Goal: Information Seeking & Learning: Learn about a topic

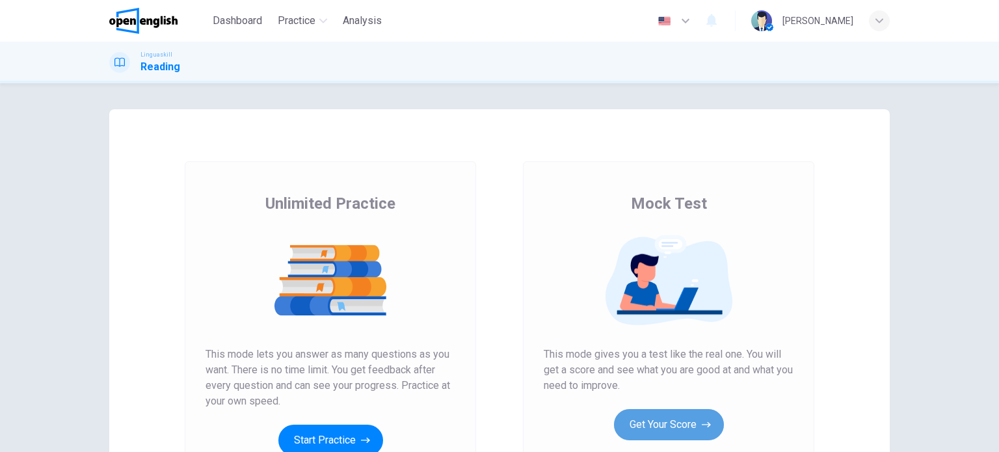
click at [686, 424] on button "Get Your Score" at bounding box center [669, 424] width 110 height 31
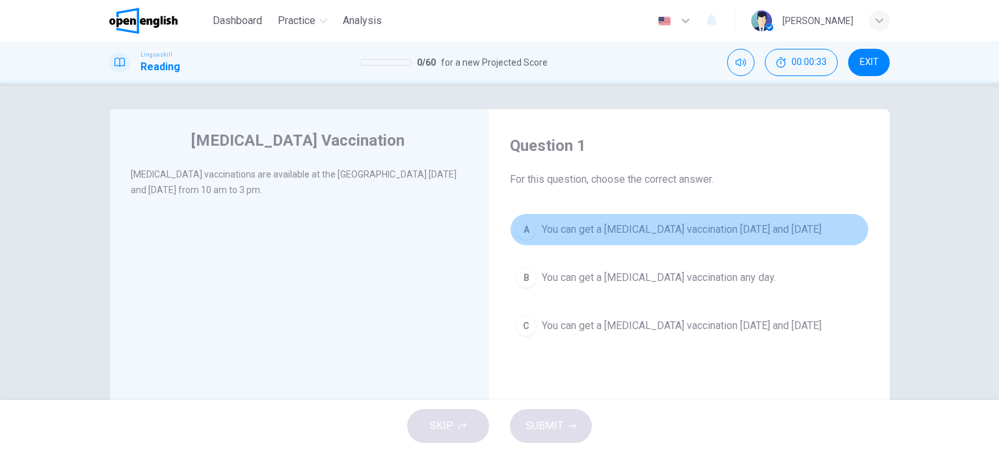
click at [626, 237] on span "You can get a flu vaccination on Monday and Thursday" at bounding box center [682, 230] width 280 height 16
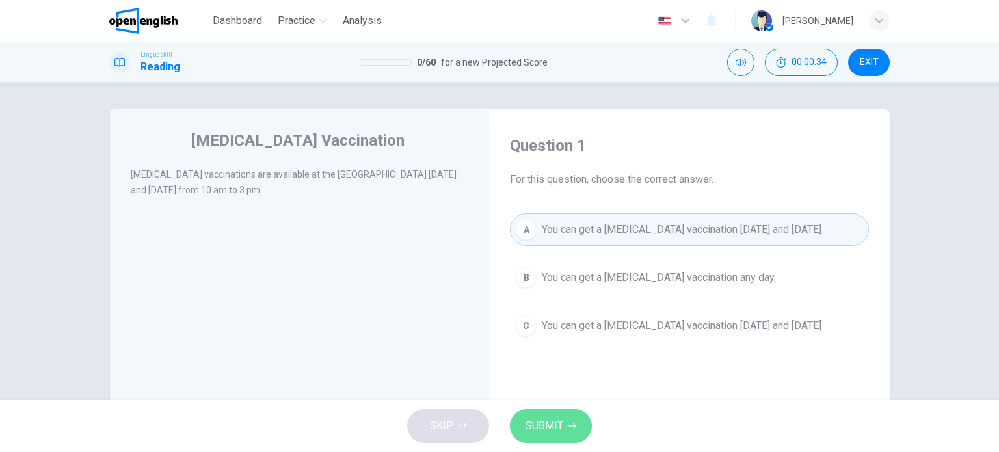
click at [558, 418] on span "SUBMIT" at bounding box center [545, 426] width 38 height 18
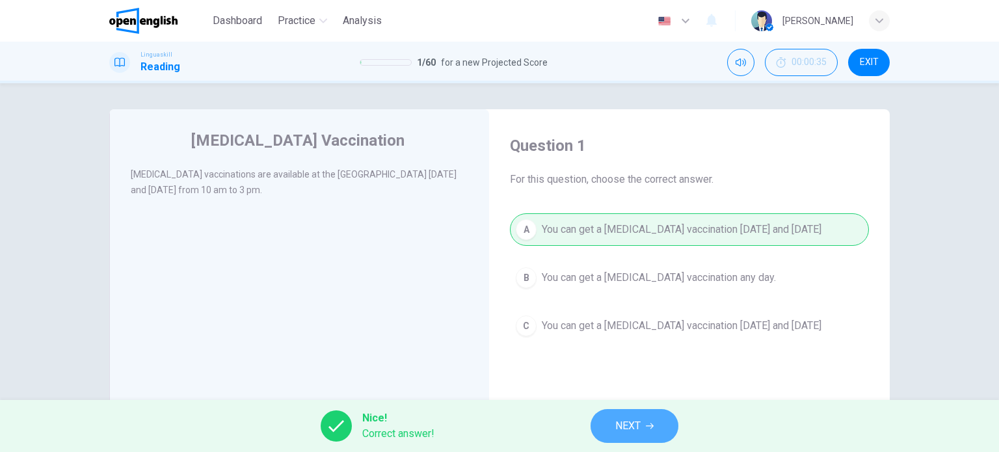
click at [625, 418] on span "NEXT" at bounding box center [627, 426] width 25 height 18
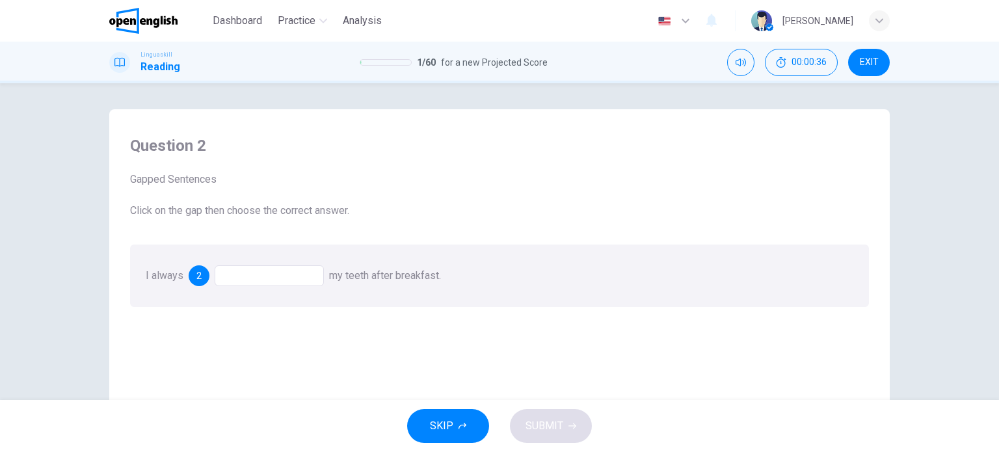
click at [260, 278] on div at bounding box center [269, 275] width 109 height 21
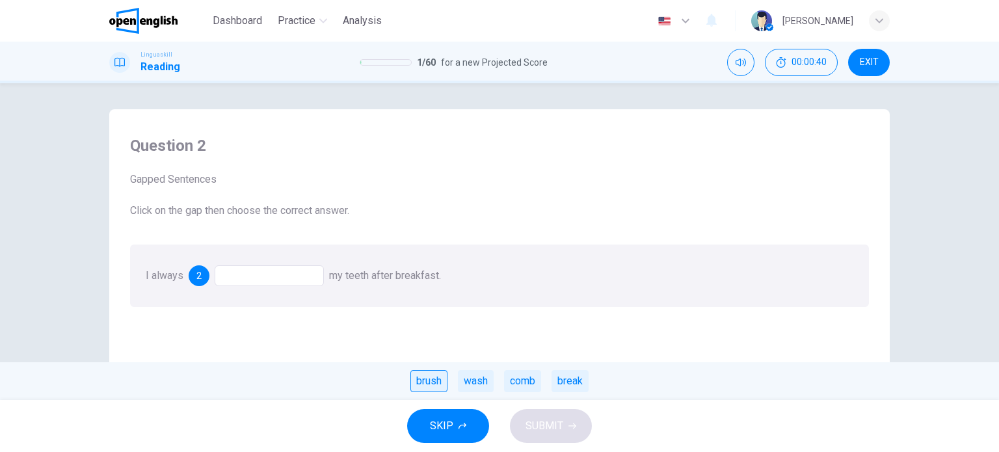
click at [434, 381] on div "brush" at bounding box center [429, 381] width 37 height 22
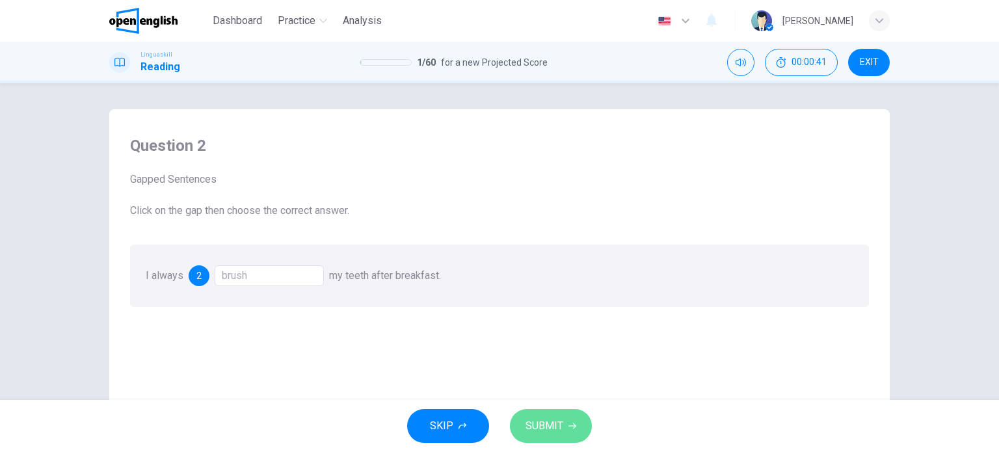
click at [560, 424] on span "SUBMIT" at bounding box center [545, 426] width 38 height 18
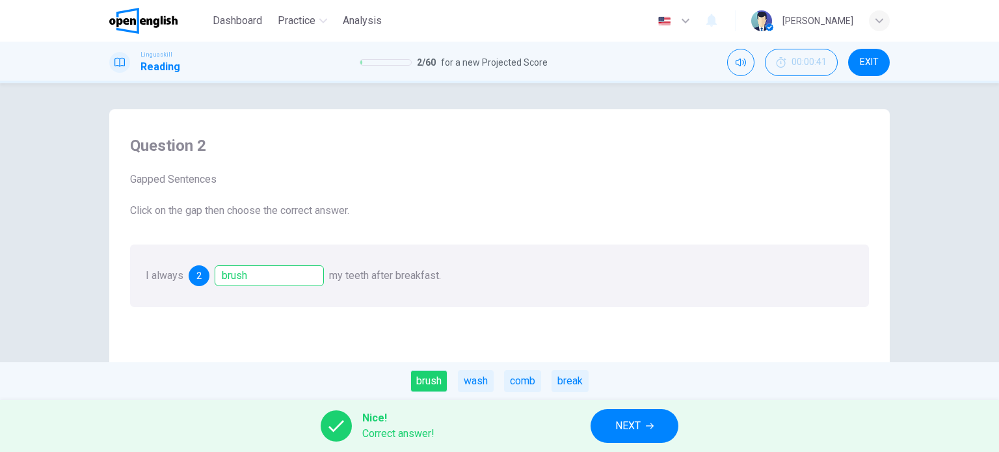
click at [625, 426] on span "NEXT" at bounding box center [627, 426] width 25 height 18
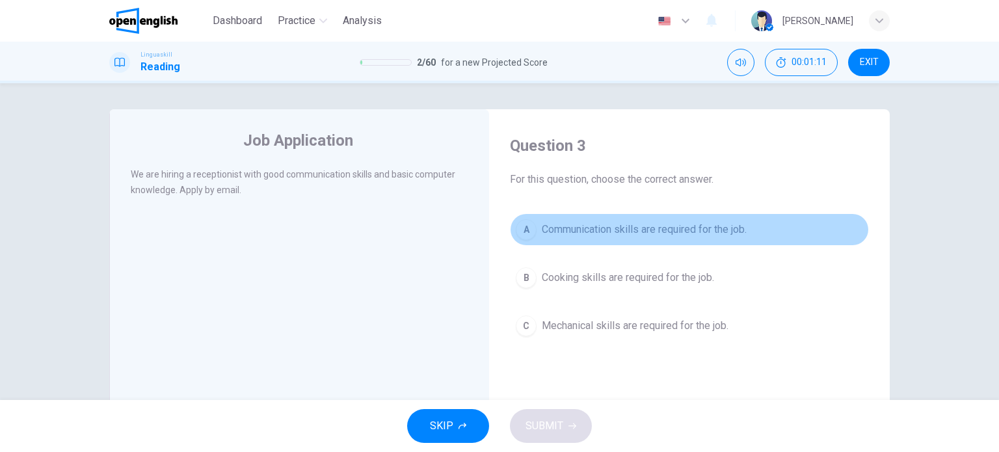
click at [643, 230] on span "Communication skills are required for the job." at bounding box center [644, 230] width 205 height 16
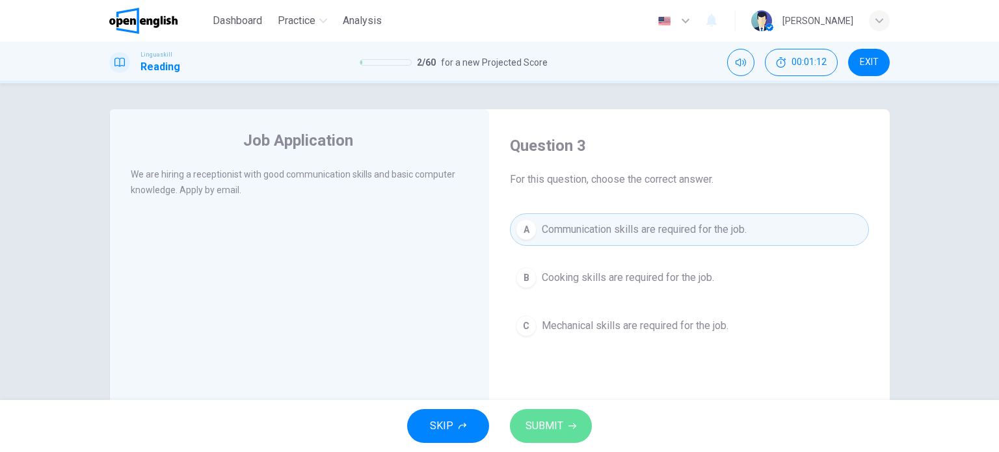
click at [553, 429] on span "SUBMIT" at bounding box center [545, 426] width 38 height 18
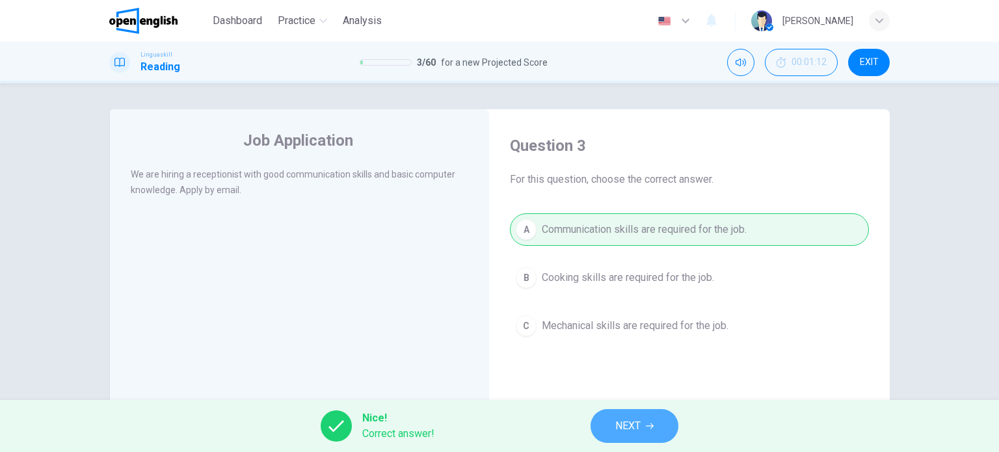
click at [622, 425] on span "NEXT" at bounding box center [627, 426] width 25 height 18
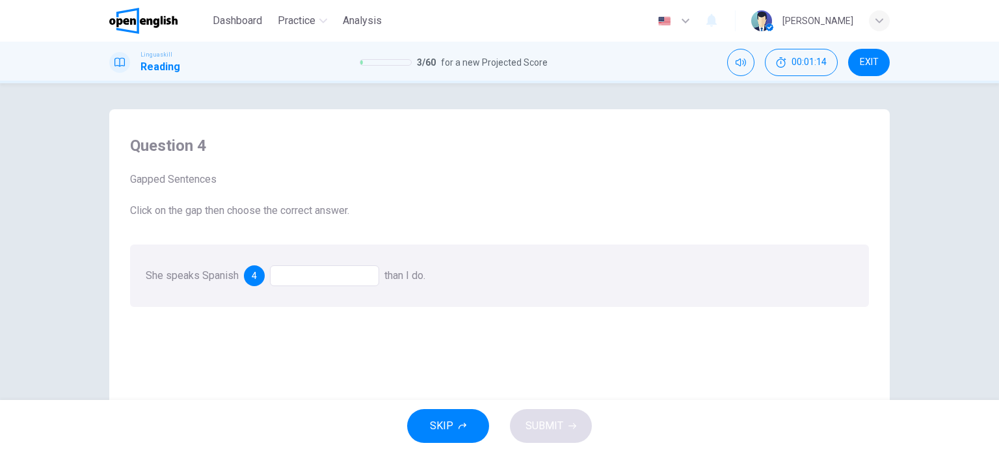
click at [325, 275] on div at bounding box center [324, 275] width 109 height 21
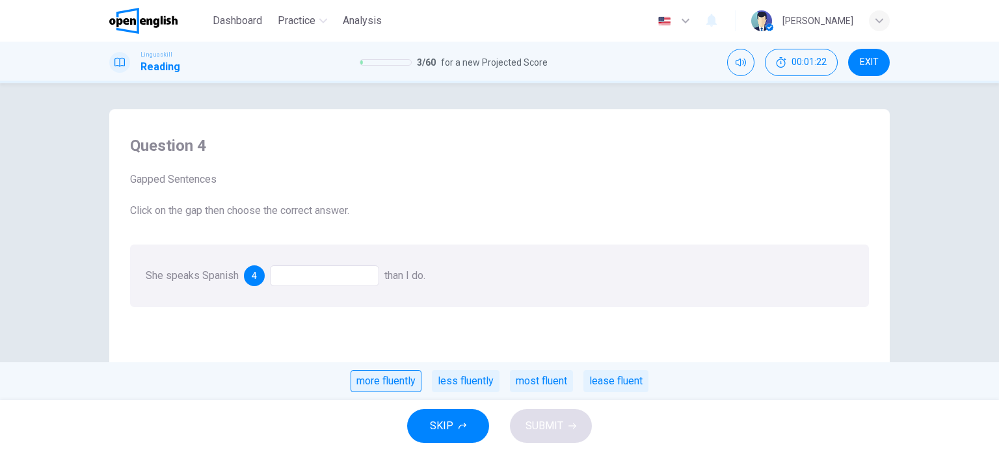
click at [388, 387] on div "more fluently" at bounding box center [386, 381] width 71 height 22
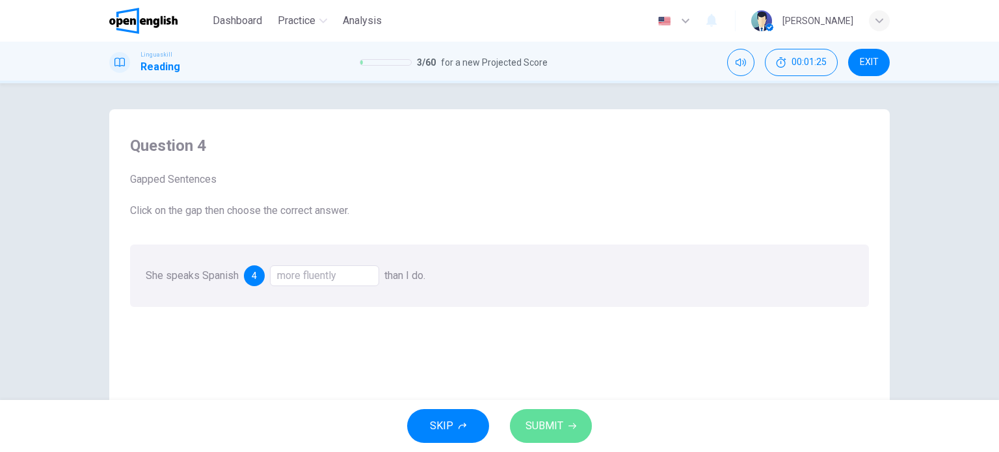
click at [536, 423] on span "SUBMIT" at bounding box center [545, 426] width 38 height 18
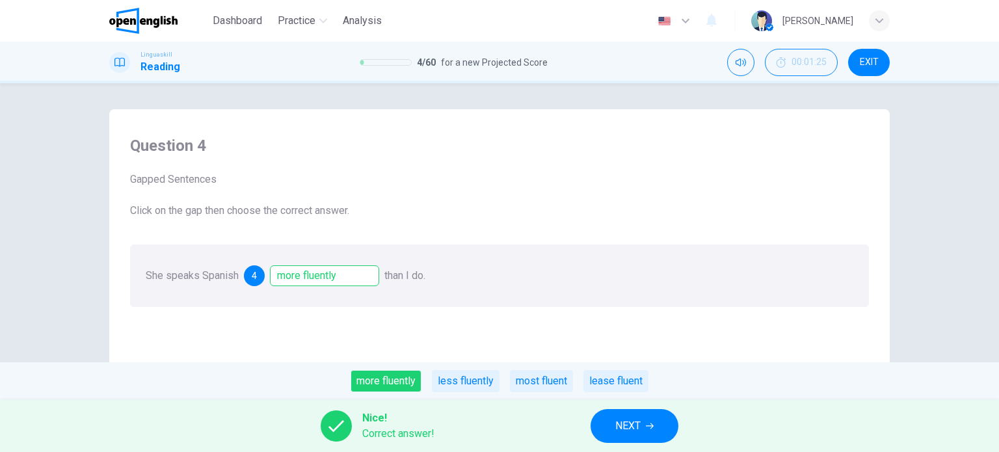
click at [633, 425] on span "NEXT" at bounding box center [627, 426] width 25 height 18
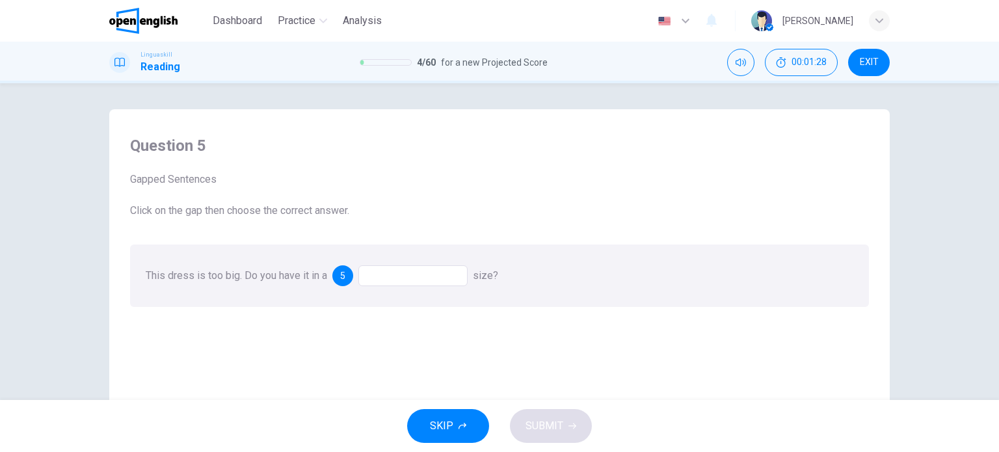
click at [429, 277] on div at bounding box center [412, 275] width 109 height 21
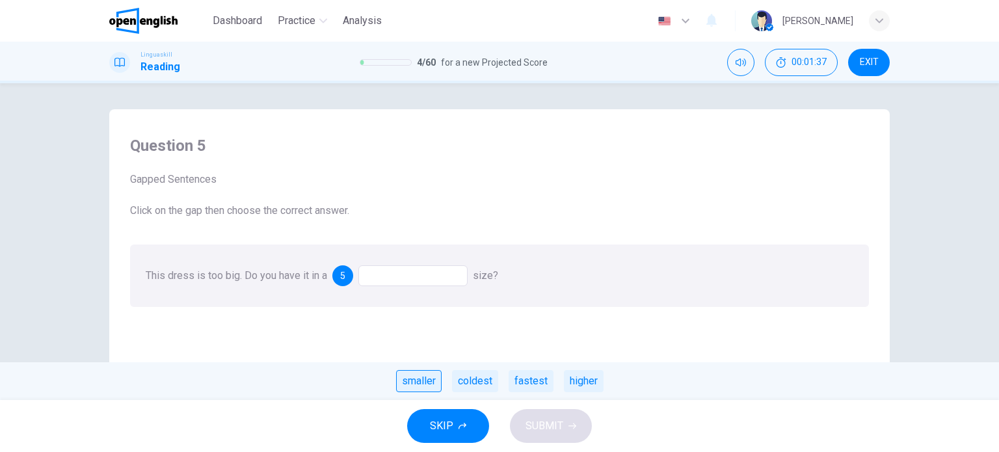
click at [427, 386] on div "smaller" at bounding box center [419, 381] width 46 height 22
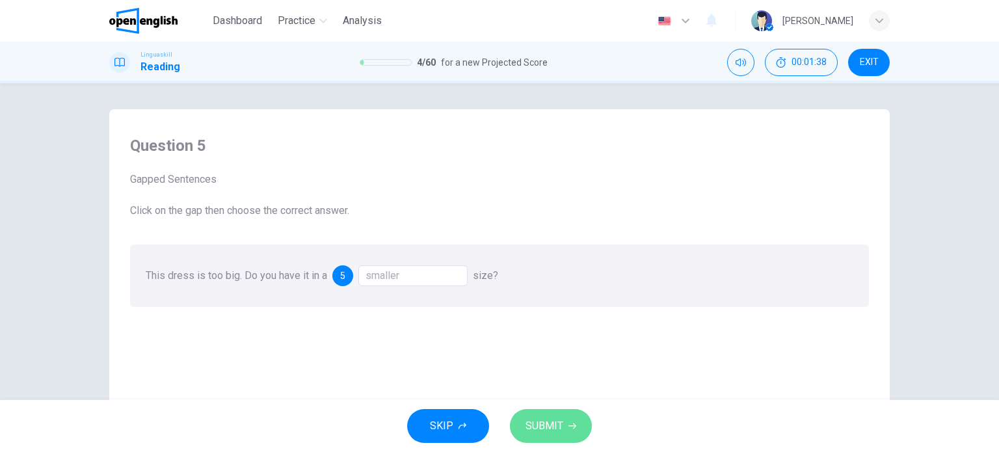
click at [556, 424] on span "SUBMIT" at bounding box center [545, 426] width 38 height 18
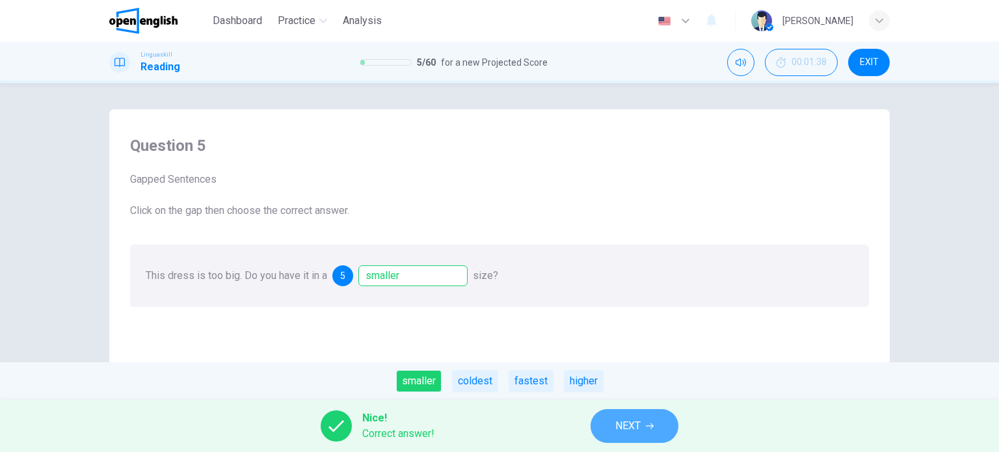
click at [638, 418] on span "NEXT" at bounding box center [627, 426] width 25 height 18
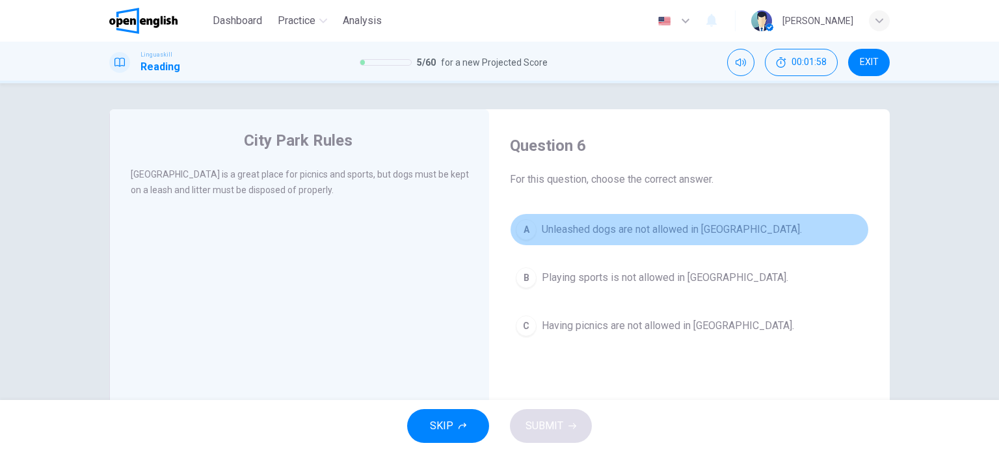
click at [614, 233] on span "Unleashed dogs are not allowed in City Park." at bounding box center [672, 230] width 260 height 16
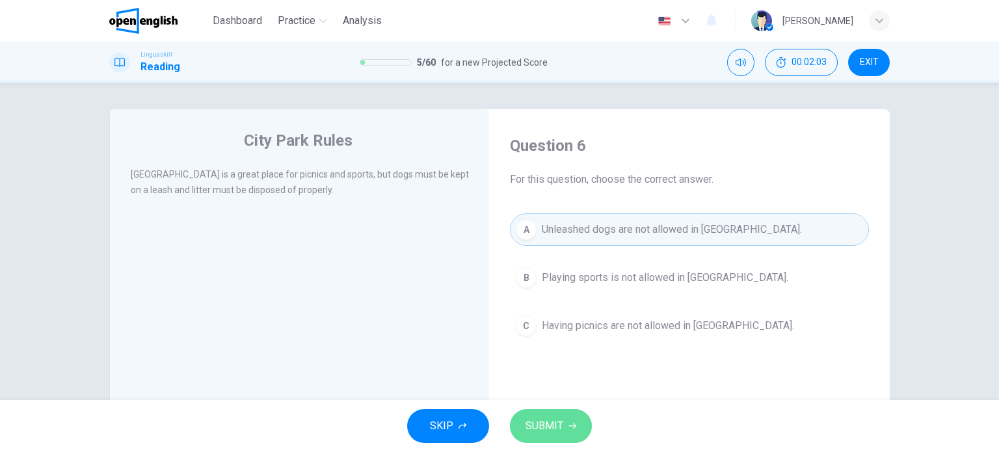
click at [555, 427] on span "SUBMIT" at bounding box center [545, 426] width 38 height 18
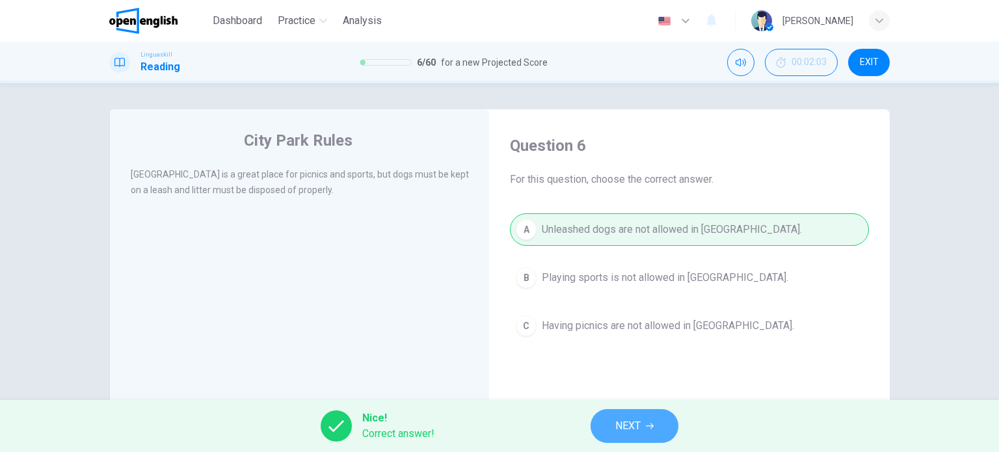
click at [601, 422] on button "NEXT" at bounding box center [635, 426] width 88 height 34
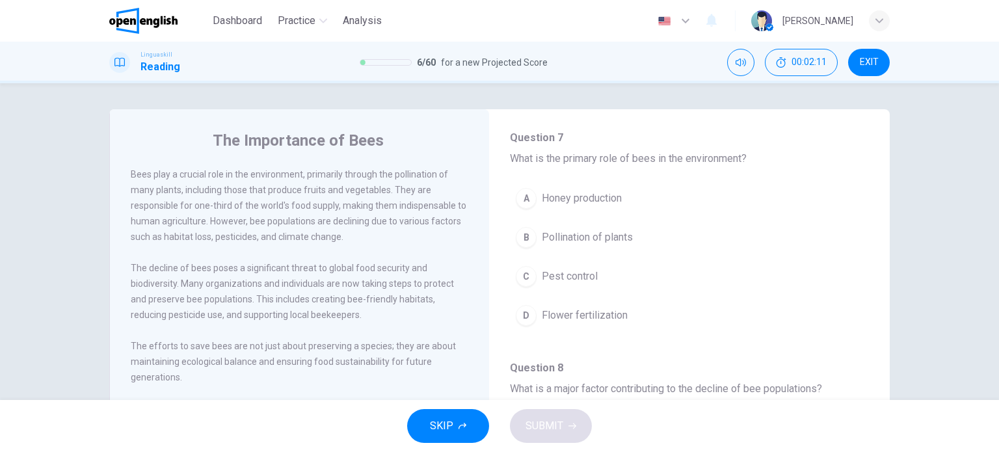
scroll to position [86, 0]
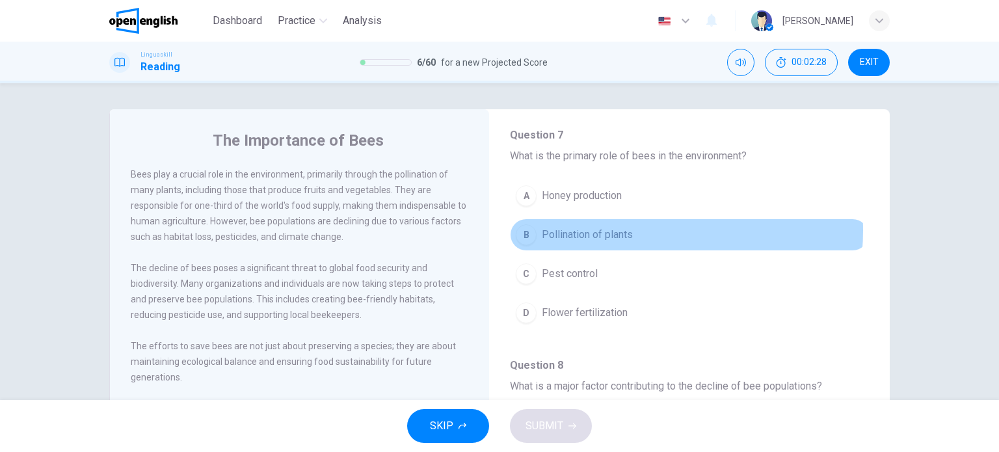
click at [606, 230] on span "Pollination of plants" at bounding box center [587, 235] width 91 height 16
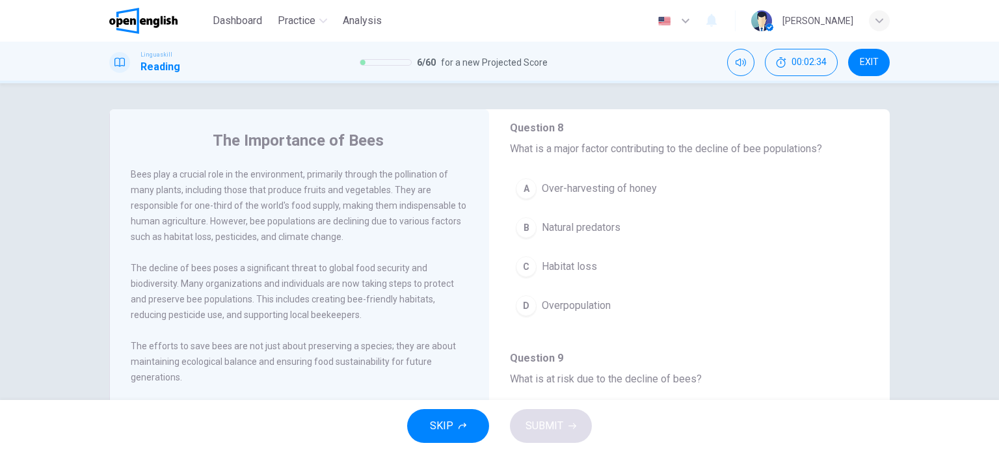
scroll to position [327, 0]
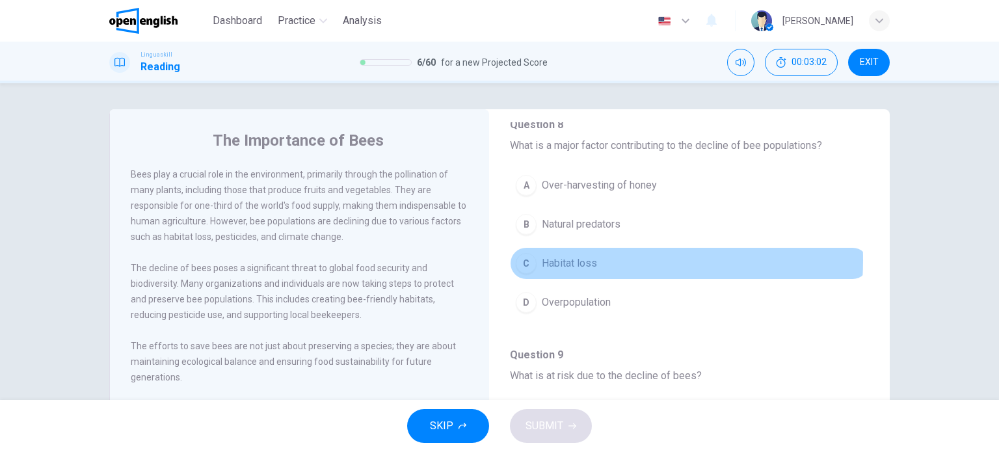
click at [550, 258] on span "Habitat loss" at bounding box center [569, 264] width 55 height 16
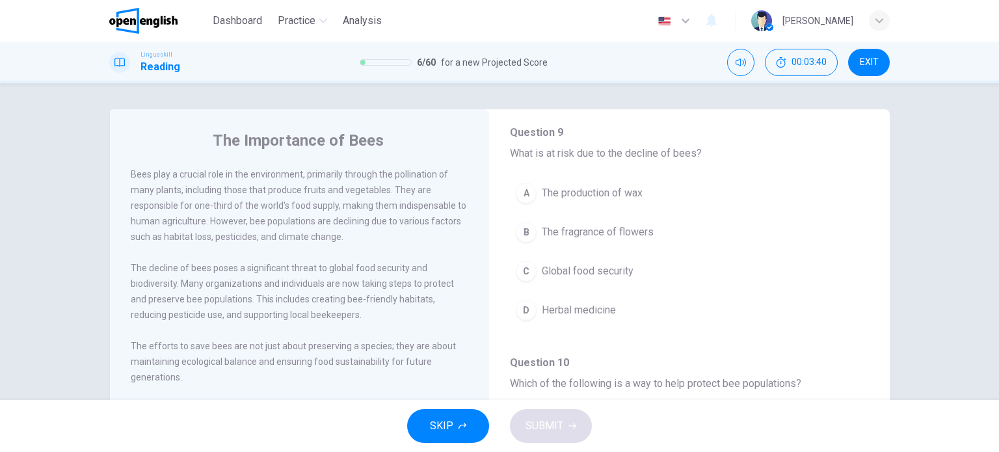
scroll to position [546, 0]
click at [588, 266] on span "Global food security" at bounding box center [588, 274] width 92 height 16
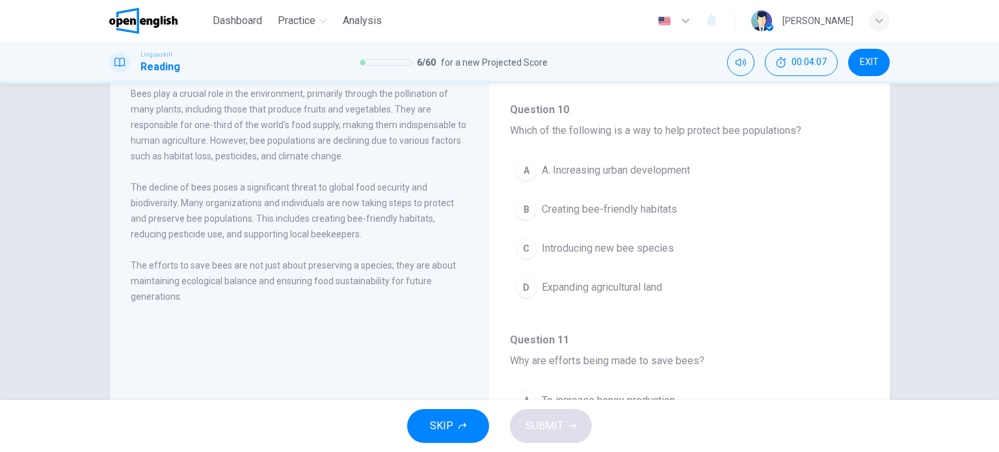
scroll to position [723, 0]
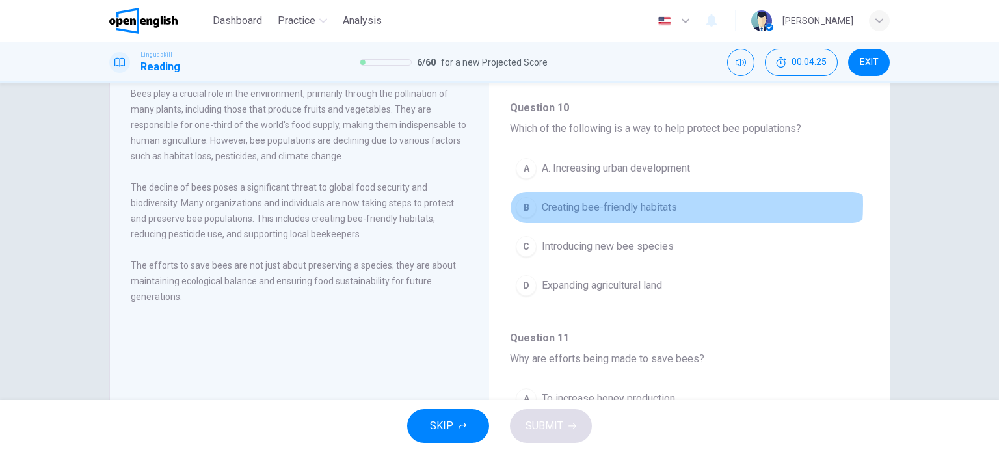
click at [645, 200] on span "Creating bee-friendly habitats" at bounding box center [609, 208] width 135 height 16
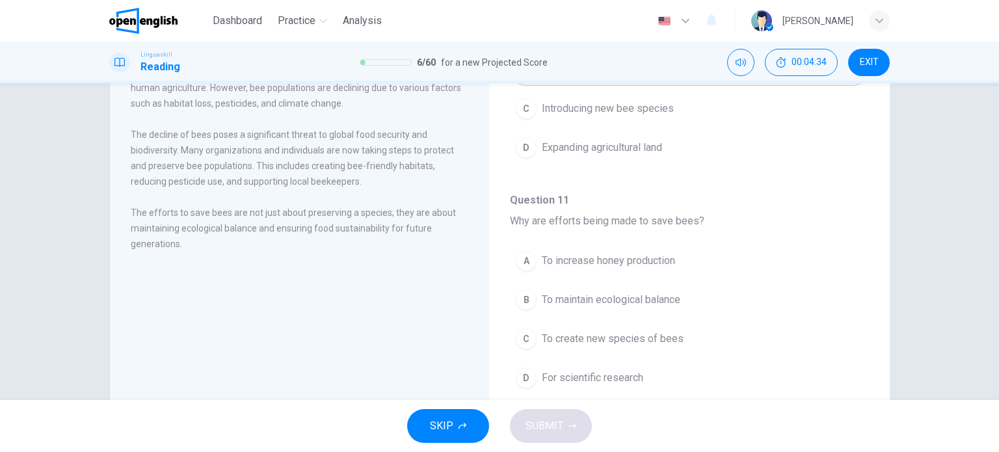
scroll to position [139, 0]
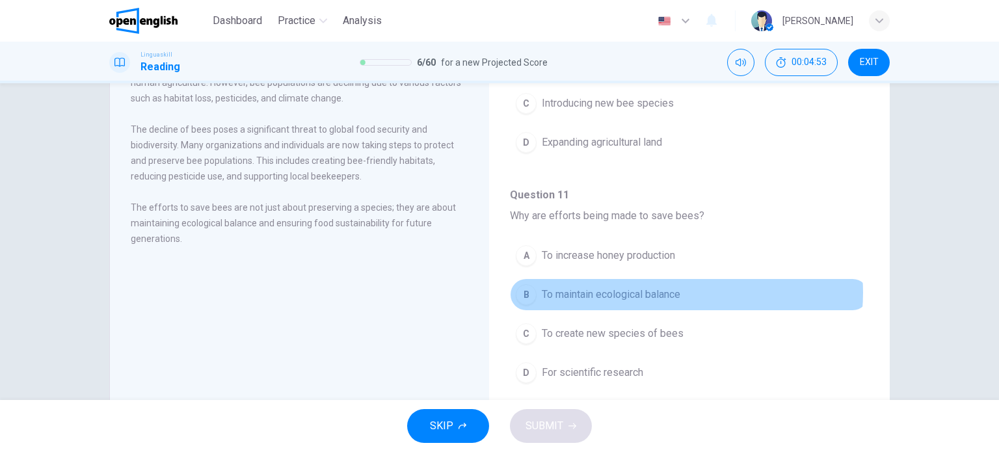
click at [670, 288] on span "To maintain ecological balance" at bounding box center [611, 295] width 139 height 16
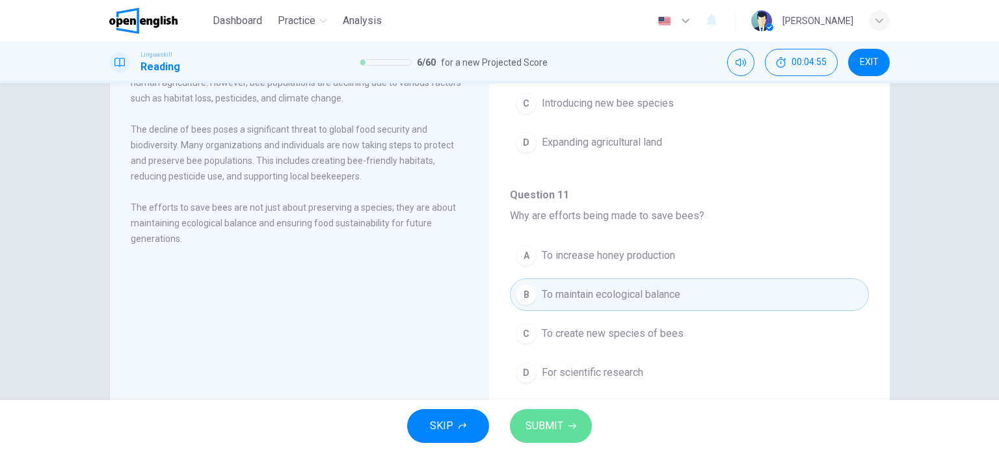
click at [561, 430] on span "SUBMIT" at bounding box center [545, 426] width 38 height 18
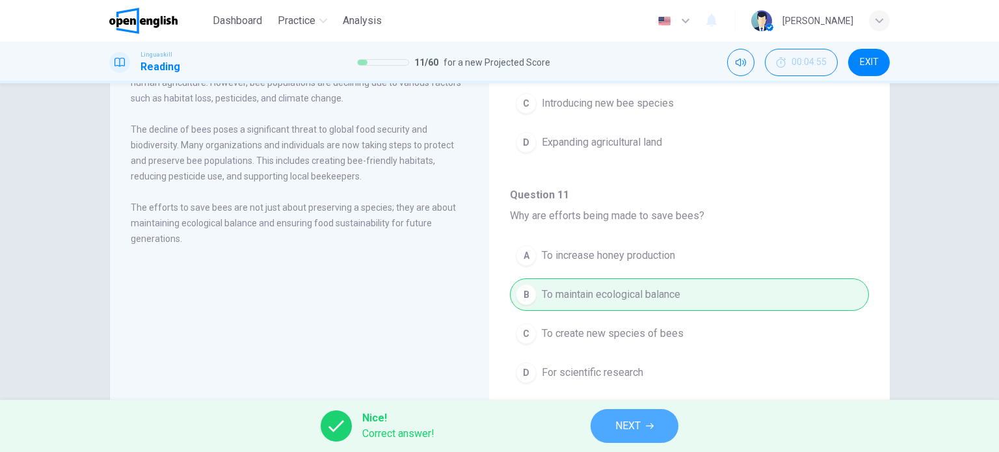
click at [614, 414] on button "NEXT" at bounding box center [635, 426] width 88 height 34
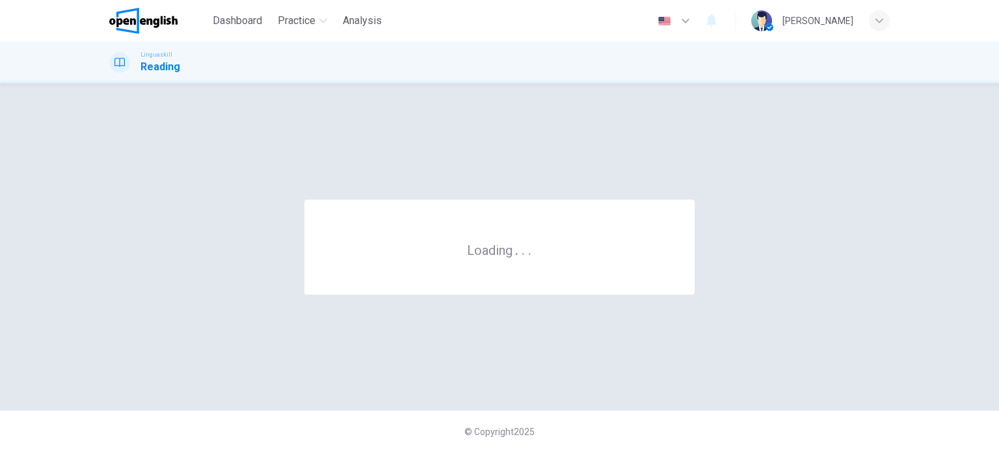
scroll to position [0, 0]
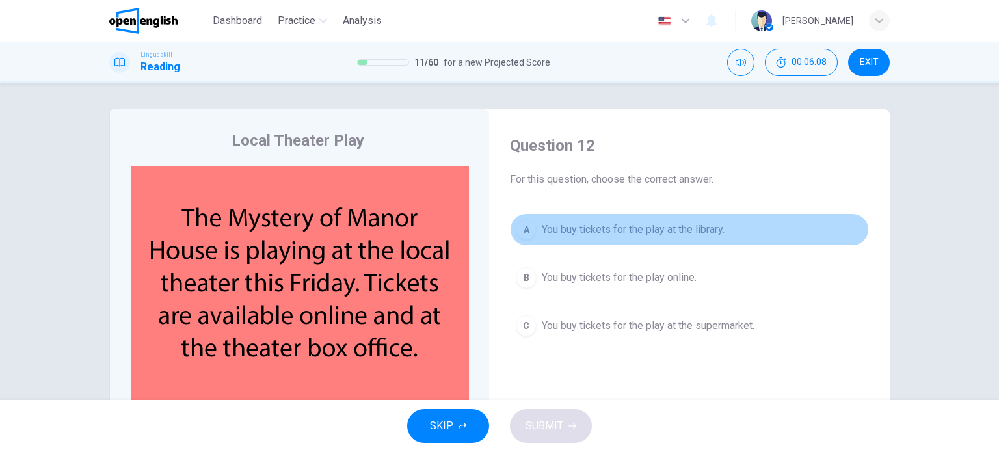
click at [643, 230] on span "You buy tickets for the play at the library." at bounding box center [633, 230] width 183 height 16
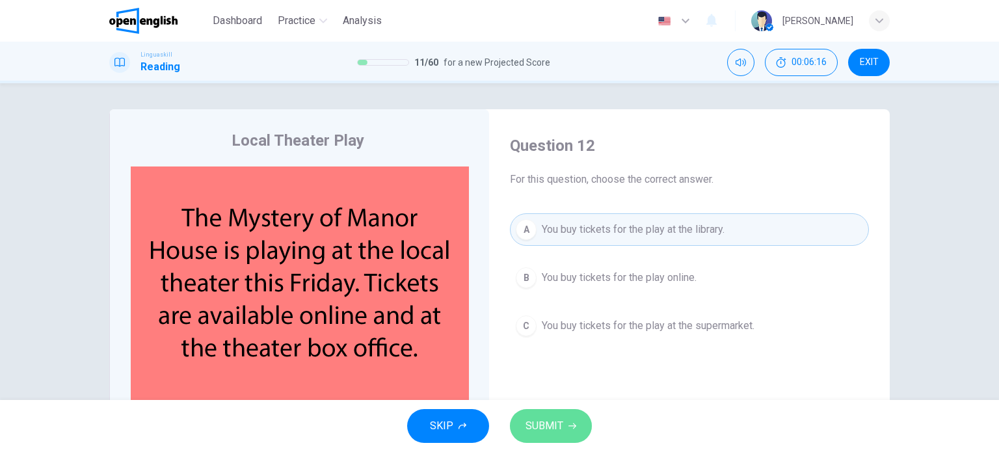
click at [550, 418] on span "SUBMIT" at bounding box center [545, 426] width 38 height 18
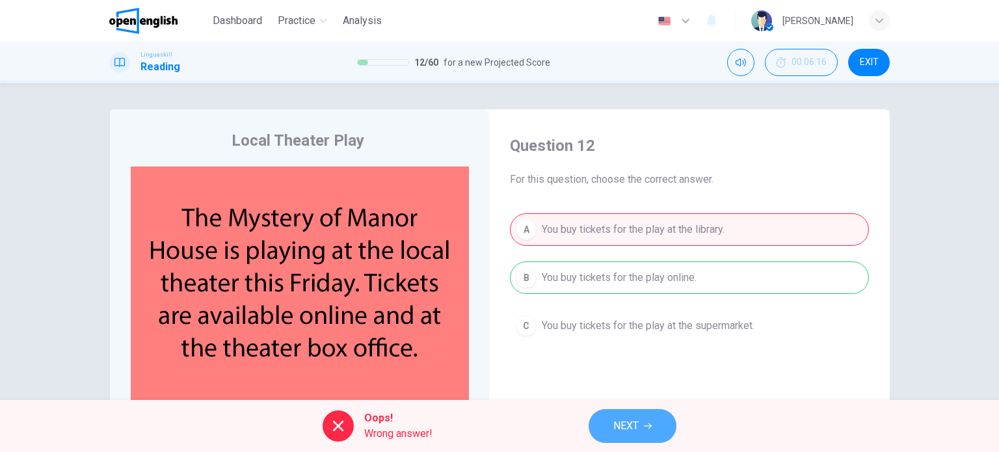
click at [615, 422] on span "NEXT" at bounding box center [626, 426] width 25 height 18
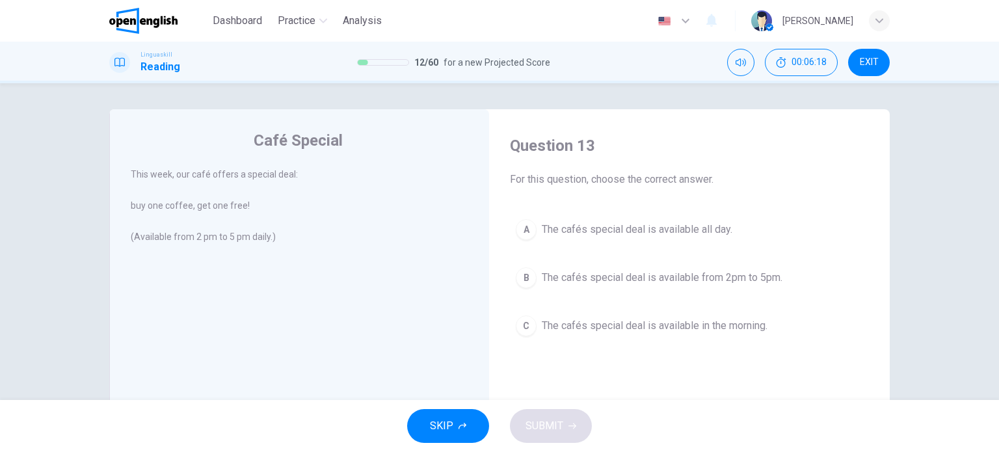
click at [735, 367] on div "Question 13 For this question, choose the correct answer. A The cafés special d…" at bounding box center [690, 341] width 380 height 439
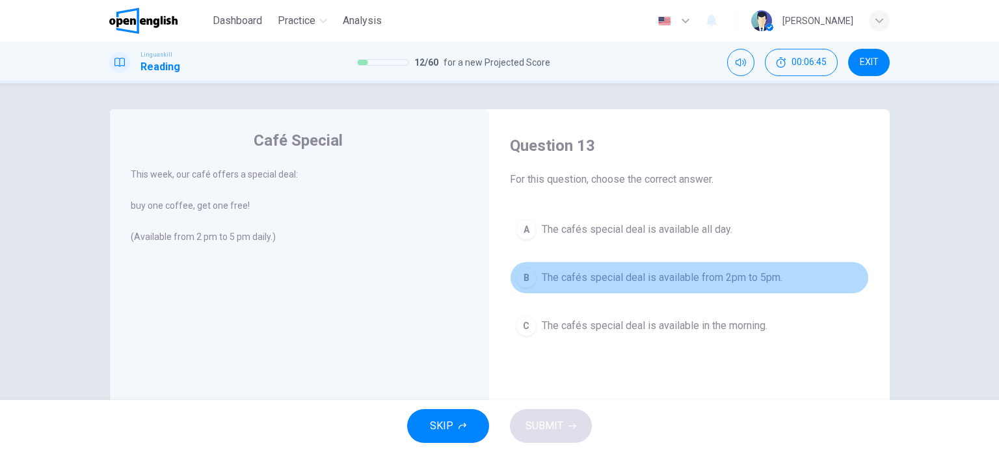
click at [660, 280] on span "The cafés special deal is available from 2pm to 5pm." at bounding box center [662, 278] width 241 height 16
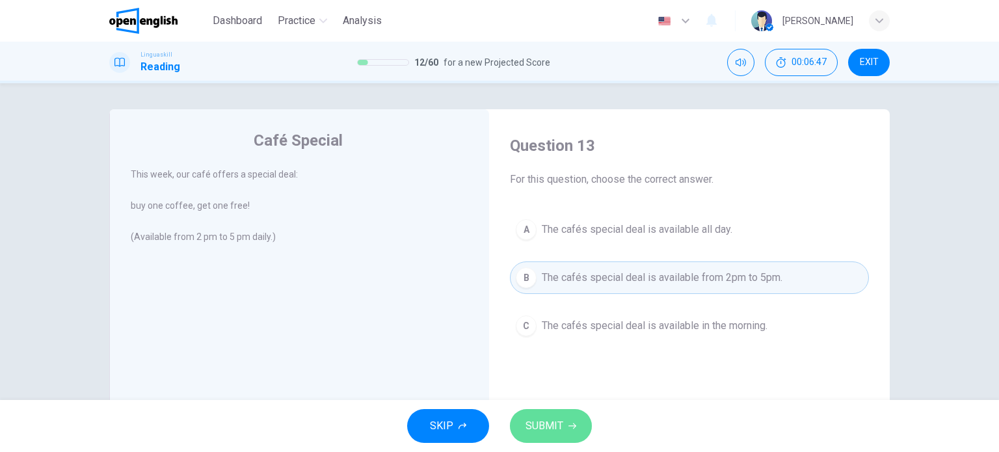
click at [578, 420] on button "SUBMIT" at bounding box center [551, 426] width 82 height 34
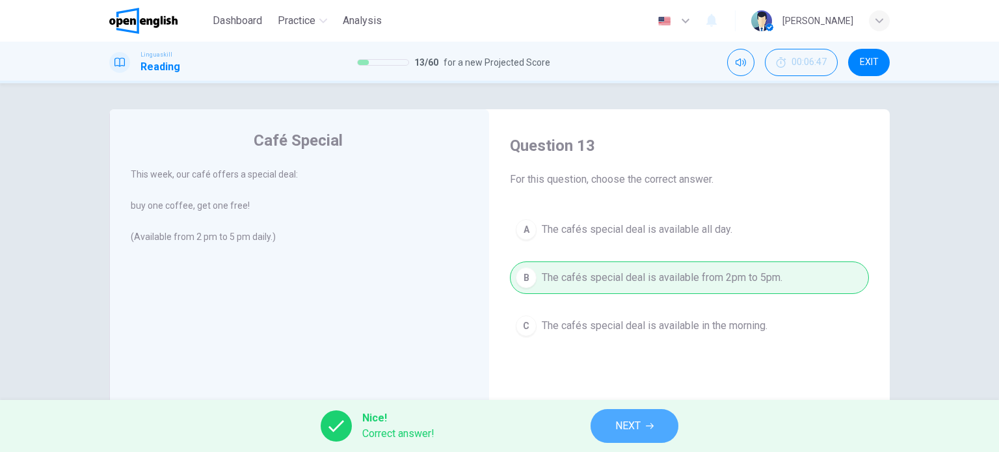
click at [640, 431] on span "NEXT" at bounding box center [627, 426] width 25 height 18
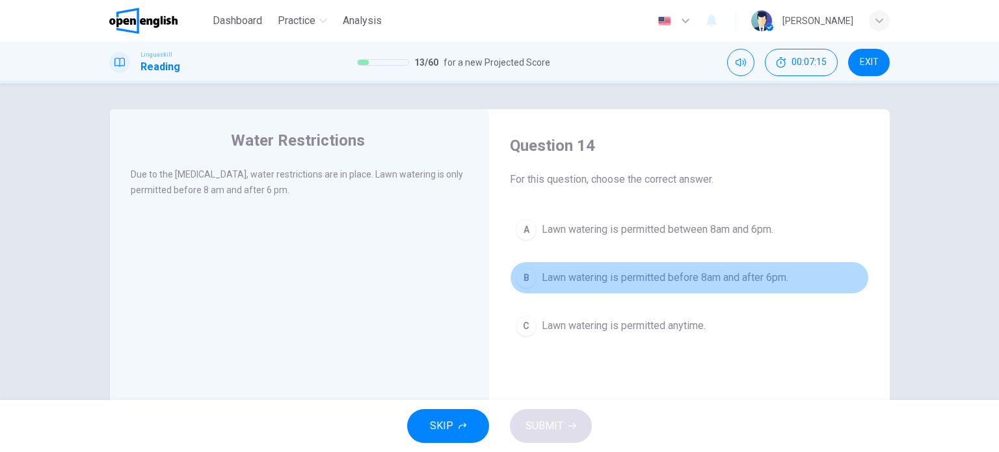
click at [698, 273] on span "Lawn watering is permitted before 8am and after 6pm." at bounding box center [665, 278] width 247 height 16
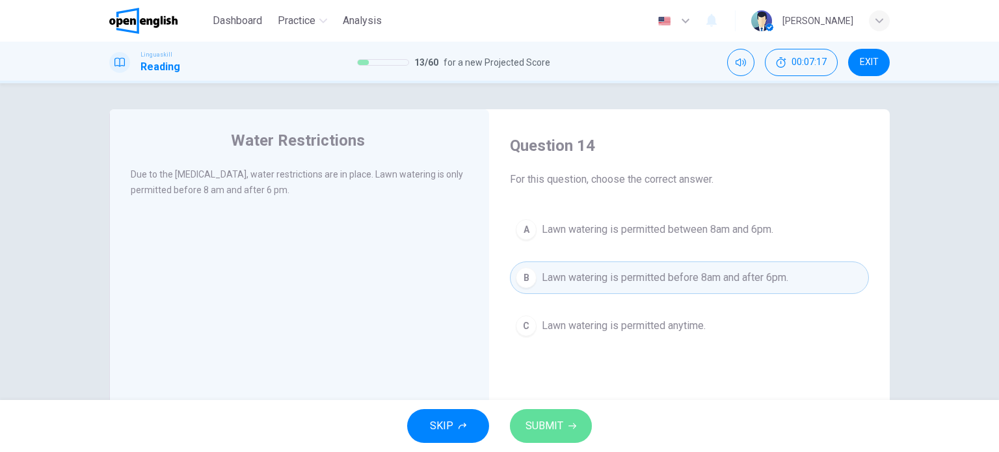
click at [573, 424] on icon "button" at bounding box center [573, 426] width 8 height 8
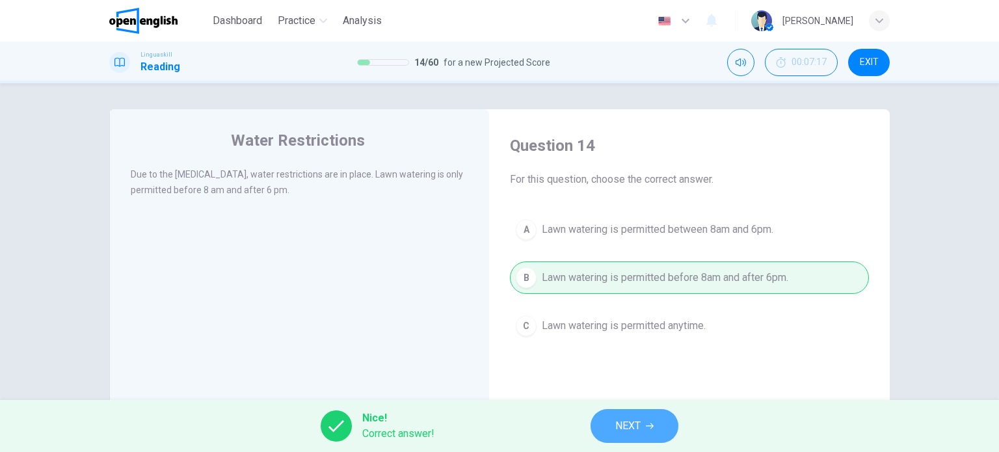
click at [621, 429] on span "NEXT" at bounding box center [627, 426] width 25 height 18
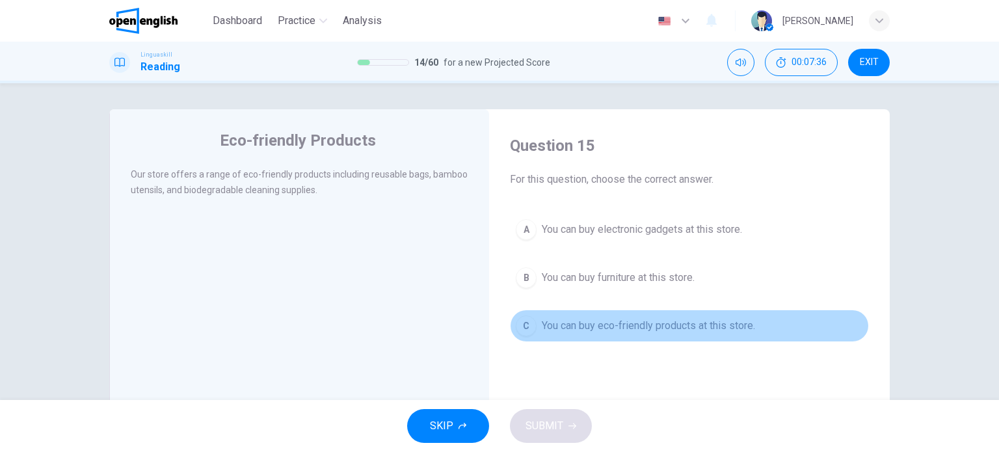
click at [552, 319] on span "You can buy eco-friendly products at this store." at bounding box center [648, 326] width 213 height 16
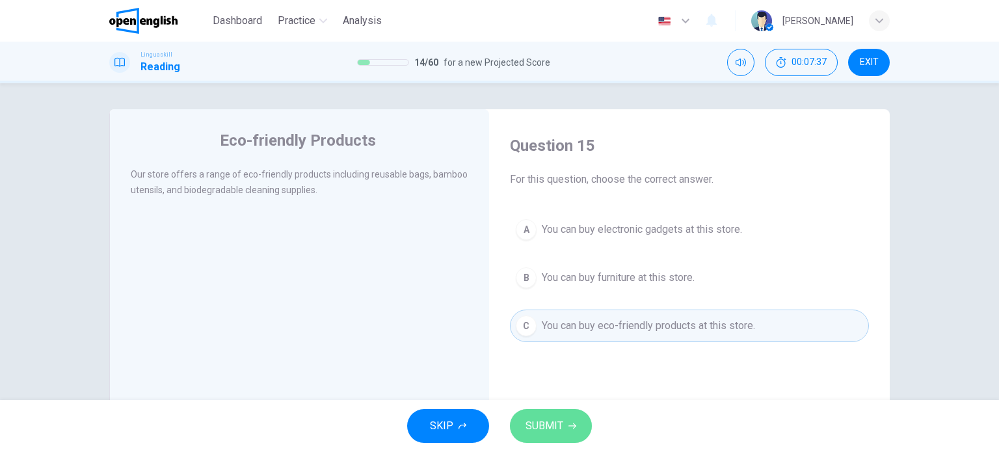
click at [561, 424] on span "SUBMIT" at bounding box center [545, 426] width 38 height 18
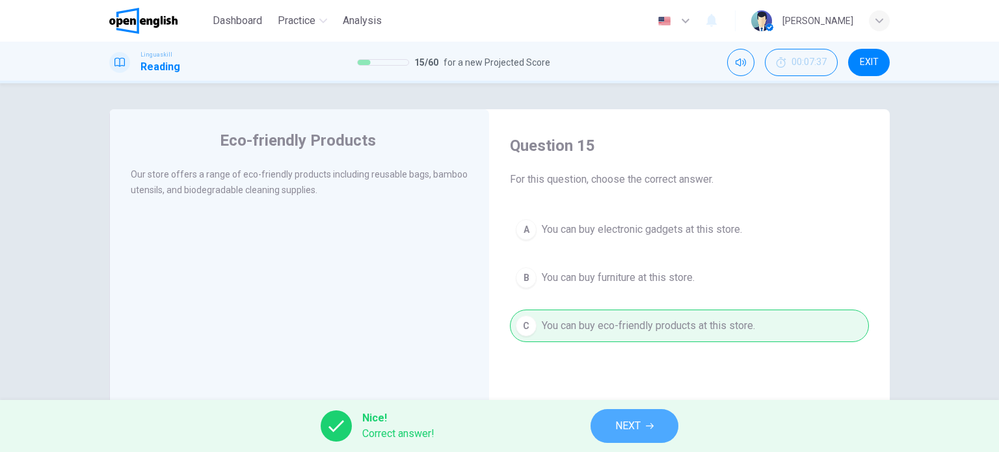
click at [627, 420] on span "NEXT" at bounding box center [627, 426] width 25 height 18
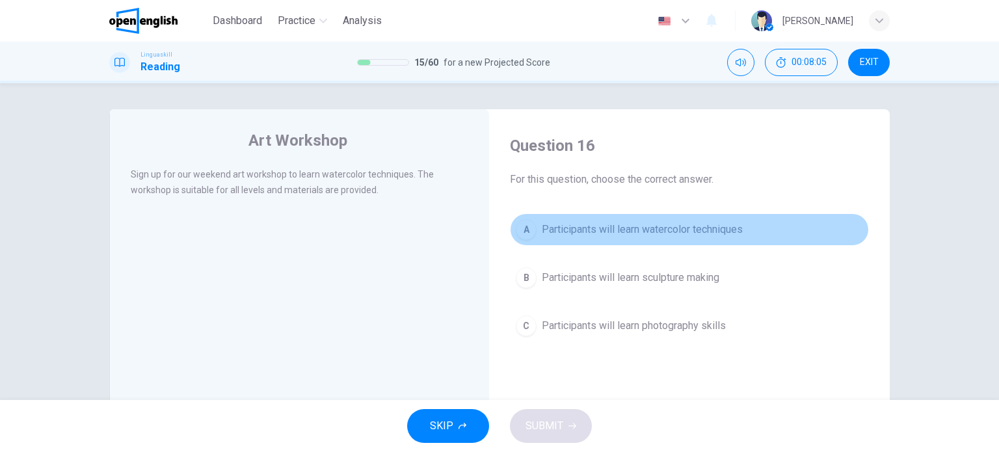
click at [630, 228] on span "Participants will learn watercolor techniques" at bounding box center [642, 230] width 201 height 16
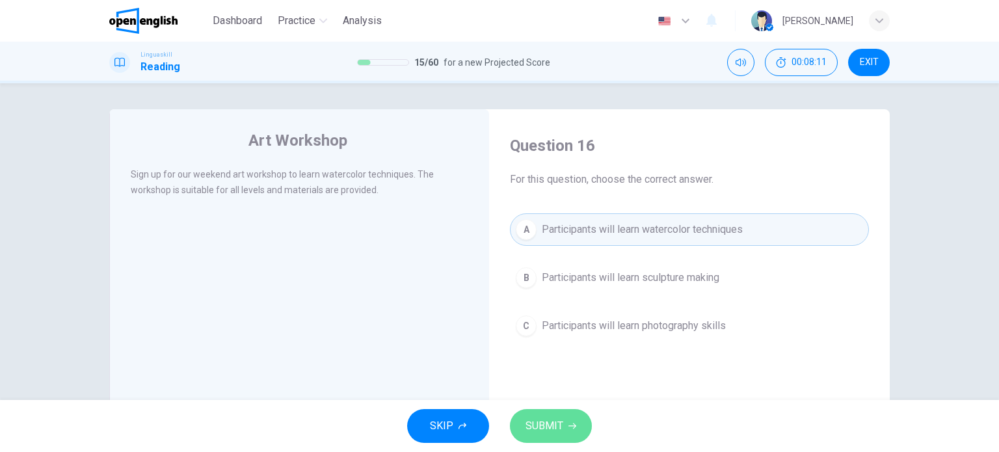
click at [550, 434] on span "SUBMIT" at bounding box center [545, 426] width 38 height 18
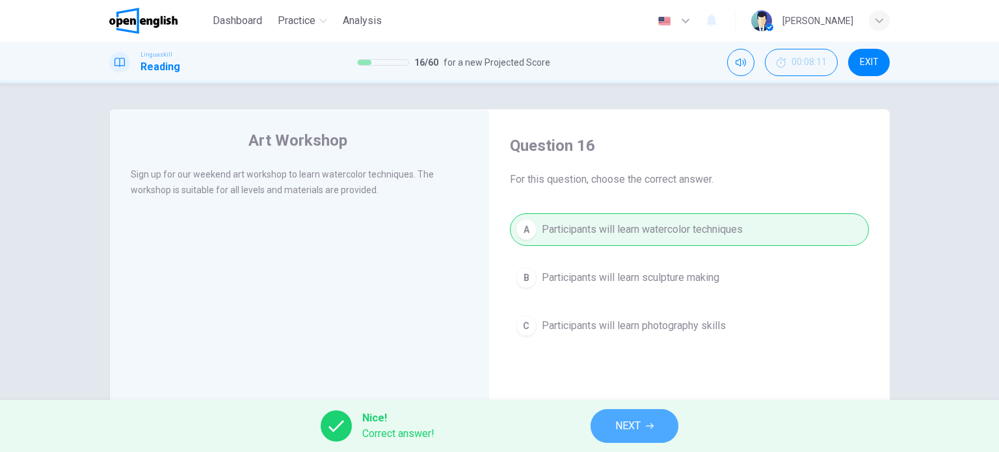
click at [612, 430] on button "NEXT" at bounding box center [635, 426] width 88 height 34
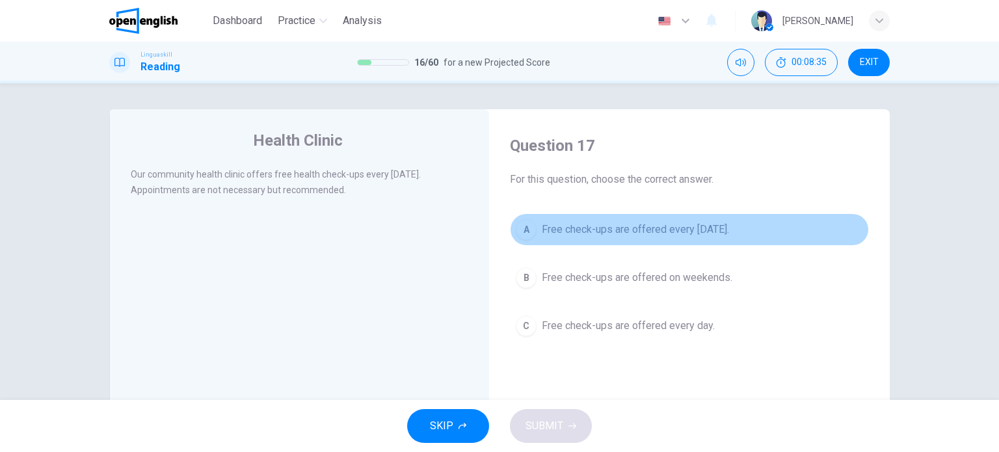
click at [645, 228] on span "Free check-ups are offered every Wednesday." at bounding box center [635, 230] width 187 height 16
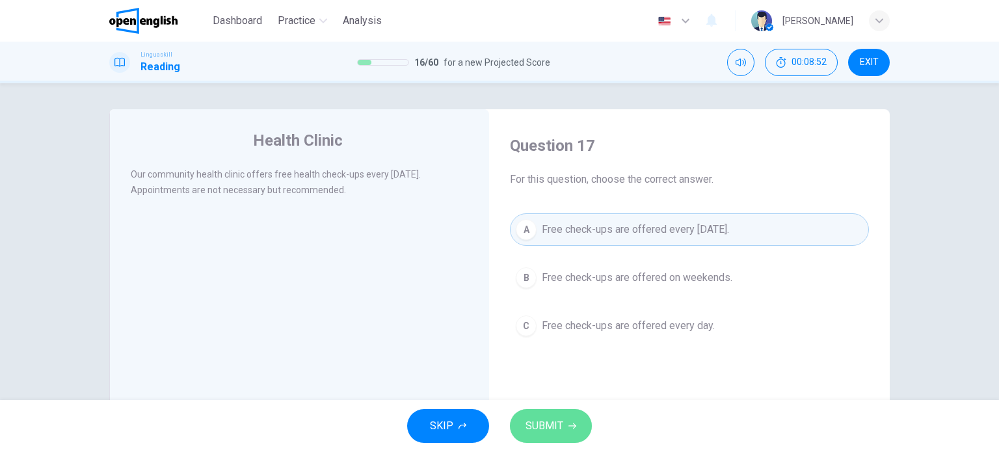
click at [552, 427] on span "SUBMIT" at bounding box center [545, 426] width 38 height 18
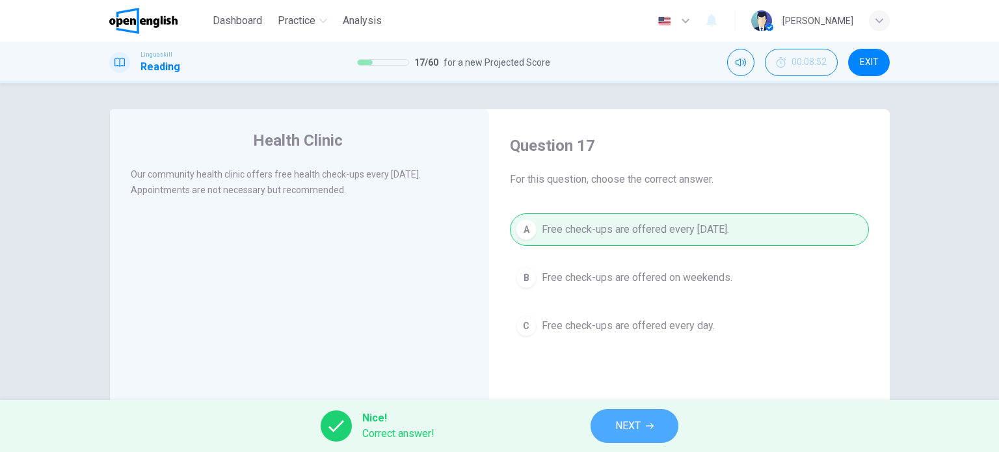
click at [592, 424] on button "NEXT" at bounding box center [635, 426] width 88 height 34
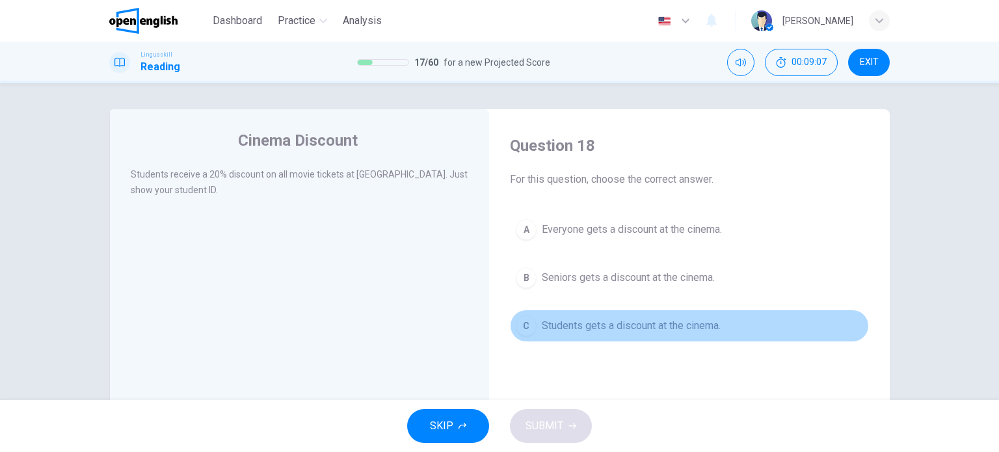
click at [583, 327] on span "Students gets a discount at the cinema." at bounding box center [631, 326] width 179 height 16
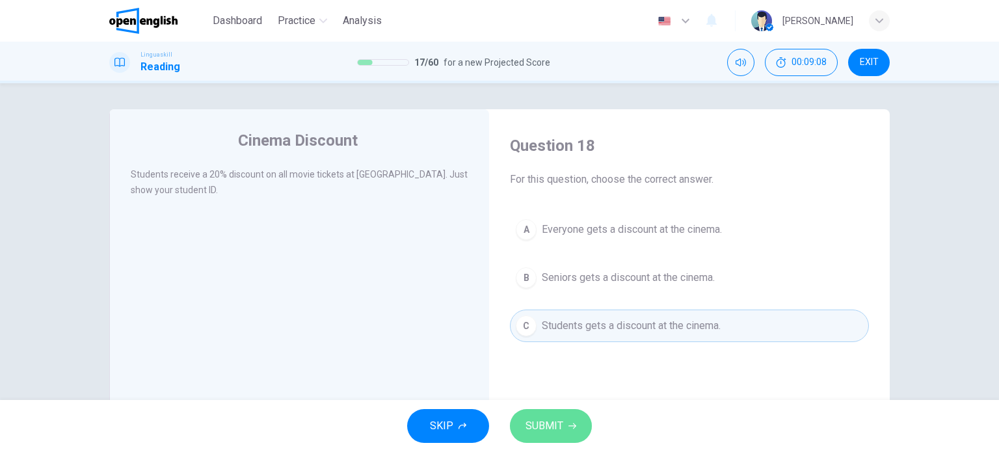
click at [562, 420] on span "SUBMIT" at bounding box center [545, 426] width 38 height 18
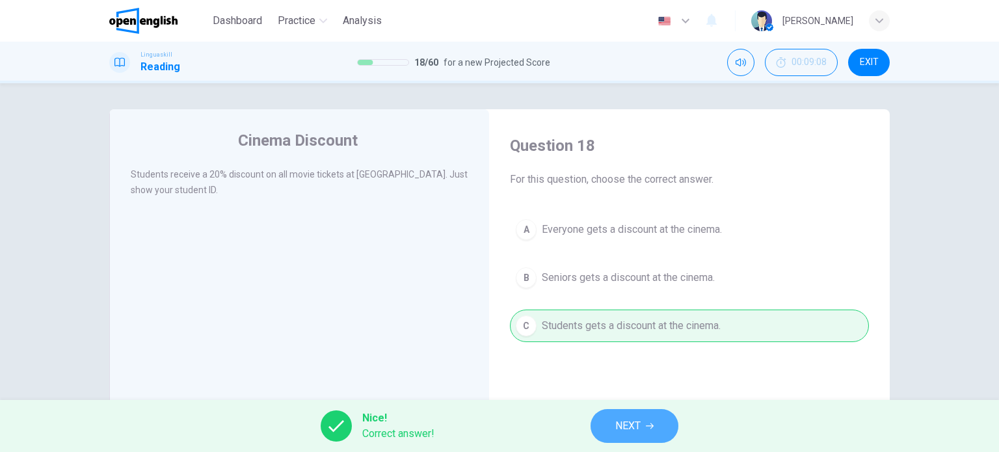
click at [605, 425] on button "NEXT" at bounding box center [635, 426] width 88 height 34
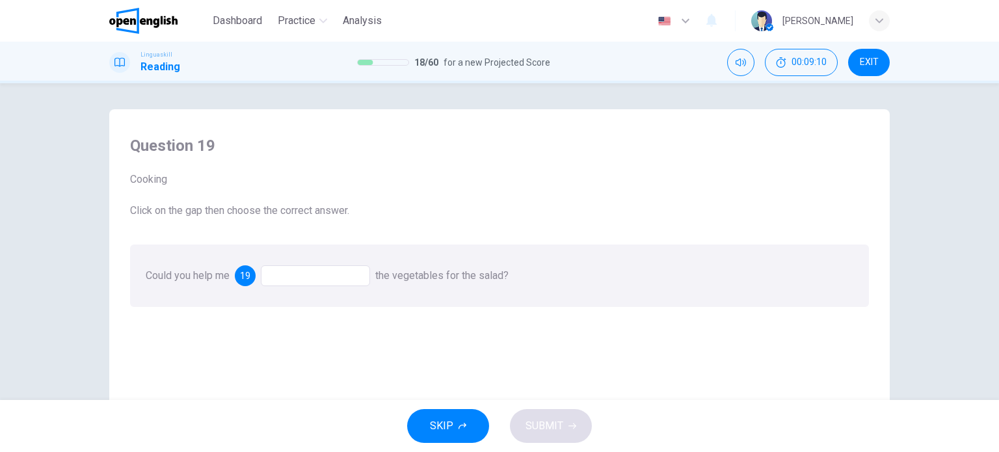
click at [362, 267] on div at bounding box center [315, 275] width 109 height 21
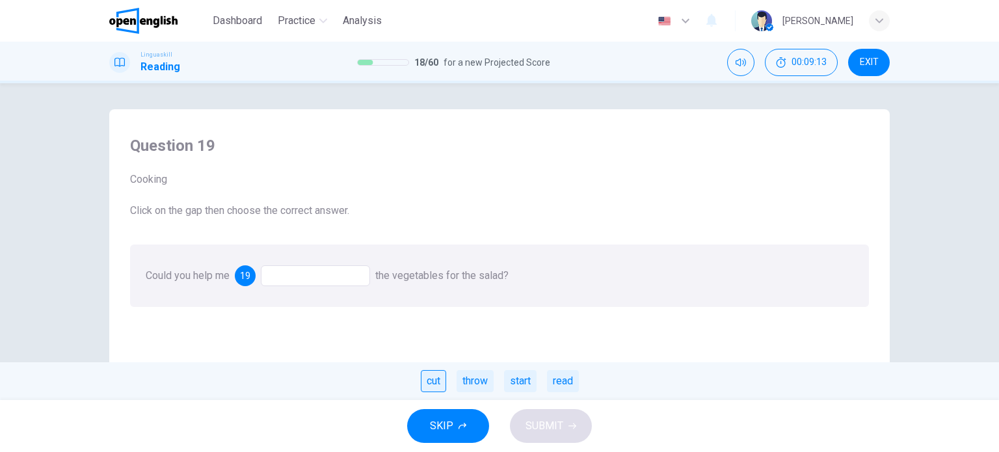
click at [433, 385] on div "cut" at bounding box center [433, 381] width 25 height 22
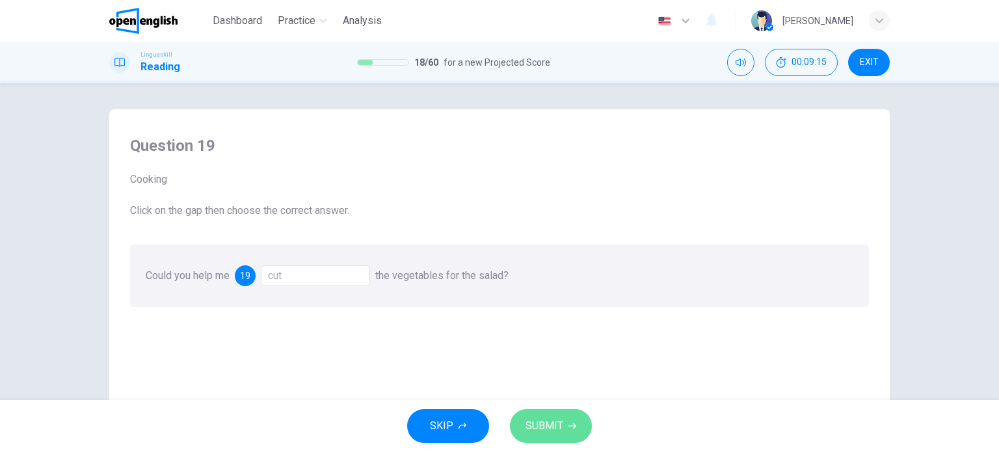
click at [544, 422] on span "SUBMIT" at bounding box center [545, 426] width 38 height 18
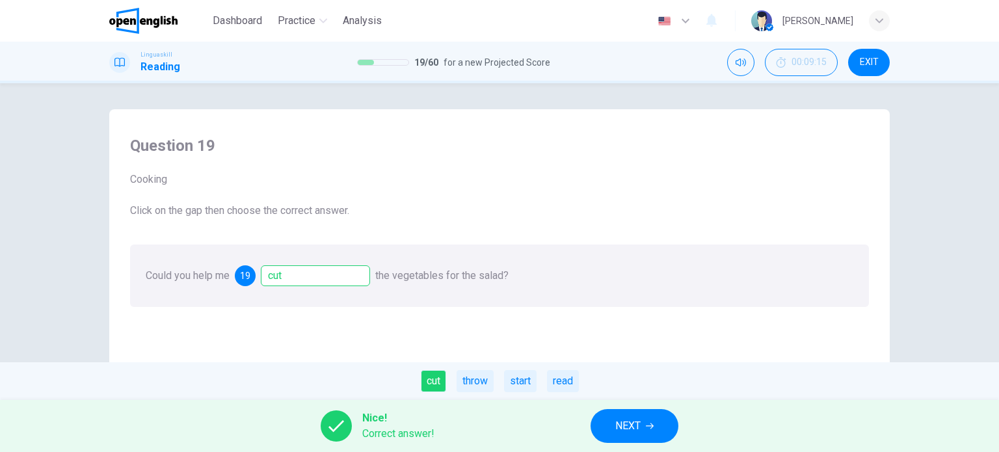
click at [616, 418] on span "NEXT" at bounding box center [627, 426] width 25 height 18
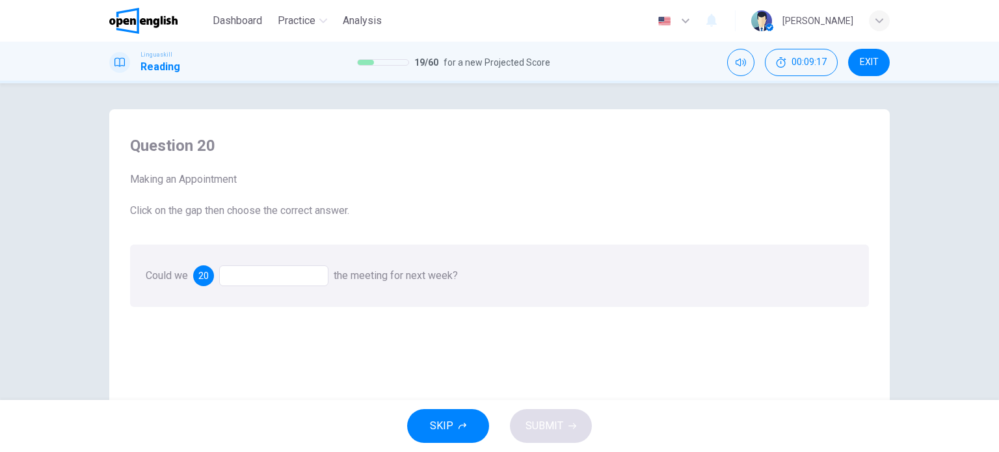
click at [303, 269] on div at bounding box center [273, 275] width 109 height 21
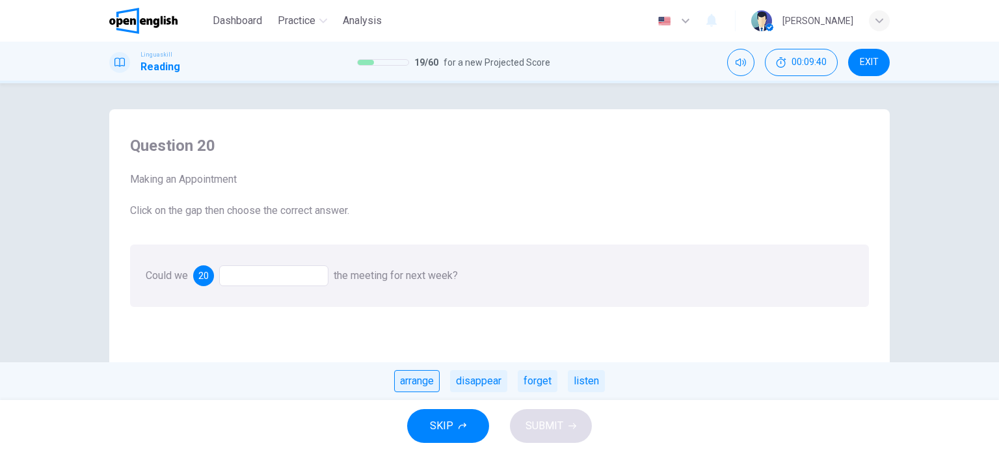
click at [420, 382] on div "arrange" at bounding box center [417, 381] width 46 height 22
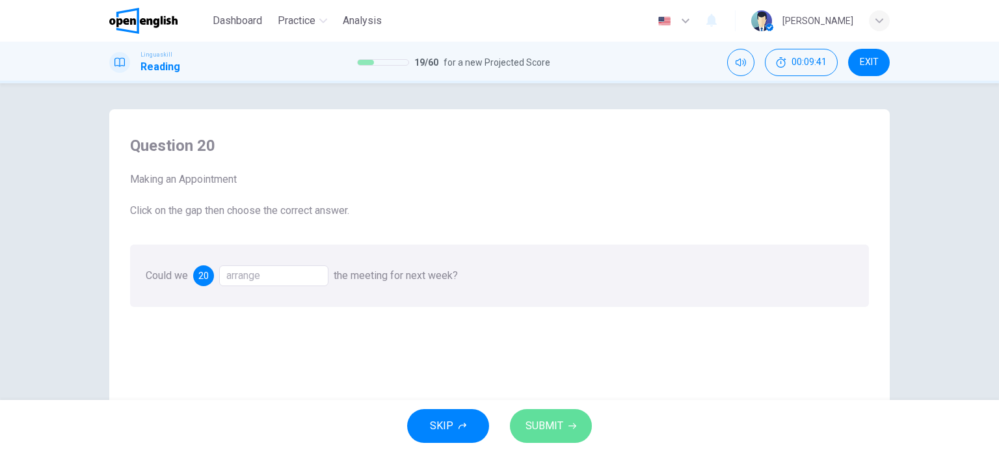
click at [545, 424] on span "SUBMIT" at bounding box center [545, 426] width 38 height 18
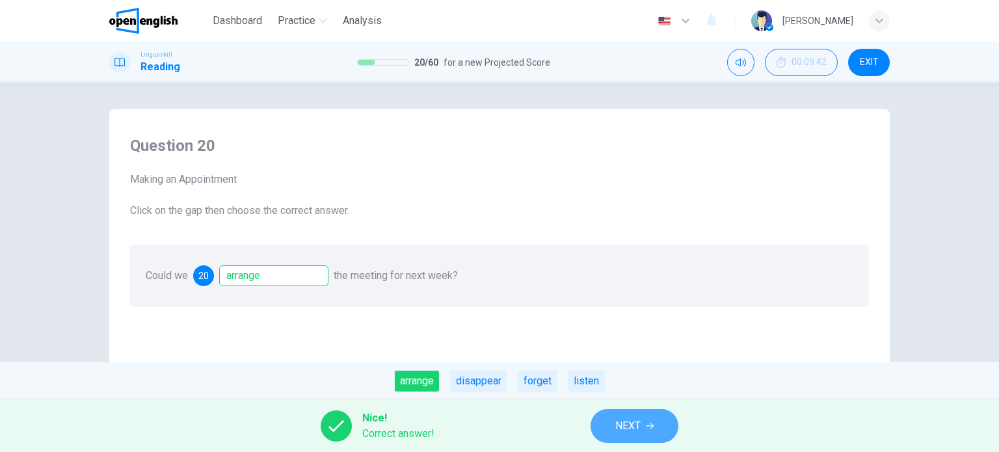
click at [612, 429] on button "NEXT" at bounding box center [635, 426] width 88 height 34
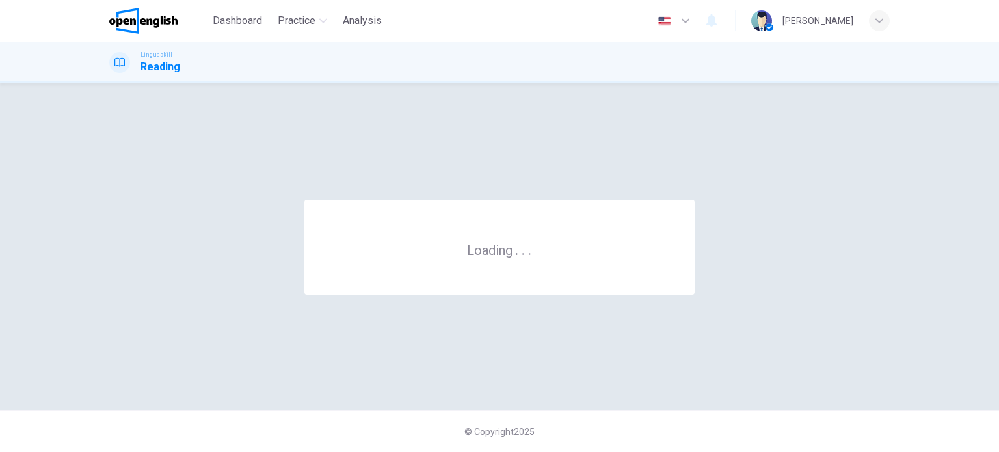
click at [612, 429] on div "© Copyright 2025" at bounding box center [499, 432] width 999 height 42
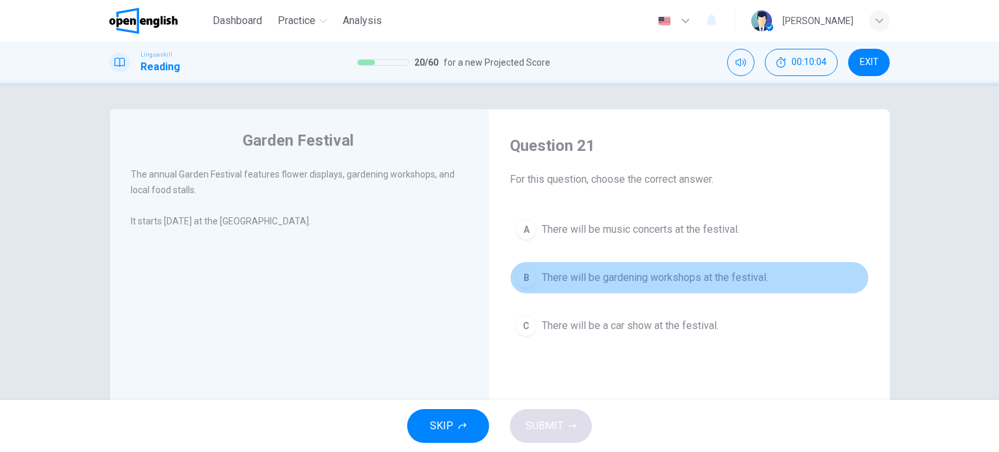
click at [627, 280] on span "There will be gardening workshops at the festival." at bounding box center [655, 278] width 226 height 16
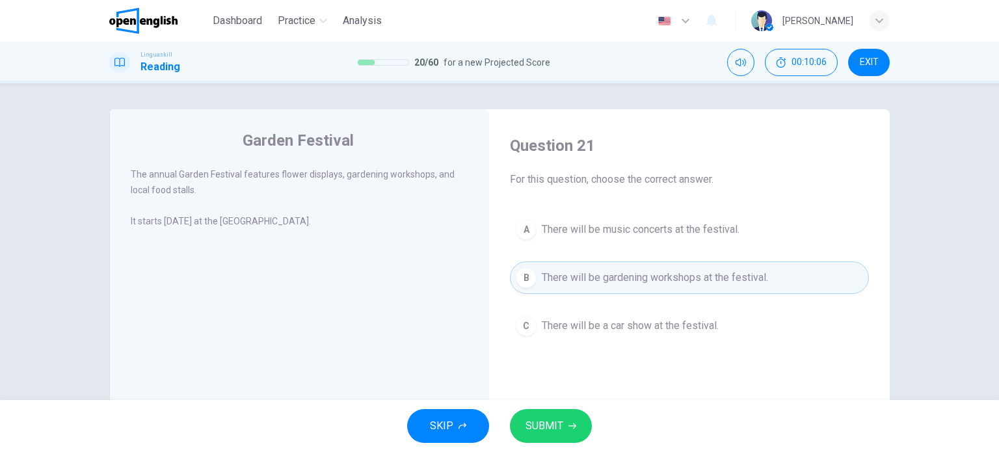
click at [551, 418] on span "SUBMIT" at bounding box center [545, 426] width 38 height 18
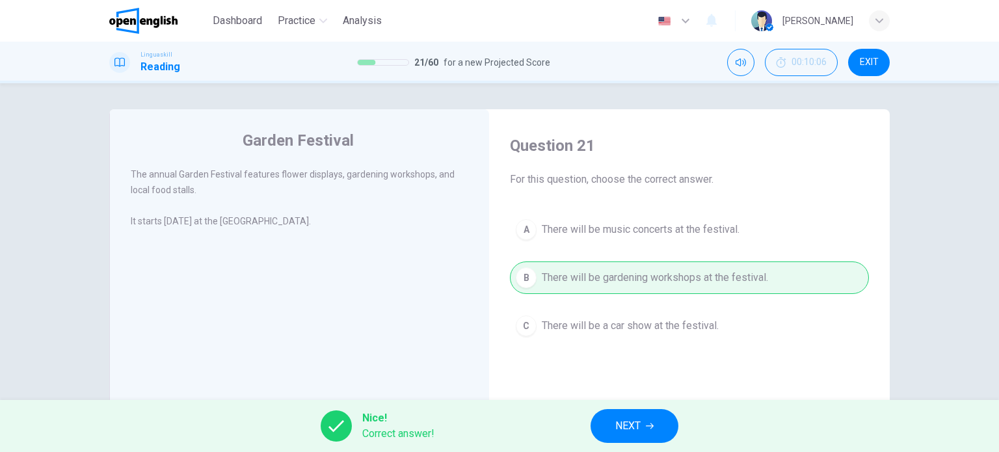
click at [639, 425] on span "NEXT" at bounding box center [627, 426] width 25 height 18
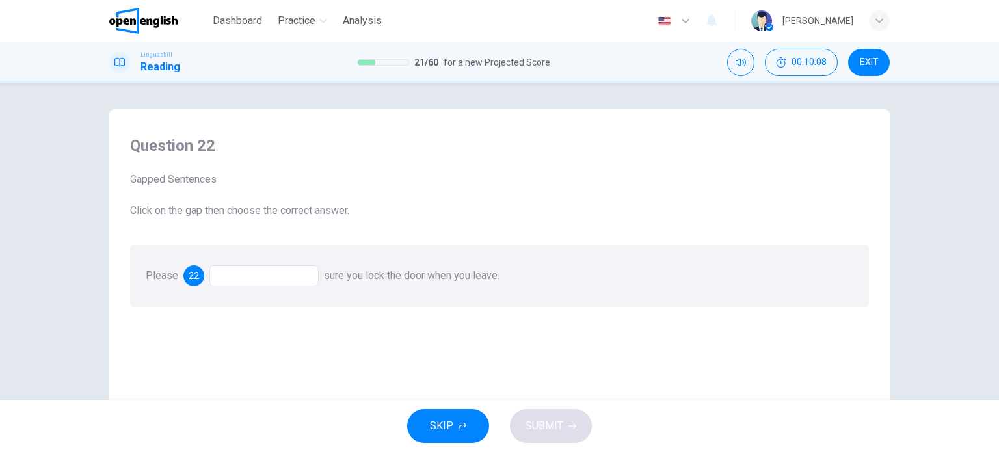
click at [295, 276] on div at bounding box center [263, 275] width 109 height 21
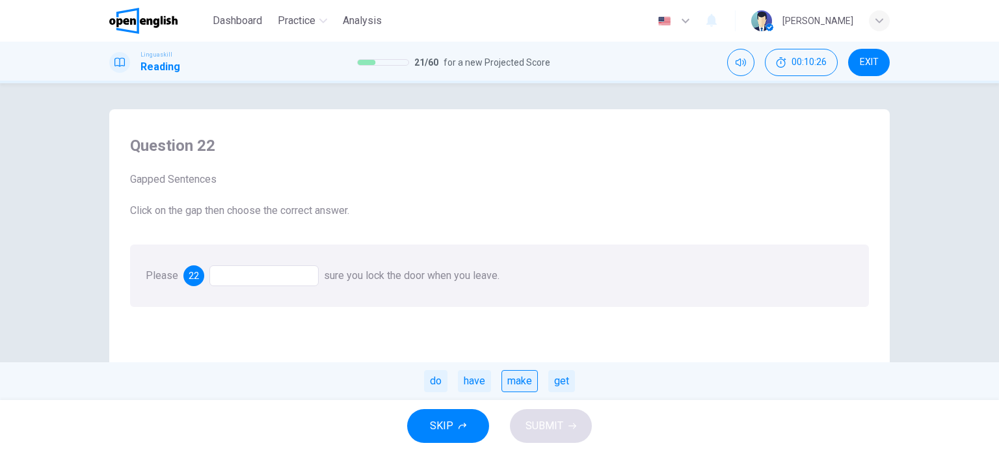
click at [524, 382] on div "make" at bounding box center [520, 381] width 36 height 22
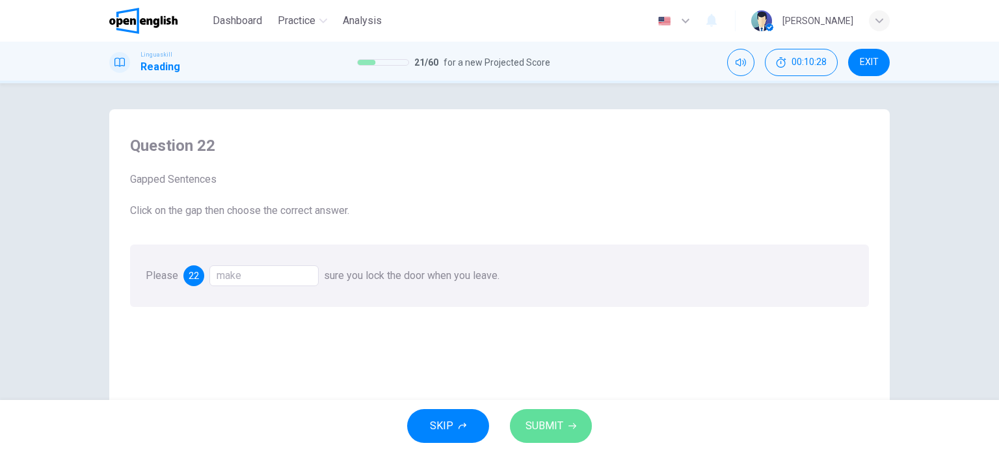
click at [543, 428] on span "SUBMIT" at bounding box center [545, 426] width 38 height 18
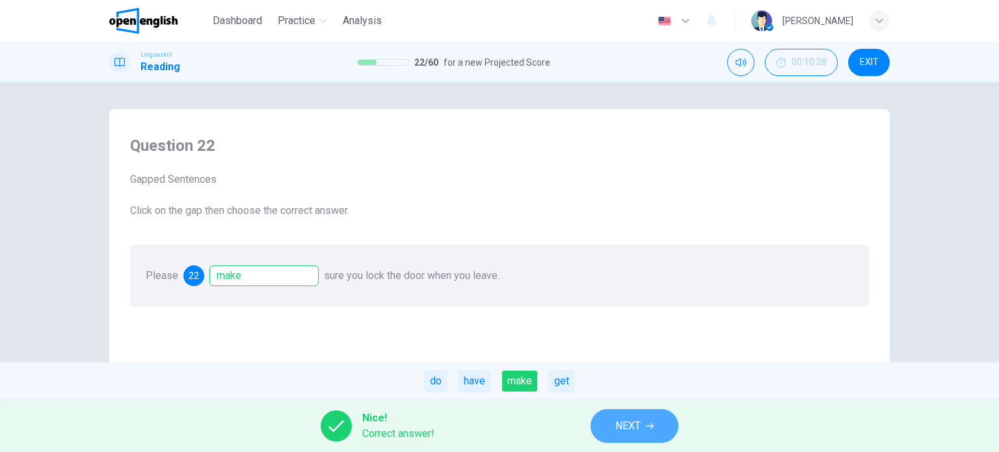
click at [628, 418] on span "NEXT" at bounding box center [627, 426] width 25 height 18
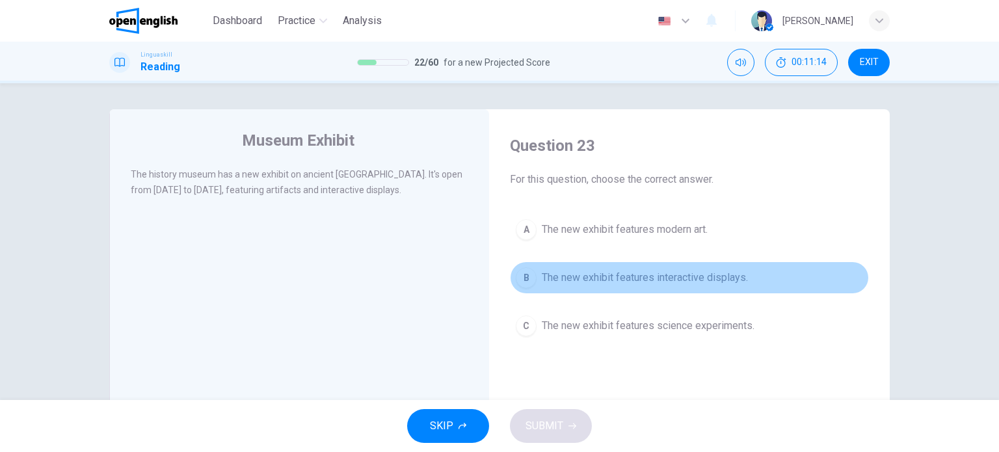
click at [617, 275] on span "The new exhibit features interactive displays." at bounding box center [645, 278] width 206 height 16
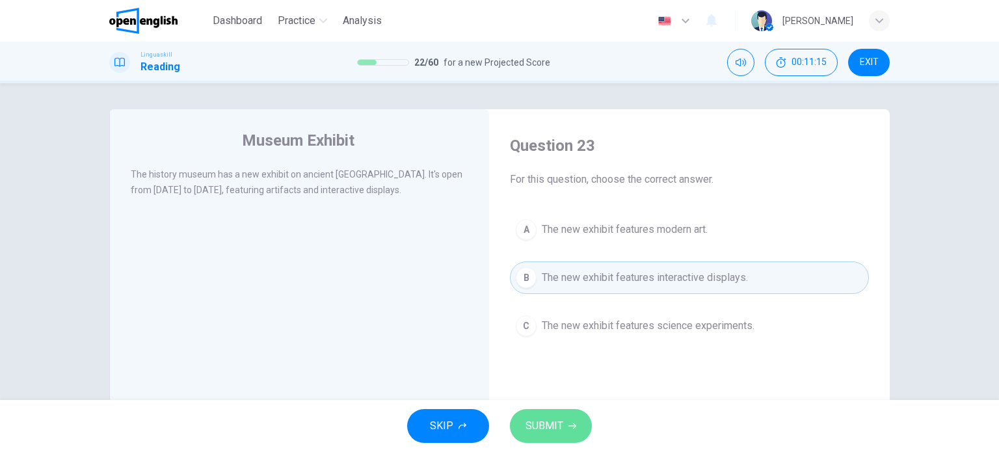
click at [561, 421] on span "SUBMIT" at bounding box center [545, 426] width 38 height 18
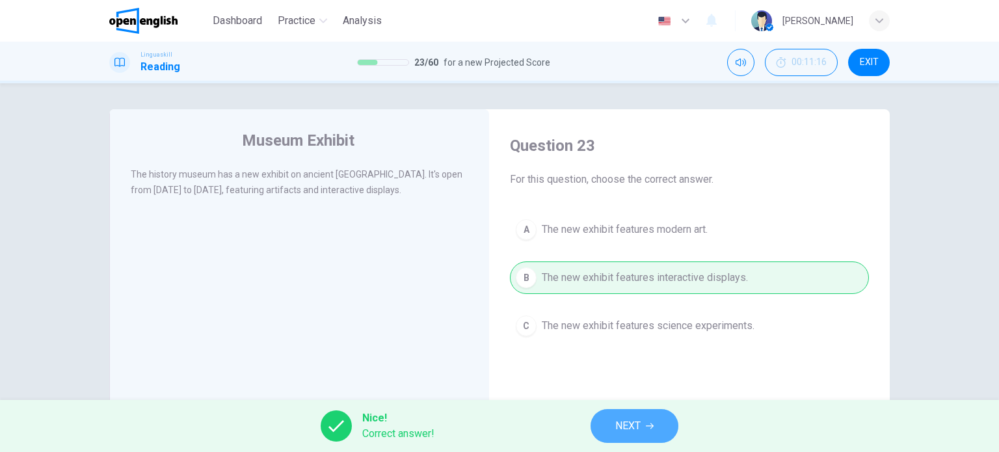
click at [632, 431] on span "NEXT" at bounding box center [627, 426] width 25 height 18
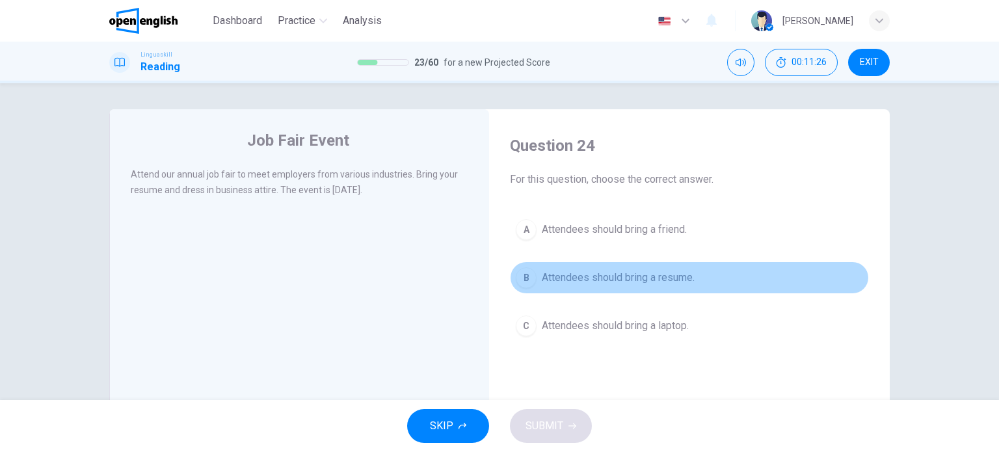
click at [635, 275] on span "Attendees should bring a resume." at bounding box center [618, 278] width 153 height 16
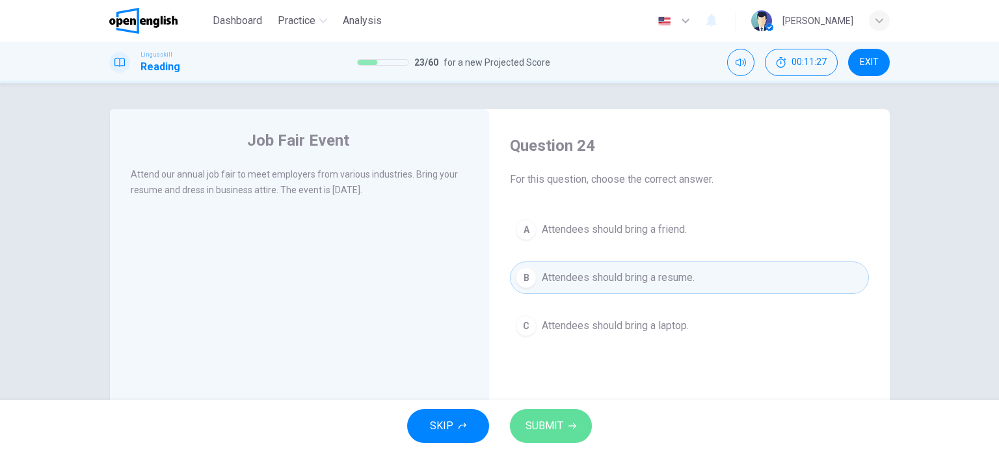
click at [549, 423] on span "SUBMIT" at bounding box center [545, 426] width 38 height 18
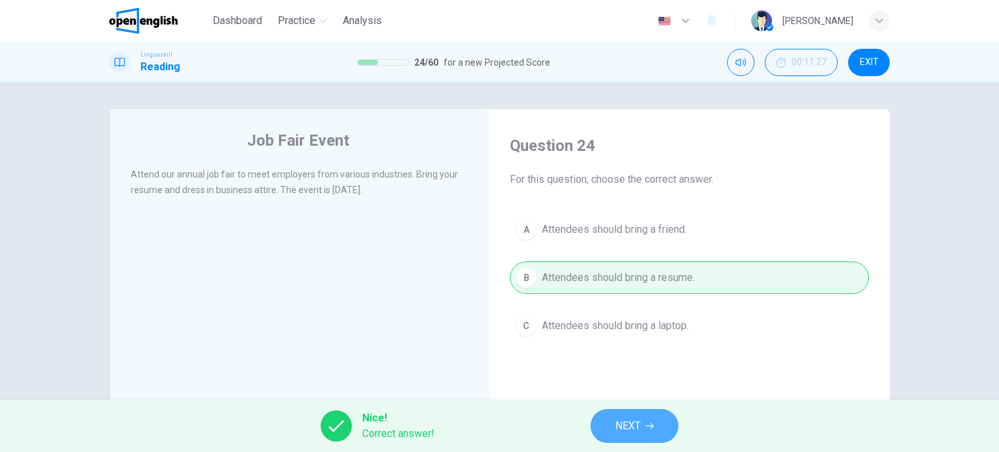
click at [617, 417] on span "NEXT" at bounding box center [627, 426] width 25 height 18
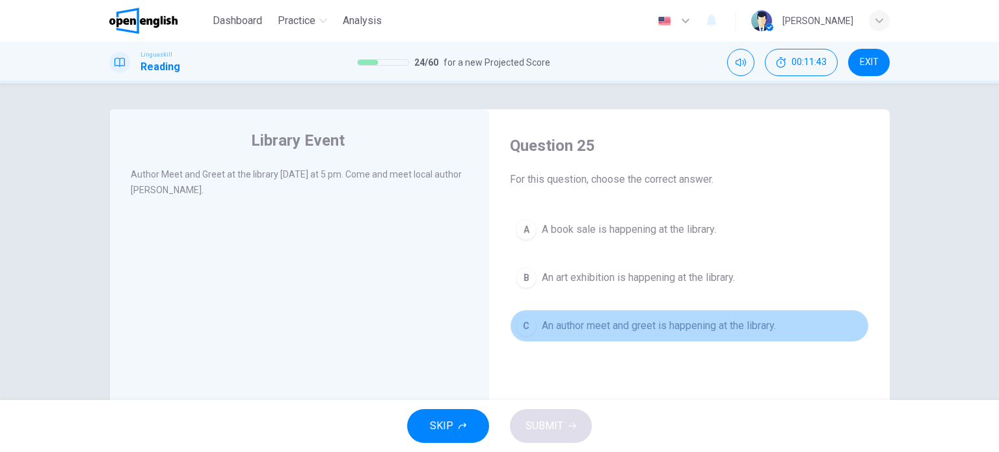
click at [615, 324] on span "An author meet and greet is happening at the library." at bounding box center [659, 326] width 234 height 16
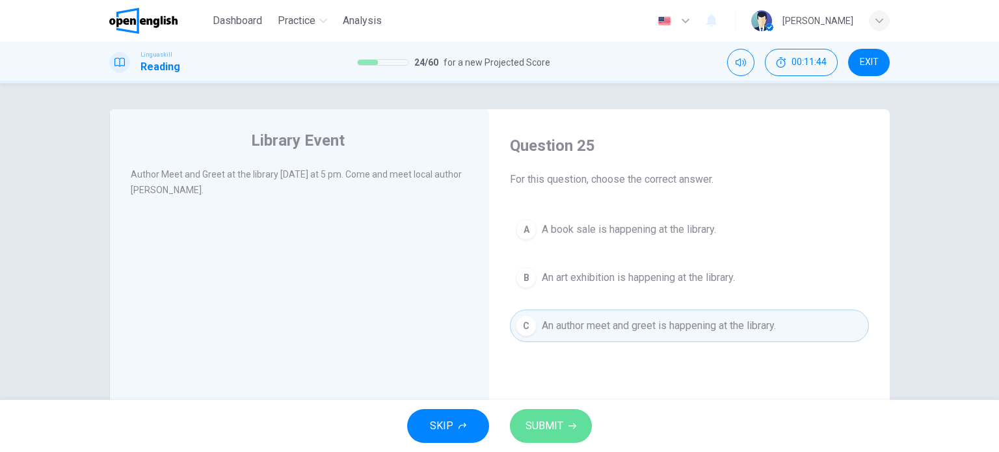
click at [556, 424] on span "SUBMIT" at bounding box center [545, 426] width 38 height 18
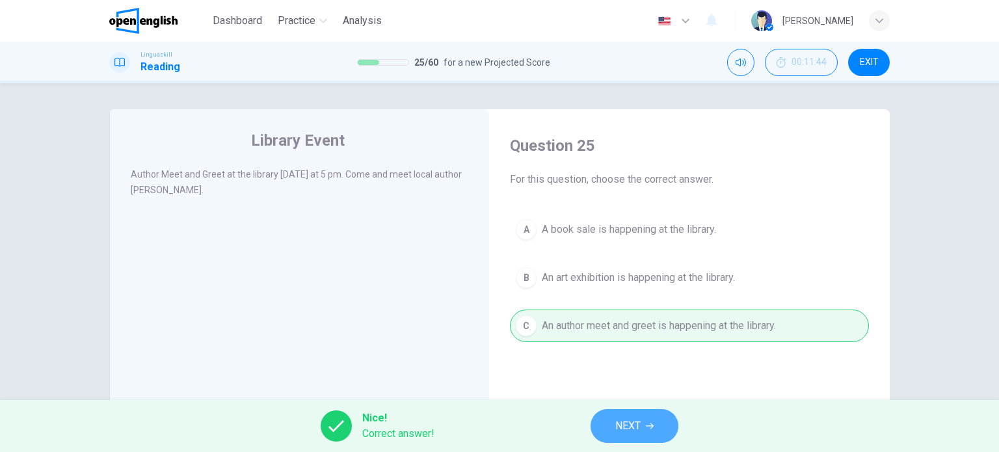
click at [632, 425] on span "NEXT" at bounding box center [627, 426] width 25 height 18
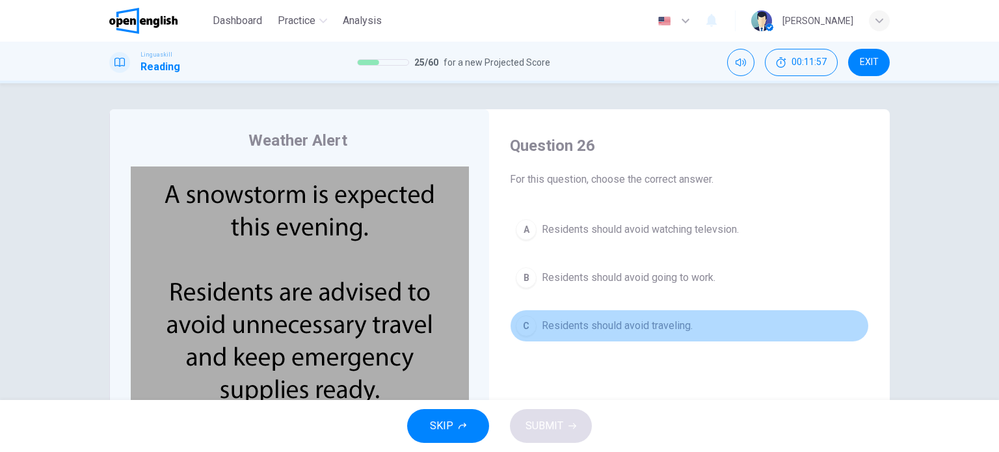
click at [617, 323] on span "Residents should avoid traveling." at bounding box center [617, 326] width 151 height 16
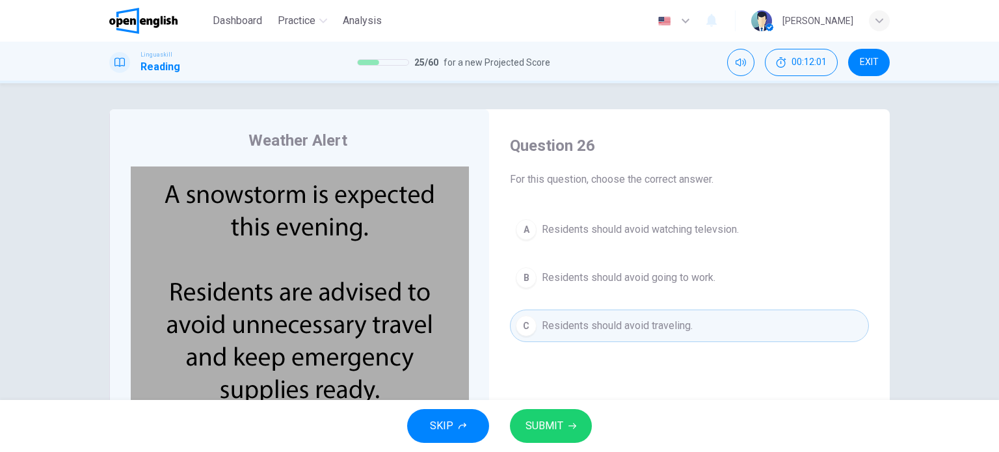
click at [679, 379] on div "Question 26 For this question, choose the correct answer. A Residents should av…" at bounding box center [690, 341] width 380 height 439
click at [540, 424] on span "SUBMIT" at bounding box center [545, 426] width 38 height 18
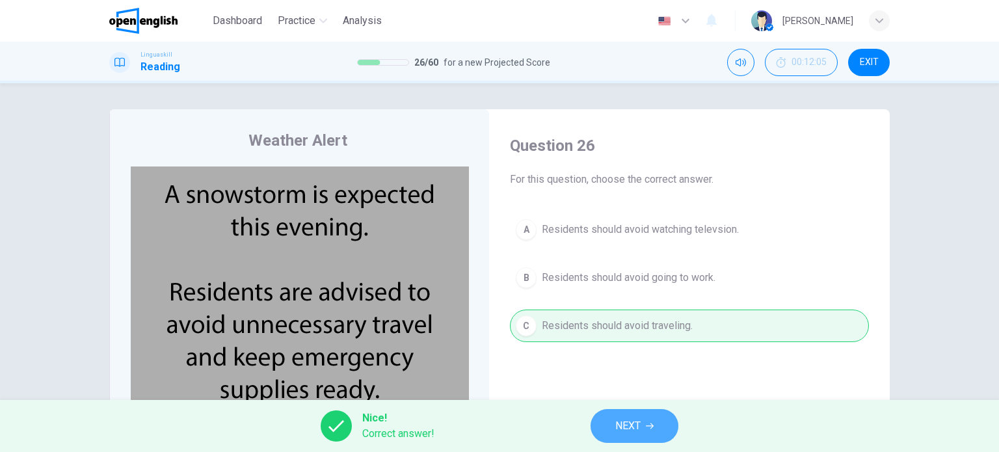
click at [660, 423] on button "NEXT" at bounding box center [635, 426] width 88 height 34
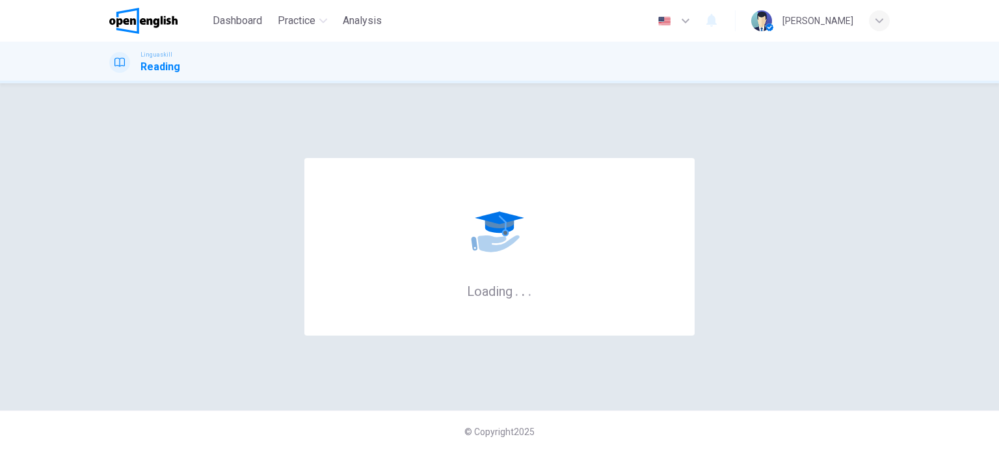
click at [660, 423] on div "© Copyright 2025" at bounding box center [499, 432] width 999 height 42
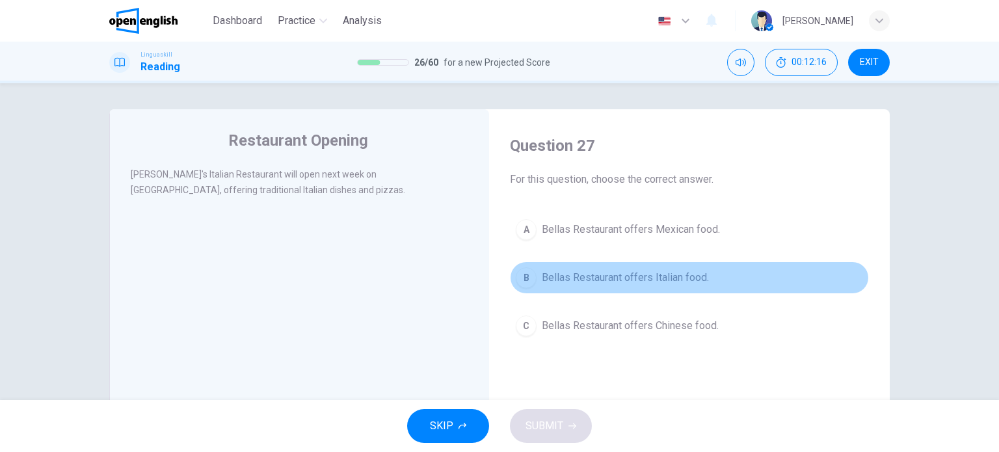
click at [672, 280] on span "Bellas Restaurant offers Italian food." at bounding box center [625, 278] width 167 height 16
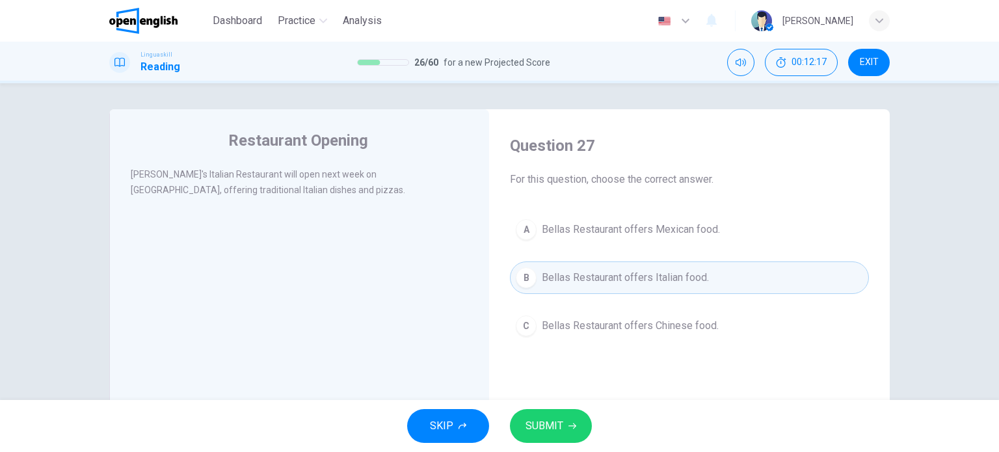
click at [560, 444] on div "SKIP SUBMIT" at bounding box center [499, 426] width 999 height 52
click at [569, 427] on icon "button" at bounding box center [573, 426] width 8 height 8
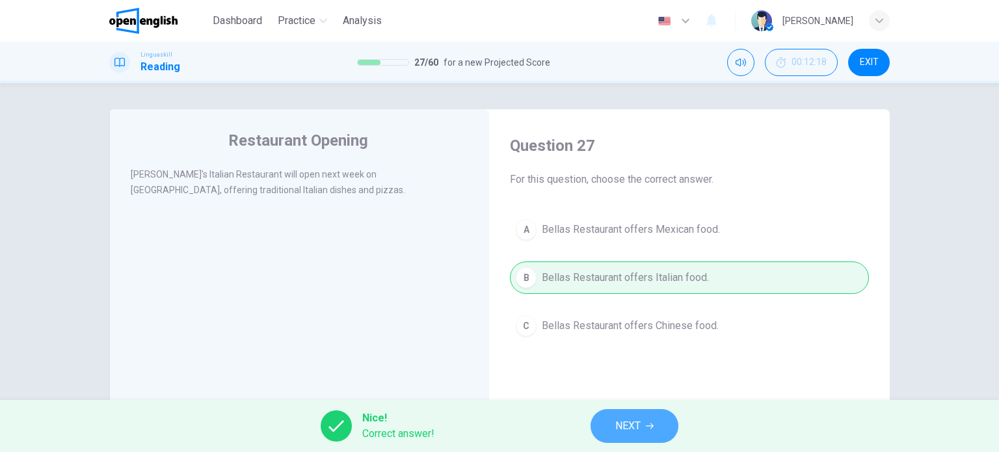
click at [621, 418] on span "NEXT" at bounding box center [627, 426] width 25 height 18
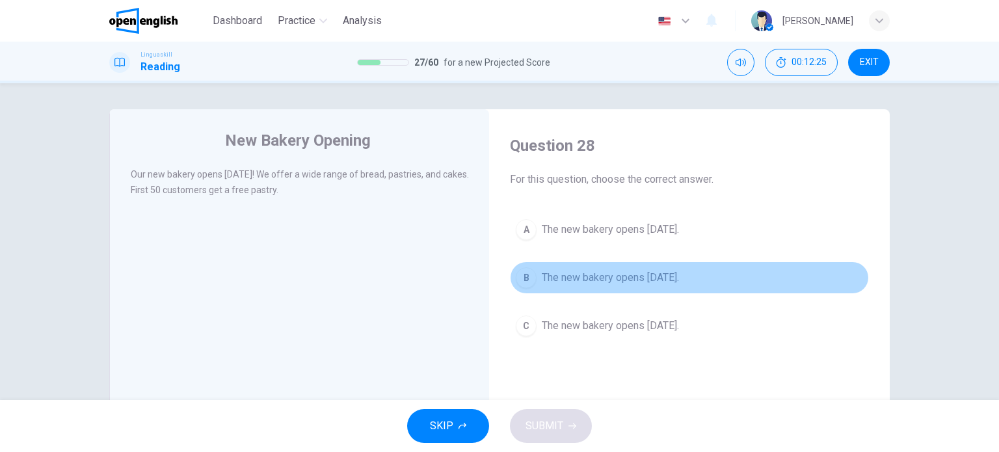
click at [660, 276] on span "The new bakery opens next Monday." at bounding box center [610, 278] width 137 height 16
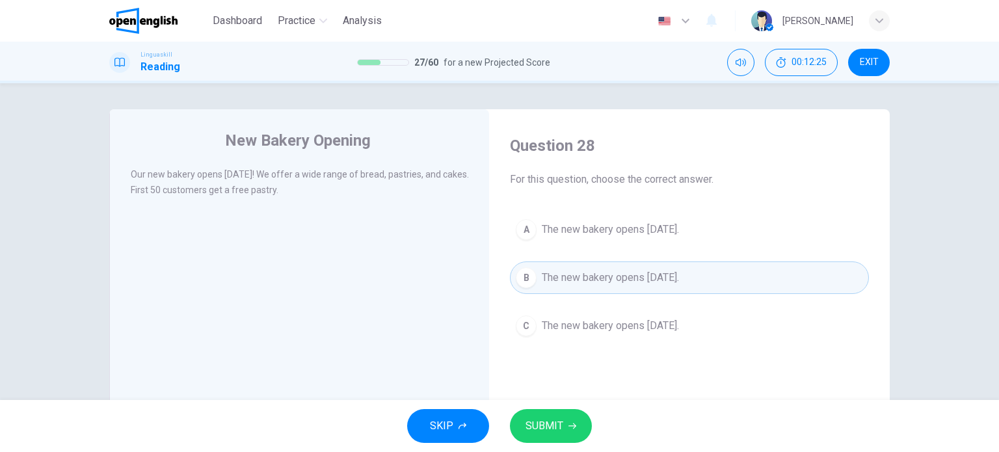
click at [575, 420] on button "SUBMIT" at bounding box center [551, 426] width 82 height 34
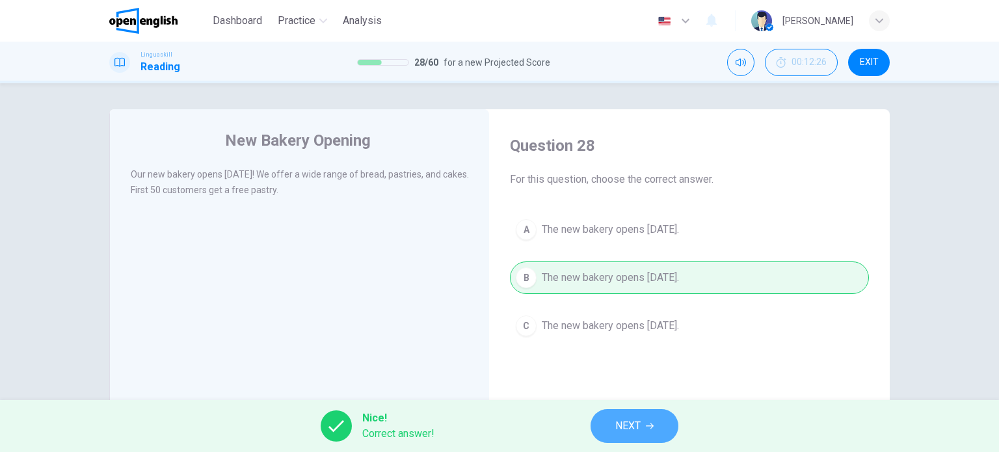
click at [602, 424] on button "NEXT" at bounding box center [635, 426] width 88 height 34
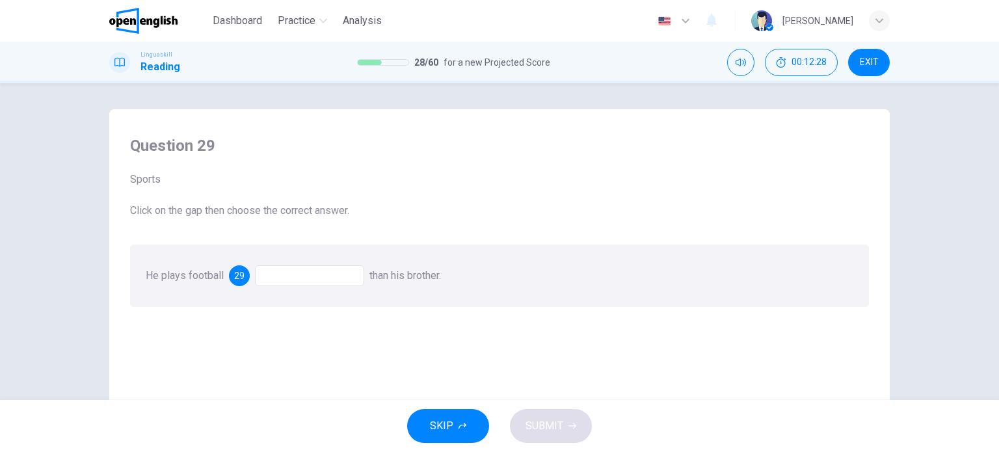
click at [349, 270] on div at bounding box center [309, 275] width 109 height 21
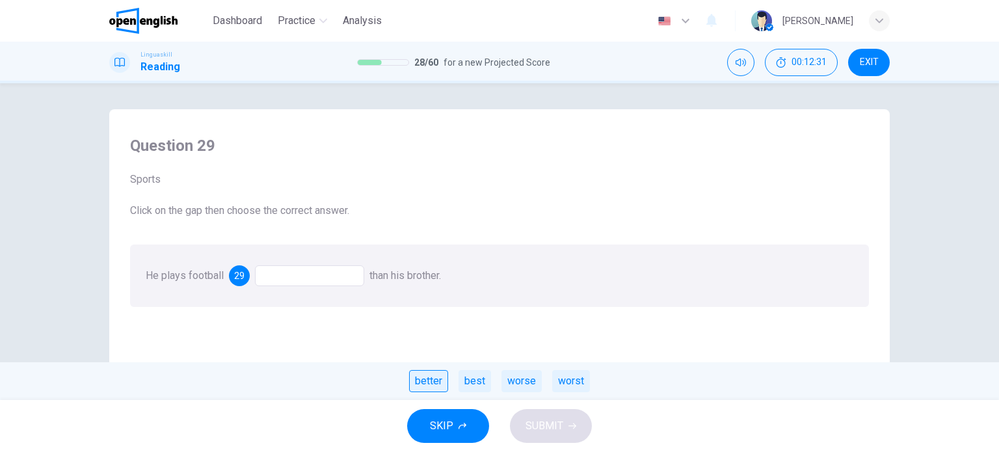
click at [423, 387] on div "better" at bounding box center [428, 381] width 39 height 22
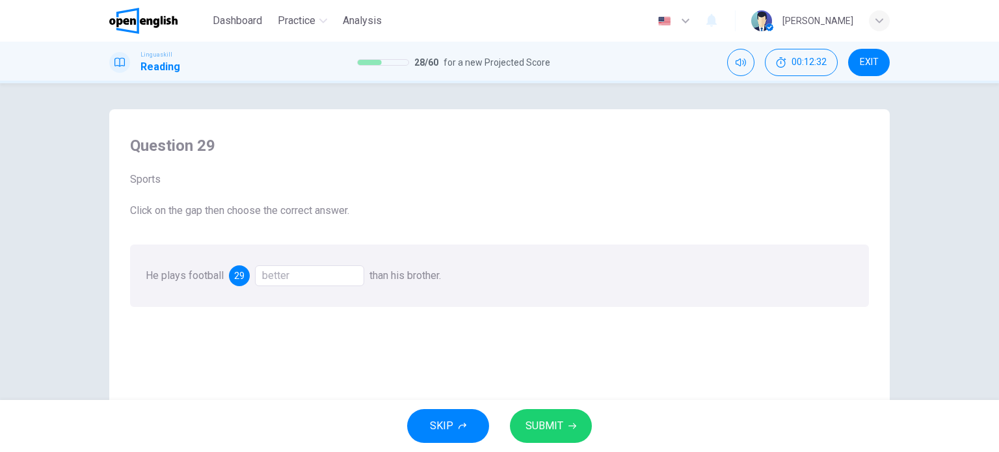
click at [541, 447] on div "SKIP SUBMIT" at bounding box center [499, 426] width 999 height 52
click at [554, 431] on span "SUBMIT" at bounding box center [545, 426] width 38 height 18
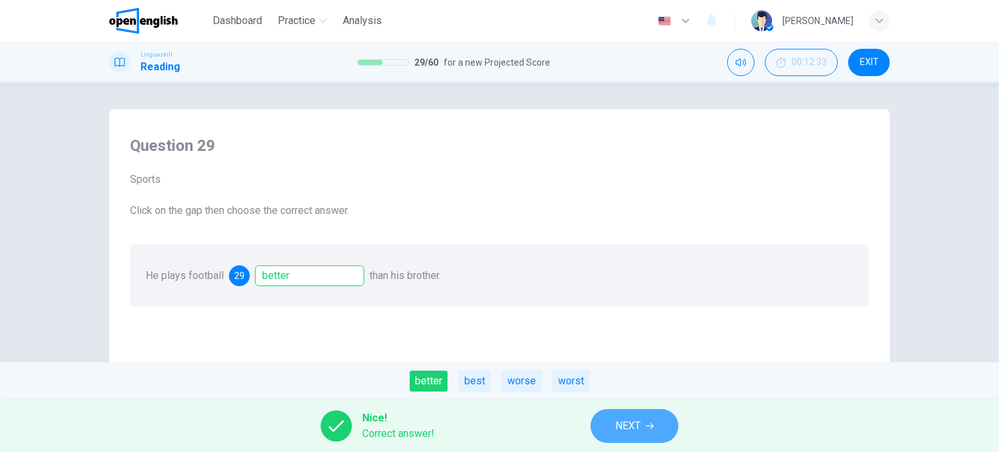
click at [612, 423] on button "NEXT" at bounding box center [635, 426] width 88 height 34
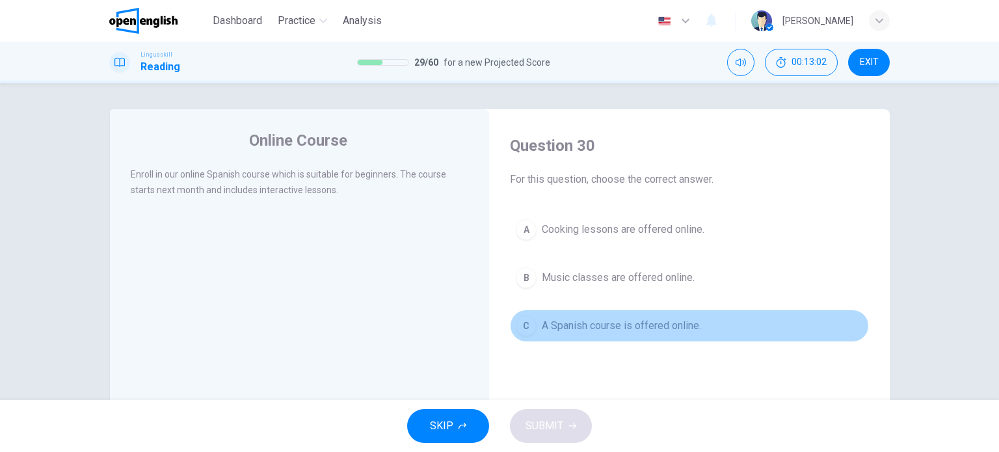
click at [578, 325] on span "A Spanish course is offered online." at bounding box center [621, 326] width 159 height 16
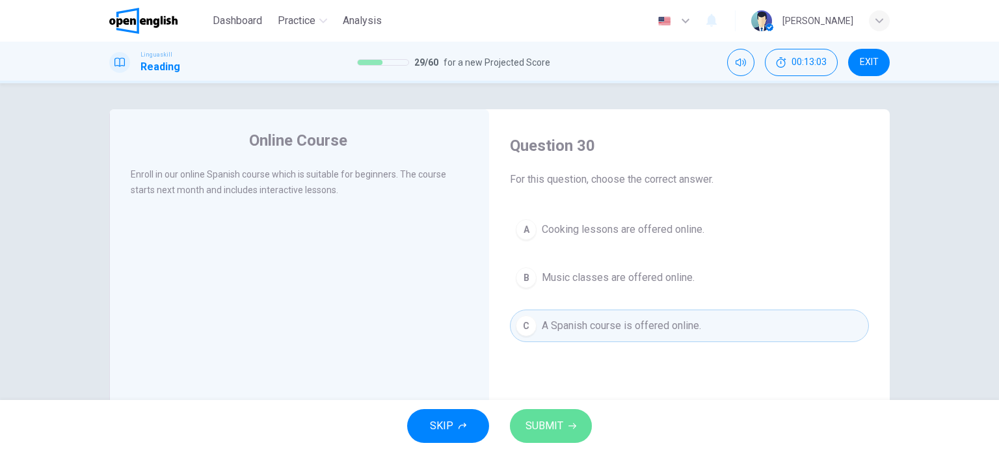
click at [563, 420] on button "SUBMIT" at bounding box center [551, 426] width 82 height 34
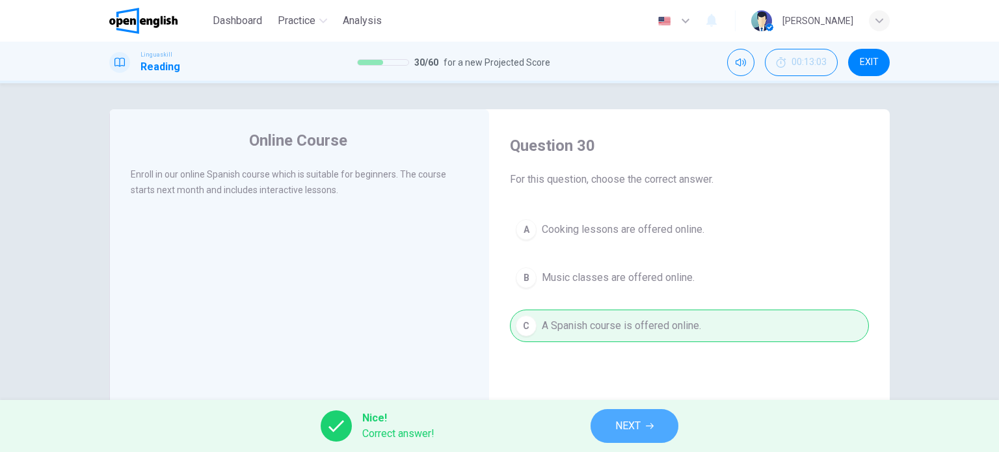
click at [655, 426] on button "NEXT" at bounding box center [635, 426] width 88 height 34
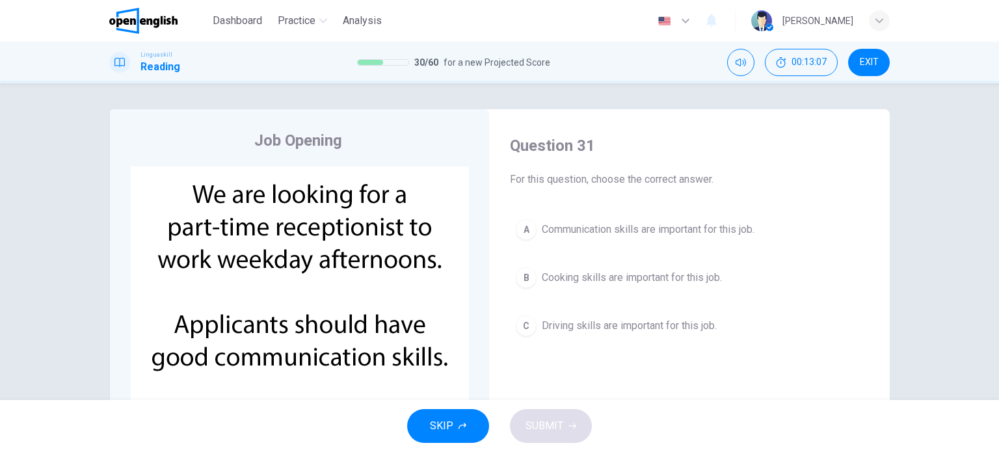
click at [655, 426] on div "SKIP SUBMIT" at bounding box center [499, 426] width 999 height 52
click at [655, 222] on span "Communication skills are important for this job." at bounding box center [648, 230] width 213 height 16
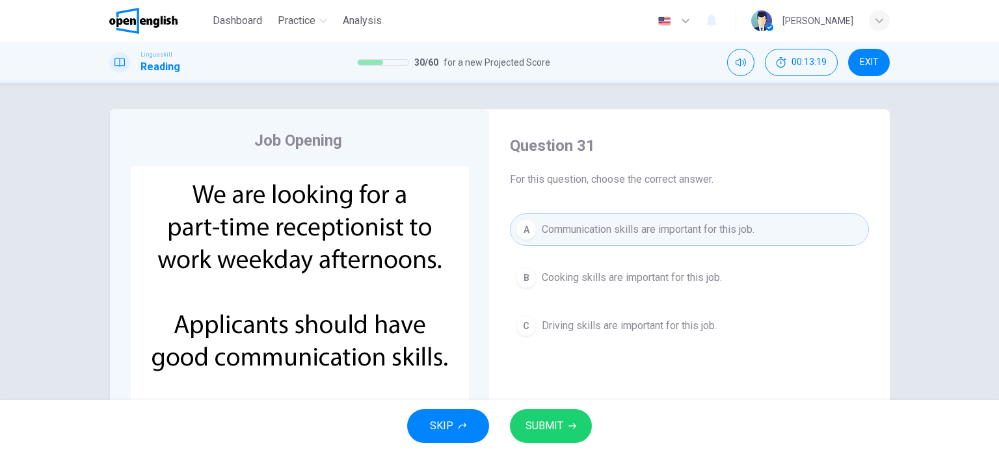
click at [543, 420] on span "SUBMIT" at bounding box center [545, 426] width 38 height 18
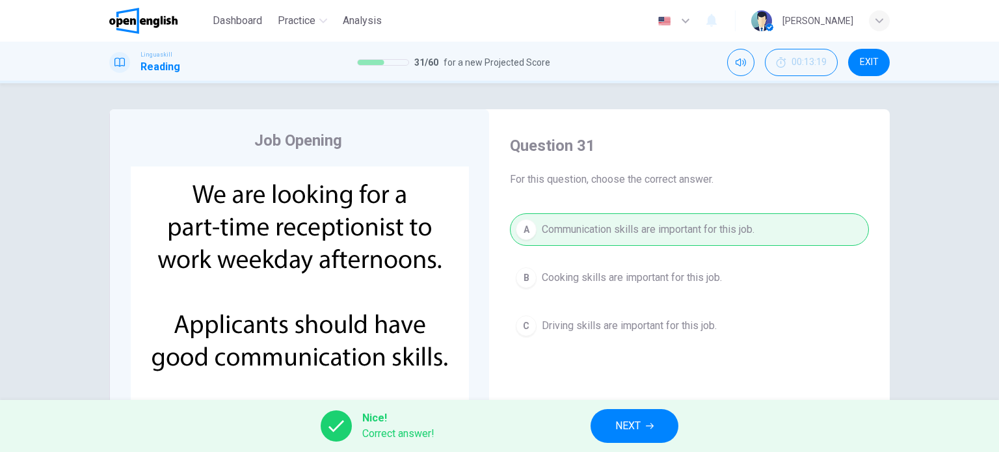
click at [645, 429] on button "NEXT" at bounding box center [635, 426] width 88 height 34
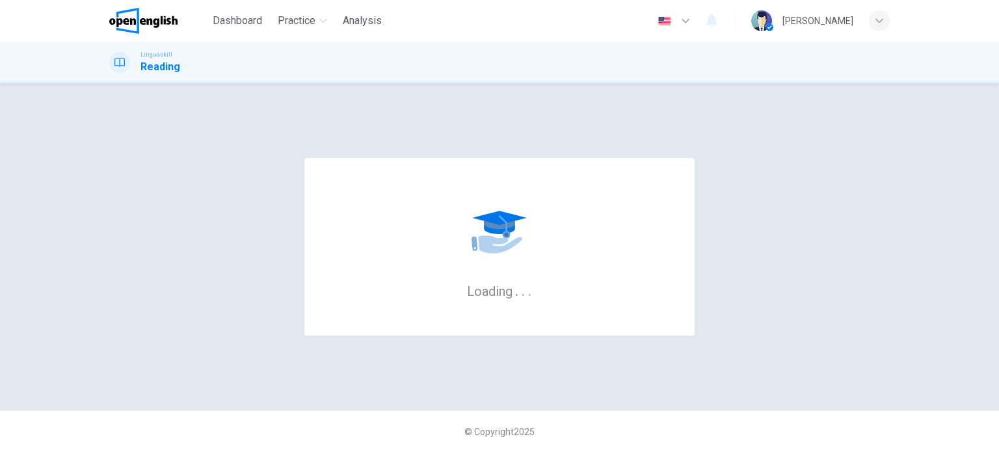
click at [645, 429] on div "© Copyright 2025" at bounding box center [499, 432] width 999 height 42
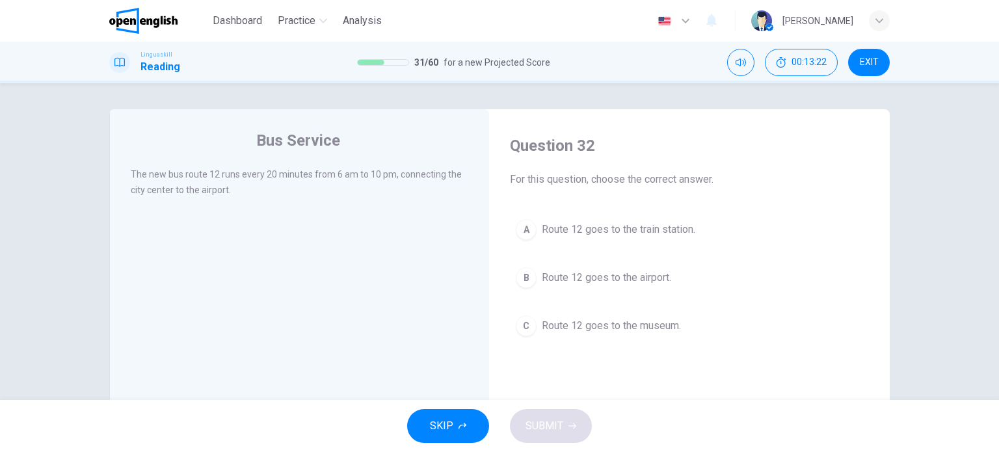
click at [645, 429] on div "SKIP SUBMIT" at bounding box center [499, 426] width 999 height 52
click at [617, 275] on span "Route 12 goes to the airport." at bounding box center [606, 278] width 129 height 16
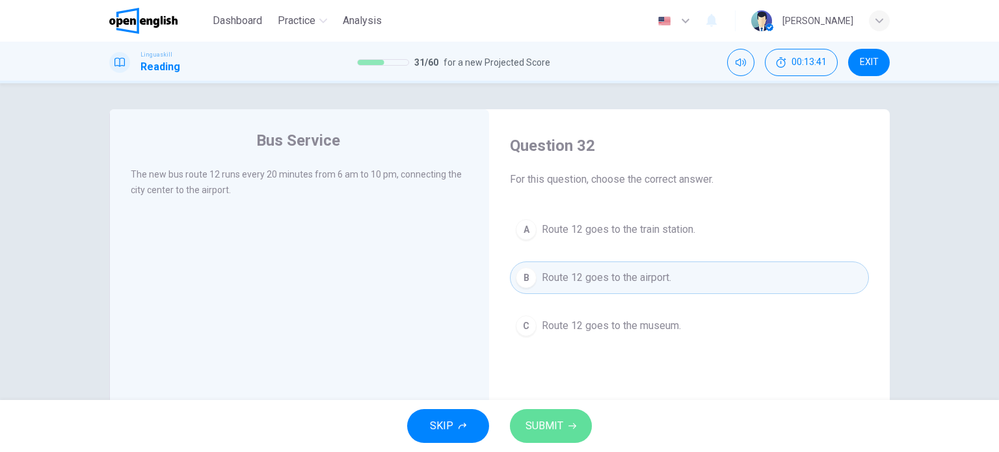
click at [560, 425] on span "SUBMIT" at bounding box center [545, 426] width 38 height 18
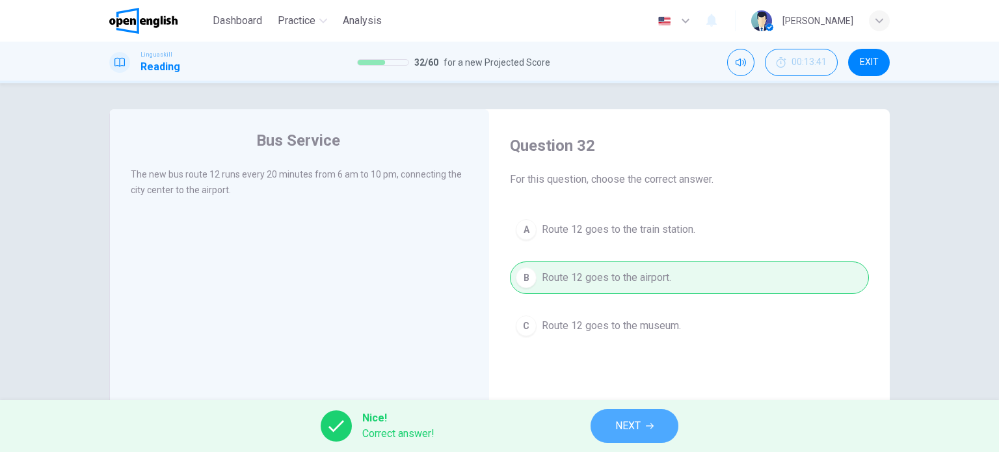
click at [630, 429] on span "NEXT" at bounding box center [627, 426] width 25 height 18
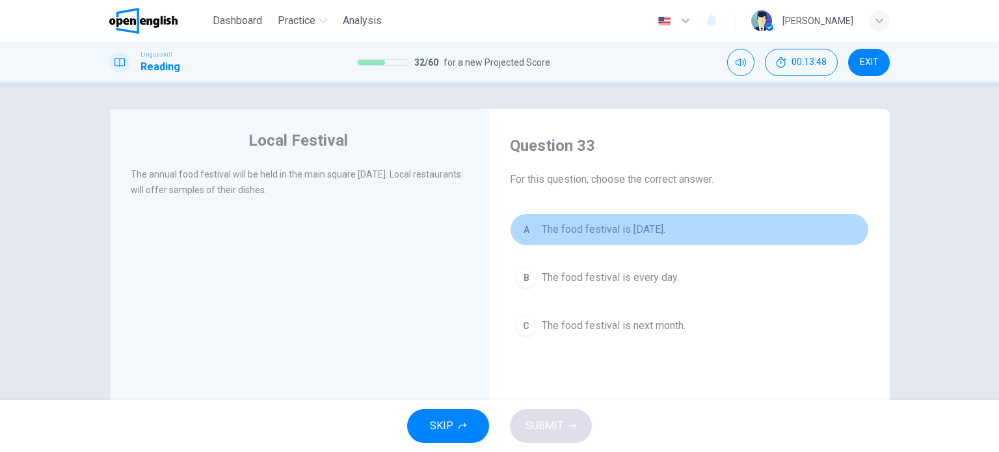
click at [640, 228] on span "The food festival is next Saturday." at bounding box center [604, 230] width 124 height 16
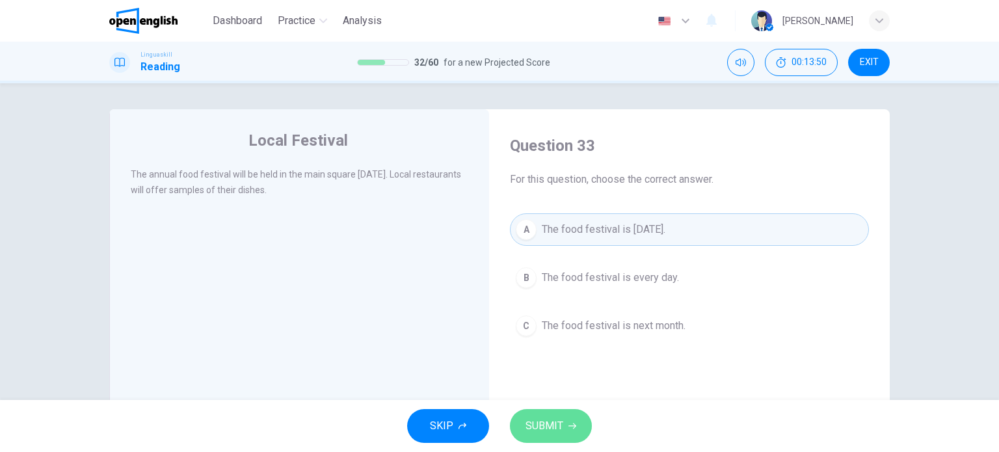
click at [545, 418] on span "SUBMIT" at bounding box center [545, 426] width 38 height 18
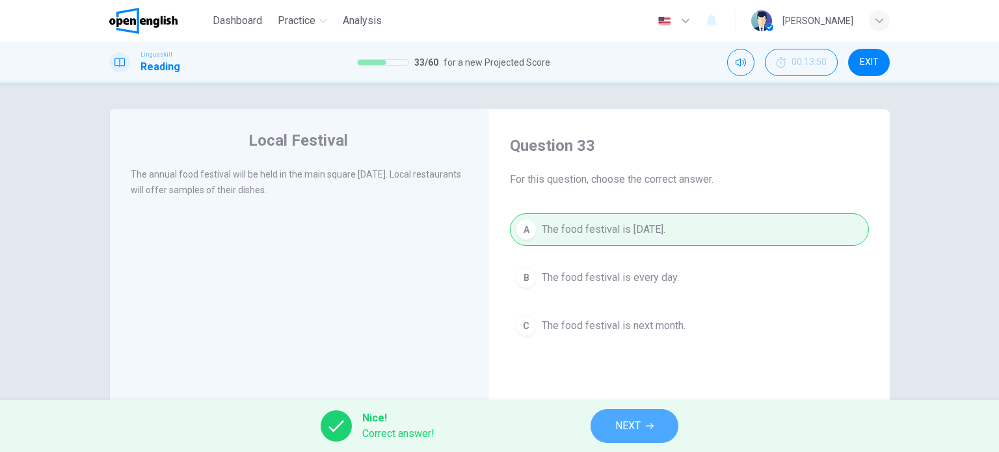
click at [624, 418] on span "NEXT" at bounding box center [627, 426] width 25 height 18
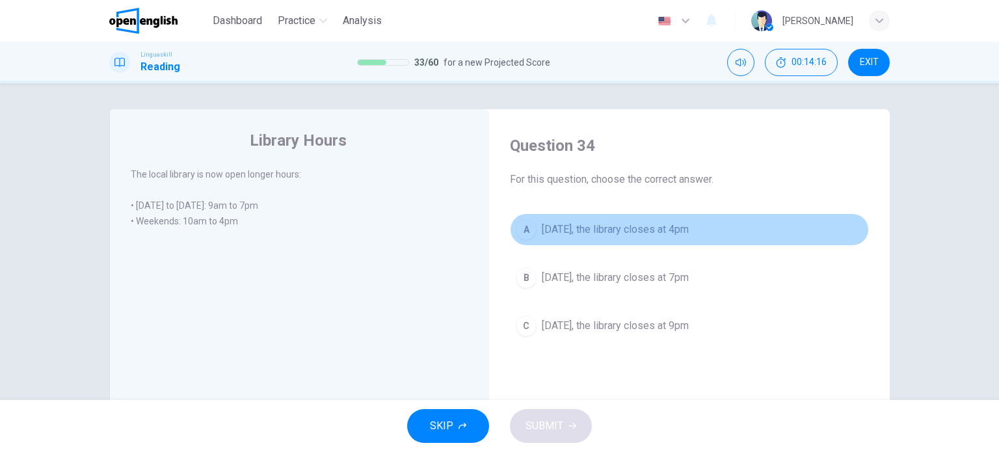
click at [569, 224] on span "On Saturday, the library closes at 4pm" at bounding box center [615, 230] width 147 height 16
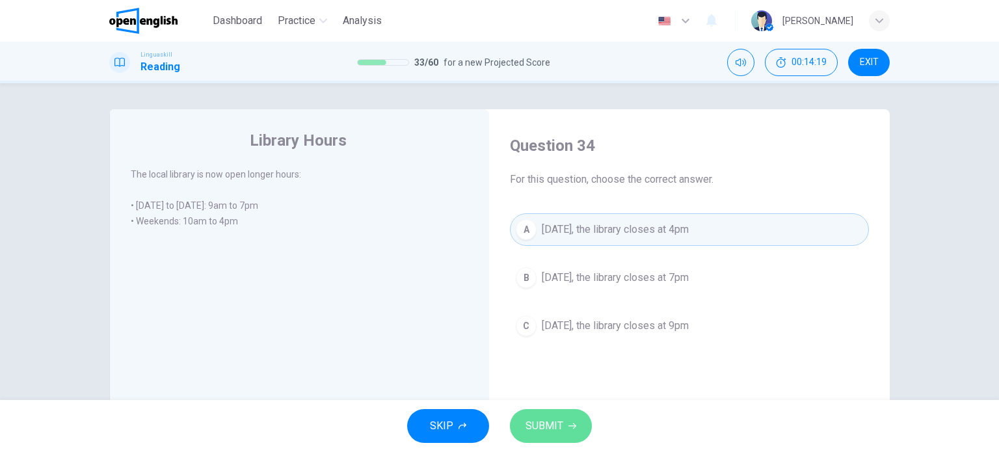
click at [539, 424] on span "SUBMIT" at bounding box center [545, 426] width 38 height 18
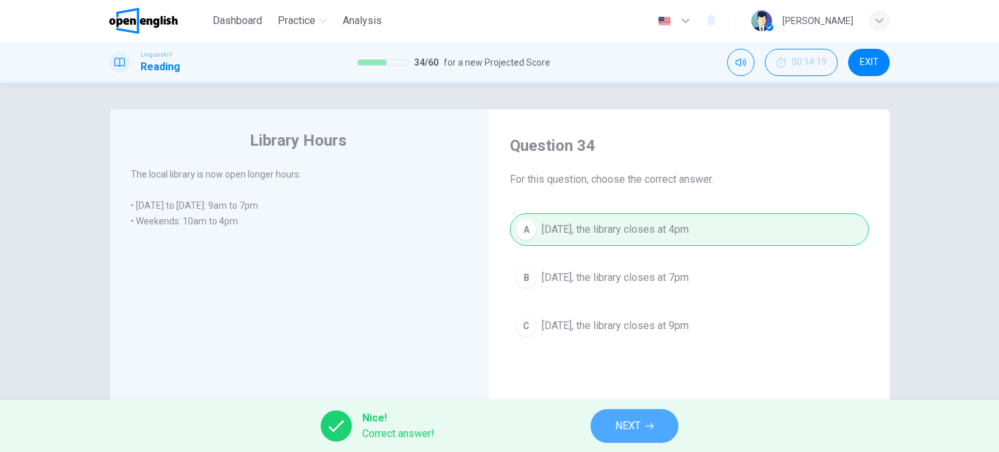
click at [618, 422] on span "NEXT" at bounding box center [627, 426] width 25 height 18
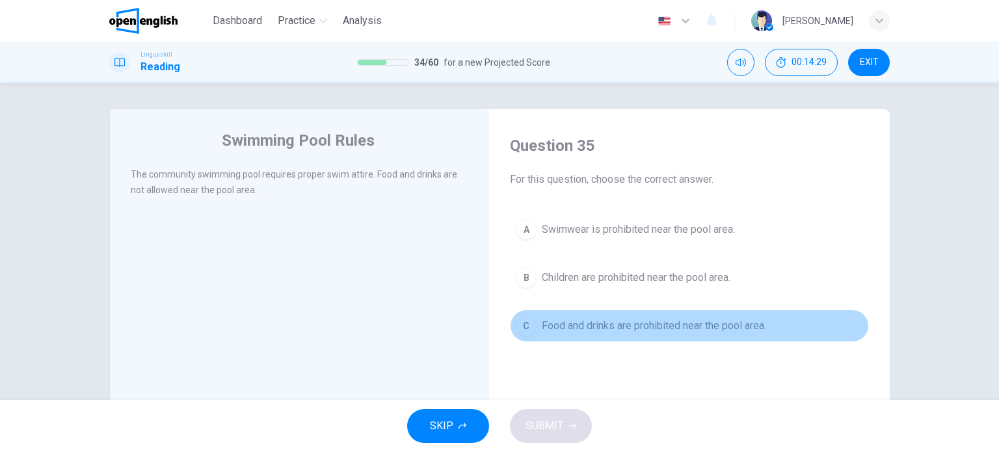
click at [606, 331] on span "Food and drinks are prohibited near the pool area." at bounding box center [654, 326] width 224 height 16
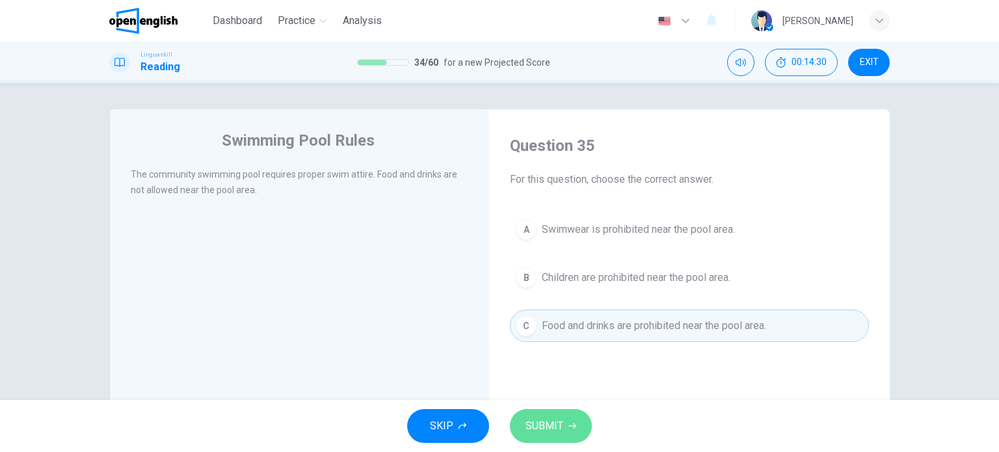
click at [550, 426] on span "SUBMIT" at bounding box center [545, 426] width 38 height 18
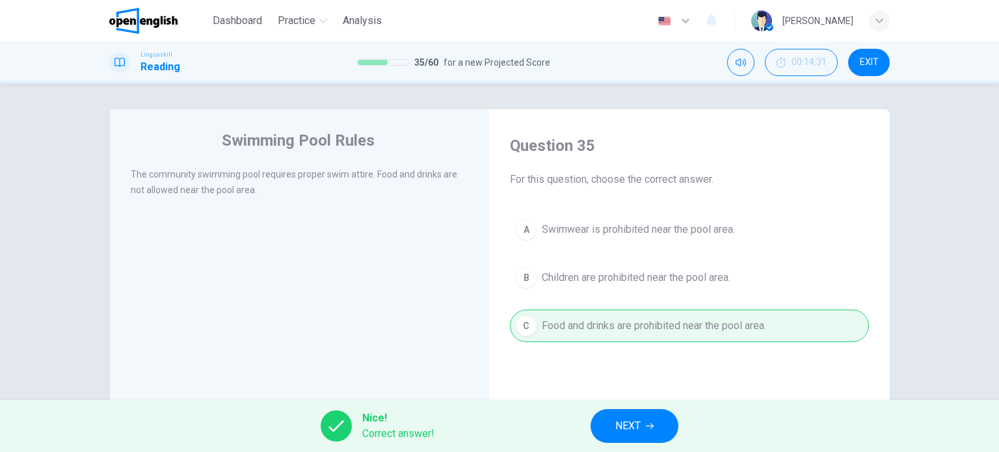
drag, startPoint x: 550, startPoint y: 426, endPoint x: 643, endPoint y: 426, distance: 92.4
click at [643, 426] on div "Nice! Correct answer! NEXT" at bounding box center [499, 426] width 999 height 52
click at [643, 426] on button "NEXT" at bounding box center [635, 426] width 88 height 34
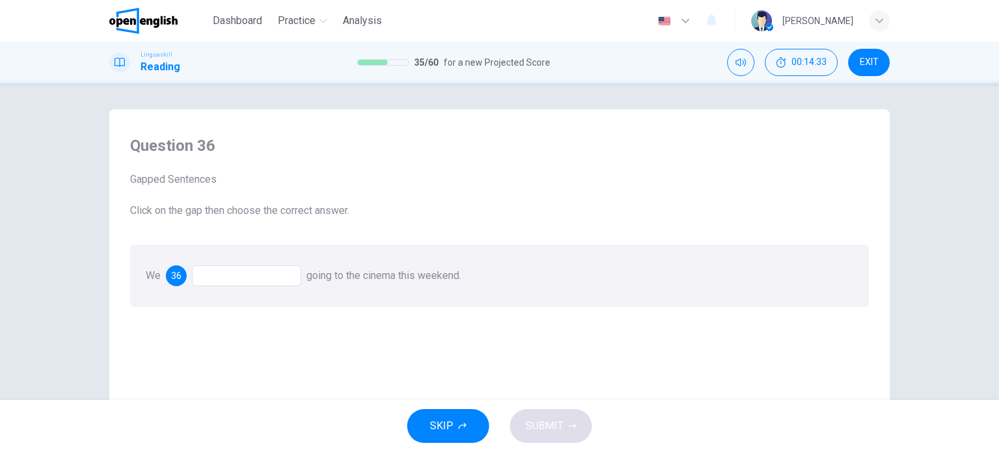
click at [296, 278] on div at bounding box center [246, 275] width 109 height 21
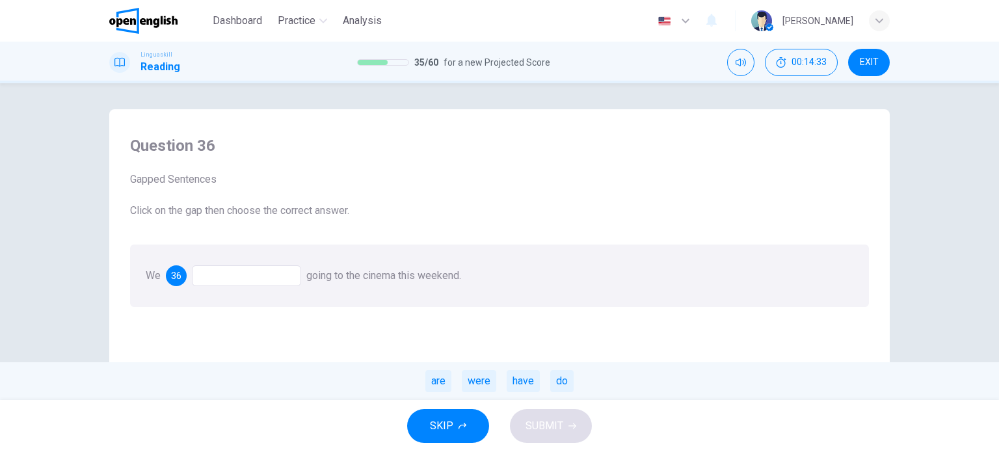
click at [296, 278] on div at bounding box center [246, 275] width 109 height 21
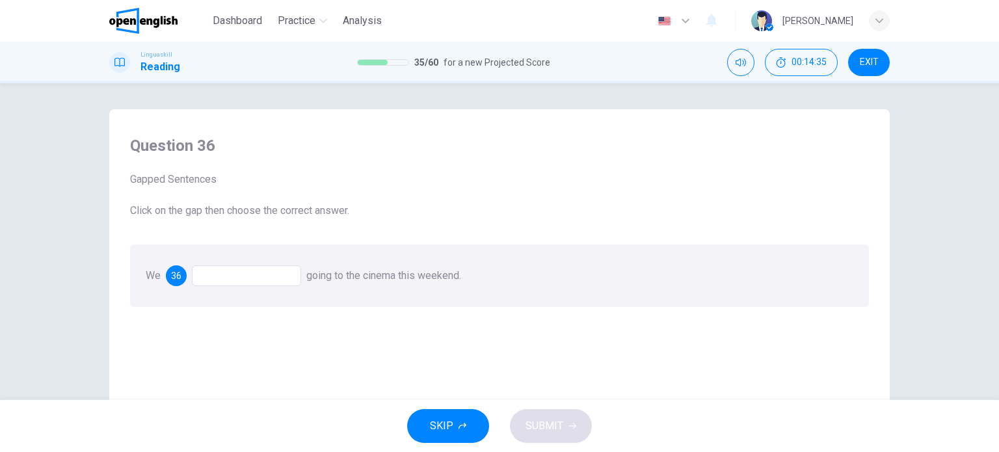
click at [263, 265] on div "We 36 going to the cinema this weekend." at bounding box center [499, 276] width 739 height 62
click at [258, 275] on div at bounding box center [246, 275] width 109 height 21
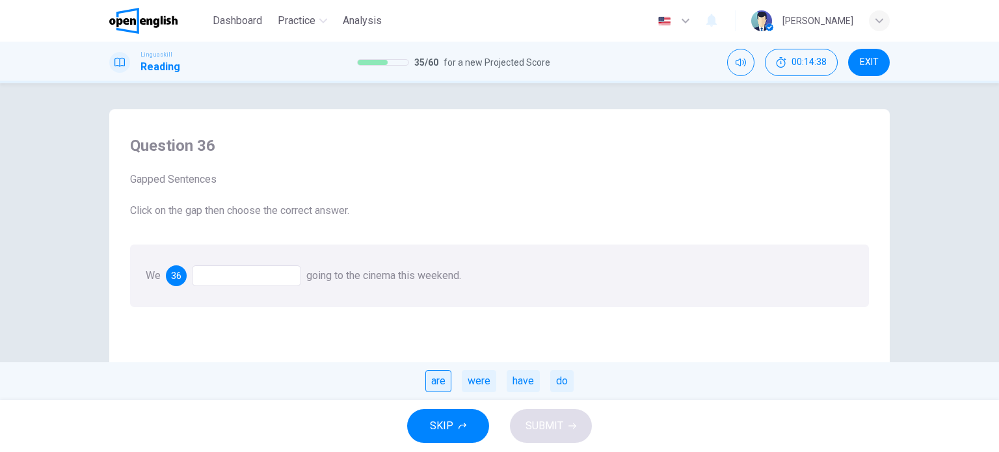
click at [426, 374] on div "are" at bounding box center [438, 381] width 26 height 22
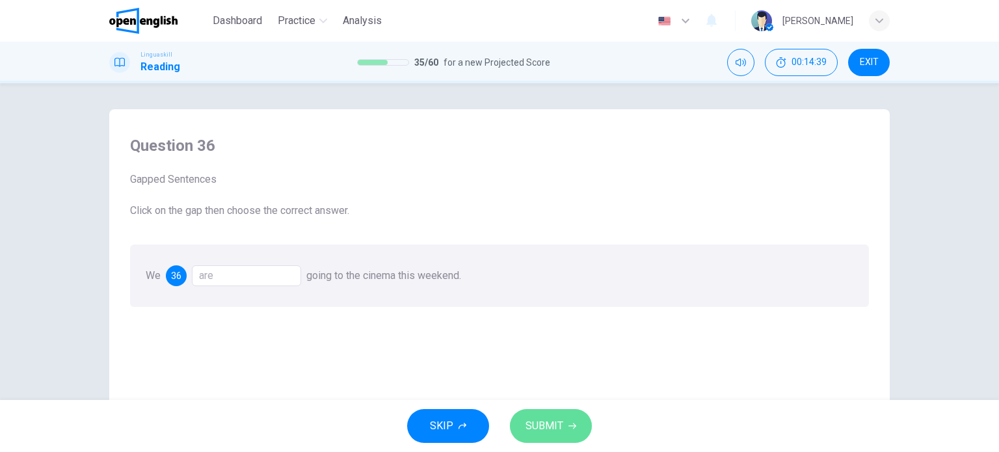
click at [541, 427] on span "SUBMIT" at bounding box center [545, 426] width 38 height 18
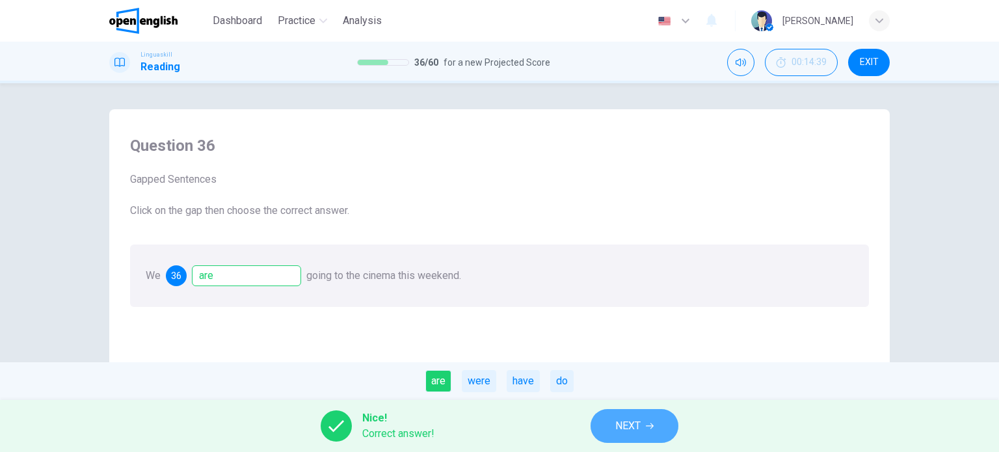
click at [602, 421] on button "NEXT" at bounding box center [635, 426] width 88 height 34
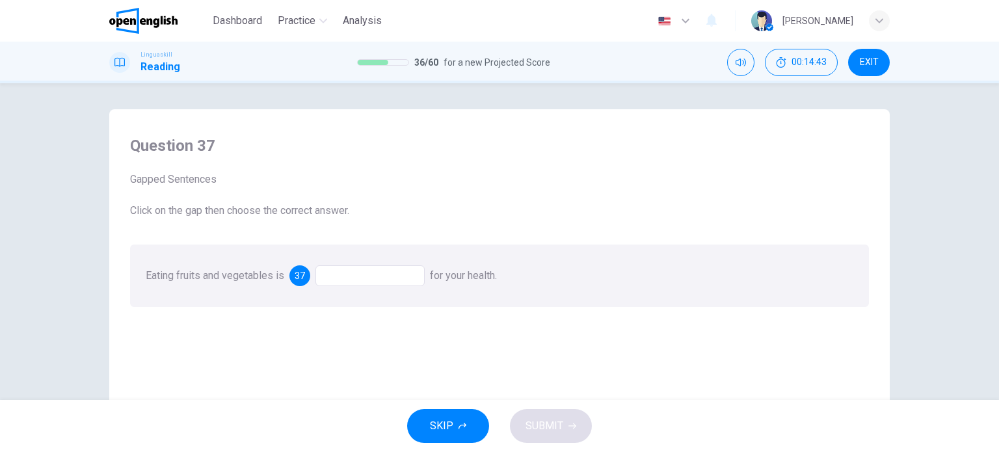
click at [394, 272] on div at bounding box center [370, 275] width 109 height 21
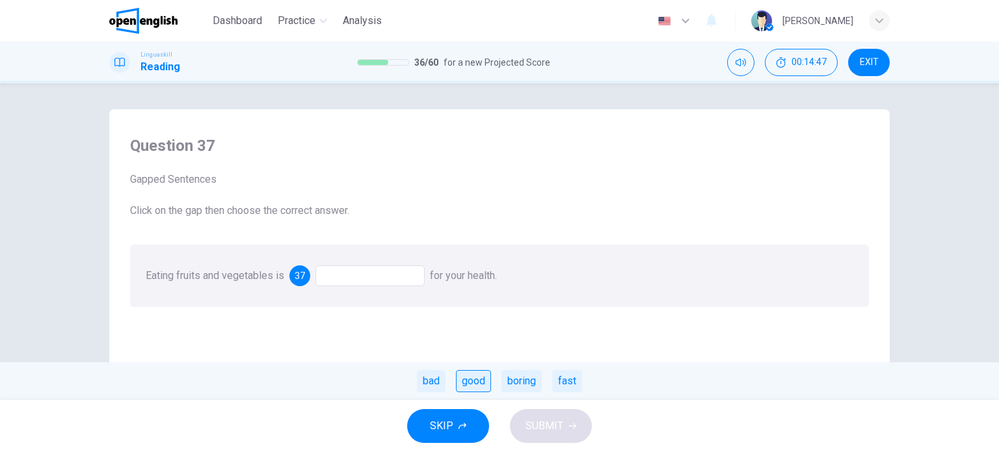
click at [478, 387] on div "good" at bounding box center [473, 381] width 35 height 22
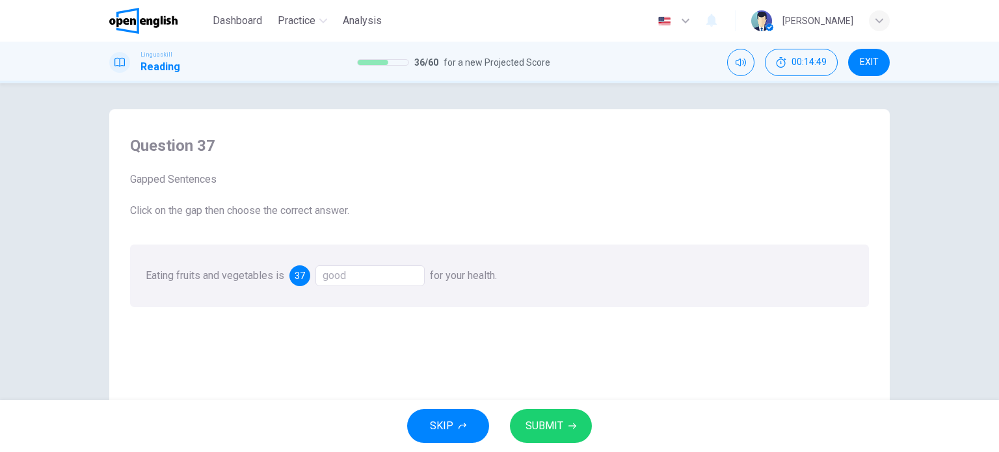
click at [561, 428] on span "SUBMIT" at bounding box center [545, 426] width 38 height 18
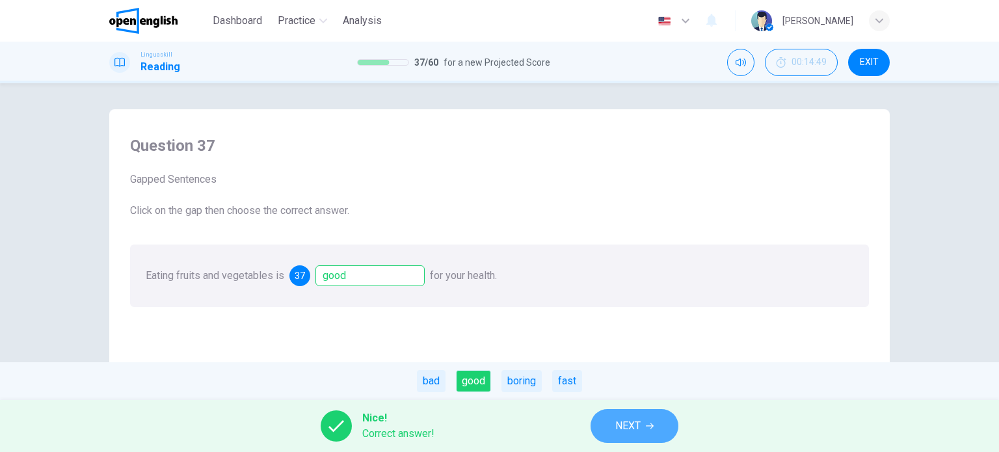
click at [633, 422] on span "NEXT" at bounding box center [627, 426] width 25 height 18
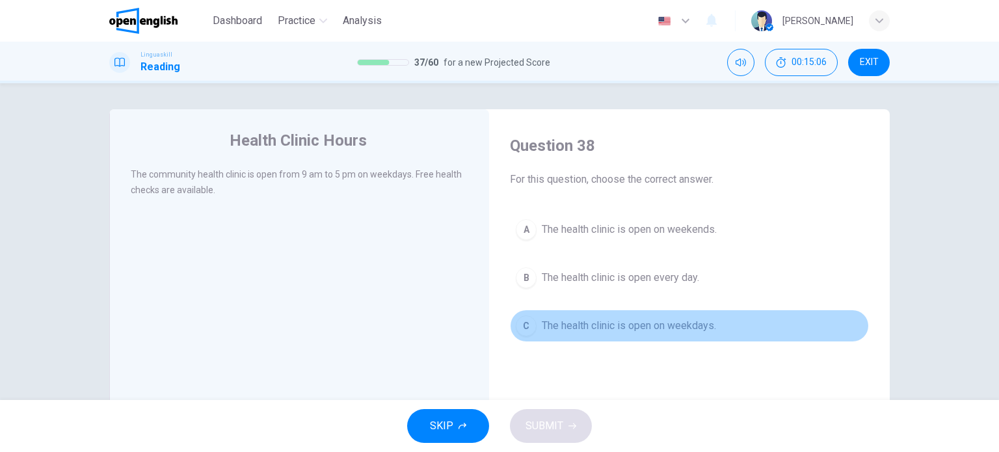
click at [600, 322] on span "The health clinic is open on weekdays." at bounding box center [629, 326] width 174 height 16
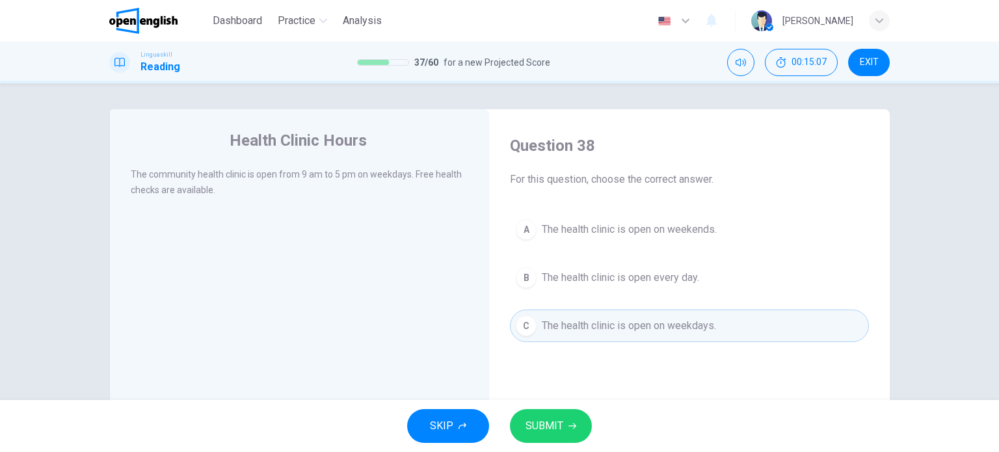
click at [571, 433] on button "SUBMIT" at bounding box center [551, 426] width 82 height 34
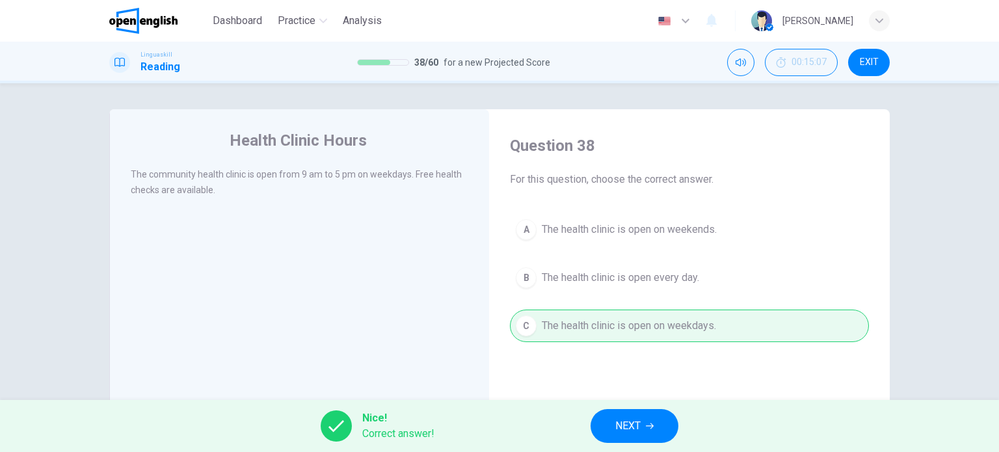
click at [590, 428] on div "Nice! Correct answer! NEXT" at bounding box center [499, 426] width 999 height 52
click at [617, 426] on span "NEXT" at bounding box center [627, 426] width 25 height 18
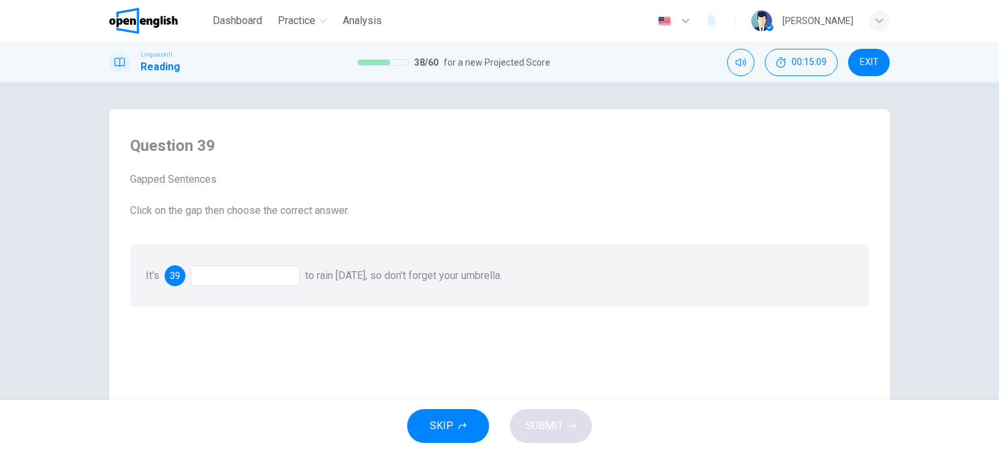
click at [279, 273] on div at bounding box center [245, 275] width 109 height 21
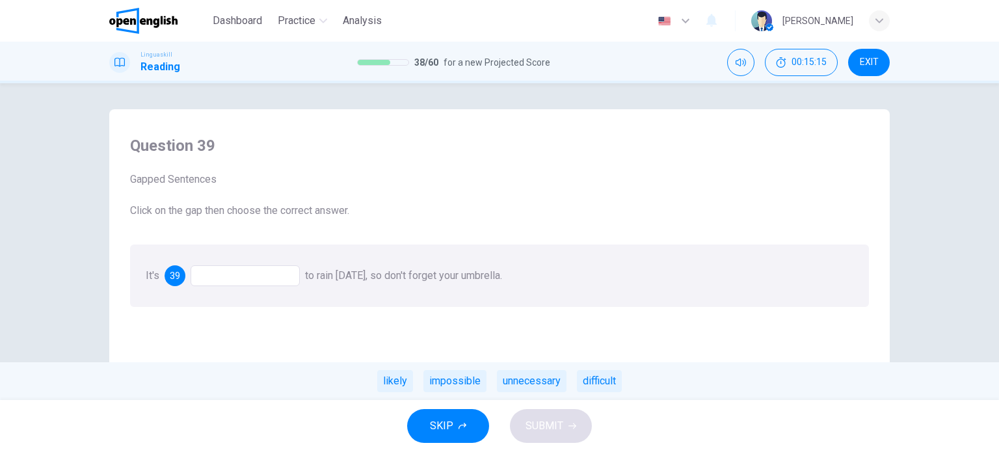
click at [410, 357] on div "Question 39 Gapped Sentences Click on the gap then choose the correct answer. I…" at bounding box center [500, 341] width 760 height 439
click at [448, 381] on div "impossible" at bounding box center [455, 381] width 63 height 22
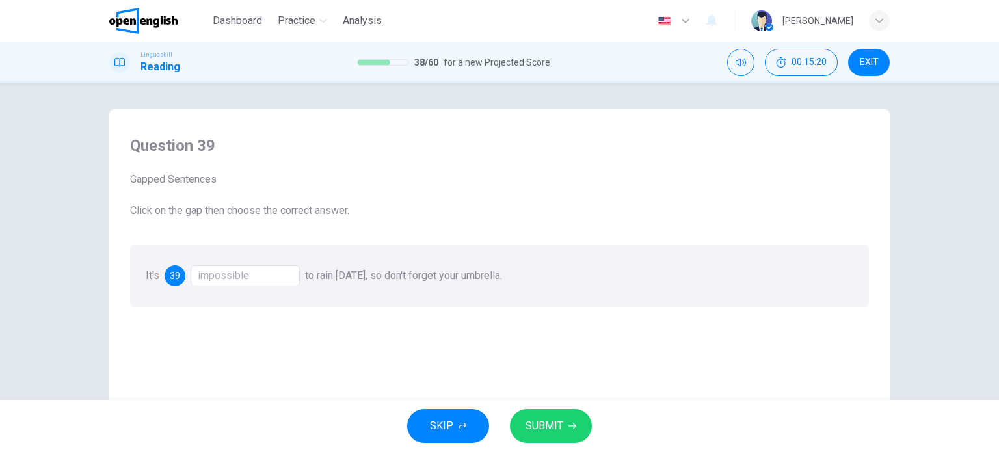
click at [271, 278] on div "impossible" at bounding box center [245, 275] width 109 height 21
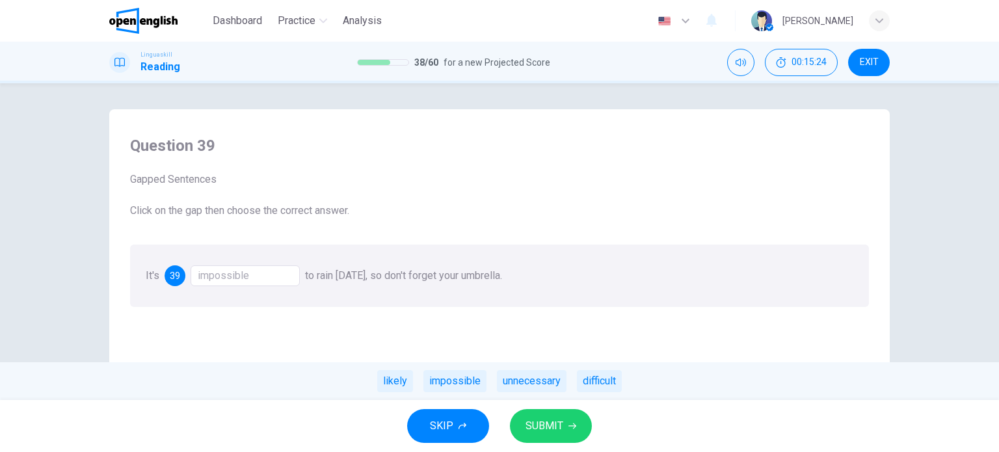
click at [271, 278] on div "impossible" at bounding box center [245, 275] width 109 height 21
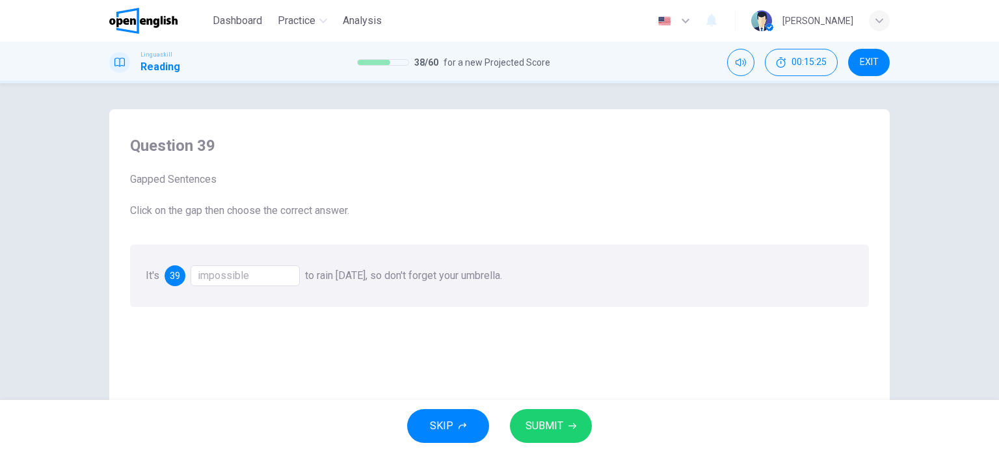
click at [273, 276] on div "impossible" at bounding box center [245, 275] width 109 height 21
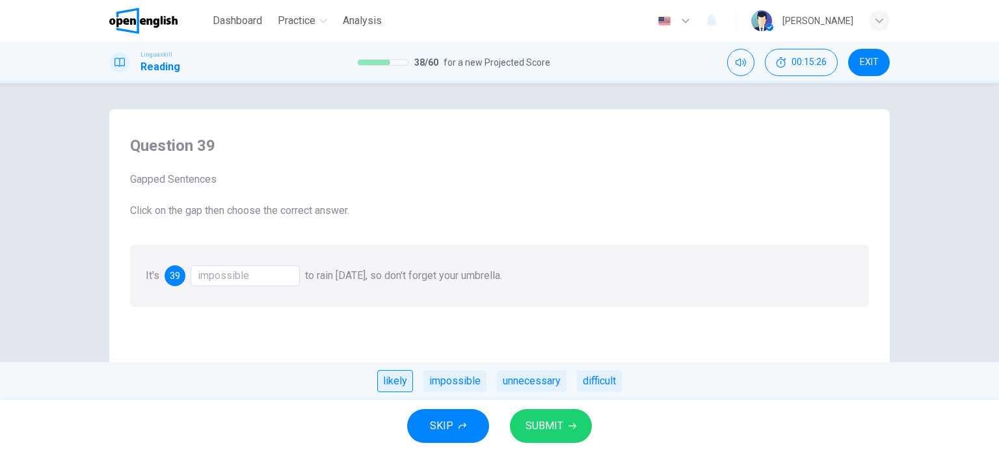
click at [391, 379] on div "likely" at bounding box center [395, 381] width 36 height 22
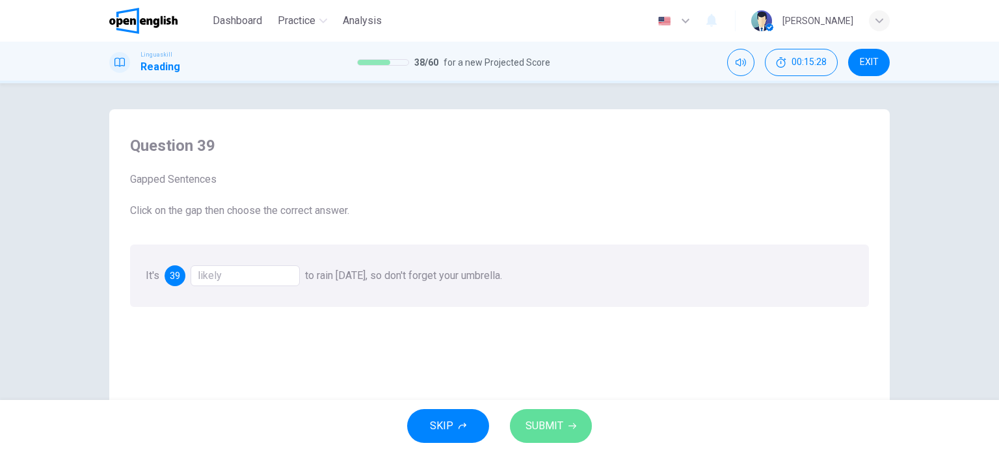
click at [553, 423] on span "SUBMIT" at bounding box center [545, 426] width 38 height 18
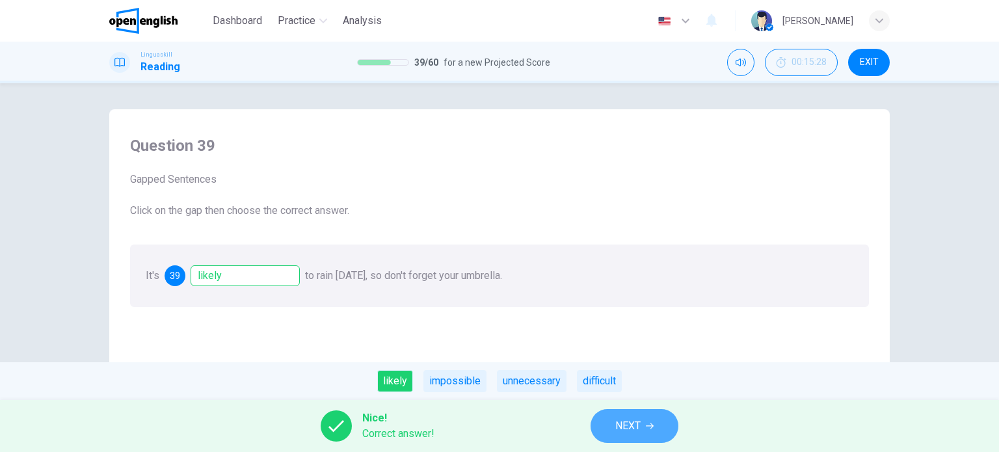
click at [640, 420] on span "NEXT" at bounding box center [627, 426] width 25 height 18
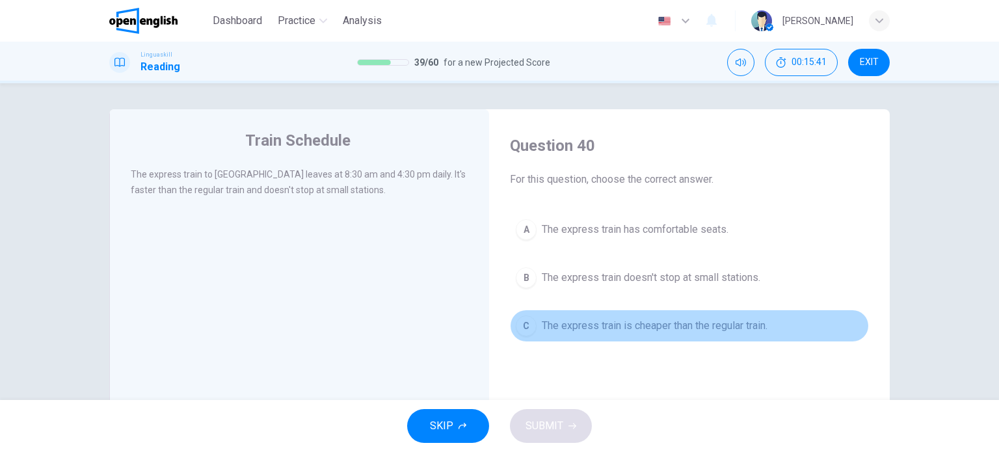
click at [627, 326] on span "The express train is cheaper than the regular train." at bounding box center [655, 326] width 226 height 16
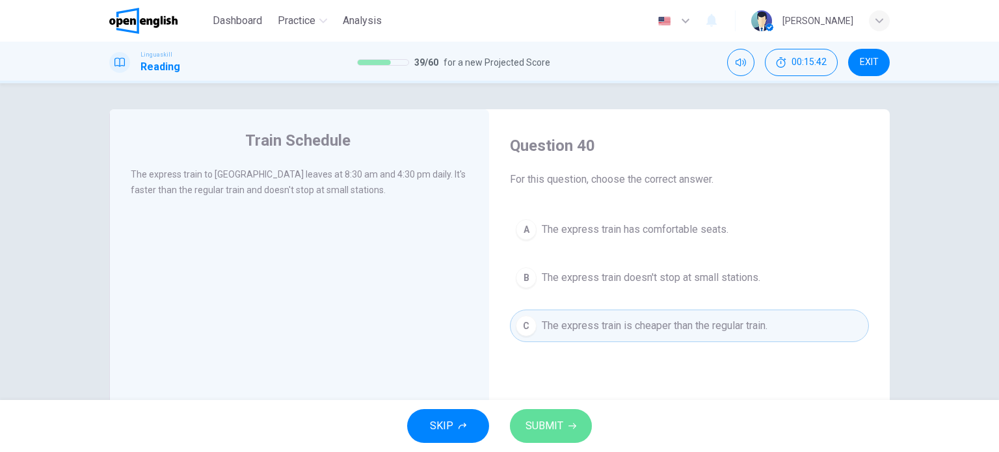
click at [561, 422] on span "SUBMIT" at bounding box center [545, 426] width 38 height 18
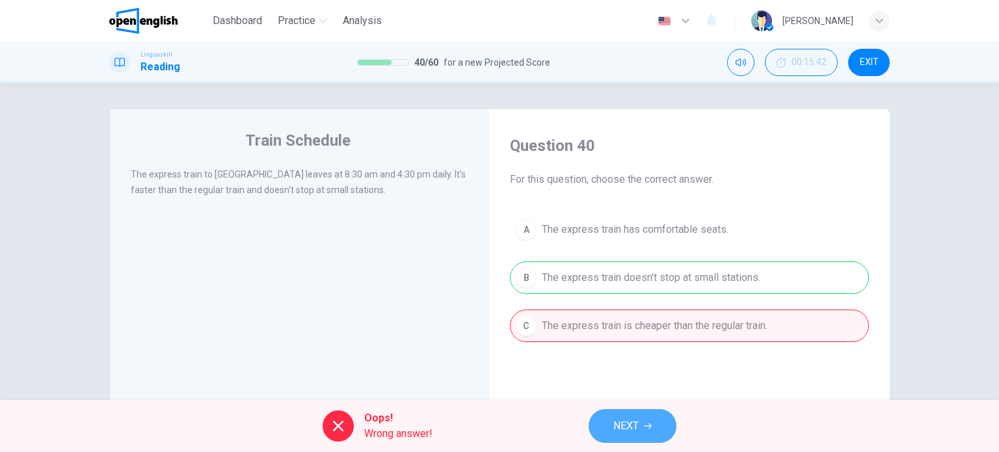
click at [616, 424] on span "NEXT" at bounding box center [626, 426] width 25 height 18
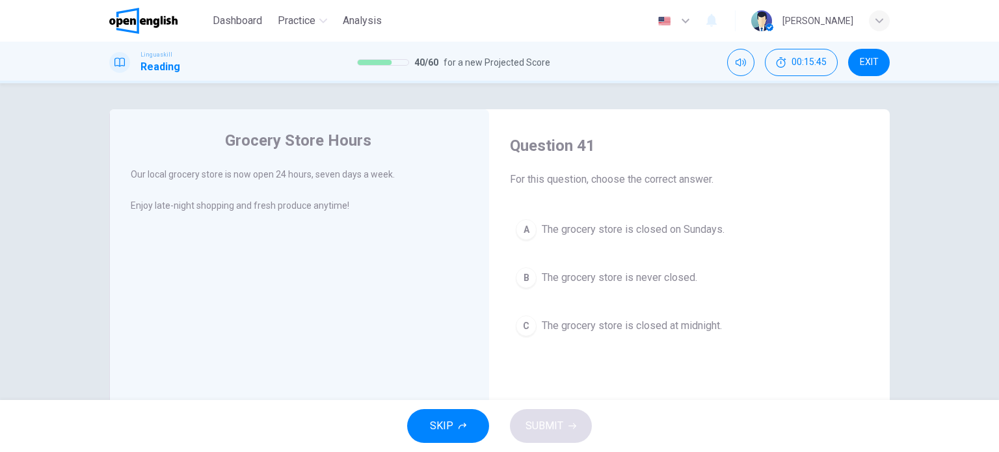
click at [487, 303] on div "Grocery Store Hours Our local grocery store is now open 24 hours, seven days a …" at bounding box center [499, 335] width 781 height 452
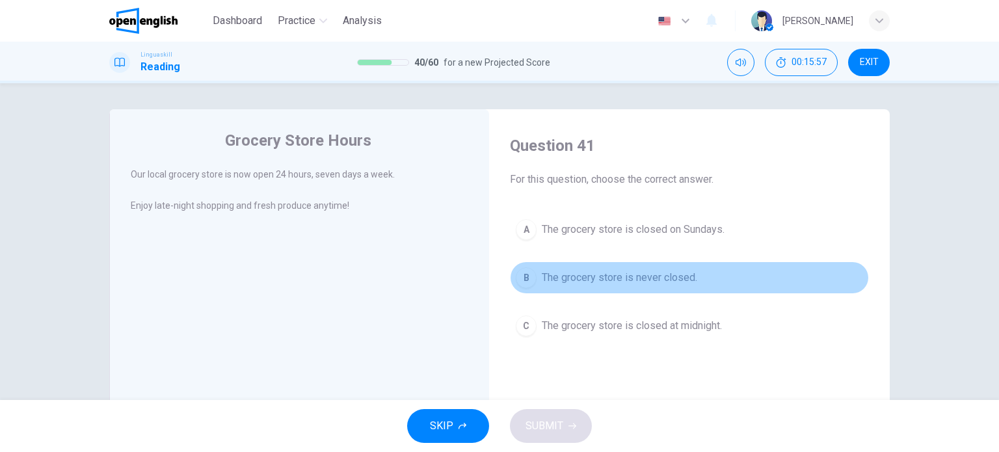
click at [626, 275] on span "The grocery store is never closed." at bounding box center [619, 278] width 155 height 16
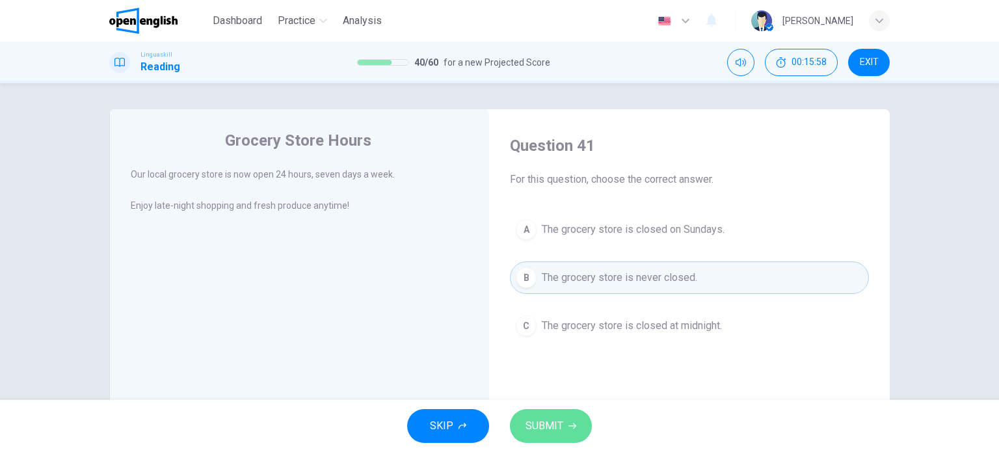
click at [566, 430] on button "SUBMIT" at bounding box center [551, 426] width 82 height 34
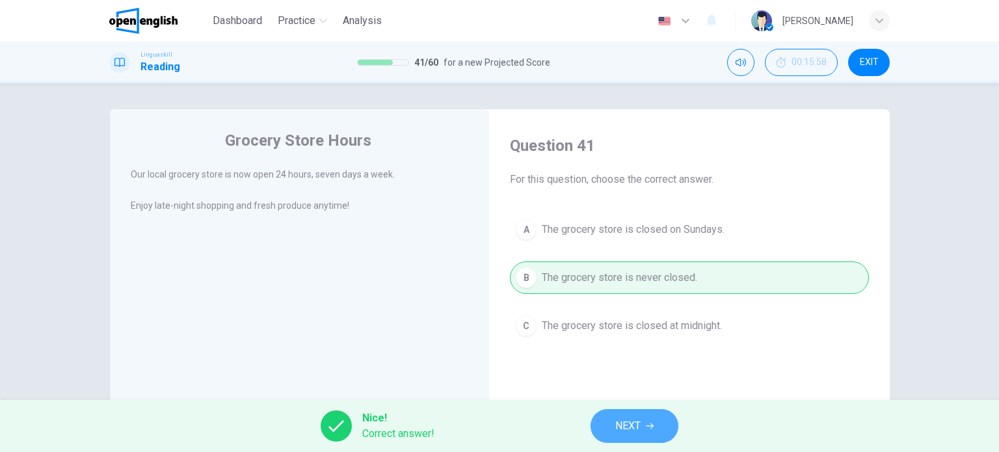
click at [634, 429] on span "NEXT" at bounding box center [627, 426] width 25 height 18
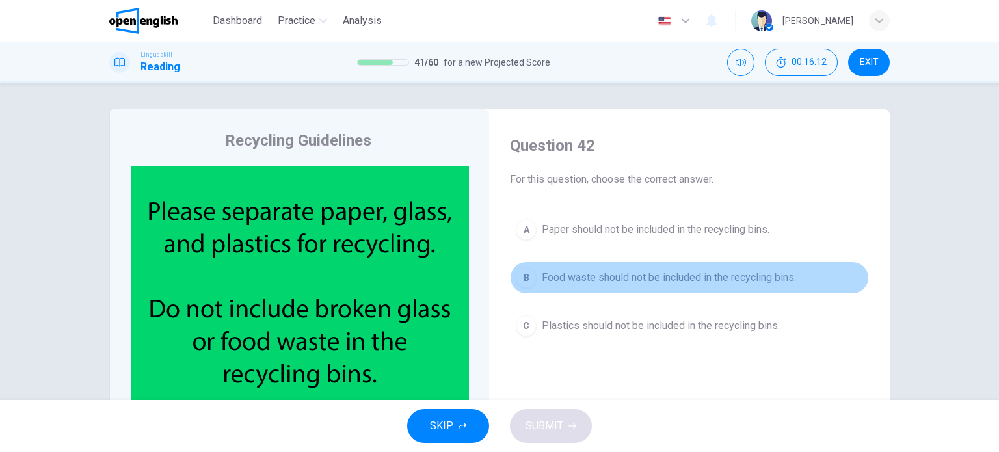
click at [675, 291] on button "B Food waste should not be included in the recycling bins." at bounding box center [689, 278] width 359 height 33
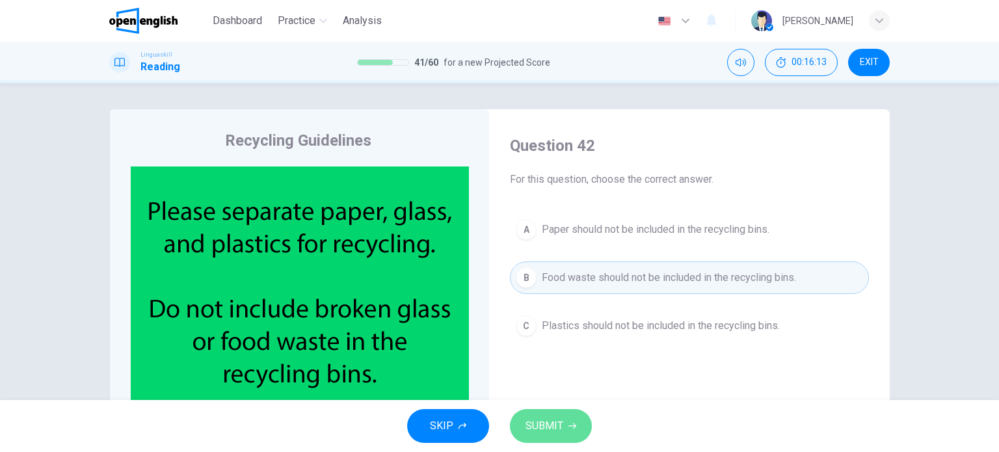
click at [570, 418] on button "SUBMIT" at bounding box center [551, 426] width 82 height 34
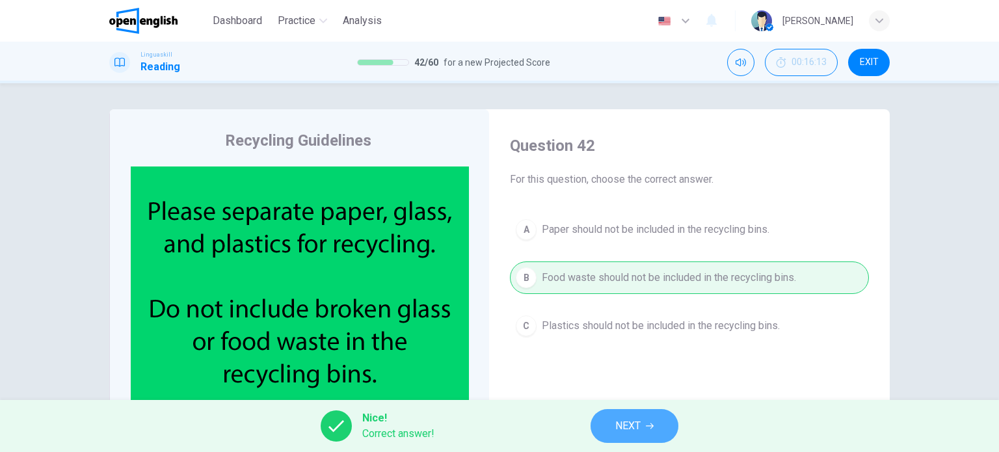
click at [669, 422] on button "NEXT" at bounding box center [635, 426] width 88 height 34
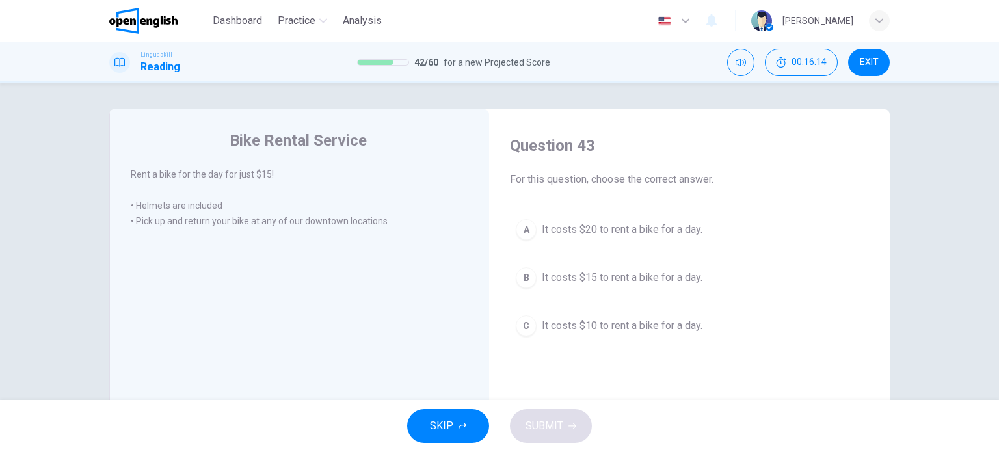
click at [669, 422] on div "SKIP SUBMIT" at bounding box center [499, 426] width 999 height 52
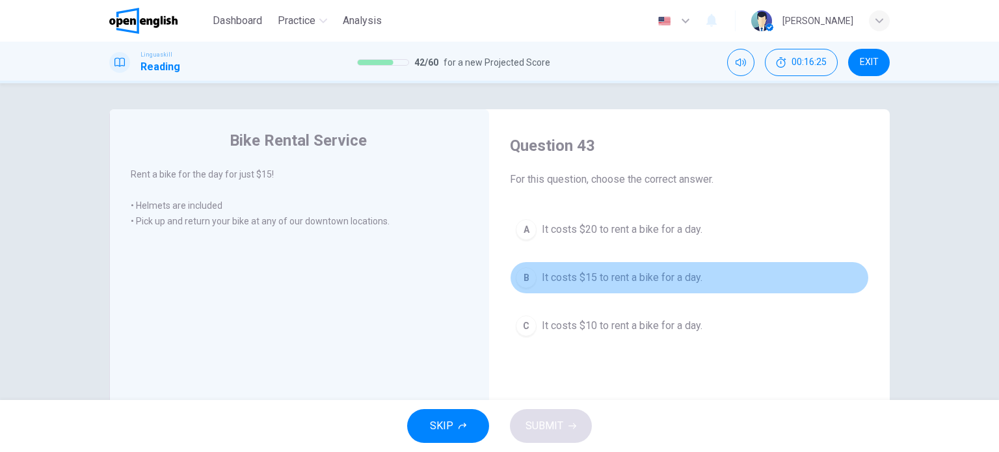
click at [592, 271] on span "It costs $15 to rent a bike for a day." at bounding box center [622, 278] width 161 height 16
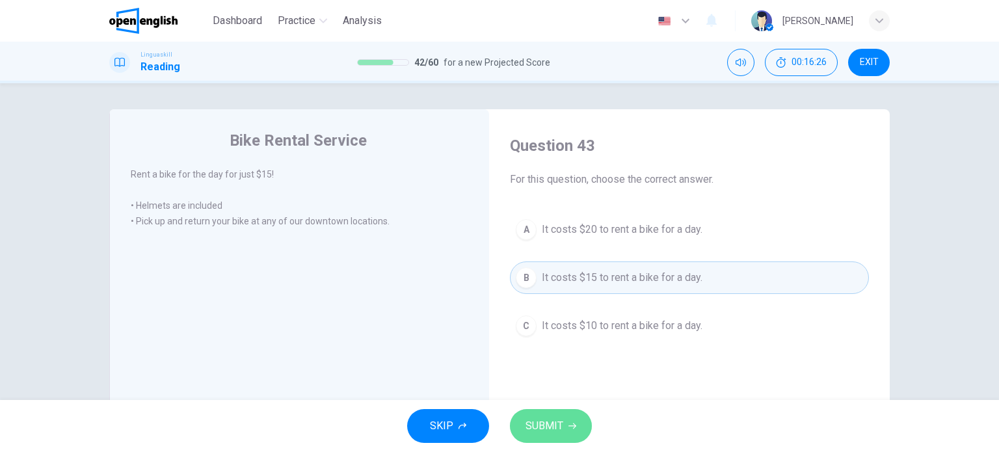
click at [543, 421] on span "SUBMIT" at bounding box center [545, 426] width 38 height 18
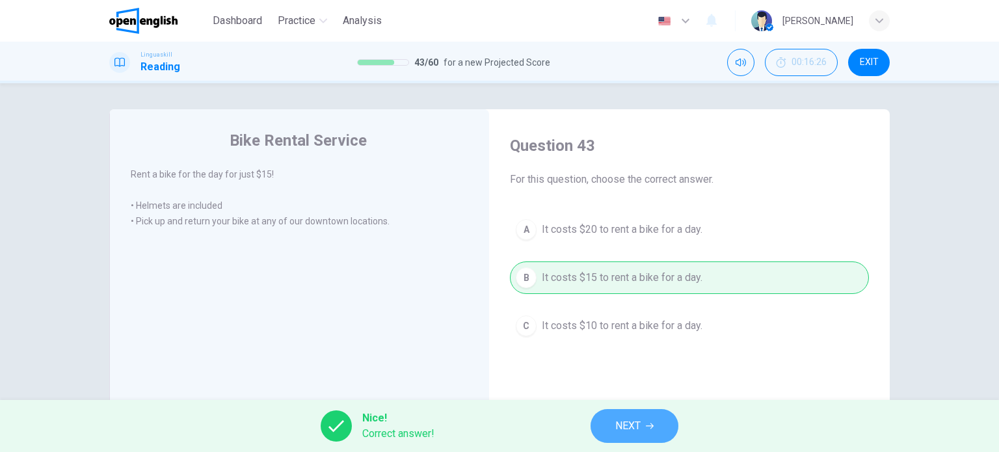
click at [630, 416] on button "NEXT" at bounding box center [635, 426] width 88 height 34
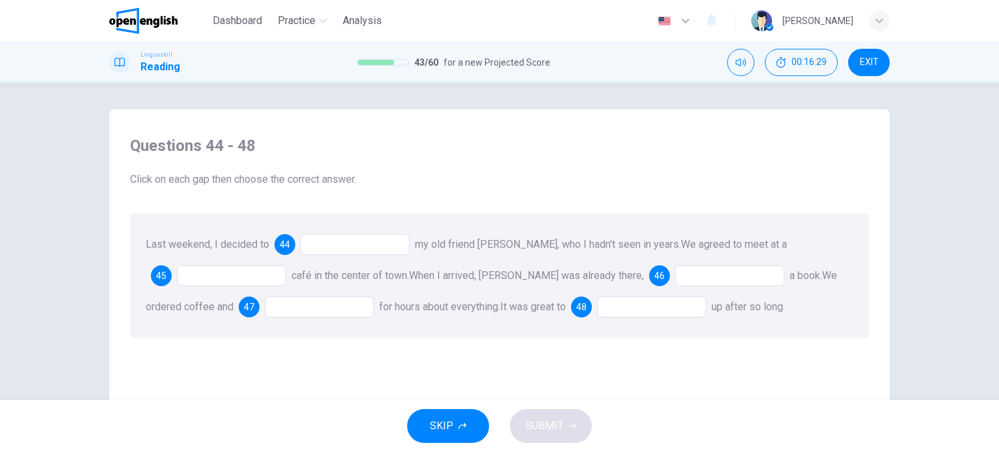
click at [375, 245] on div at bounding box center [355, 244] width 109 height 21
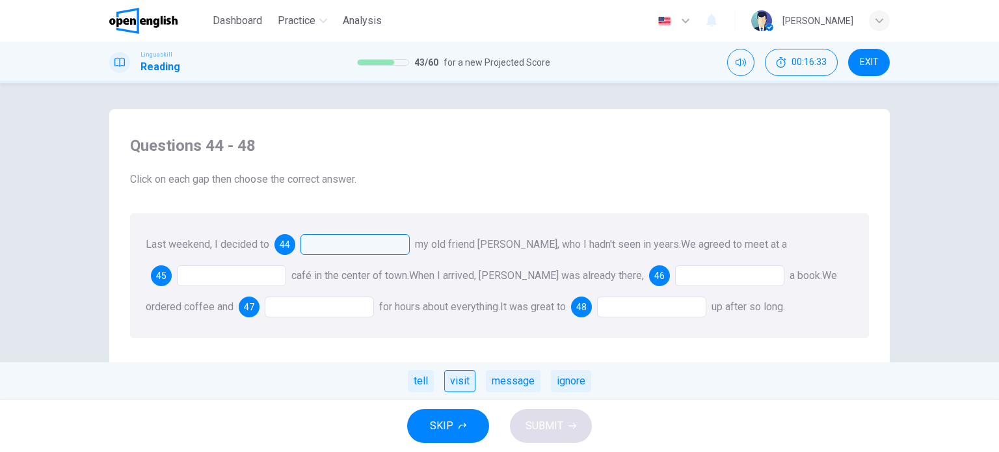
click at [455, 379] on div "visit" at bounding box center [459, 381] width 31 height 22
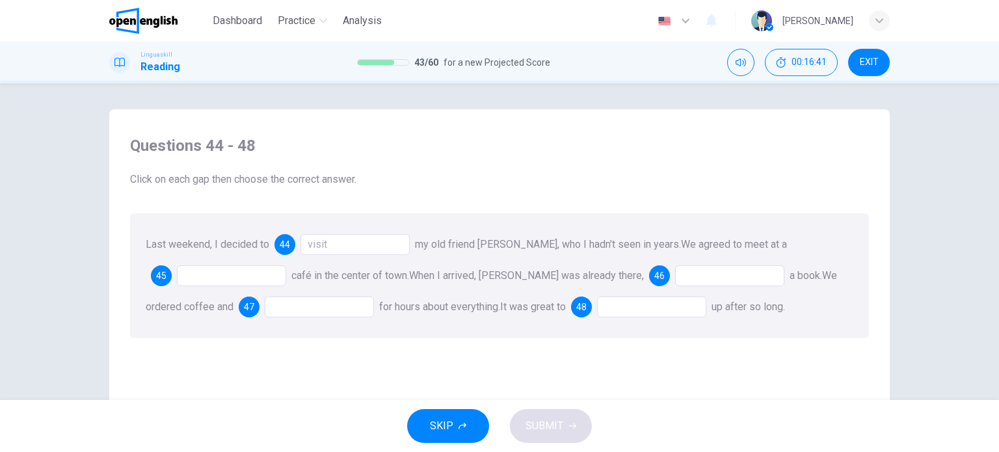
click at [255, 278] on div at bounding box center [231, 275] width 109 height 21
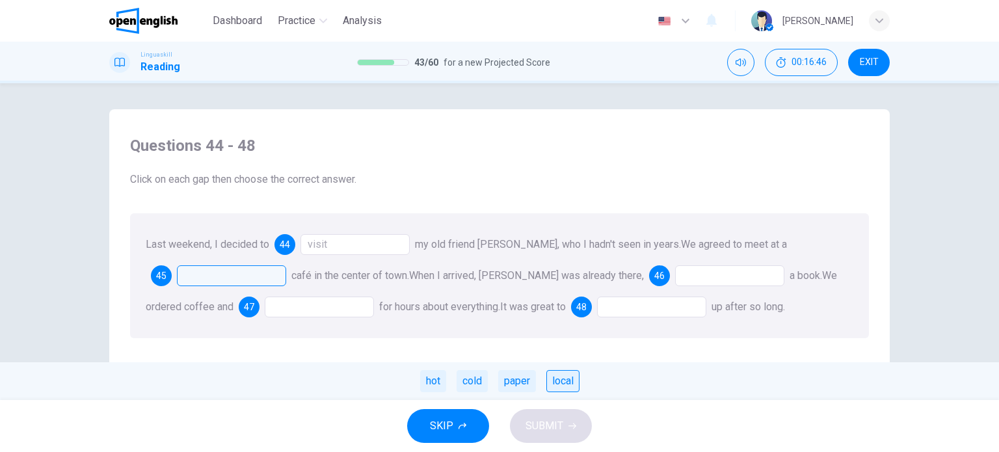
click at [575, 388] on div "local" at bounding box center [562, 381] width 33 height 22
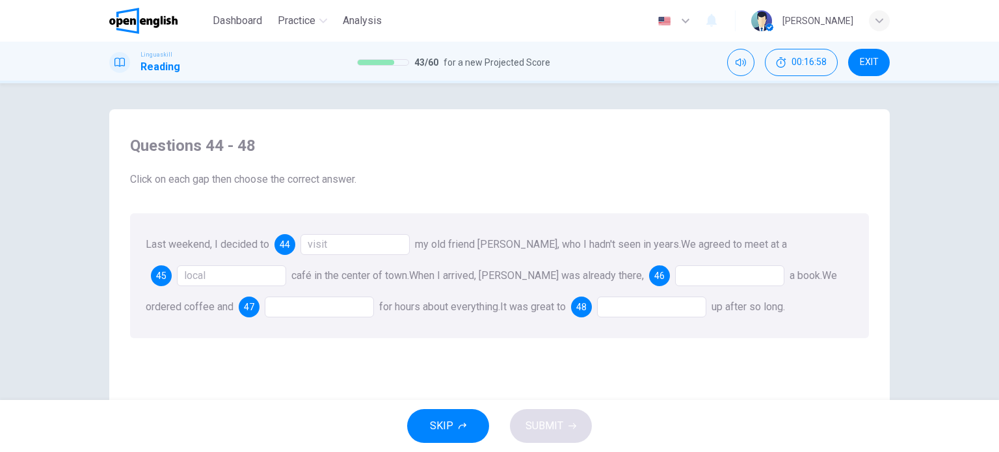
click at [675, 275] on div at bounding box center [729, 275] width 109 height 21
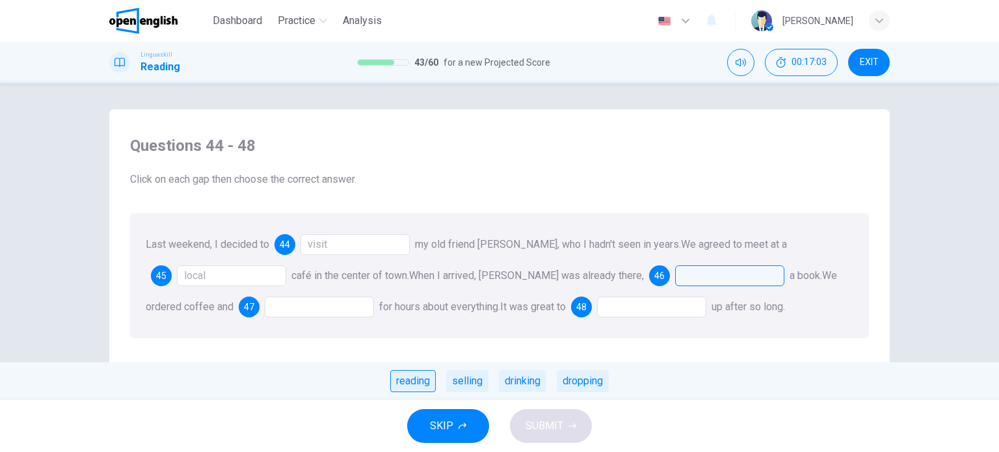
click at [416, 379] on div "reading" at bounding box center [413, 381] width 46 height 22
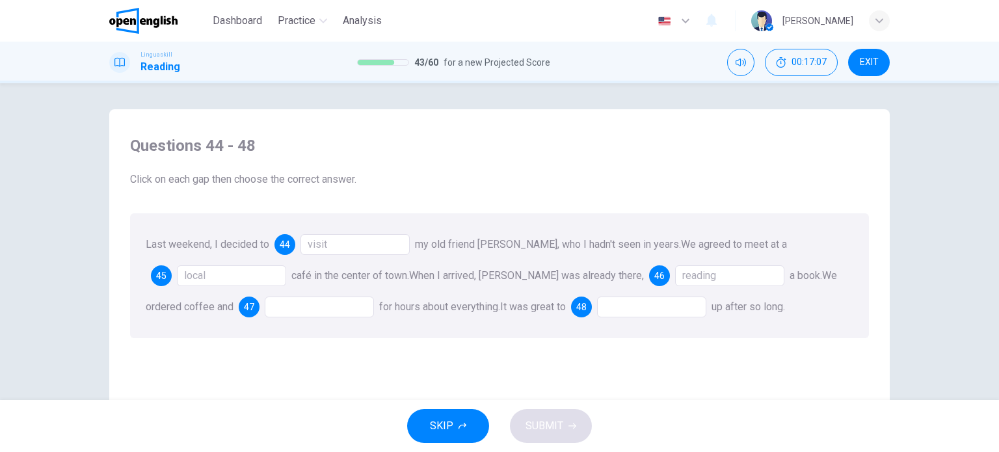
click at [265, 304] on div at bounding box center [319, 307] width 109 height 21
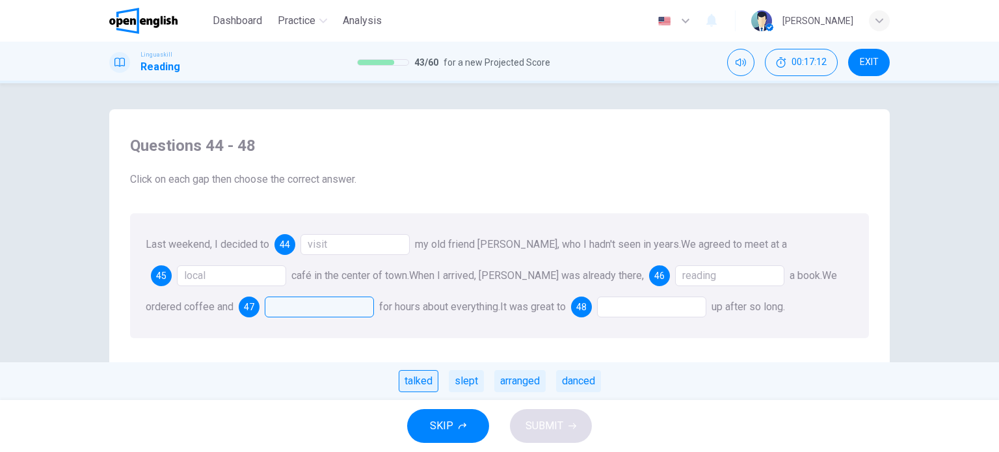
click at [425, 383] on div "talked" at bounding box center [419, 381] width 40 height 22
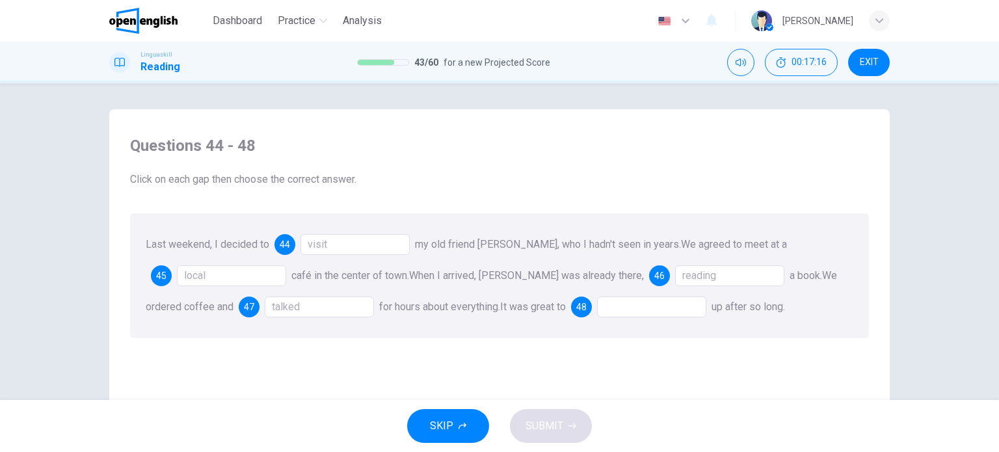
click at [425, 383] on div "Questions 44 - 48 Click on each gap then choose the correct answer. Last weeken…" at bounding box center [500, 341] width 760 height 439
click at [597, 308] on div at bounding box center [651, 307] width 109 height 21
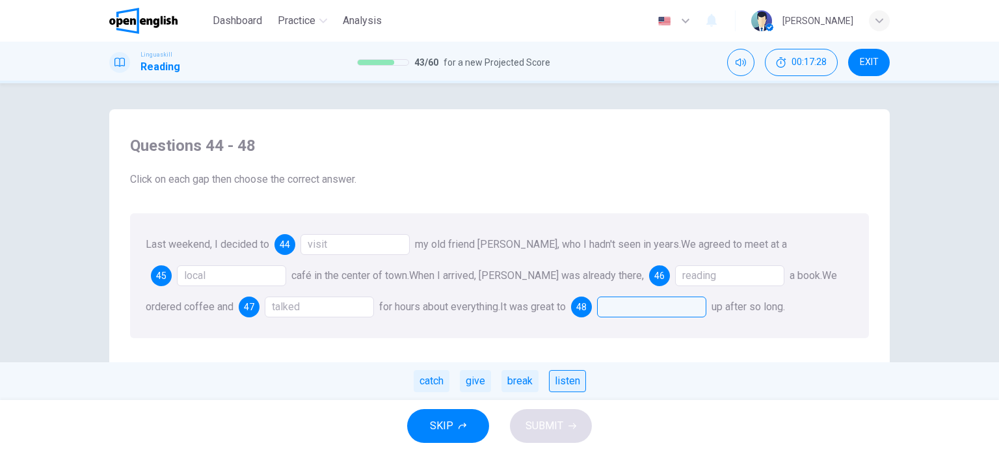
click at [567, 379] on div "listen" at bounding box center [567, 381] width 37 height 22
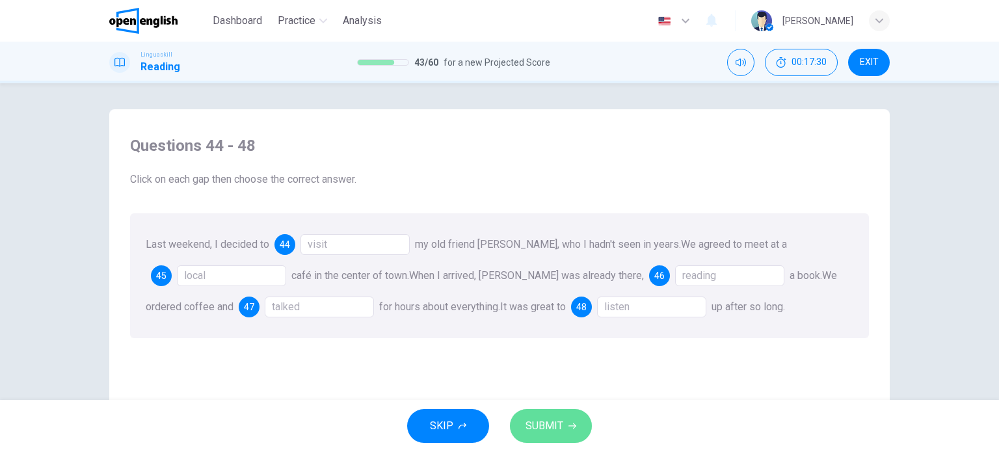
click at [565, 424] on button "SUBMIT" at bounding box center [551, 426] width 82 height 34
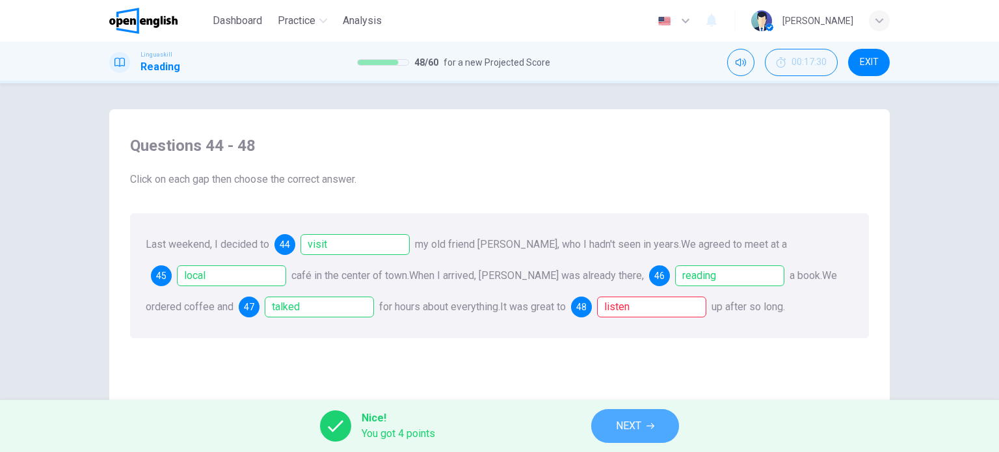
click at [632, 424] on span "NEXT" at bounding box center [628, 426] width 25 height 18
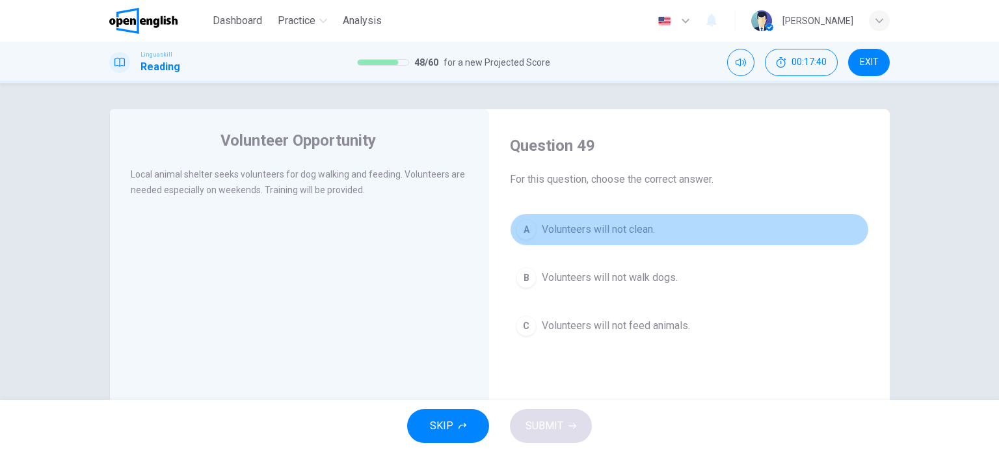
click at [604, 229] on span "Volunteers will not clean." at bounding box center [598, 230] width 113 height 16
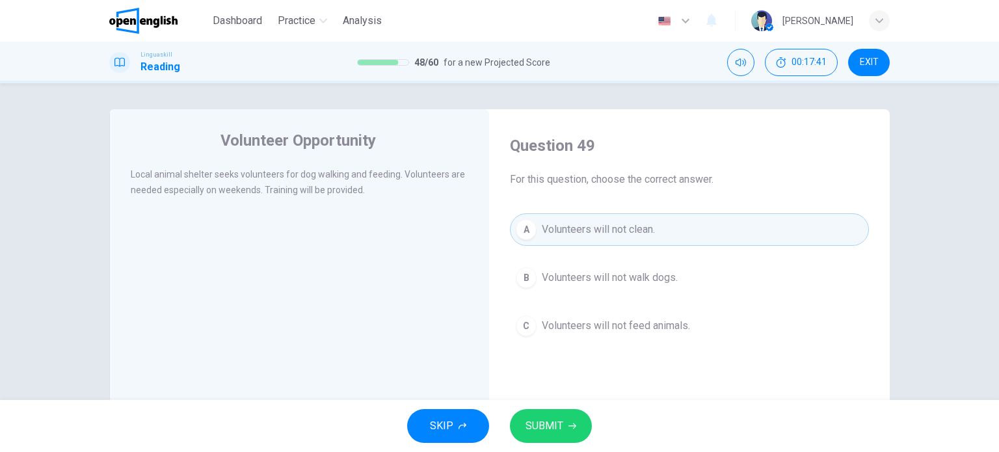
click at [561, 427] on span "SUBMIT" at bounding box center [545, 426] width 38 height 18
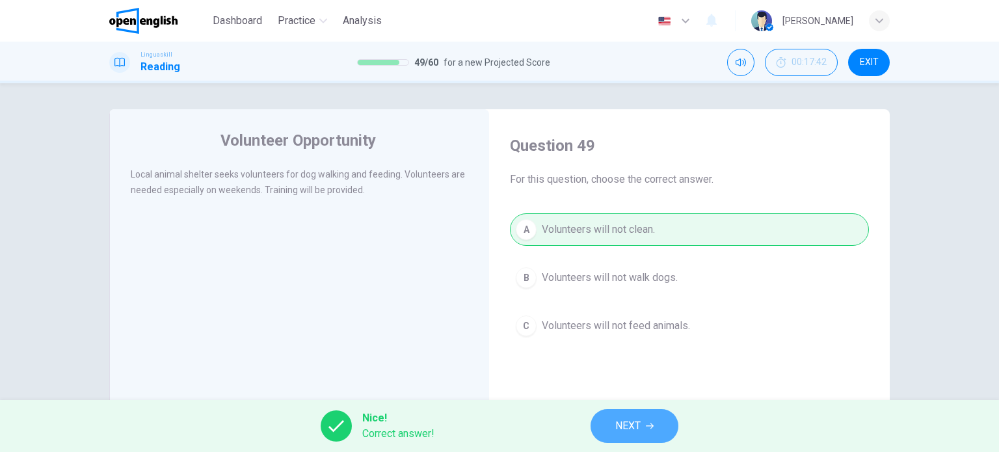
click at [613, 419] on button "NEXT" at bounding box center [635, 426] width 88 height 34
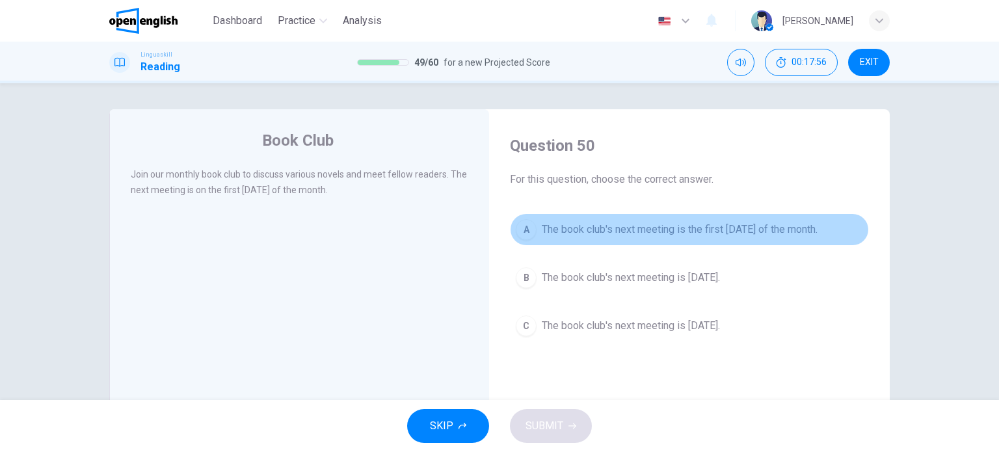
click at [766, 232] on span "The book club's next meeting is the first Monday of the month." at bounding box center [680, 230] width 276 height 16
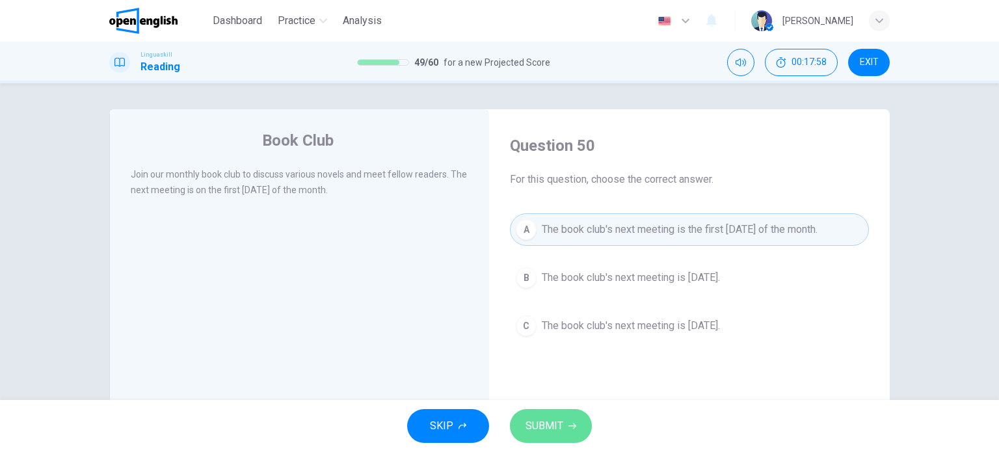
click at [570, 436] on button "SUBMIT" at bounding box center [551, 426] width 82 height 34
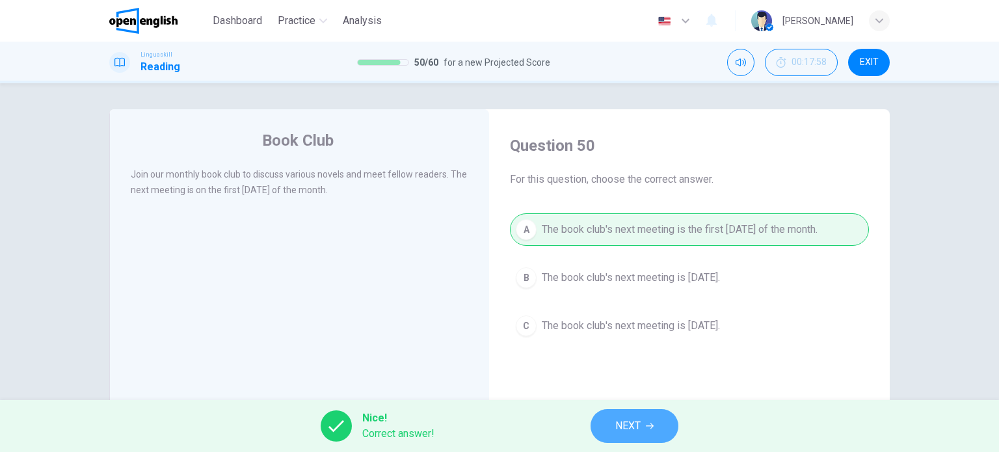
click at [636, 409] on button "NEXT" at bounding box center [635, 426] width 88 height 34
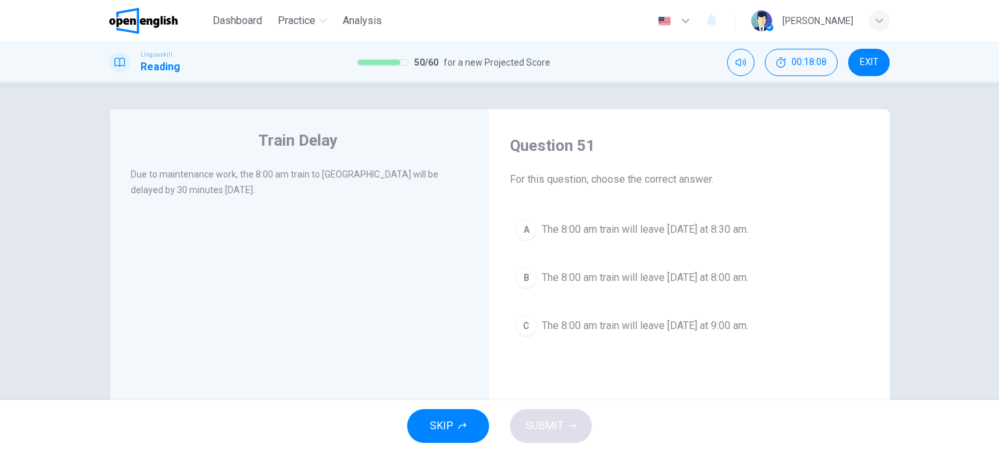
click at [742, 250] on div "A The 8:00 am train will leave tomorrow at 8:30 am. B The 8:00 am train will le…" at bounding box center [689, 277] width 359 height 129
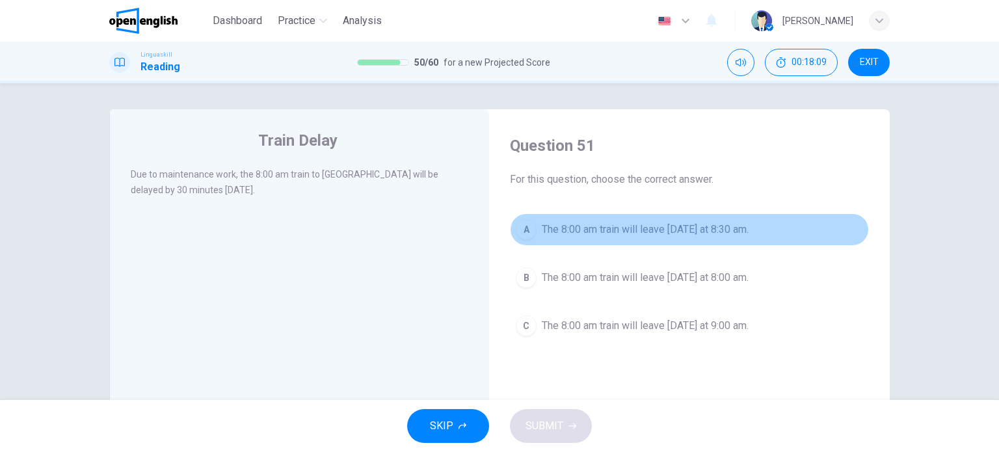
click at [755, 239] on button "A The 8:00 am train will leave tomorrow at 8:30 am." at bounding box center [689, 229] width 359 height 33
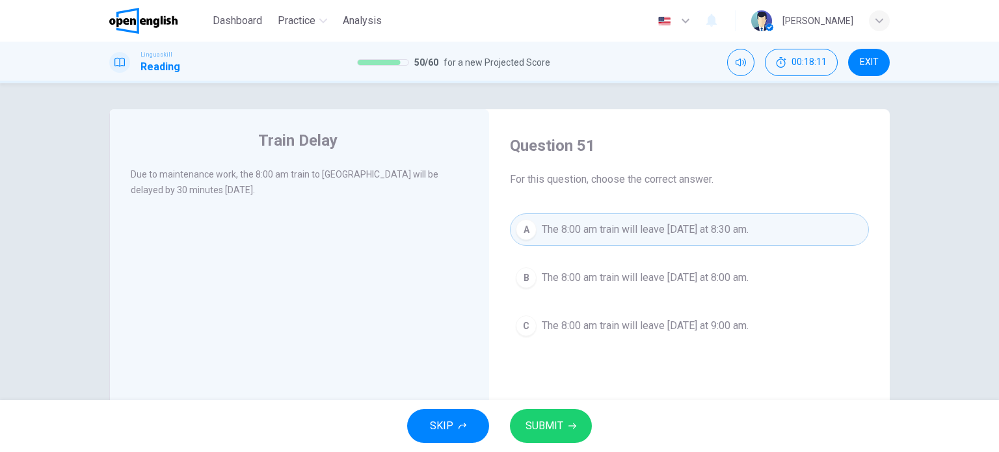
click at [561, 429] on span "SUBMIT" at bounding box center [545, 426] width 38 height 18
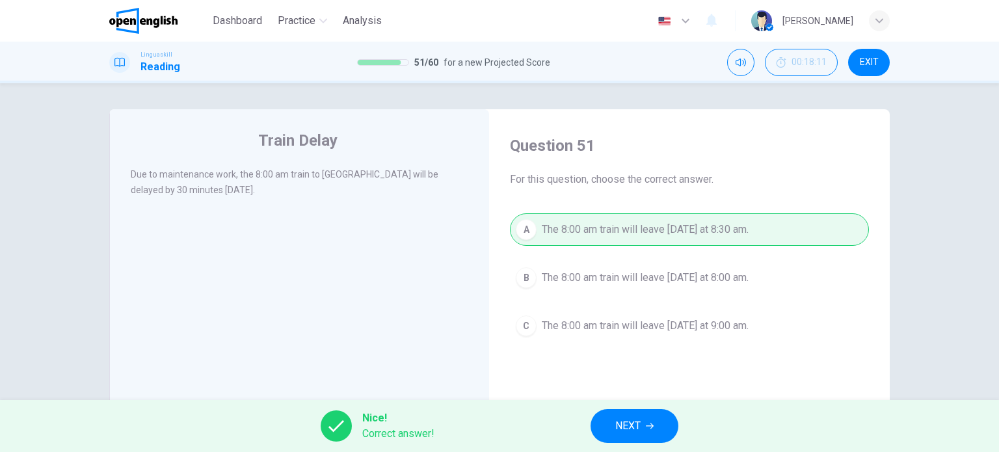
click at [599, 420] on button "NEXT" at bounding box center [635, 426] width 88 height 34
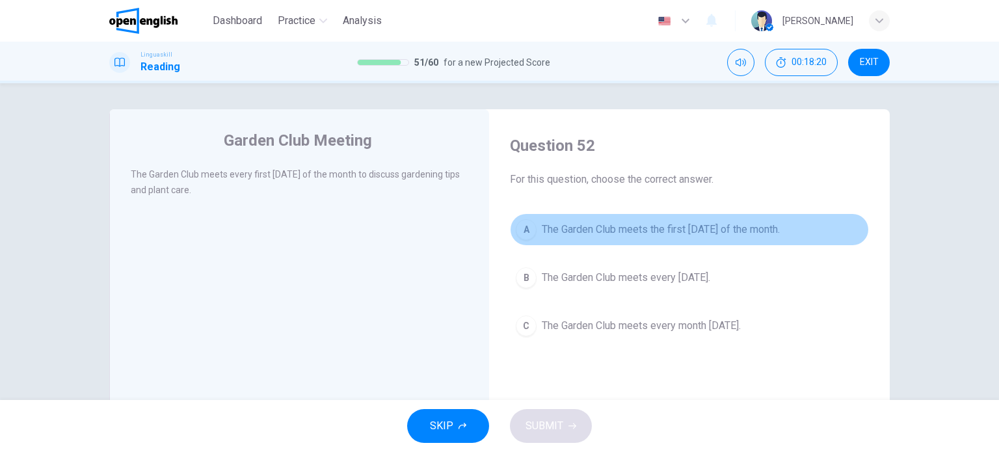
click at [733, 234] on span "The Garden Club meets the first Thursday of the month." at bounding box center [661, 230] width 238 height 16
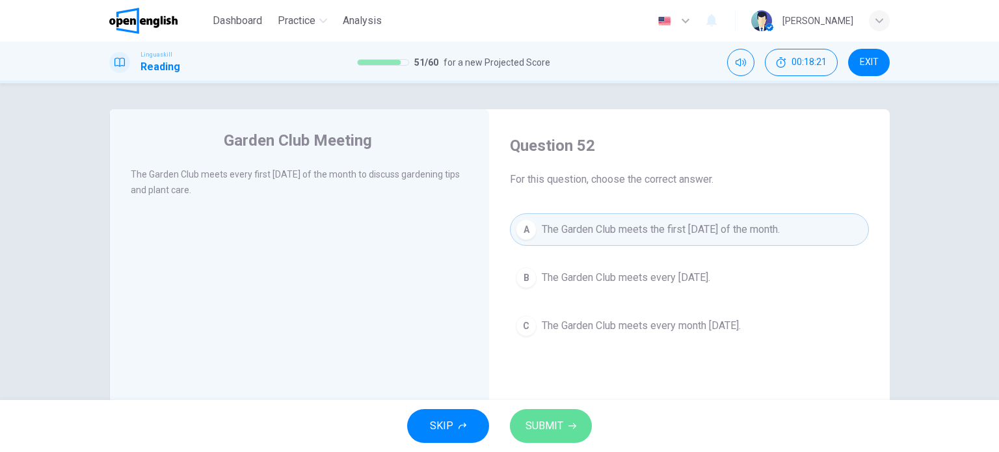
click at [560, 427] on span "SUBMIT" at bounding box center [545, 426] width 38 height 18
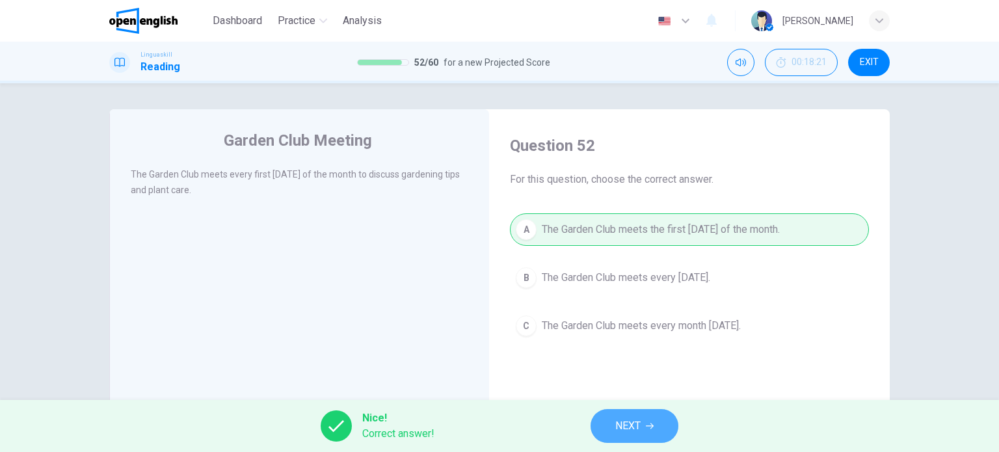
click at [614, 419] on button "NEXT" at bounding box center [635, 426] width 88 height 34
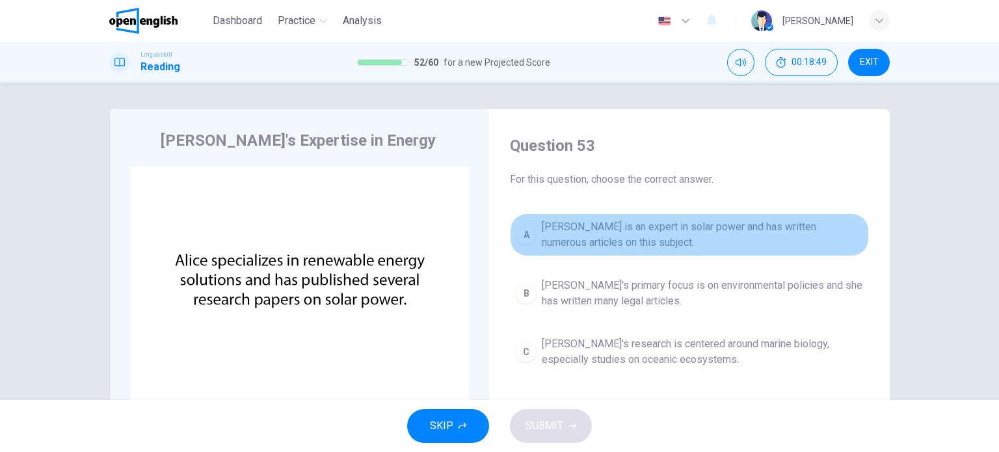
click at [739, 231] on span "Alice is an expert in solar power and has written numerous articles on this sub…" at bounding box center [702, 234] width 321 height 31
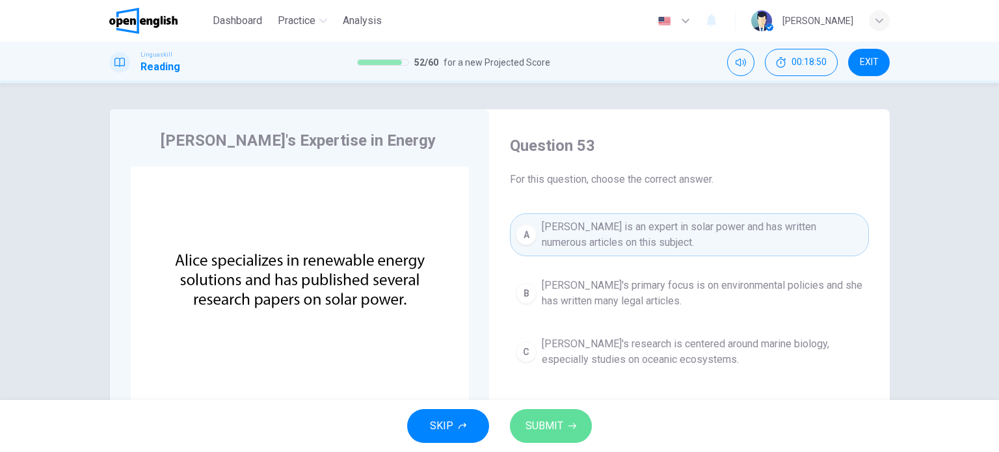
click at [563, 425] on button "SUBMIT" at bounding box center [551, 426] width 82 height 34
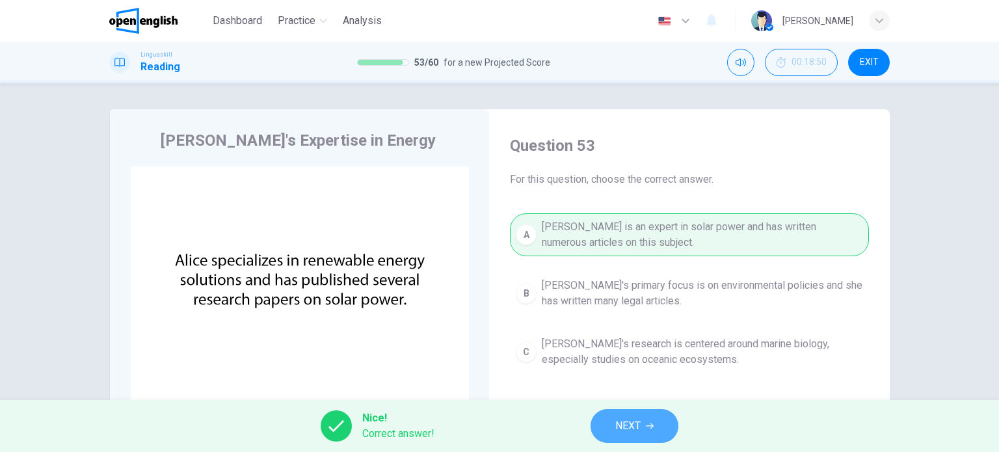
click at [615, 424] on span "NEXT" at bounding box center [627, 426] width 25 height 18
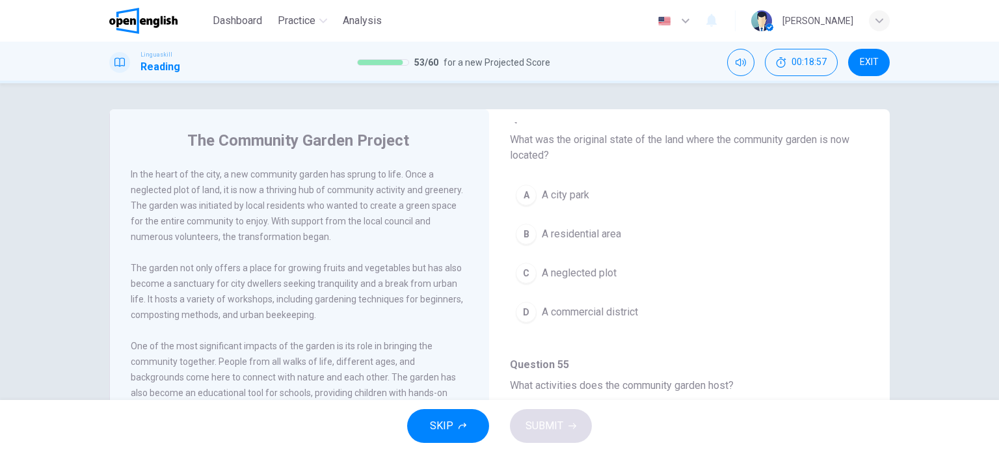
scroll to position [109, 0]
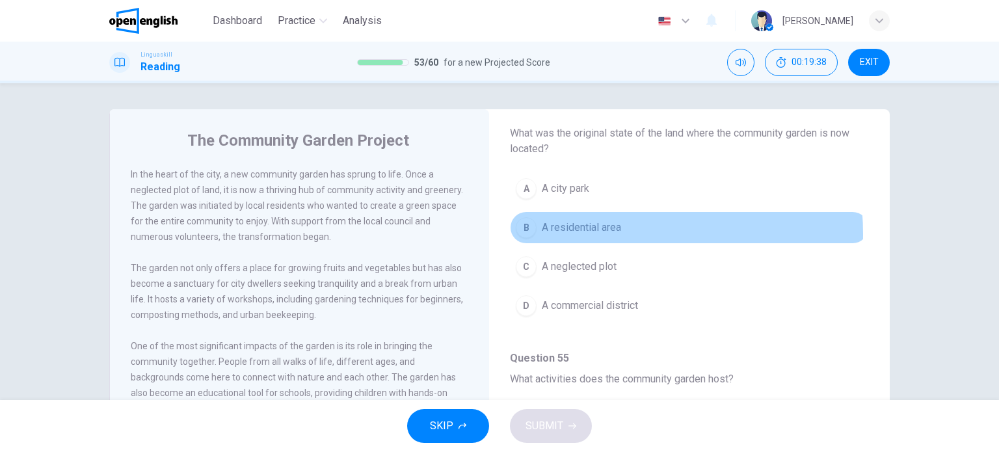
click at [582, 234] on span "A residential area" at bounding box center [581, 228] width 79 height 16
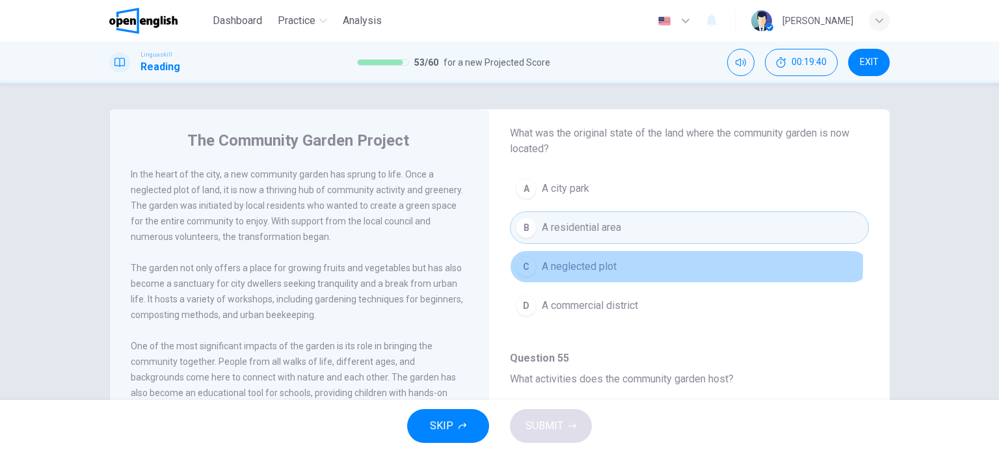
click at [573, 262] on span "A neglected plot" at bounding box center [579, 267] width 75 height 16
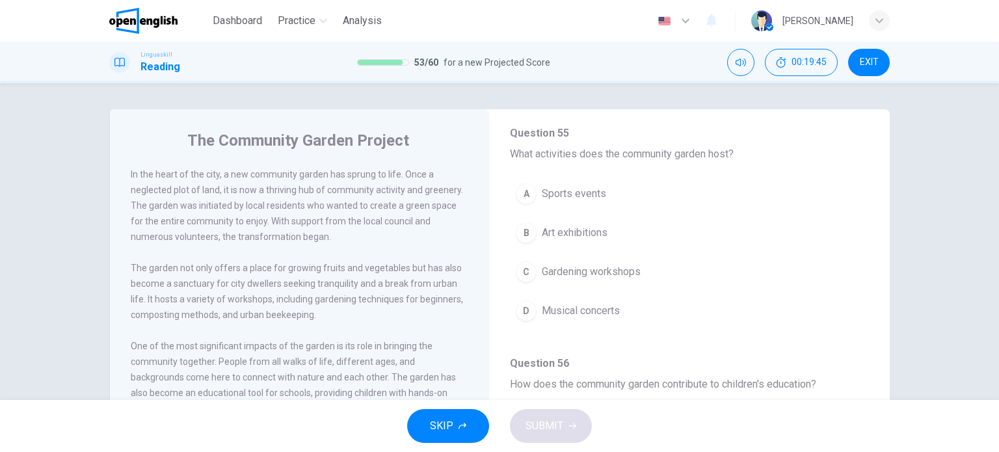
scroll to position [332, 0]
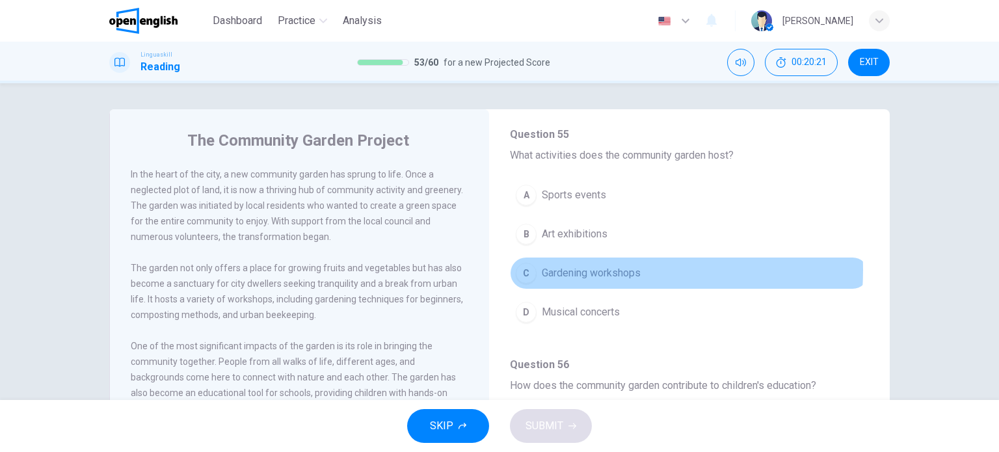
click at [554, 268] on span "Gardening workshops" at bounding box center [591, 273] width 99 height 16
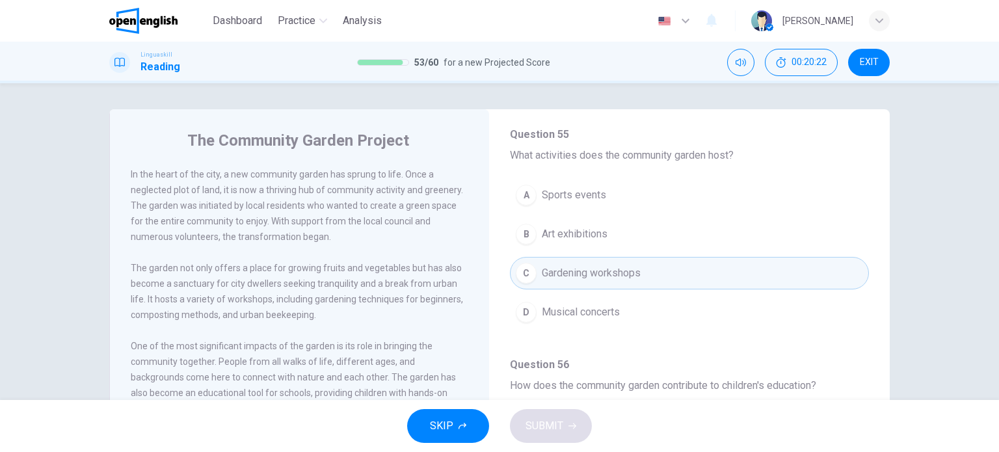
click at [930, 280] on div "The Community Garden Project In the heart of the city, a new community garden h…" at bounding box center [499, 241] width 999 height 317
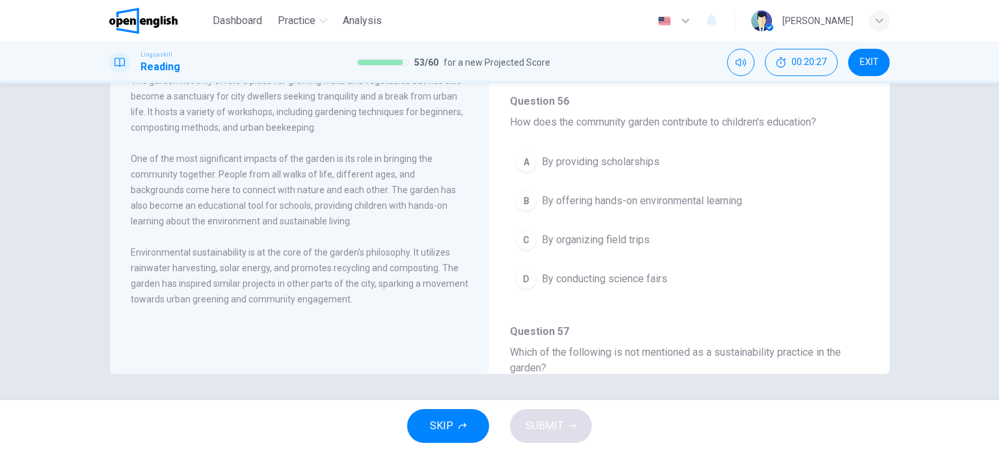
scroll to position [427, 0]
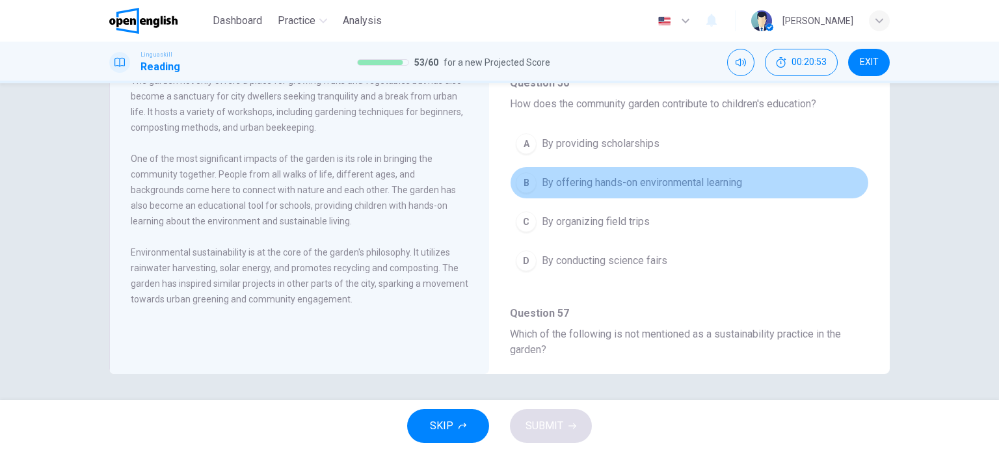
click at [686, 179] on span "By offering hands-on environmental learning" at bounding box center [642, 183] width 200 height 16
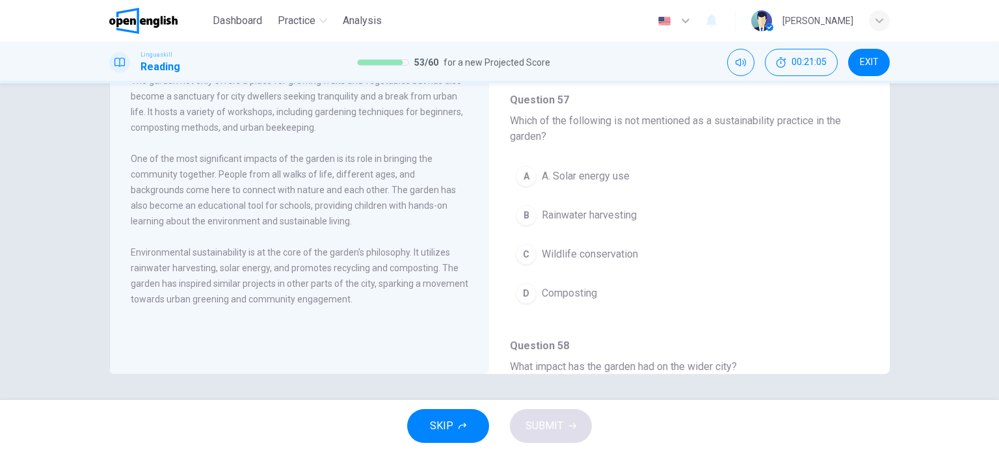
scroll to position [641, 0]
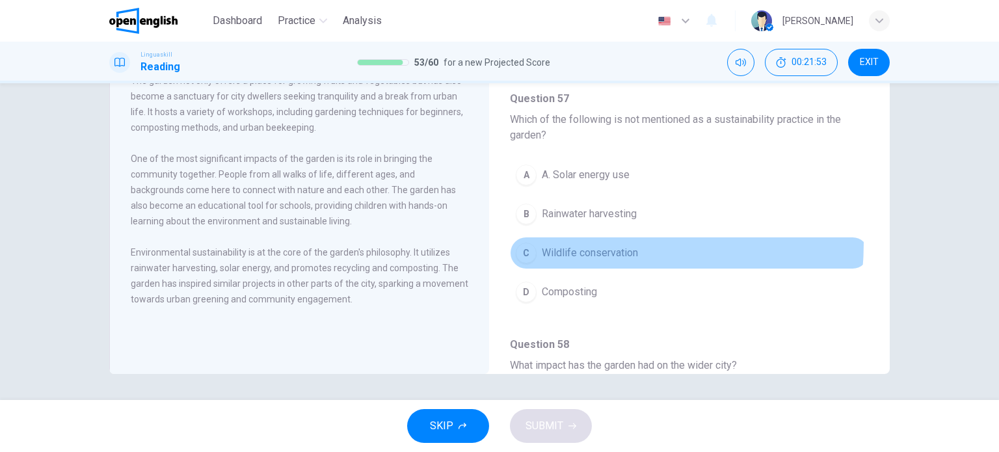
click at [572, 239] on button "C Wildlife conservation" at bounding box center [689, 253] width 359 height 33
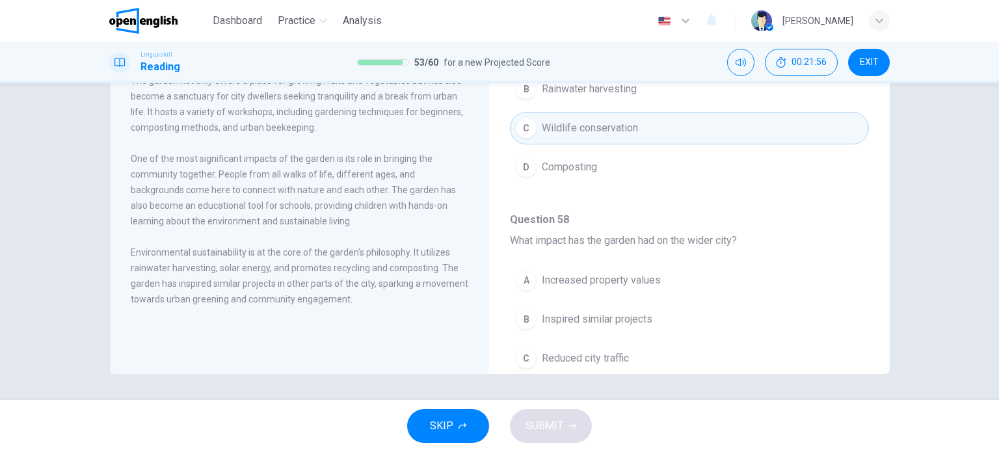
scroll to position [840, 0]
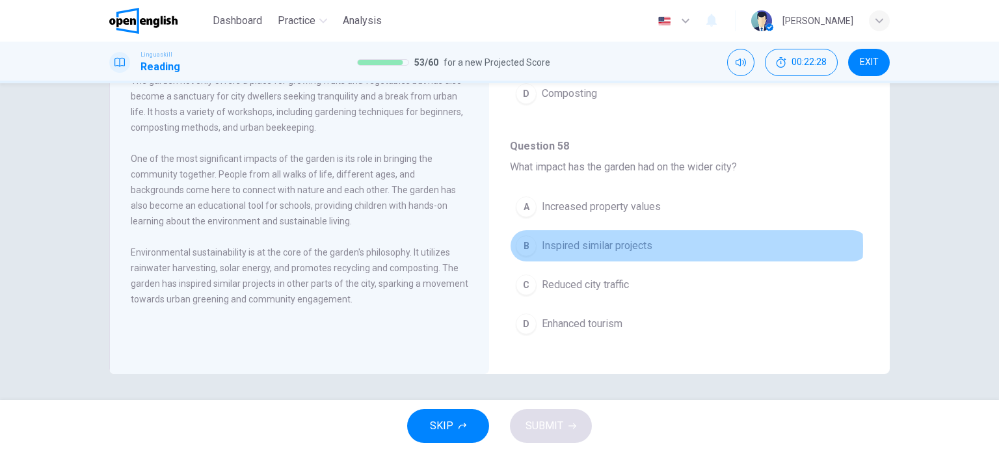
click at [612, 241] on span "Inspired similar projects" at bounding box center [597, 246] width 111 height 16
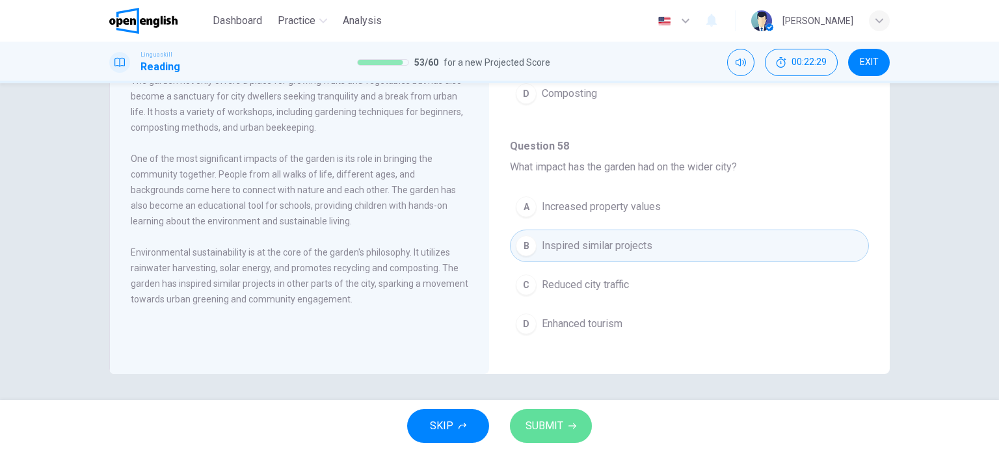
click at [569, 433] on button "SUBMIT" at bounding box center [551, 426] width 82 height 34
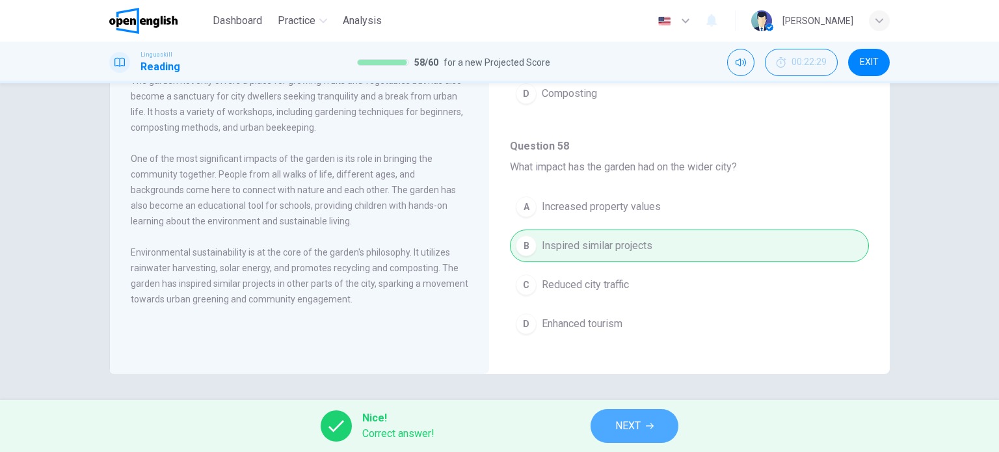
click at [645, 416] on button "NEXT" at bounding box center [635, 426] width 88 height 34
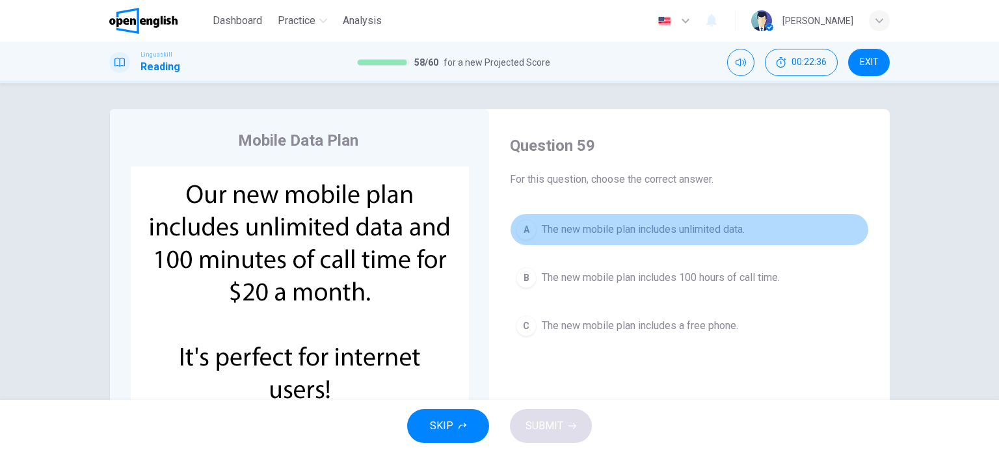
click at [666, 232] on span "The new mobile plan includes unlimited data." at bounding box center [643, 230] width 203 height 16
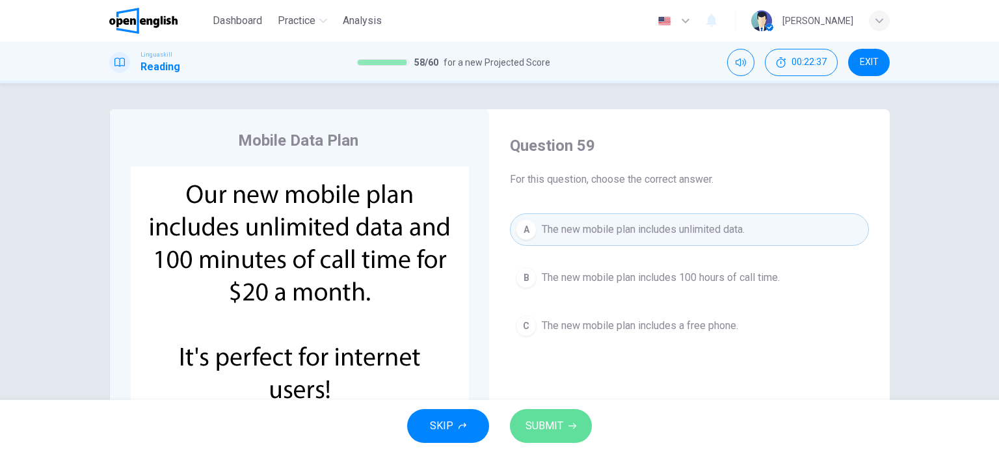
click at [554, 432] on span "SUBMIT" at bounding box center [545, 426] width 38 height 18
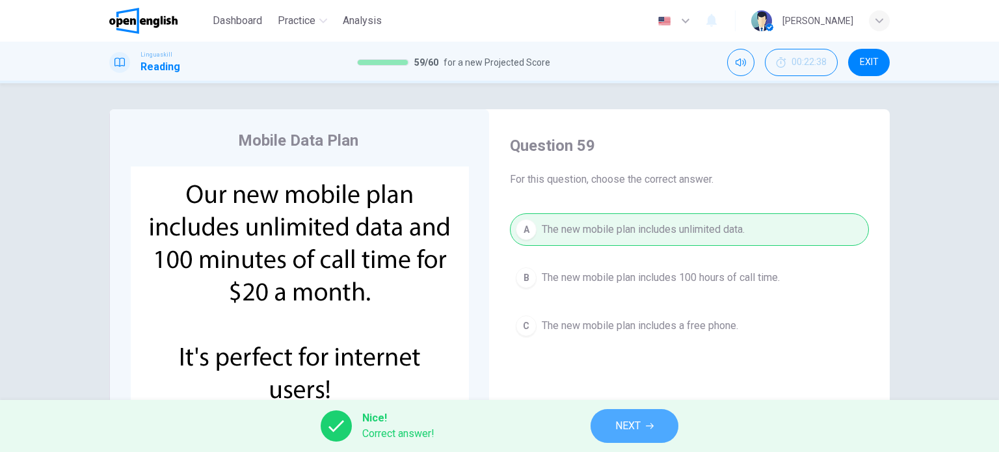
click at [656, 424] on button "NEXT" at bounding box center [635, 426] width 88 height 34
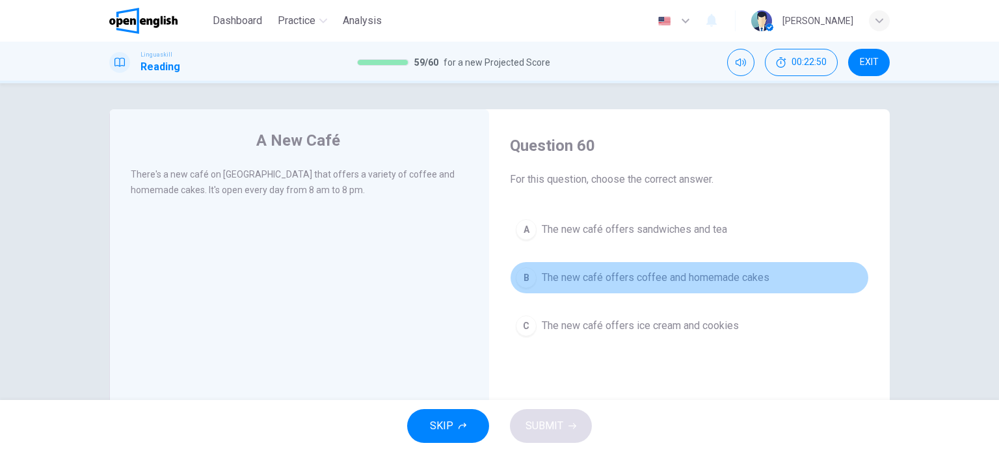
click at [663, 282] on span "The new café offers coffee and homemade cakes" at bounding box center [656, 278] width 228 height 16
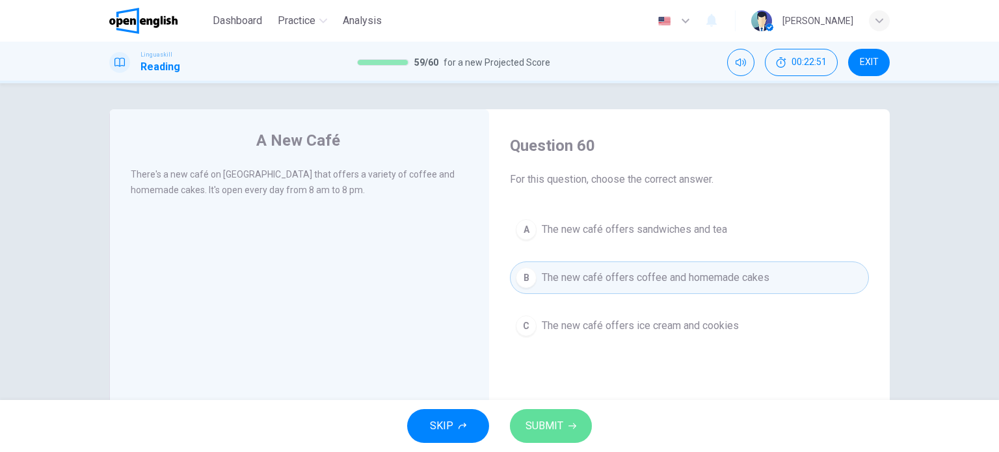
click at [573, 426] on icon "button" at bounding box center [573, 426] width 8 height 8
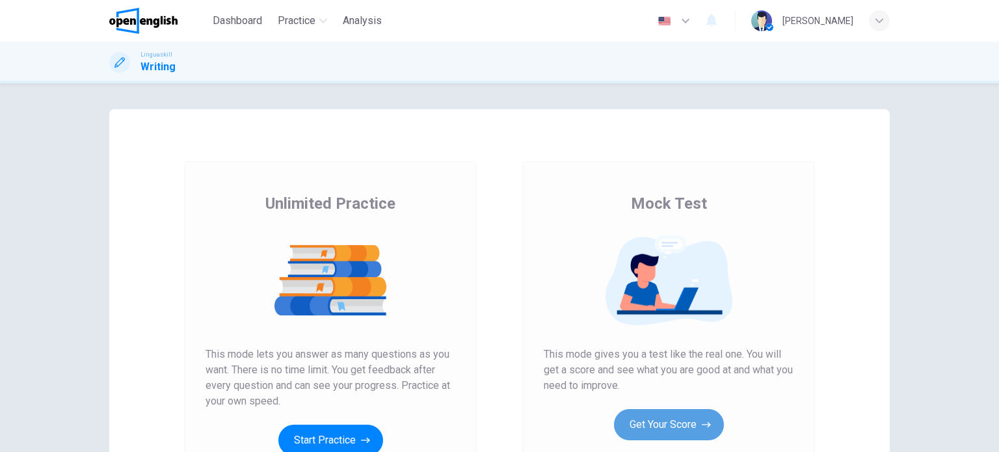
click at [679, 420] on button "Get Your Score" at bounding box center [669, 424] width 110 height 31
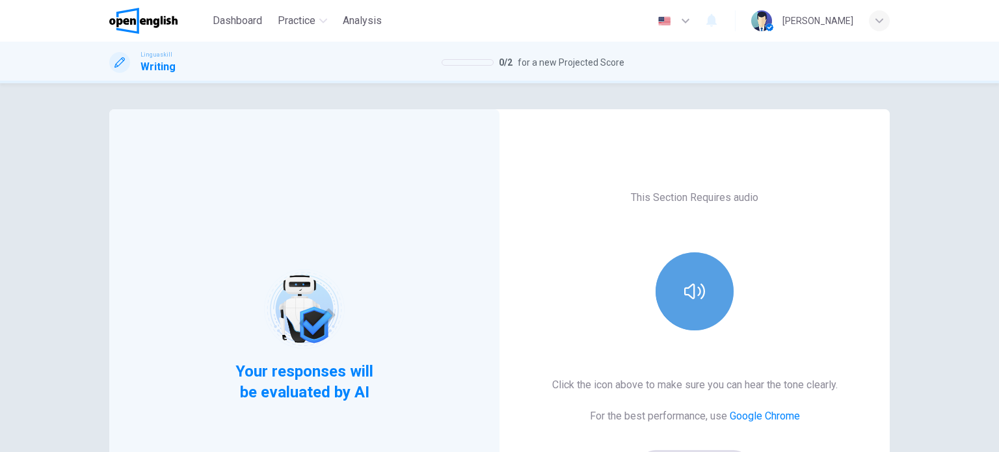
click at [720, 290] on button "button" at bounding box center [695, 291] width 78 height 78
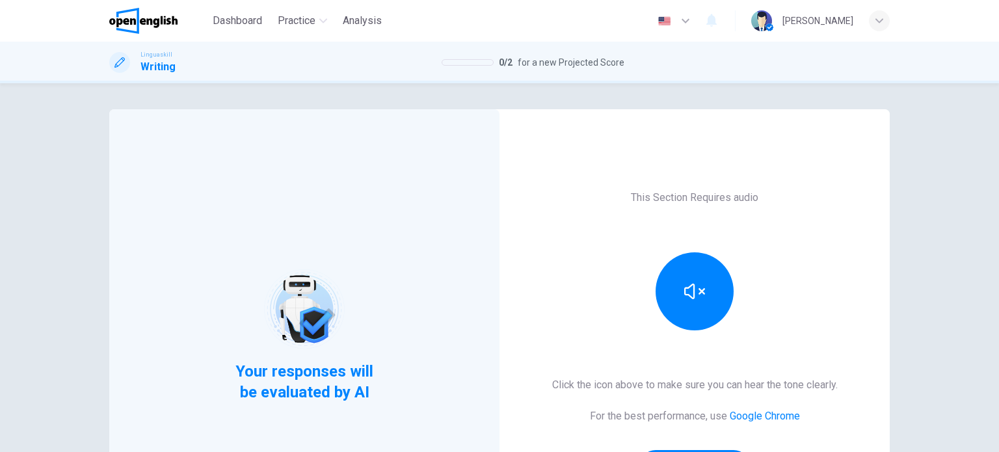
click at [841, 312] on div "This Section Requires audio Click the icon above to make sure you can hear the …" at bounding box center [695, 335] width 390 height 452
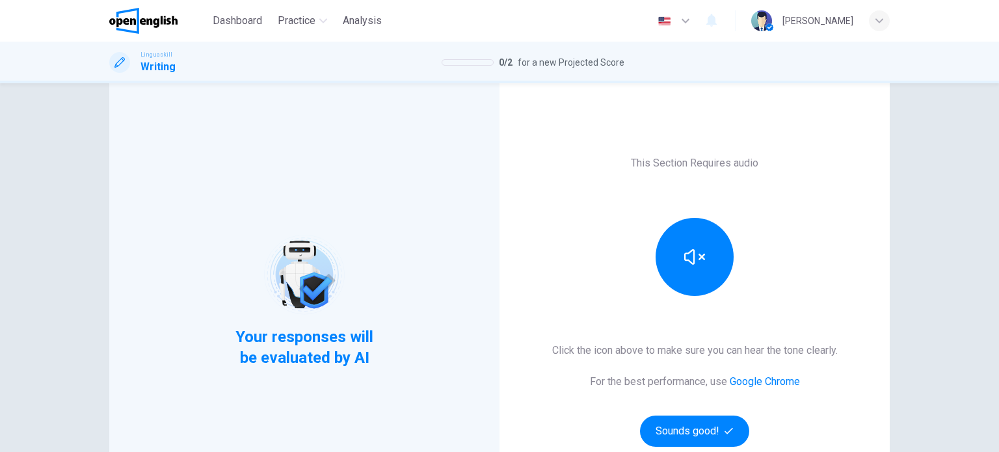
scroll to position [52, 0]
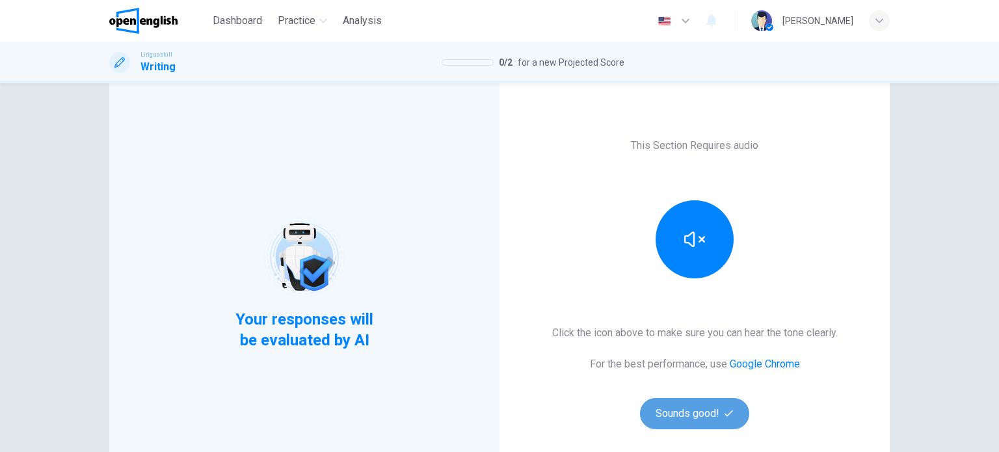
click at [702, 408] on button "Sounds good!" at bounding box center [694, 413] width 109 height 31
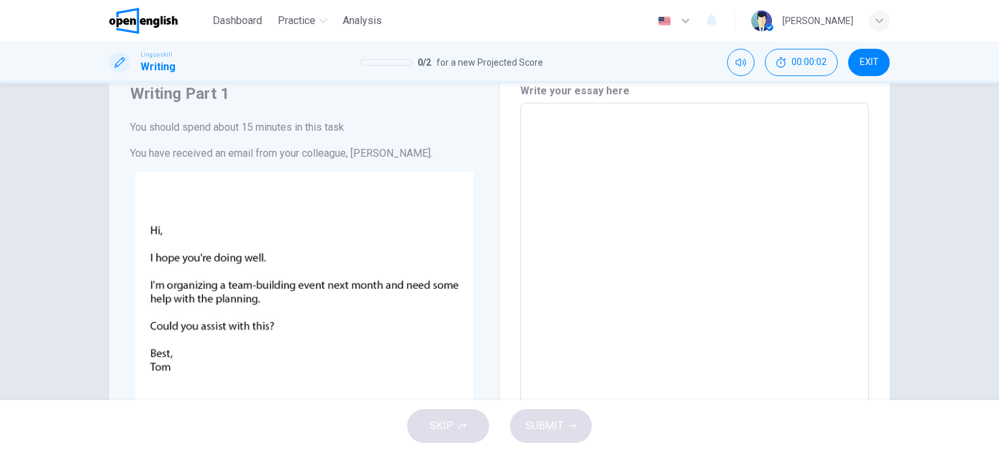
click at [627, 174] on textarea at bounding box center [695, 353] width 330 height 479
type textarea "*"
type textarea "**"
type textarea "*"
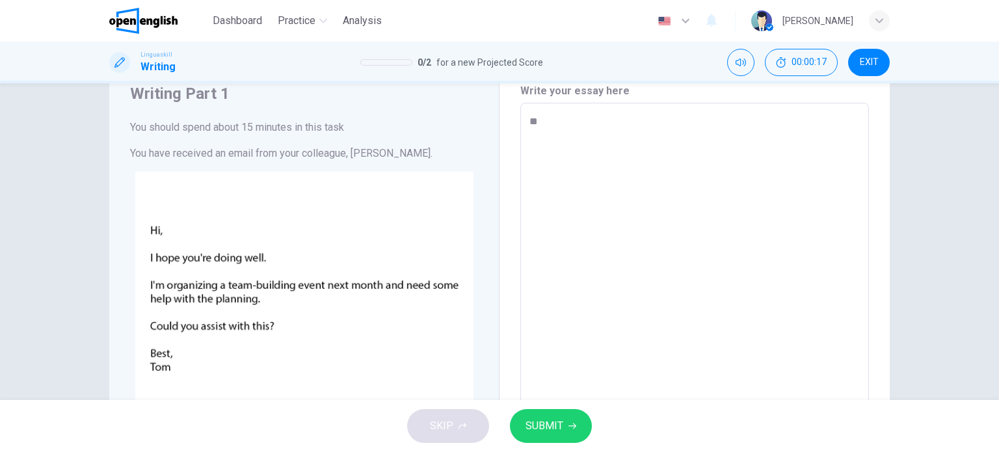
type textarea "**"
type textarea "*"
type textarea "**"
type textarea "*"
type textarea "***"
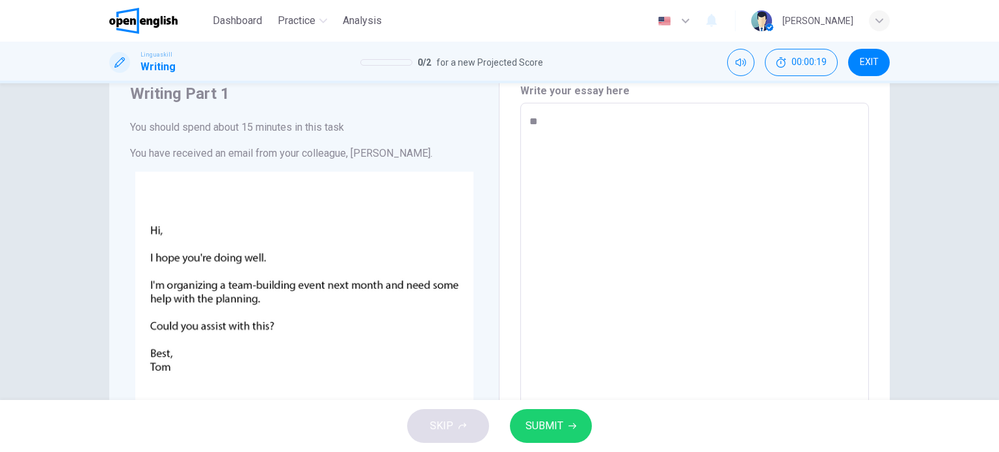
type textarea "*"
type textarea "***"
type textarea "*"
type textarea "*****"
type textarea "*"
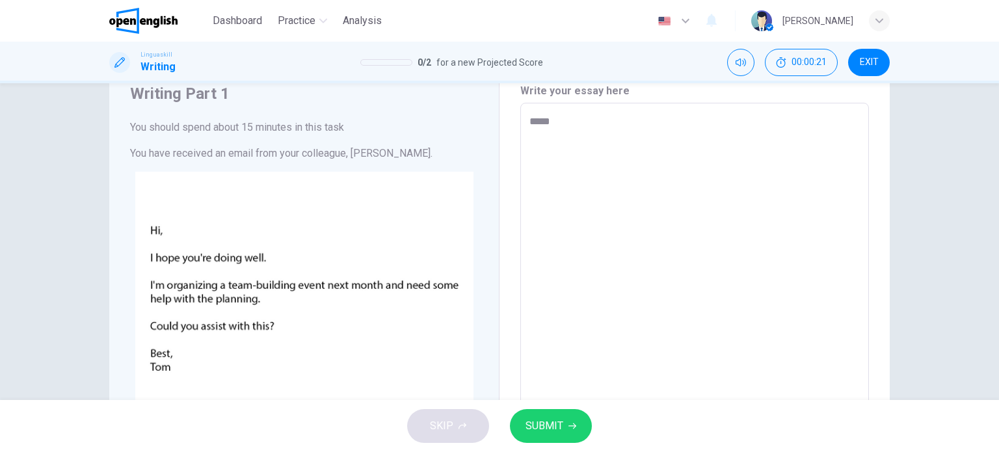
type textarea "******"
type textarea "*"
type textarea "*******"
type textarea "*"
type textarea "********"
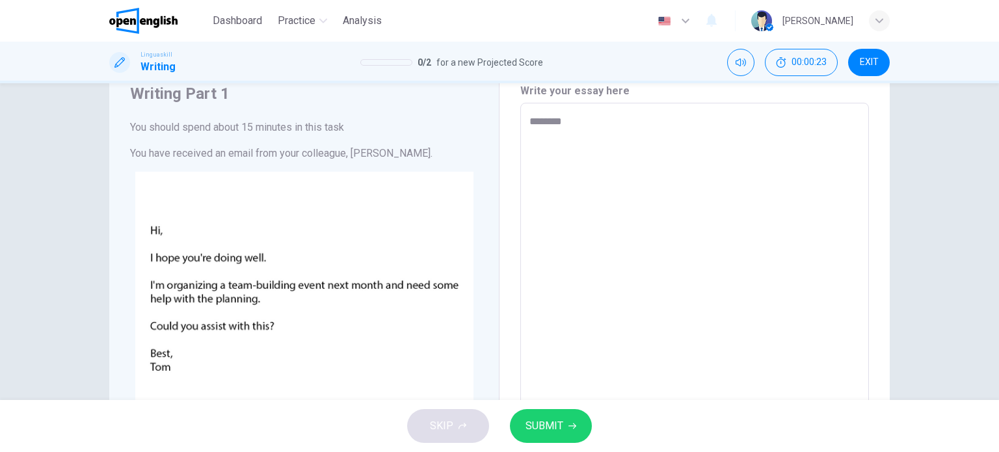
type textarea "*"
type textarea "********"
type textarea "*"
type textarea "******** *"
type textarea "*"
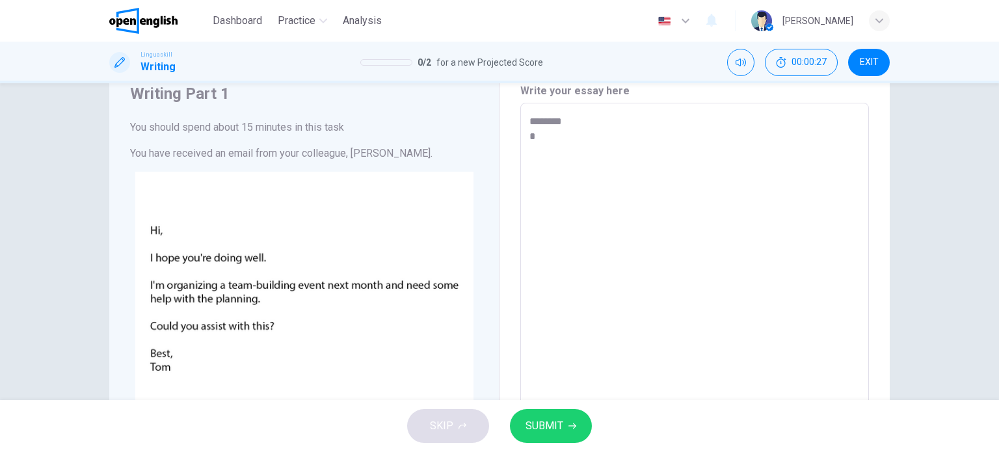
type textarea "******** **"
type textarea "*"
type textarea "******** ***"
type textarea "*"
type textarea "******** ***"
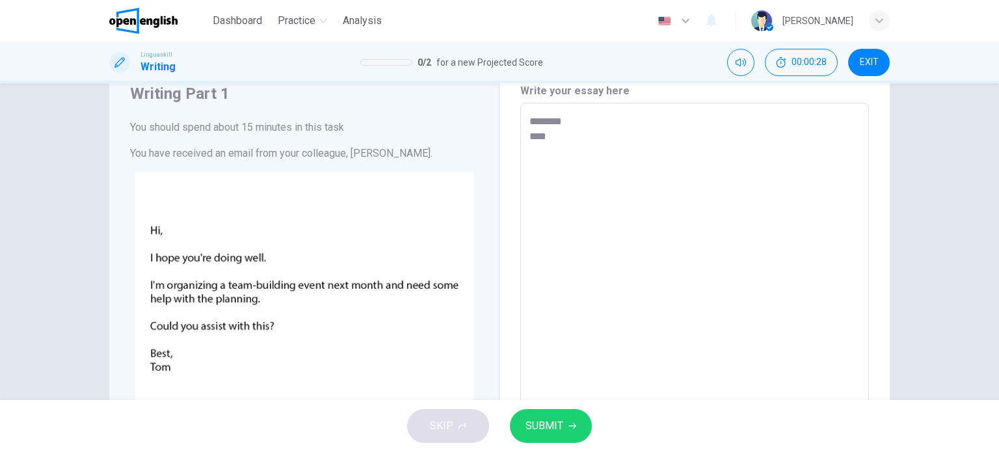
type textarea "*"
type textarea "******** *****"
type textarea "*"
type textarea "******** ******"
type textarea "*"
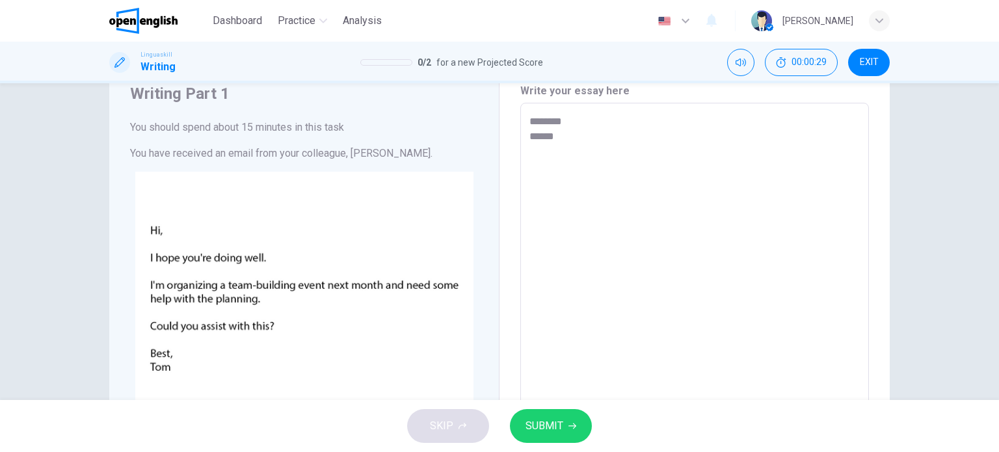
type textarea "******** *******"
type textarea "*"
type textarea "******** ********"
type textarea "*"
type textarea "******** *********"
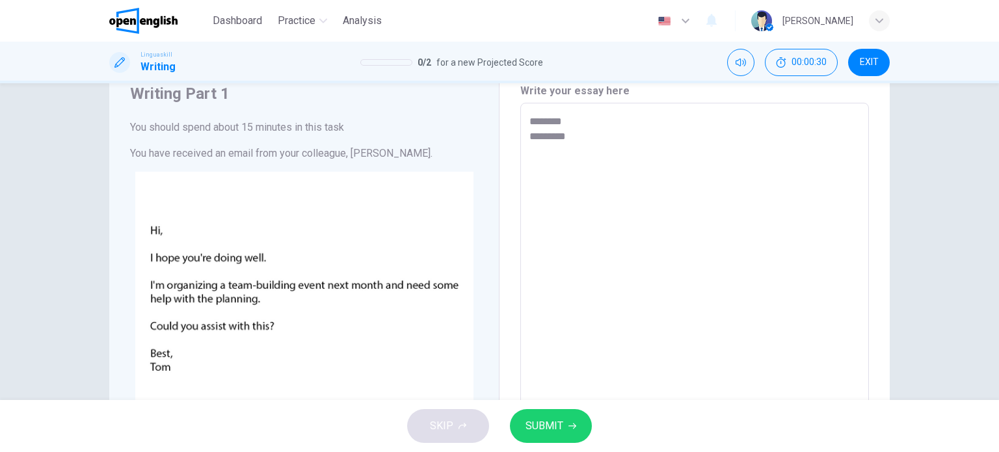
type textarea "*"
type textarea "******** *********"
type textarea "*"
type textarea "**********"
type textarea "*"
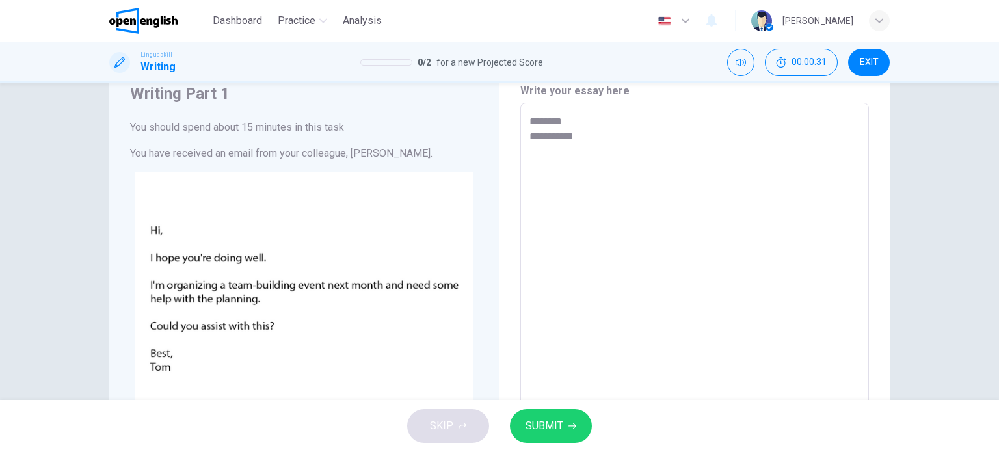
type textarea "**********"
type textarea "*"
type textarea "**********"
type textarea "*"
type textarea "**********"
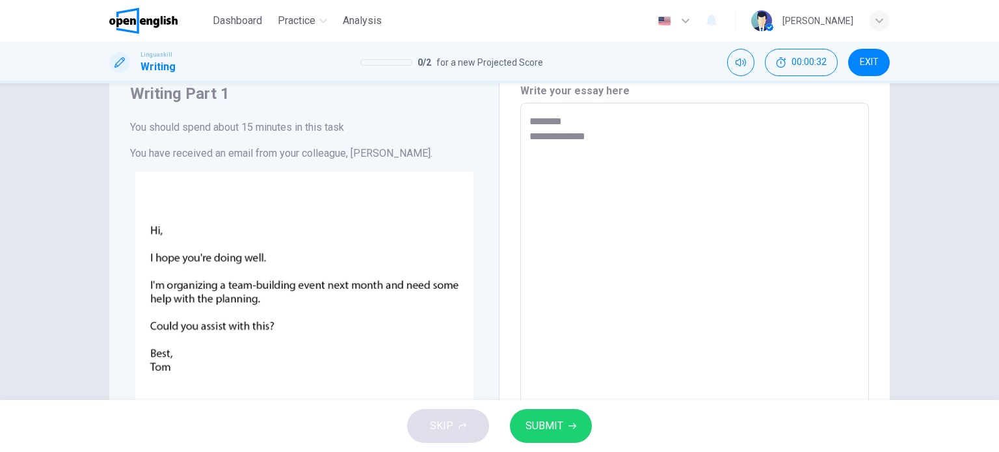
type textarea "*"
type textarea "**********"
type textarea "*"
type textarea "**********"
type textarea "*"
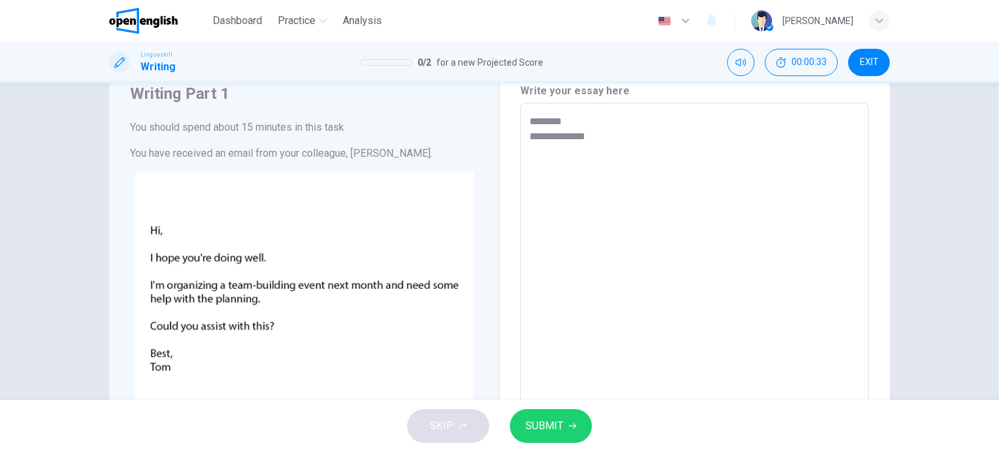
type textarea "**********"
type textarea "*"
type textarea "**********"
type textarea "*"
type textarea "**********"
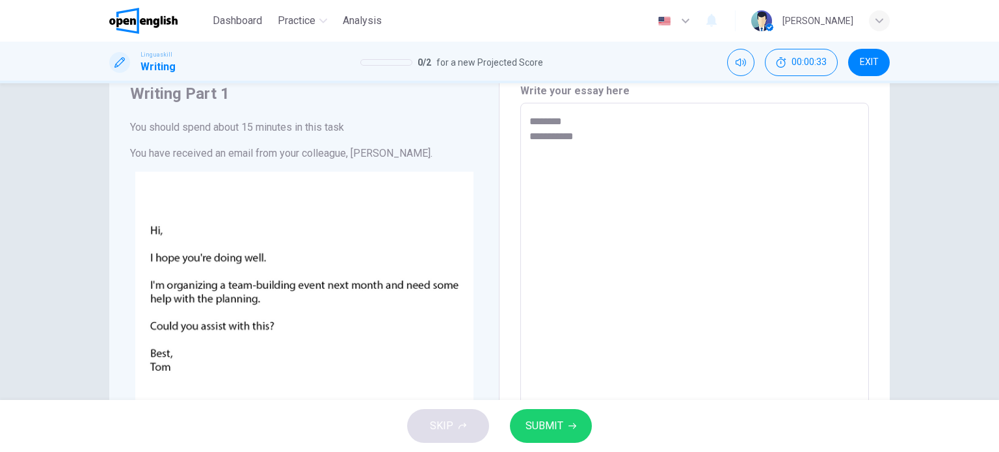
type textarea "*"
type textarea "******** *********"
type textarea "*"
type textarea "**********"
type textarea "*"
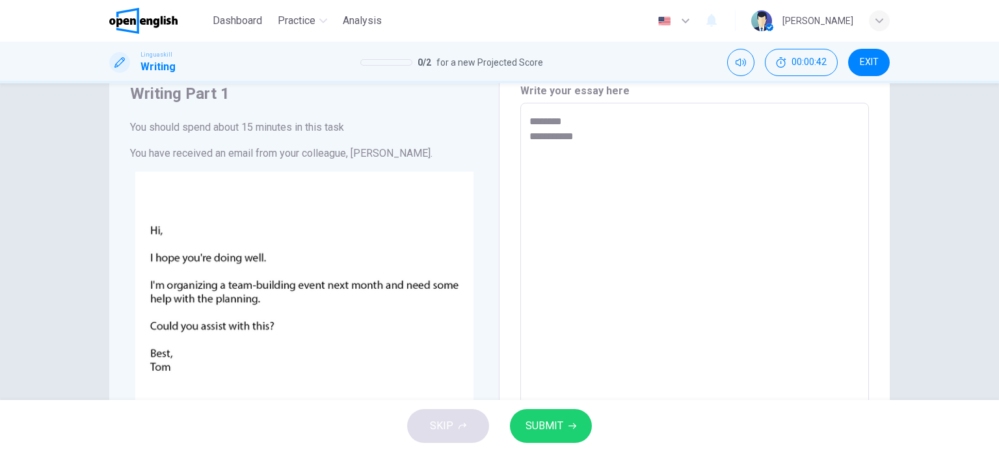
type textarea "**********"
type textarea "*"
type textarea "**********"
type textarea "*"
type textarea "**********"
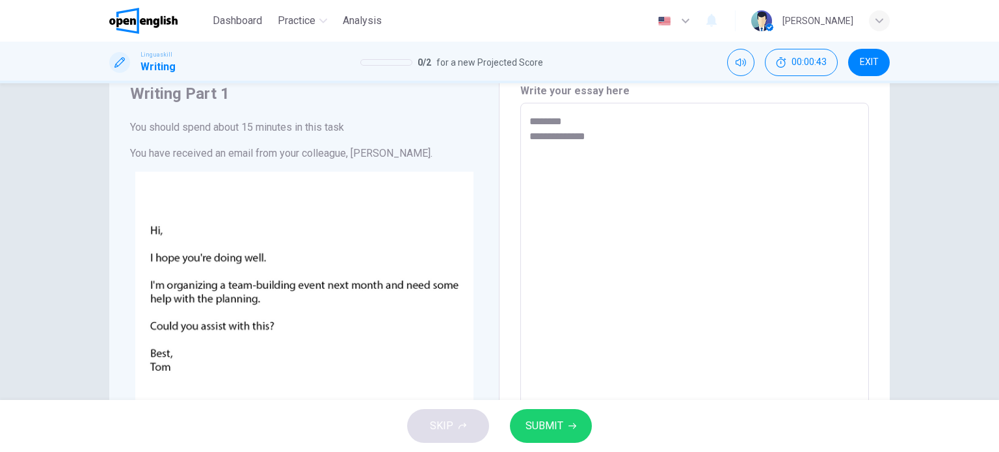
type textarea "*"
type textarea "**********"
type textarea "*"
type textarea "**********"
type textarea "*"
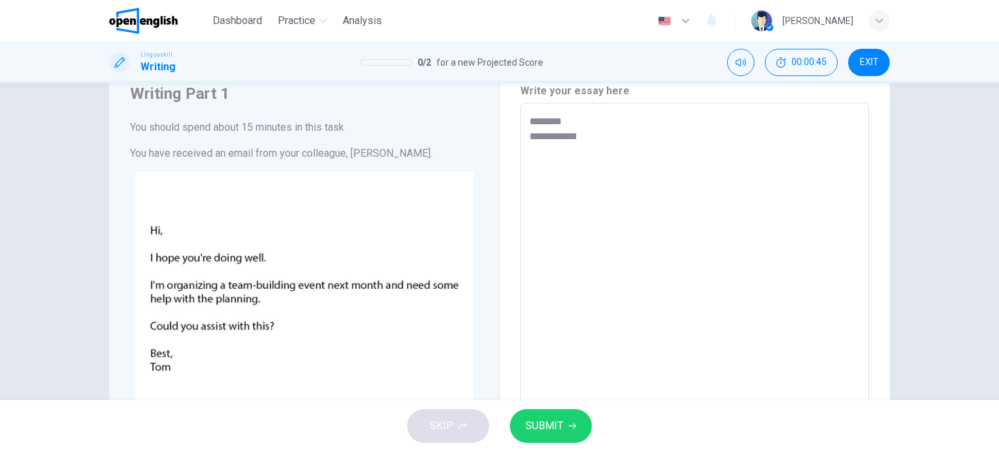
type textarea "**********"
type textarea "*"
type textarea "**********"
type textarea "*"
type textarea "**********"
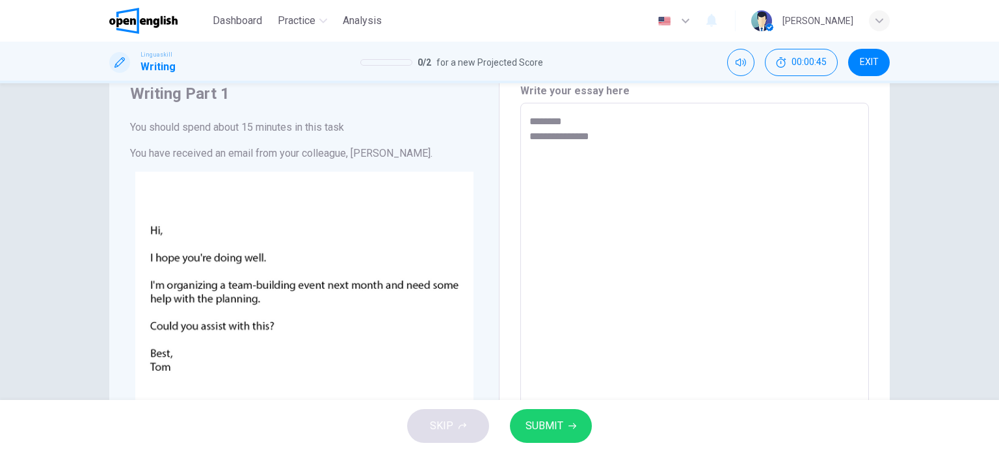
type textarea "*"
type textarea "**********"
type textarea "*"
type textarea "**********"
type textarea "*"
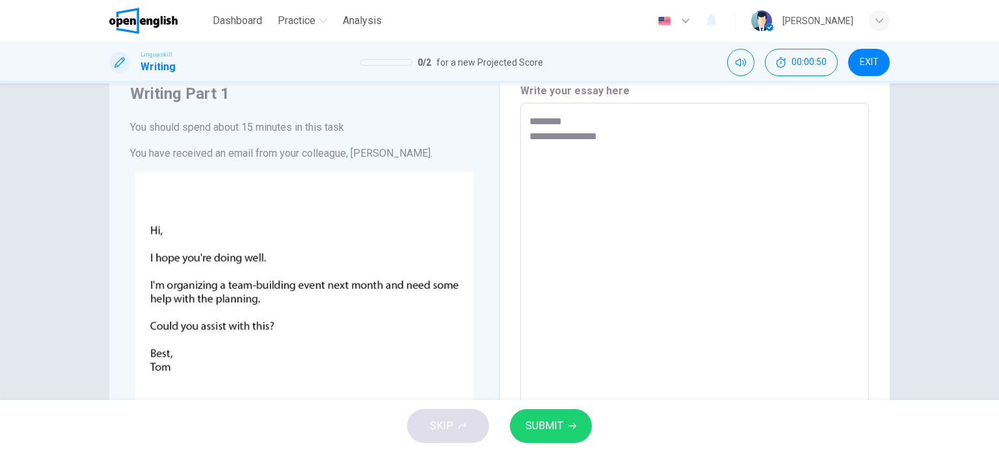
type textarea "**********"
type textarea "*"
type textarea "**********"
type textarea "*"
type textarea "**********"
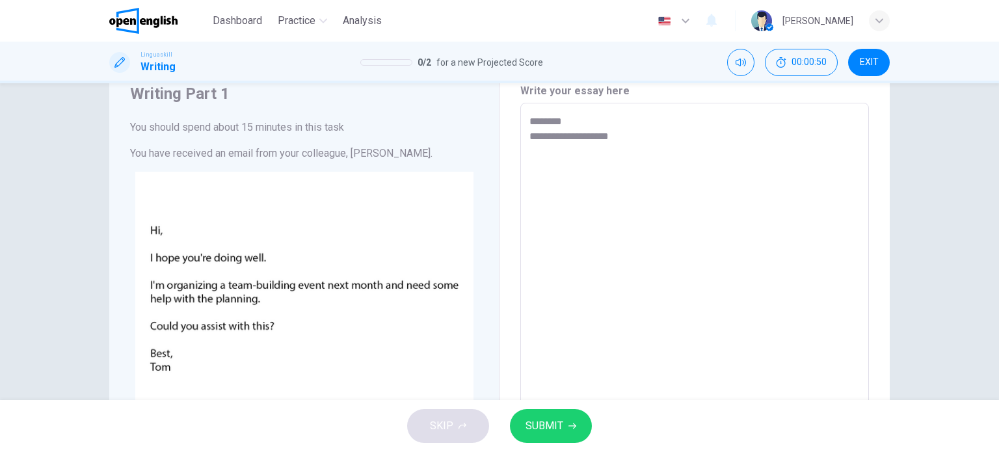
type textarea "*"
type textarea "**********"
type textarea "*"
type textarea "**********"
type textarea "*"
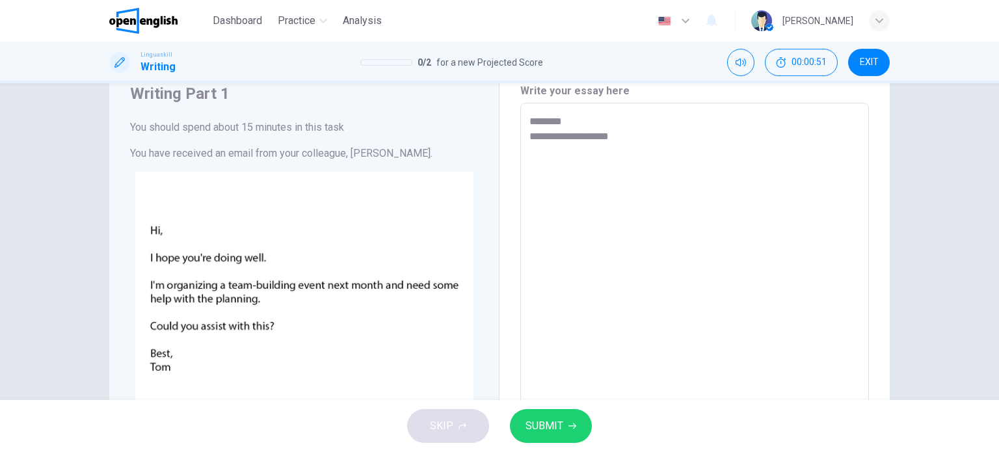
type textarea "**********"
type textarea "*"
type textarea "**********"
type textarea "*"
type textarea "**********"
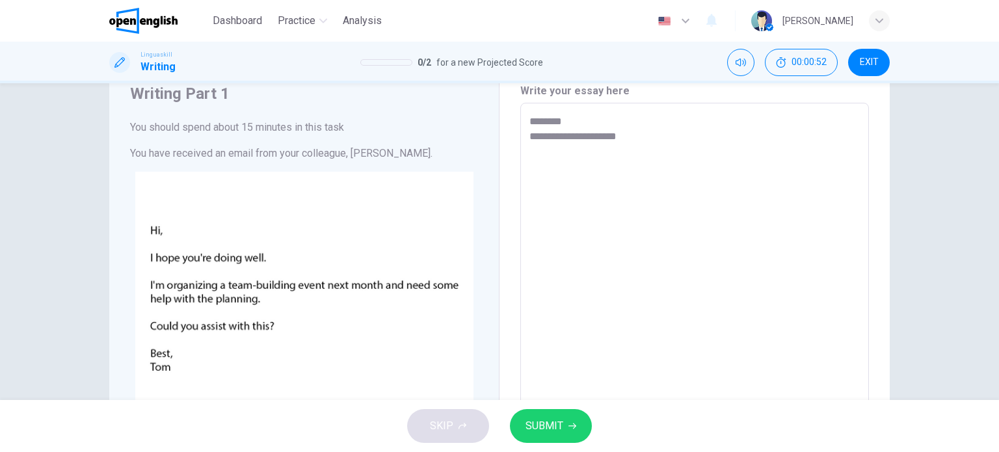
type textarea "*"
type textarea "**********"
type textarea "*"
type textarea "**********"
type textarea "*"
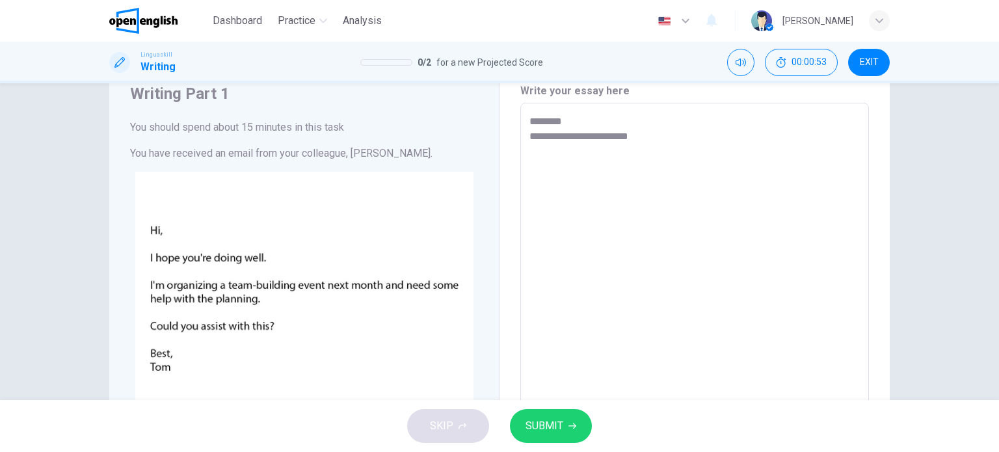
type textarea "**********"
type textarea "*"
type textarea "**********"
type textarea "*"
type textarea "**********"
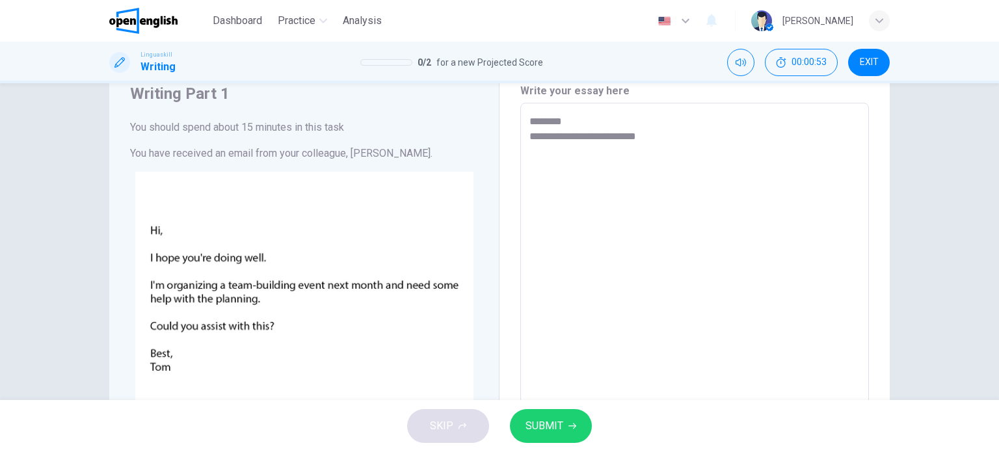
type textarea "*"
type textarea "**********"
type textarea "*"
type textarea "**********"
type textarea "*"
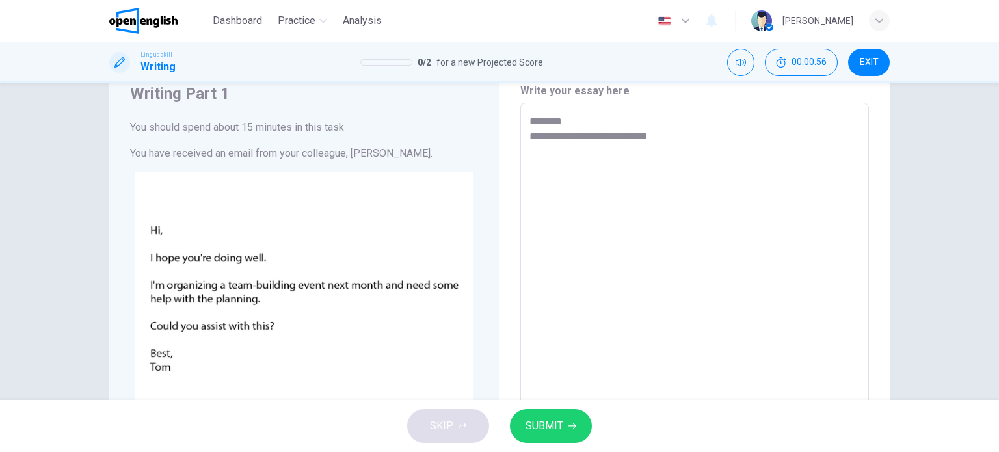
type textarea "**********"
type textarea "*"
type textarea "**********"
type textarea "*"
type textarea "**********"
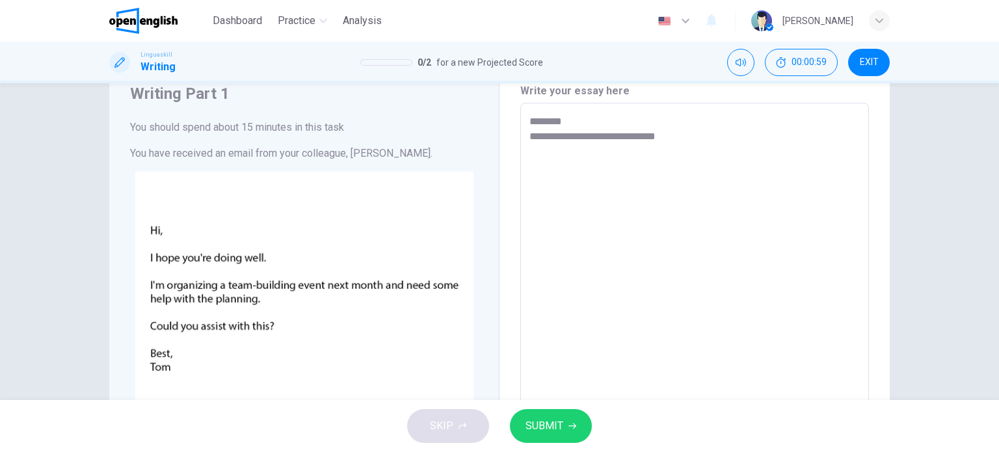
type textarea "*"
type textarea "**********"
type textarea "*"
type textarea "**********"
click at [488, 267] on div "Writing Part 1 You should spend about 15 minutes in this task You have received…" at bounding box center [304, 353] width 390 height 593
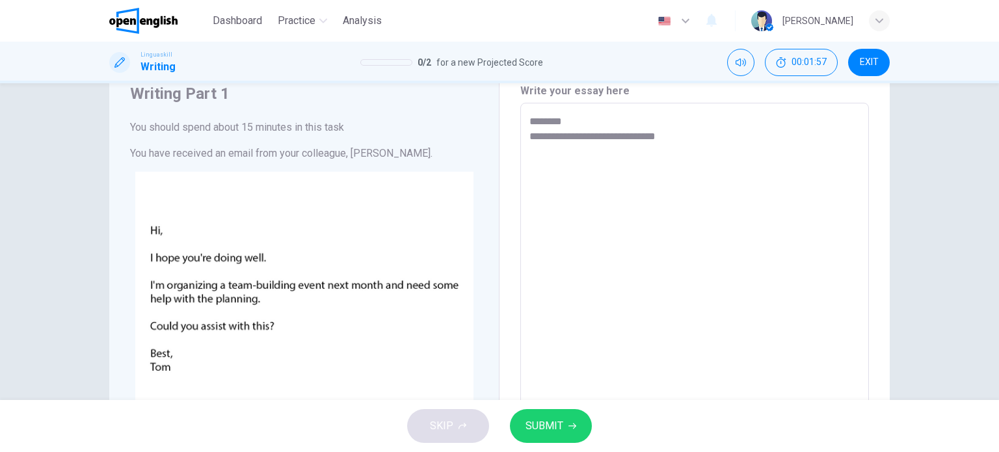
type textarea "*"
click at [702, 141] on textarea "**********" at bounding box center [695, 353] width 330 height 479
type textarea "**********"
type textarea "*"
type textarea "**********"
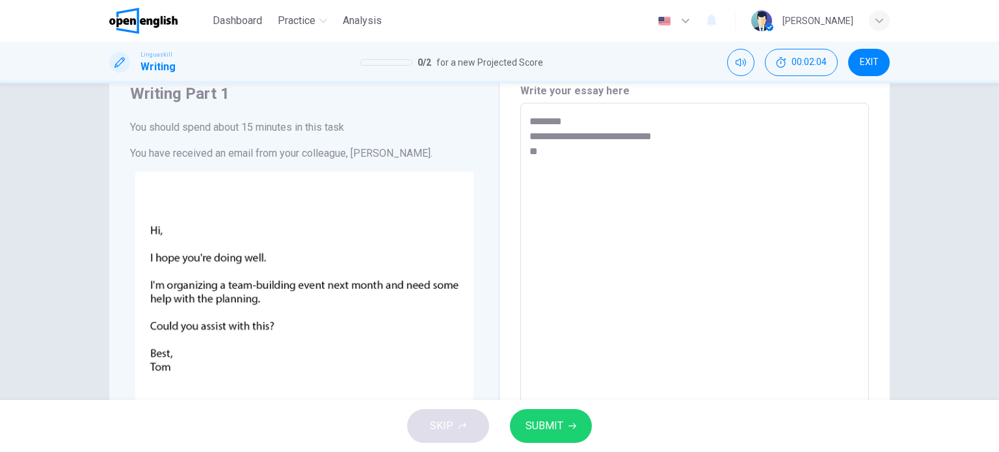
type textarea "*"
type textarea "**********"
type textarea "*"
type textarea "**********"
type textarea "*"
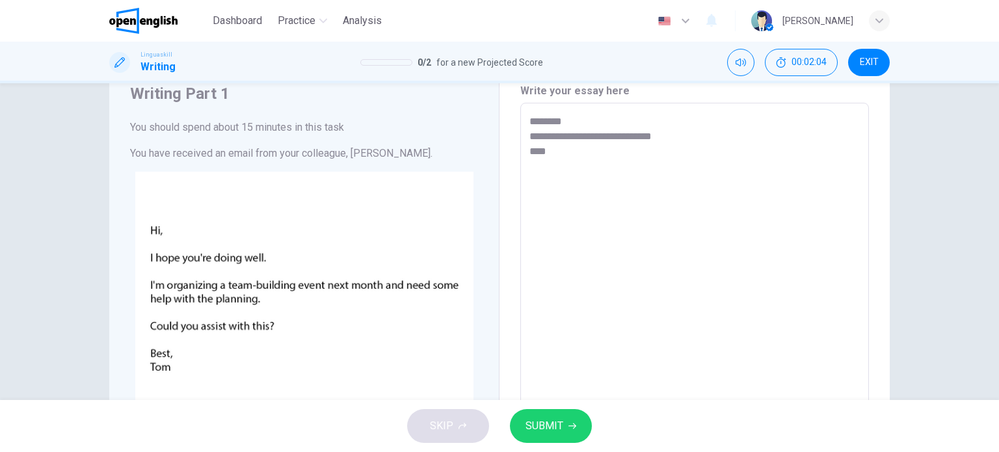
type textarea "**********"
type textarea "*"
type textarea "**********"
type textarea "*"
type textarea "**********"
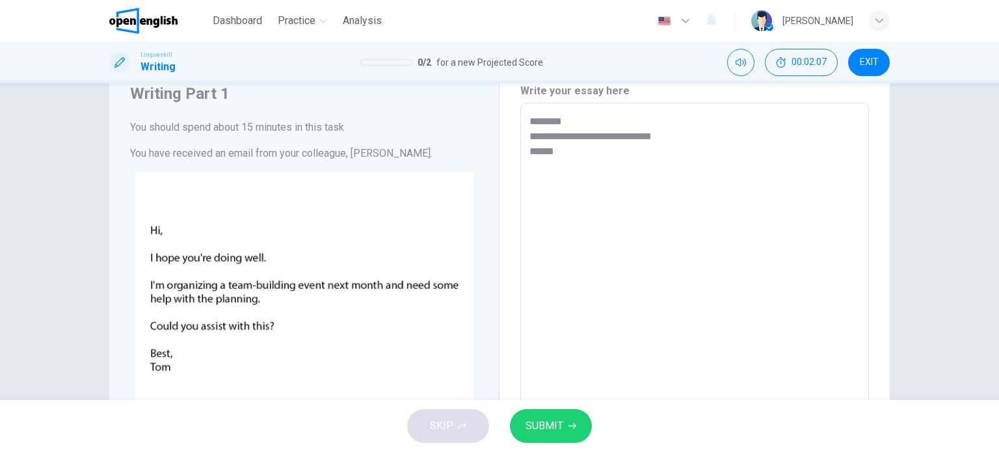
type textarea "*"
type textarea "**********"
type textarea "*"
type textarea "**********"
type textarea "*"
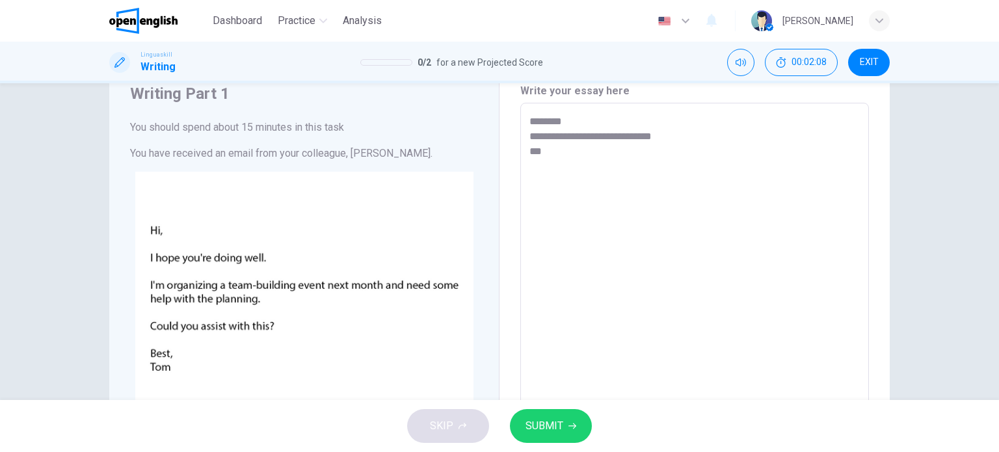
type textarea "**********"
type textarea "*"
type textarea "**********"
type textarea "*"
type textarea "**********"
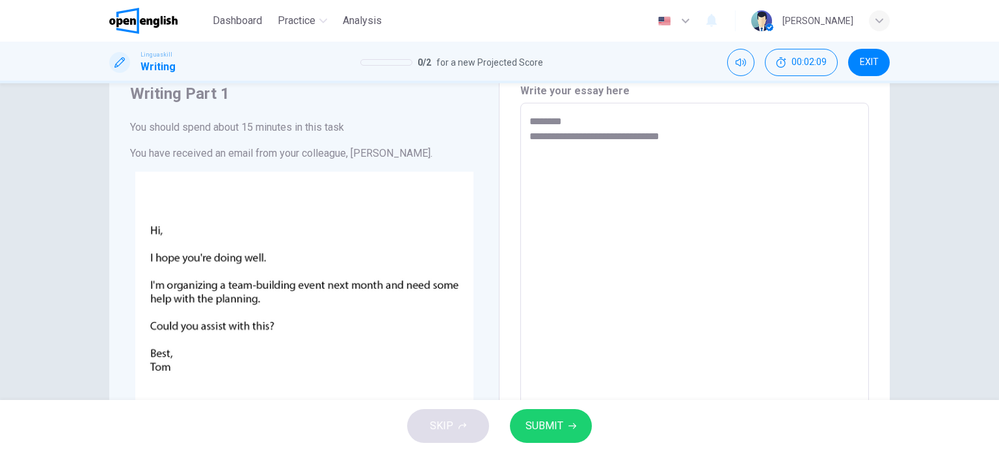
type textarea "*"
type textarea "**********"
type textarea "*"
type textarea "**********"
type textarea "*"
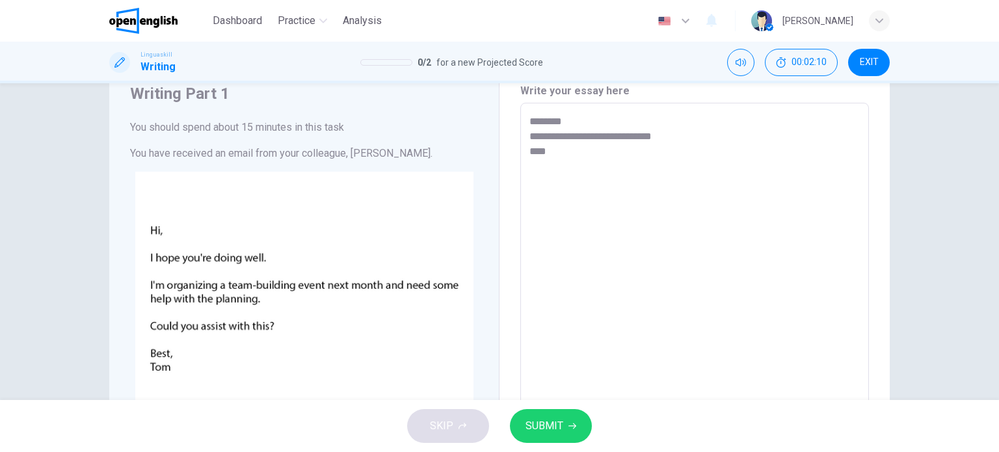
type textarea "**********"
type textarea "*"
type textarea "**********"
type textarea "*"
type textarea "**********"
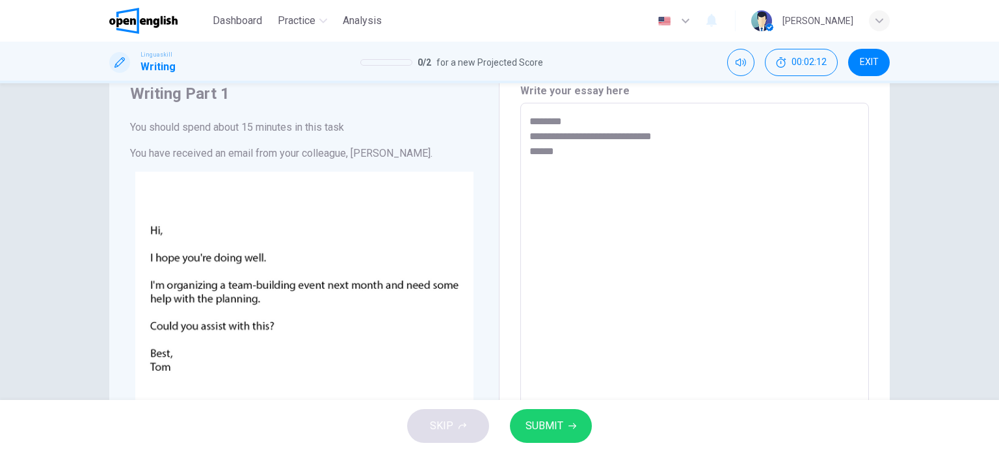
type textarea "*"
type textarea "**********"
type textarea "*"
type textarea "**********"
type textarea "*"
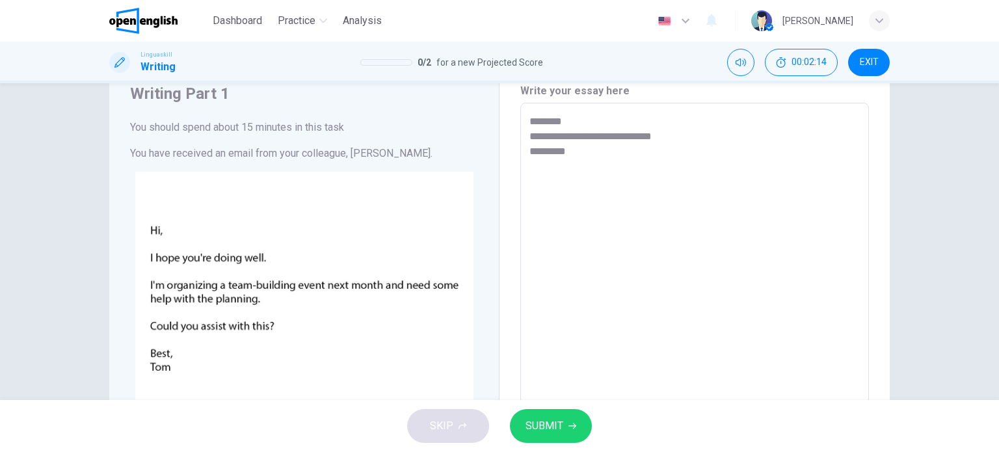
type textarea "**********"
type textarea "*"
type textarea "**********"
type textarea "*"
type textarea "**********"
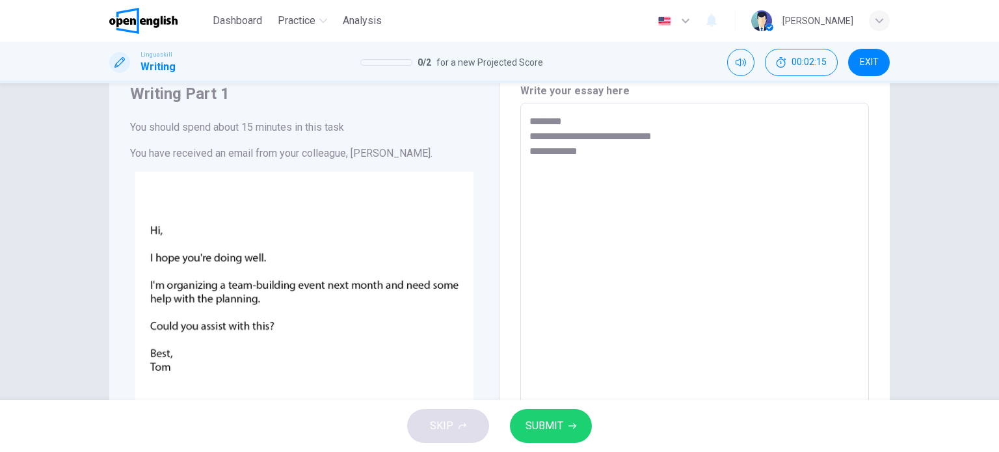
type textarea "*"
type textarea "**********"
type textarea "*"
type textarea "**********"
type textarea "*"
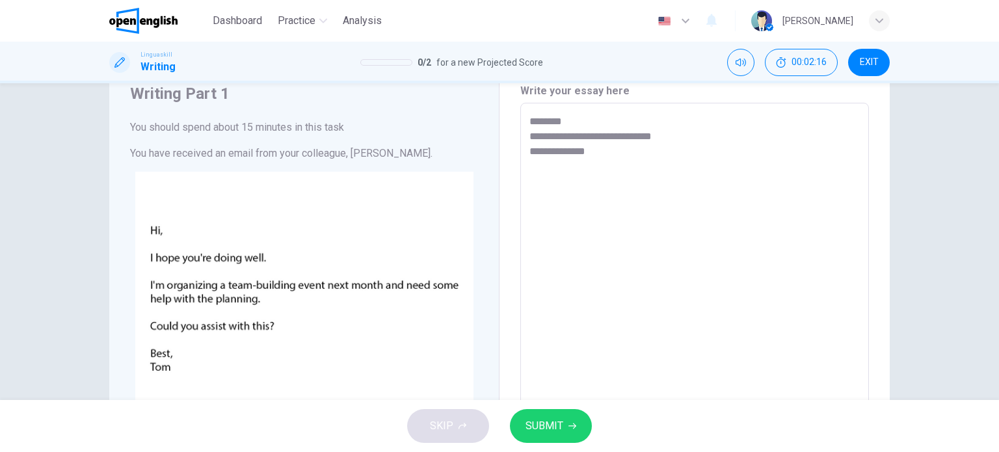
type textarea "**********"
type textarea "*"
type textarea "**********"
type textarea "*"
type textarea "**********"
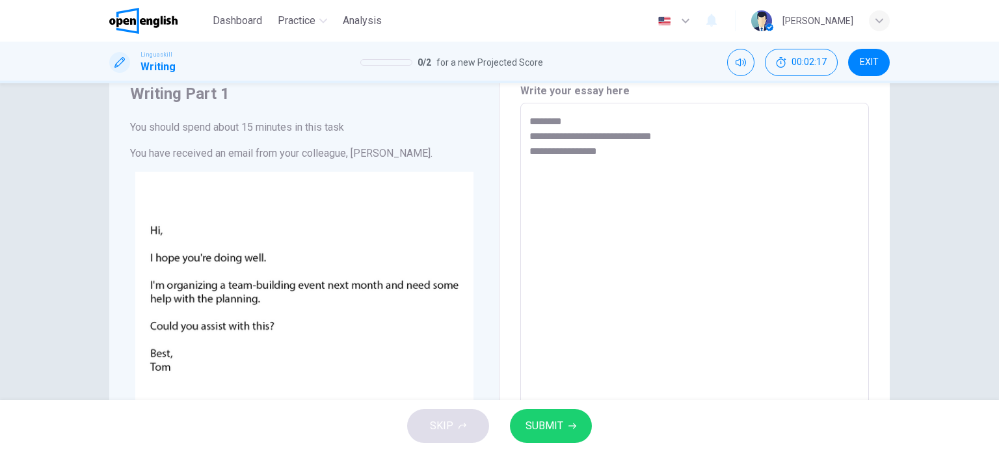
type textarea "*"
type textarea "**********"
type textarea "*"
type textarea "**********"
type textarea "*"
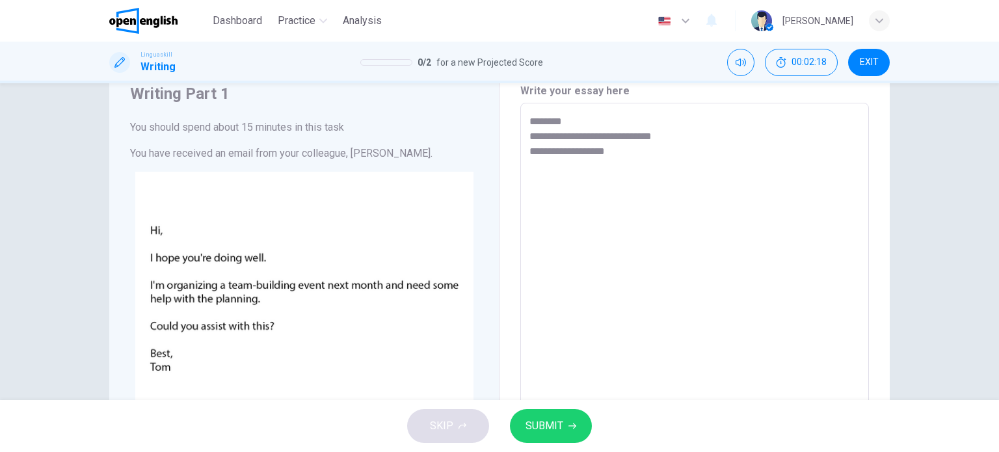
type textarea "**********"
type textarea "*"
type textarea "**********"
type textarea "*"
type textarea "**********"
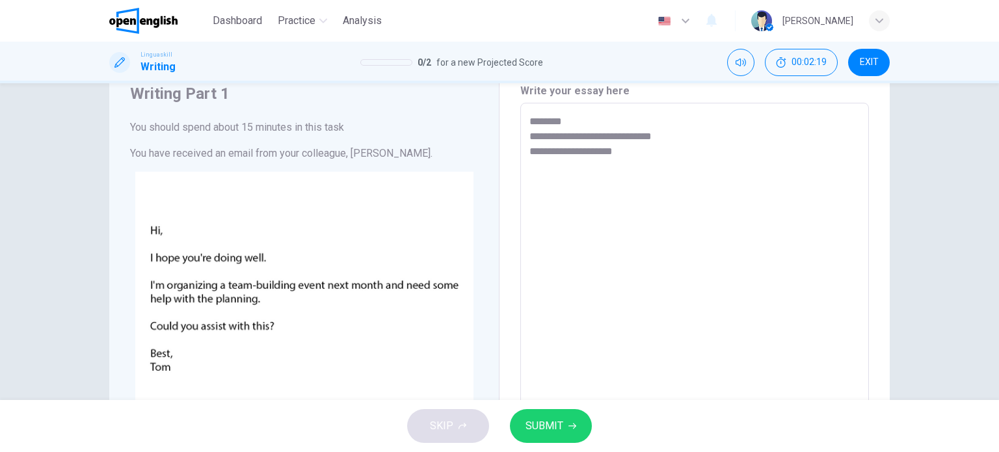
type textarea "*"
type textarea "**********"
type textarea "*"
type textarea "**********"
type textarea "*"
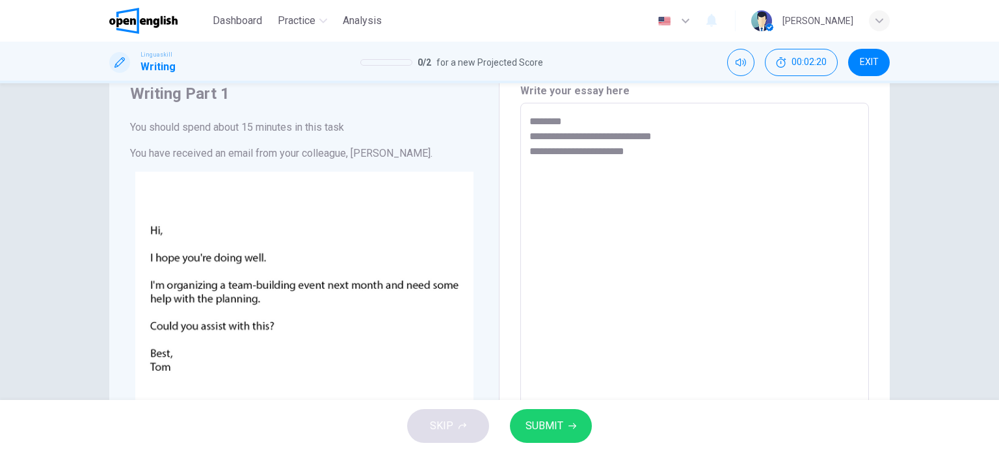
type textarea "**********"
type textarea "*"
type textarea "**********"
type textarea "*"
type textarea "**********"
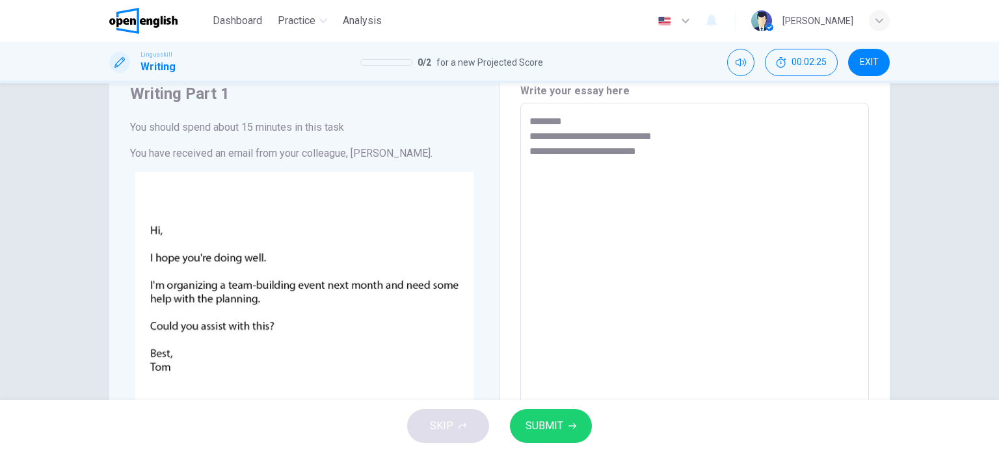
type textarea "*"
type textarea "**********"
type textarea "*"
click at [481, 195] on div "Writing Part 1 You should spend about 15 minutes in this task You have received…" at bounding box center [304, 353] width 390 height 593
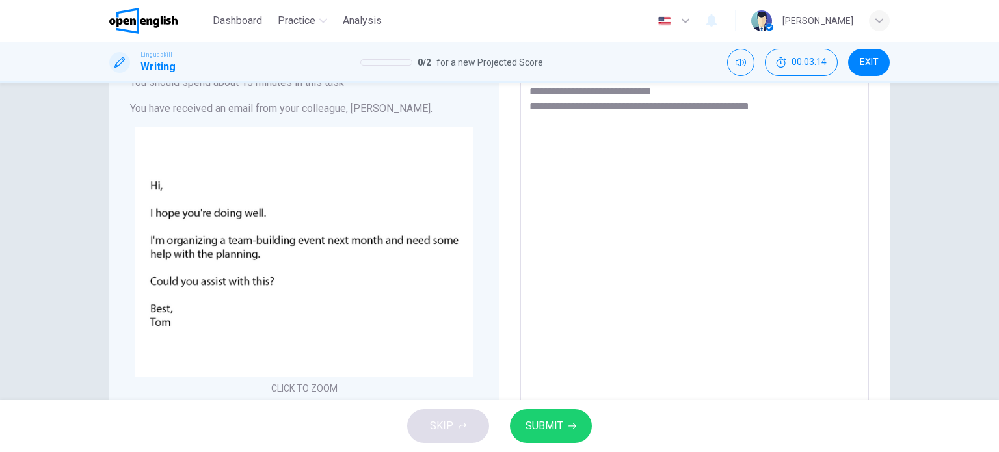
scroll to position [78, 0]
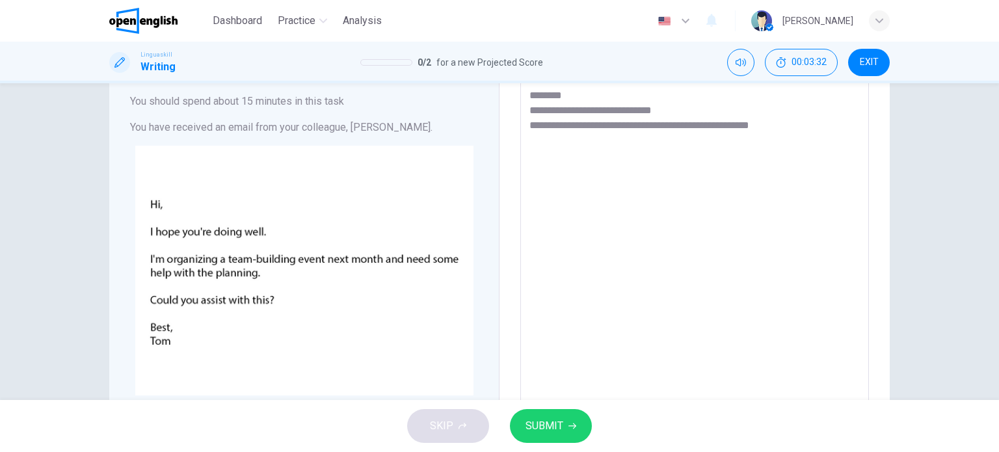
click at [795, 124] on textarea "**********" at bounding box center [695, 327] width 330 height 479
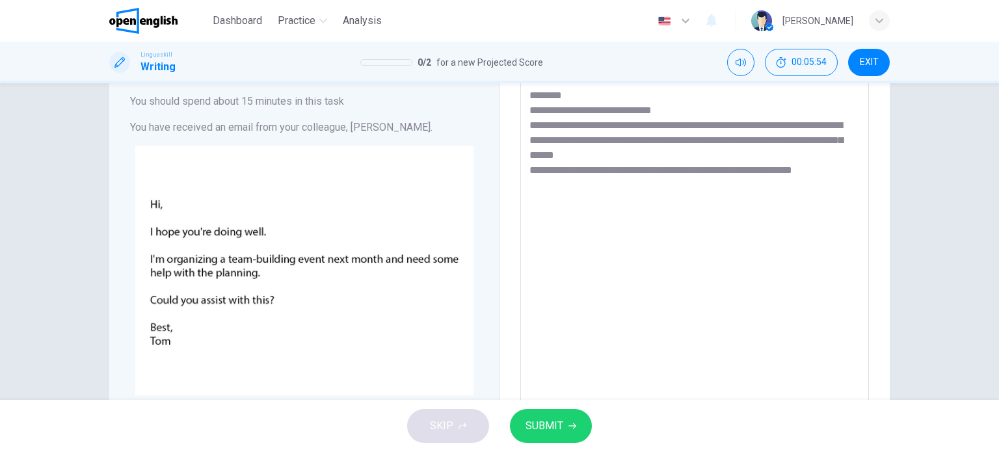
click at [478, 257] on div "Writing Part 1 You should spend about 15 minutes in this task You have received…" at bounding box center [304, 327] width 390 height 593
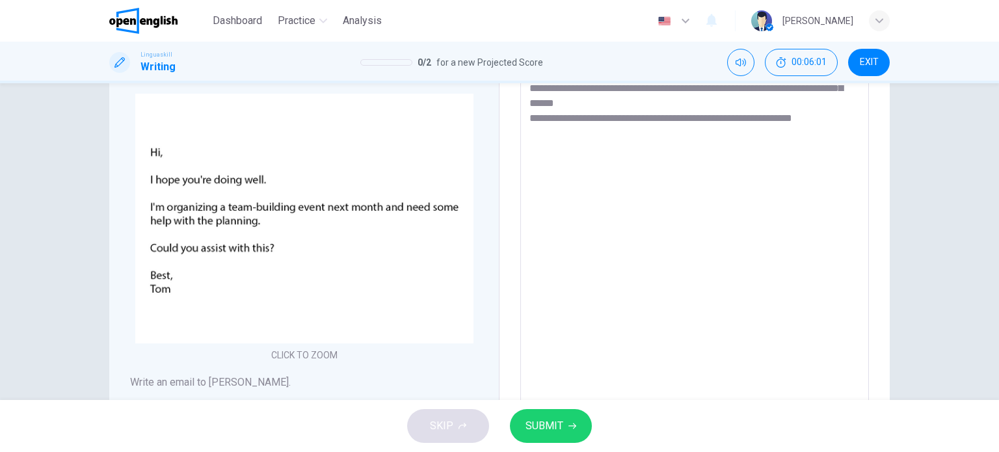
scroll to position [104, 0]
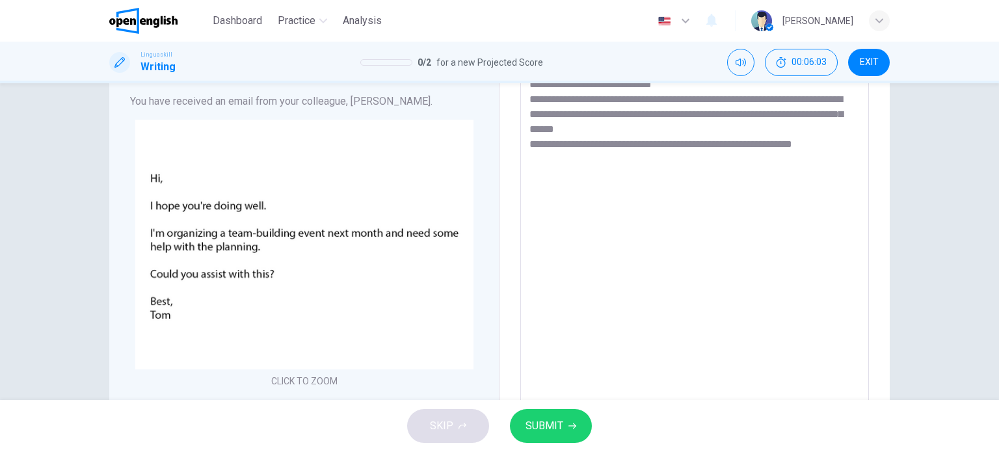
click at [839, 136] on textarea "**********" at bounding box center [695, 301] width 330 height 479
click at [839, 142] on textarea "**********" at bounding box center [695, 301] width 330 height 479
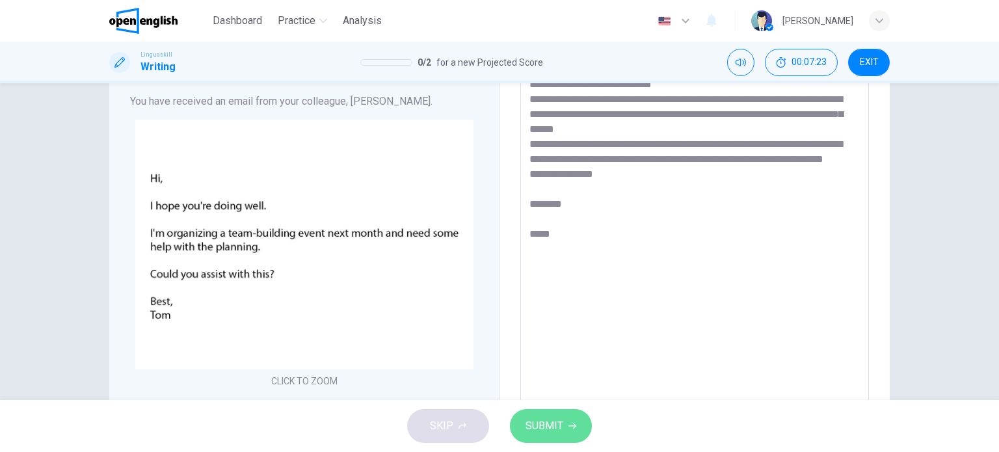
click at [541, 431] on span "SUBMIT" at bounding box center [545, 426] width 38 height 18
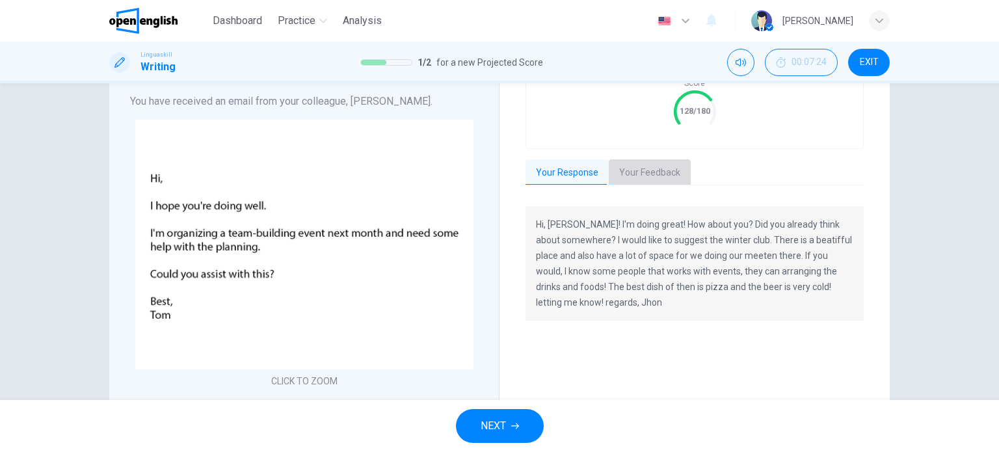
click at [640, 172] on button "Your Feedback" at bounding box center [650, 172] width 82 height 27
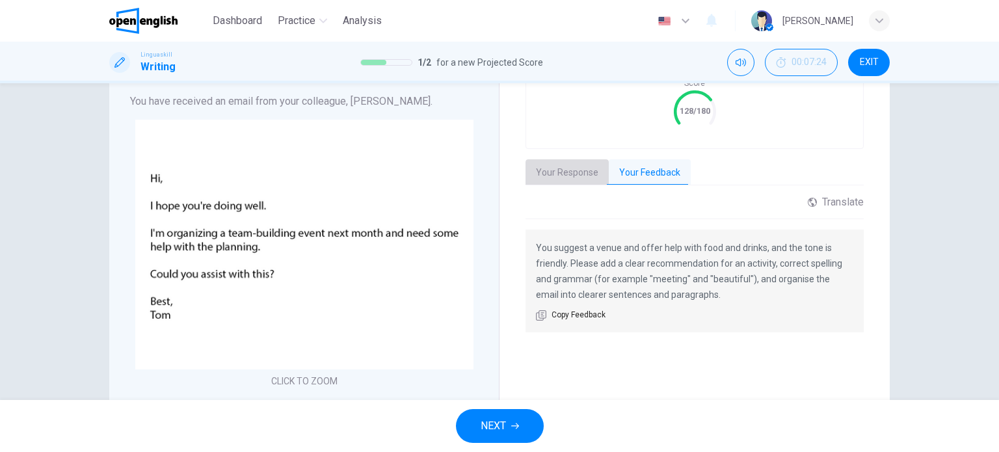
click at [565, 172] on button "Your Response" at bounding box center [567, 172] width 83 height 27
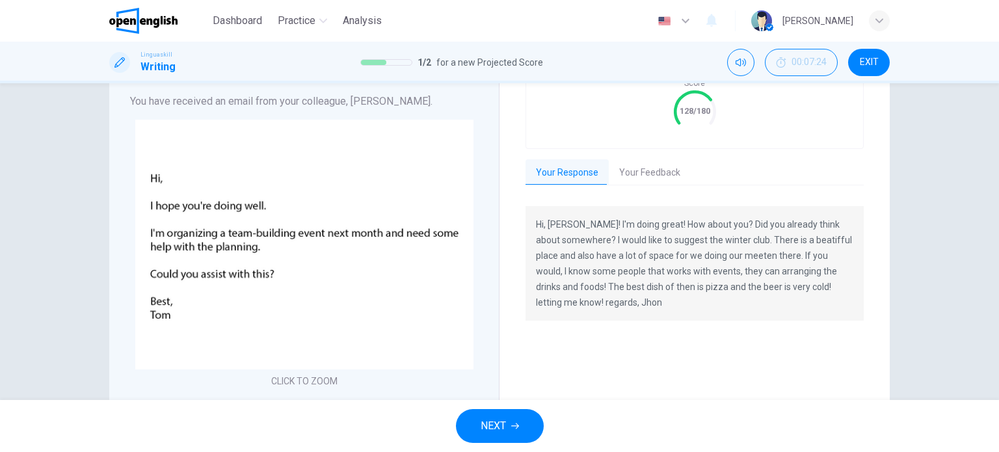
drag, startPoint x: 533, startPoint y: 222, endPoint x: 592, endPoint y: 304, distance: 100.6
click at [592, 304] on p "Hi, Tom! I'm doing great! How about you? Did you already think about somewhere?…" at bounding box center [694, 264] width 317 height 94
click at [504, 418] on span "NEXT" at bounding box center [493, 426] width 25 height 18
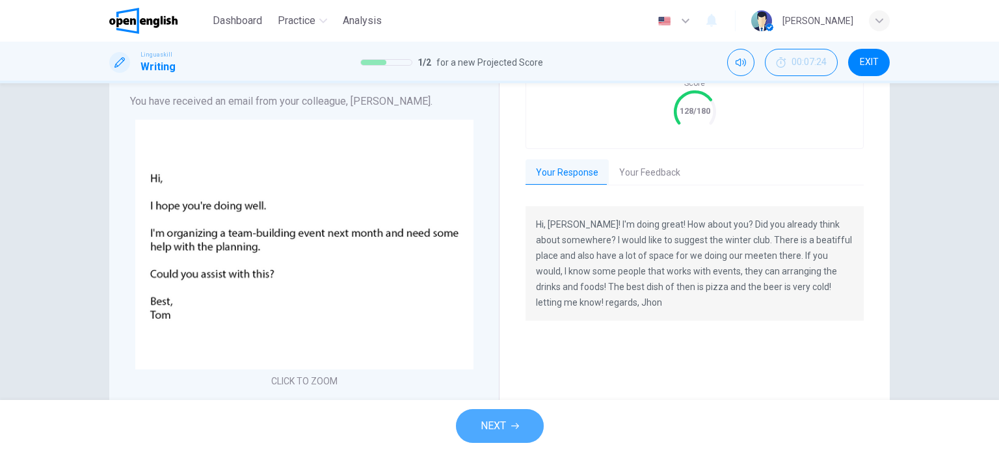
scroll to position [0, 0]
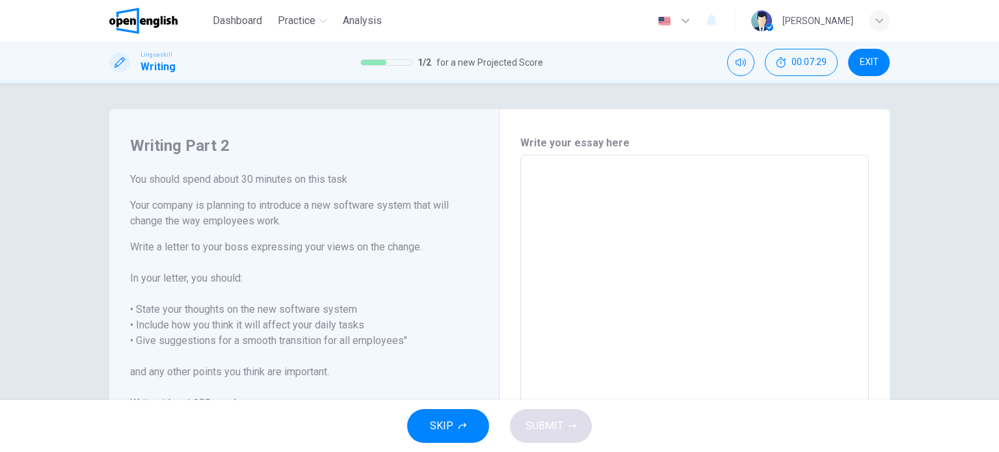
click at [484, 312] on div "Writing Part 2 You should spend about 30 minutes on this task Your company is p…" at bounding box center [304, 335] width 390 height 452
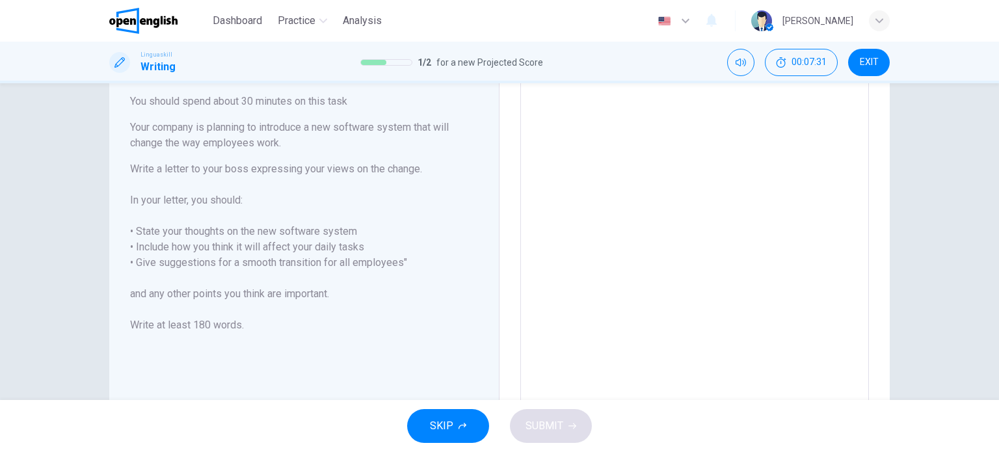
scroll to position [52, 0]
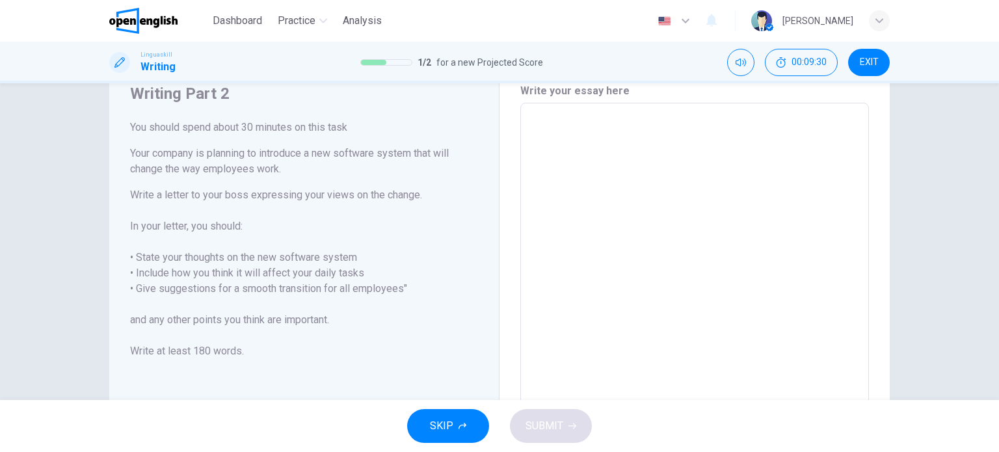
click at [565, 135] on textarea at bounding box center [695, 283] width 330 height 338
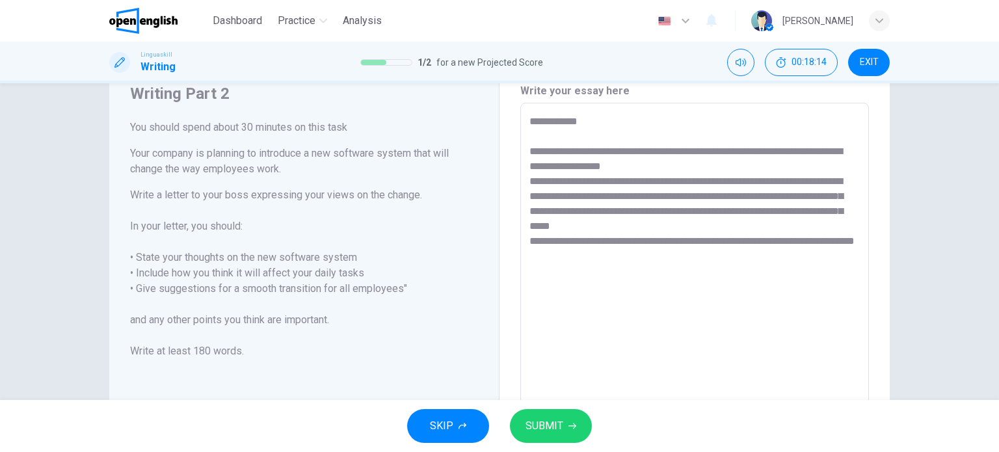
drag, startPoint x: 524, startPoint y: 148, endPoint x: 604, endPoint y: 261, distance: 138.5
click at [604, 261] on div "**********" at bounding box center [694, 283] width 349 height 360
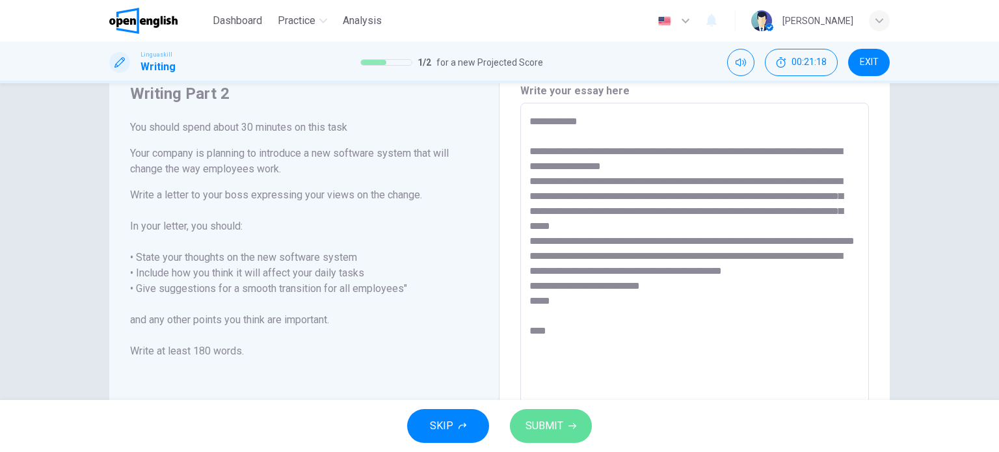
click at [569, 429] on icon "button" at bounding box center [573, 426] width 8 height 8
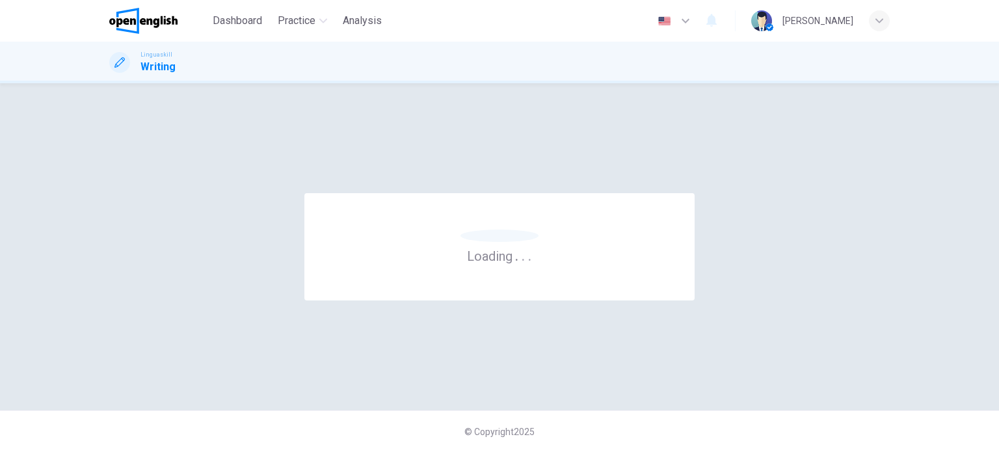
scroll to position [0, 0]
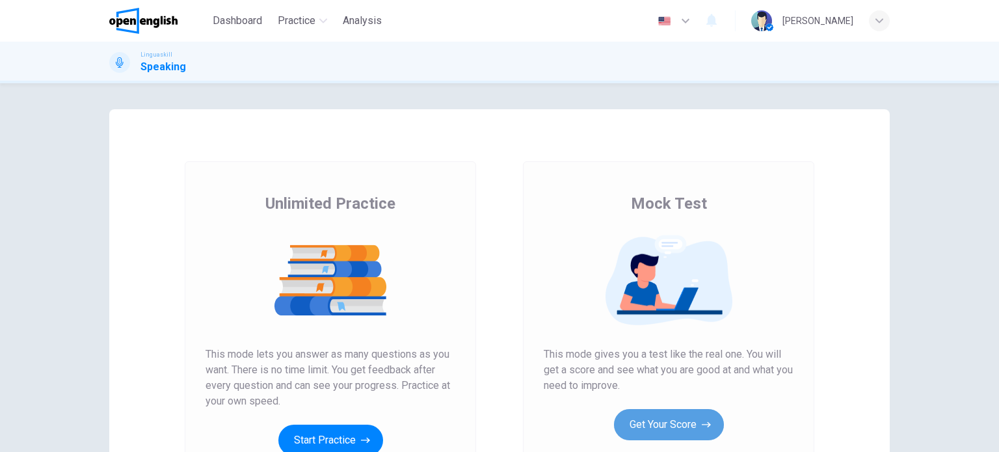
click at [656, 411] on button "Get Your Score" at bounding box center [669, 424] width 110 height 31
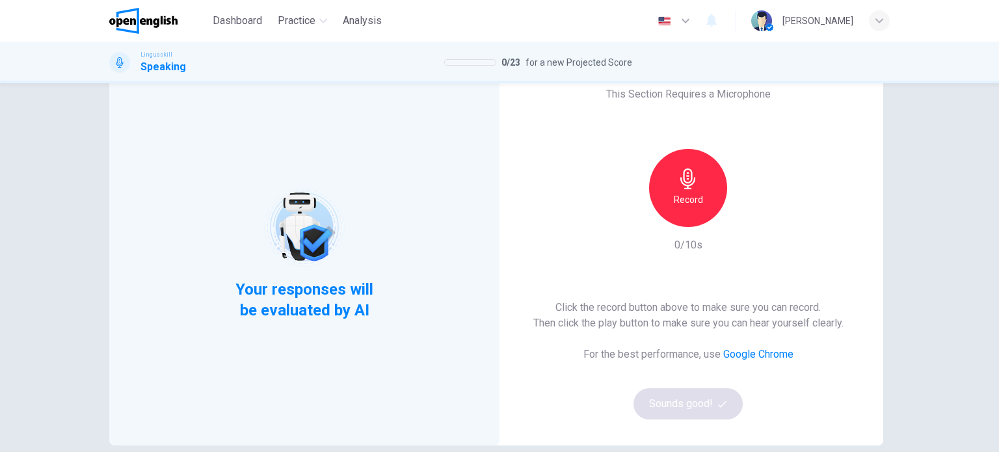
scroll to position [52, 0]
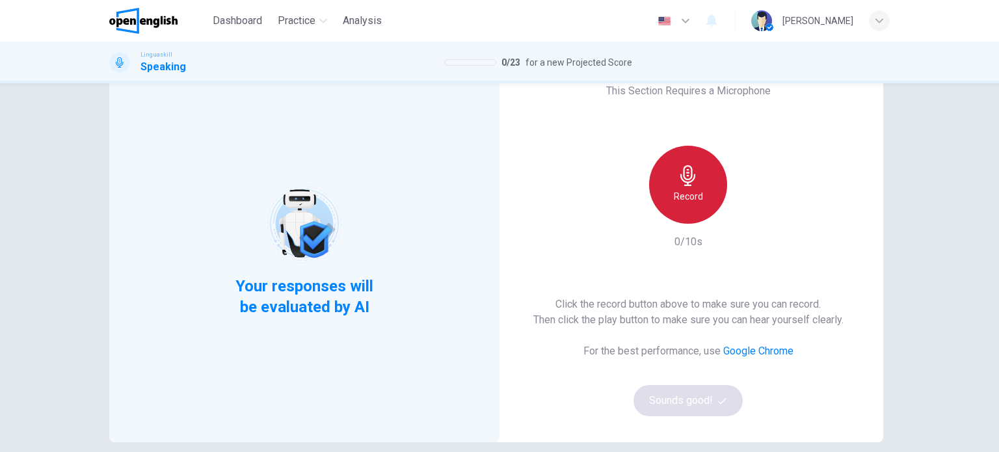
click at [687, 173] on icon "button" at bounding box center [688, 175] width 21 height 21
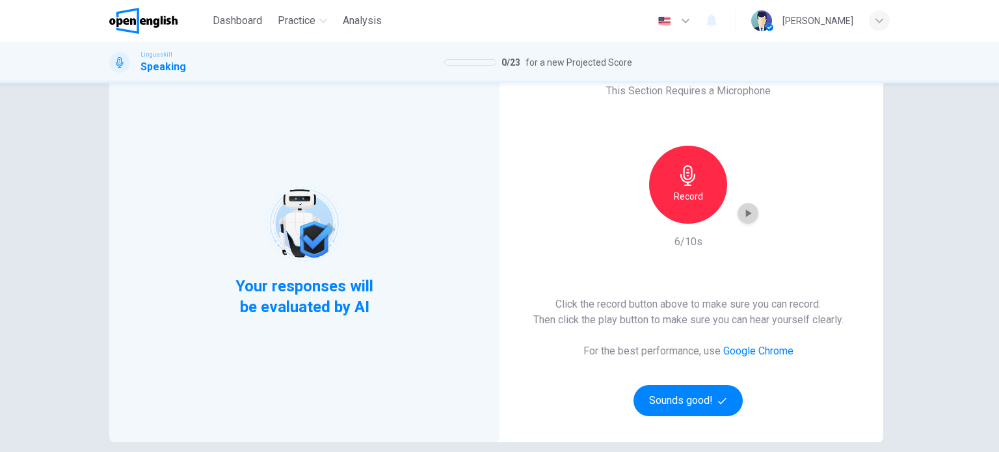
click at [742, 213] on icon "button" at bounding box center [748, 213] width 13 height 13
click at [699, 391] on button "Sounds good!" at bounding box center [688, 400] width 109 height 31
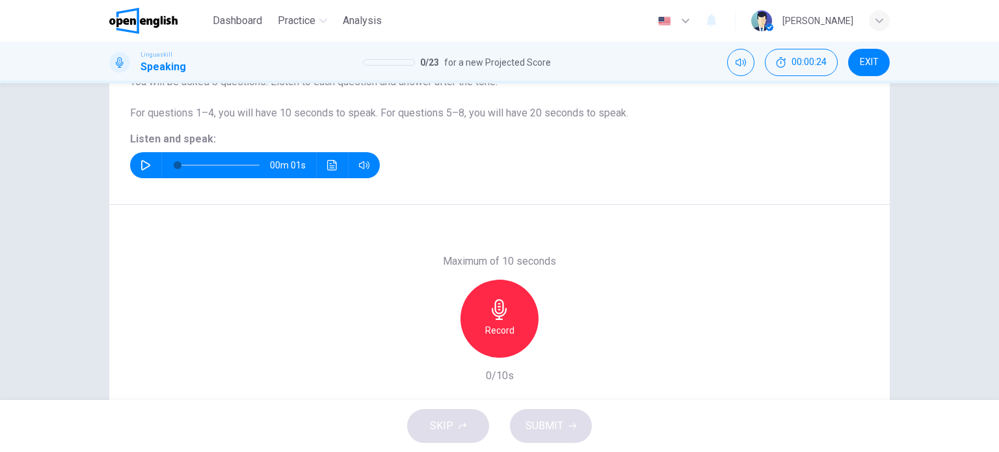
scroll to position [130, 0]
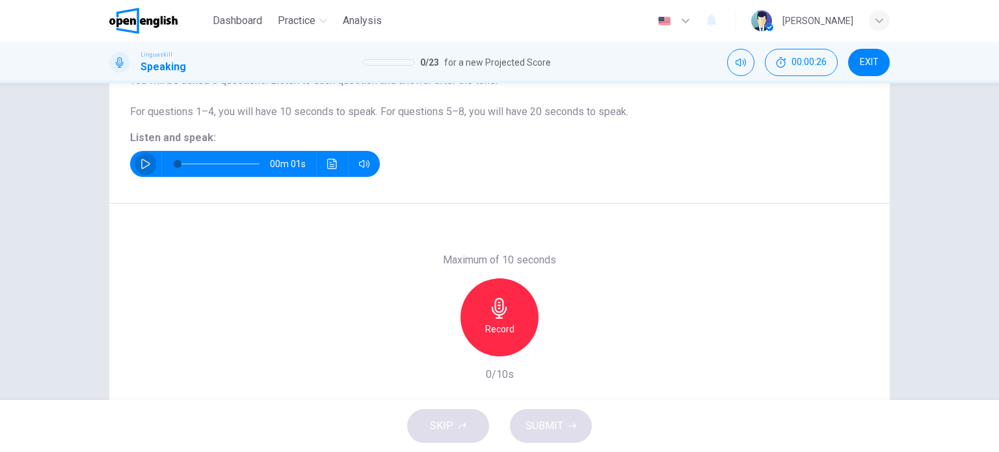
click at [141, 161] on icon "button" at bounding box center [146, 164] width 10 height 10
type input "*"
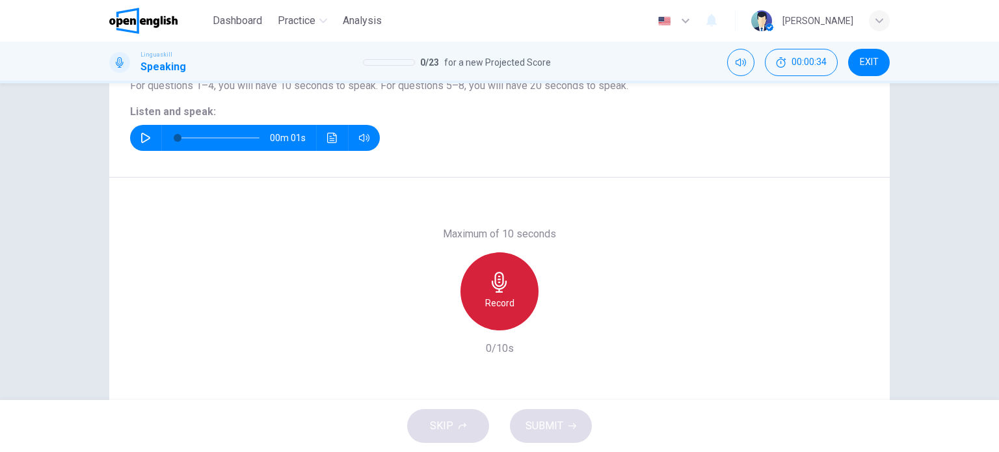
click at [499, 286] on icon "button" at bounding box center [499, 282] width 21 height 21
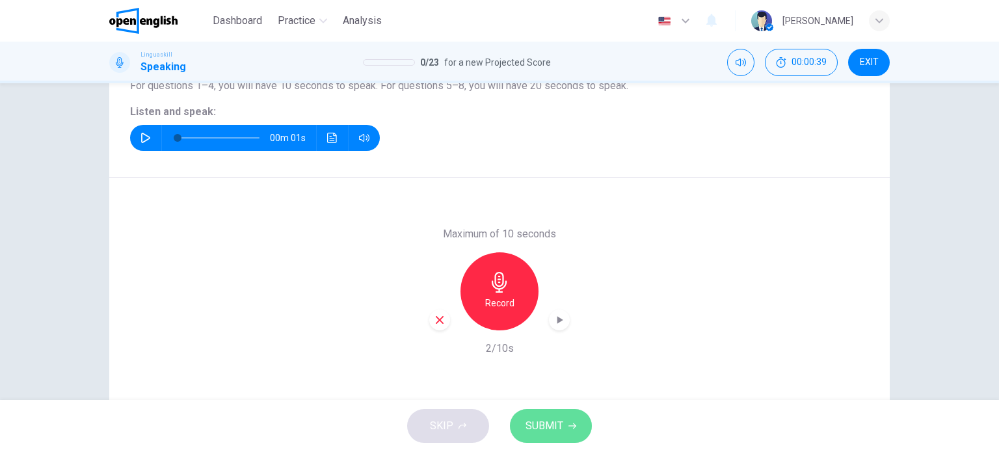
click at [560, 416] on button "SUBMIT" at bounding box center [551, 426] width 82 height 34
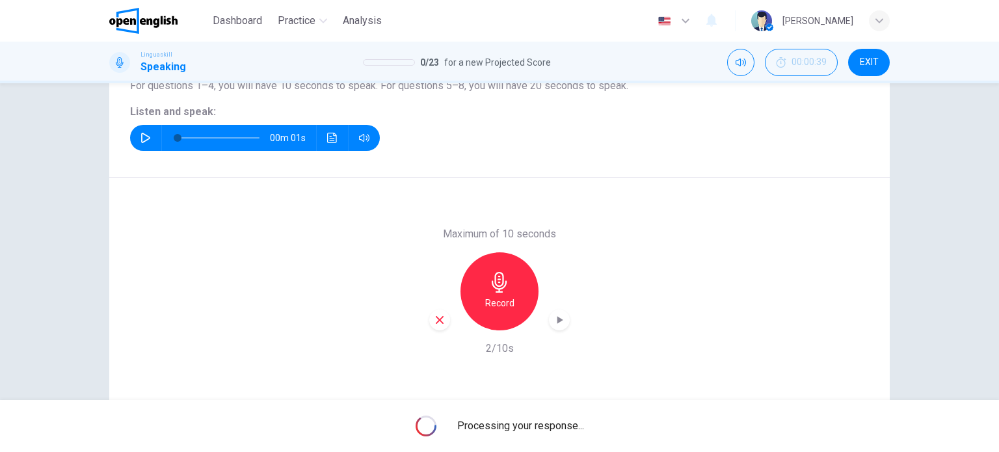
click at [640, 309] on div "Maximum of 10 seconds Record 2/10s" at bounding box center [499, 292] width 781 height 228
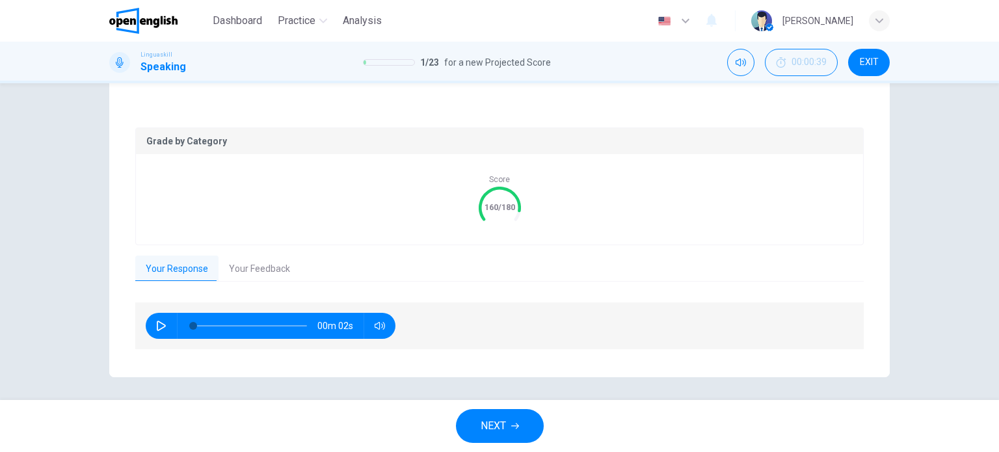
scroll to position [234, 0]
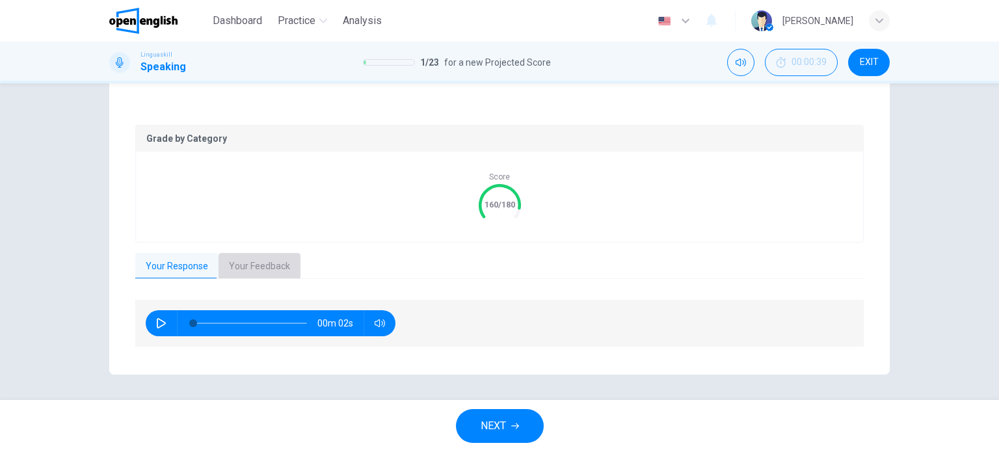
click at [261, 267] on button "Your Feedback" at bounding box center [260, 266] width 82 height 27
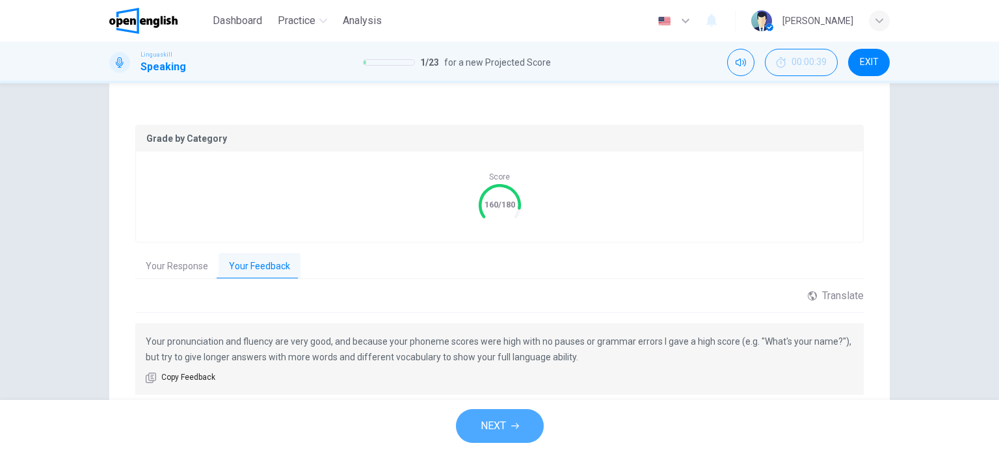
click at [518, 433] on button "NEXT" at bounding box center [500, 426] width 88 height 34
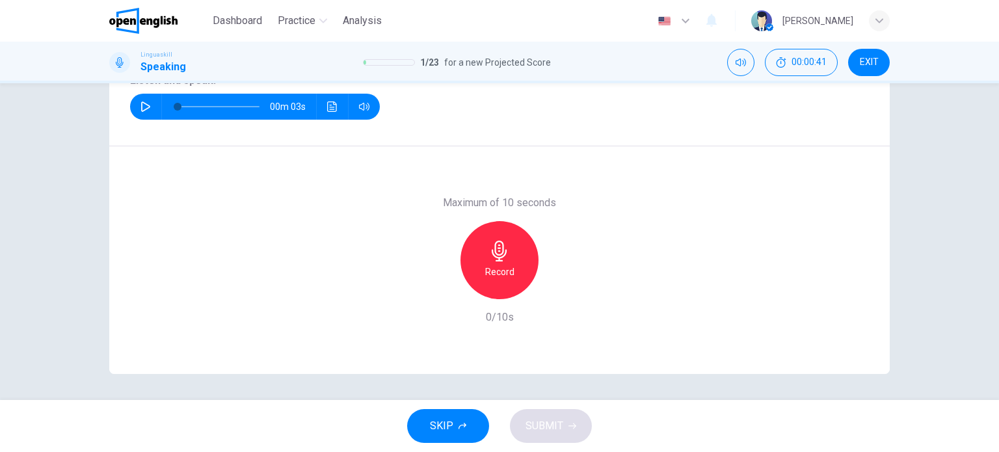
click at [628, 315] on div "Maximum of 10 seconds Record 0/10s" at bounding box center [499, 260] width 781 height 228
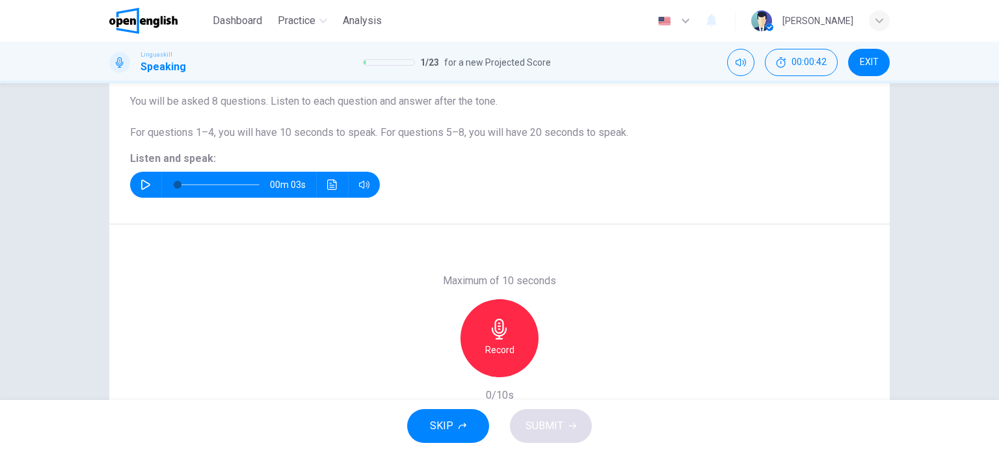
scroll to position [135, 0]
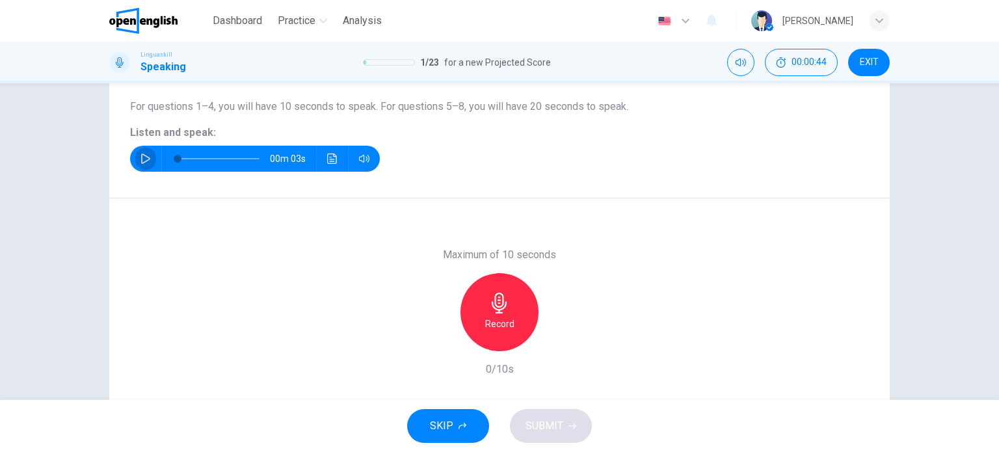
click at [143, 155] on icon "button" at bounding box center [145, 159] width 9 height 10
type input "*"
click at [498, 301] on icon "button" at bounding box center [499, 303] width 21 height 21
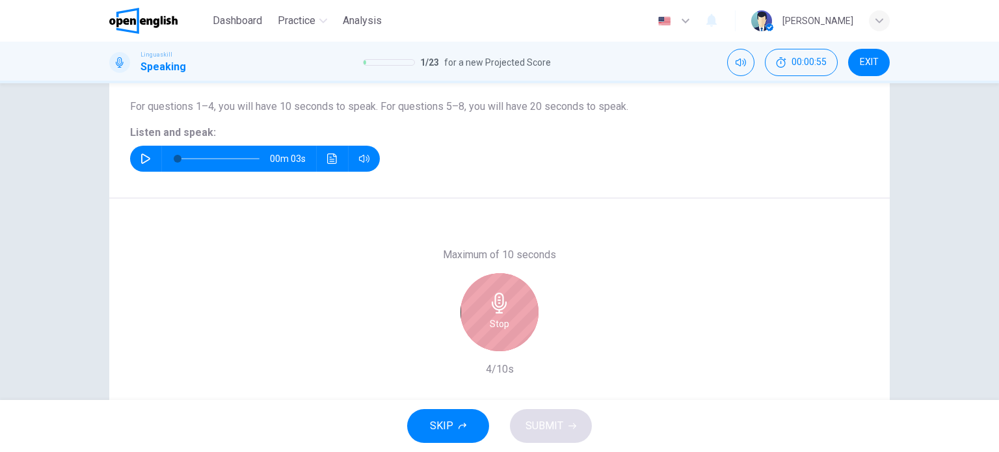
click at [498, 301] on icon "button" at bounding box center [499, 303] width 21 height 21
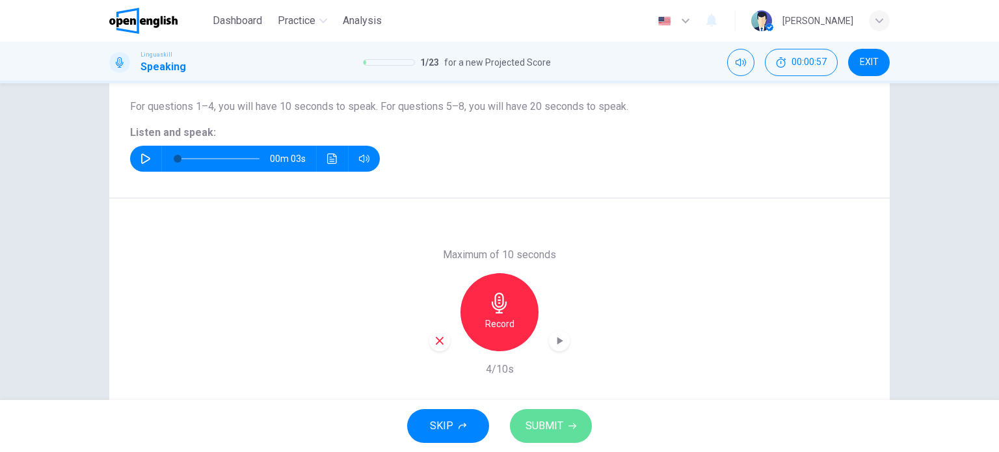
click at [550, 413] on button "SUBMIT" at bounding box center [551, 426] width 82 height 34
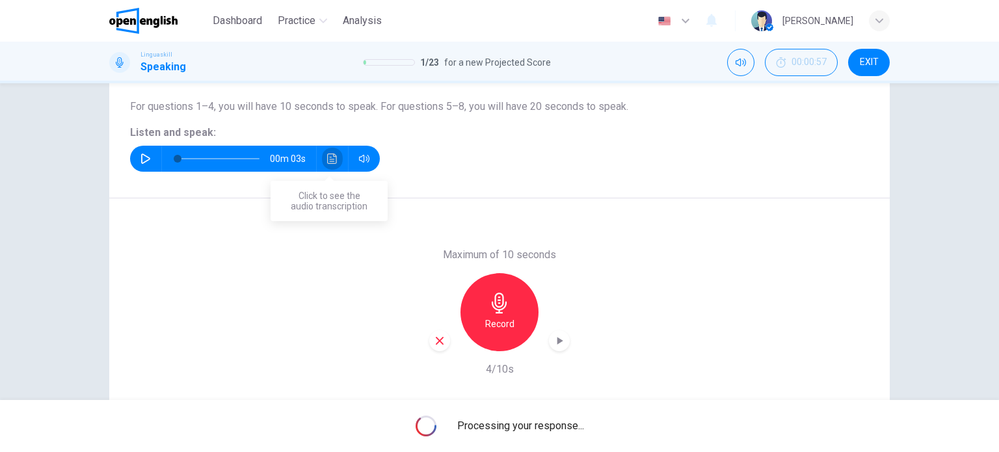
click at [330, 161] on icon "Click to see the audio transcription" at bounding box center [332, 159] width 10 height 10
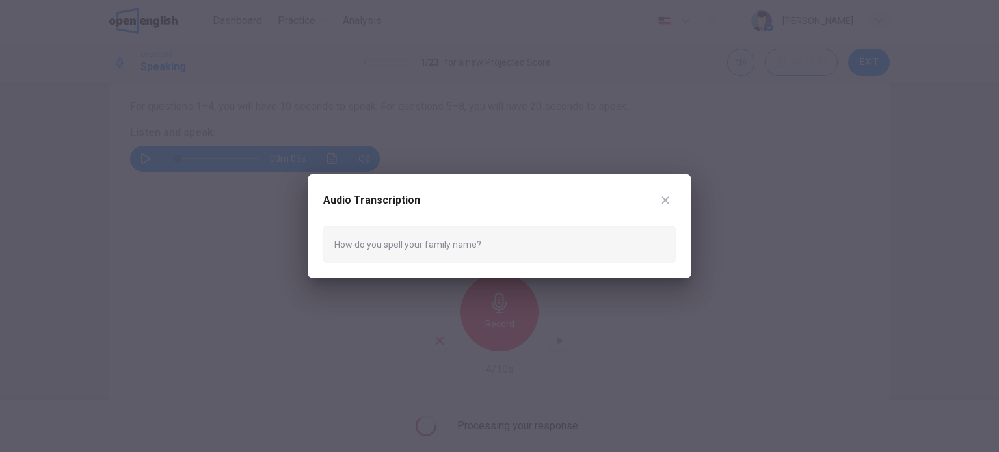
click at [330, 161] on div at bounding box center [499, 226] width 999 height 452
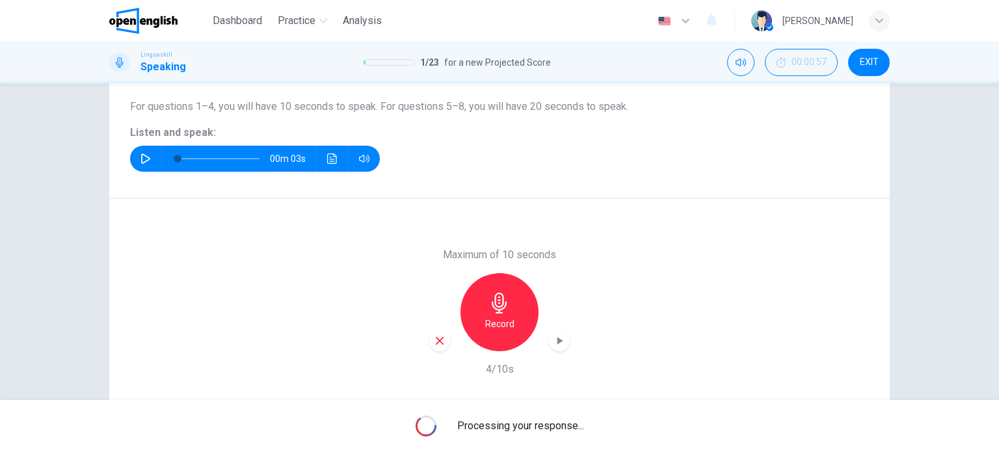
click at [775, 245] on div "Maximum of 10 seconds Record 4/10s" at bounding box center [499, 312] width 781 height 228
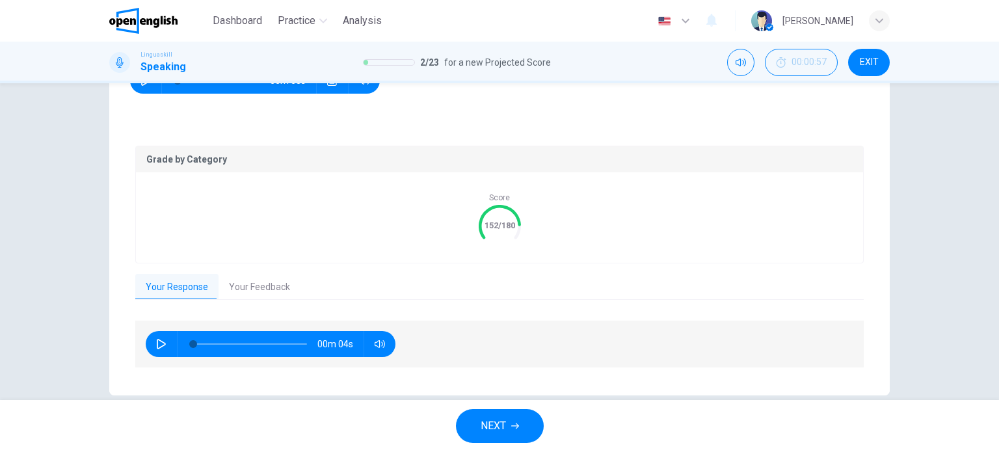
scroll to position [234, 0]
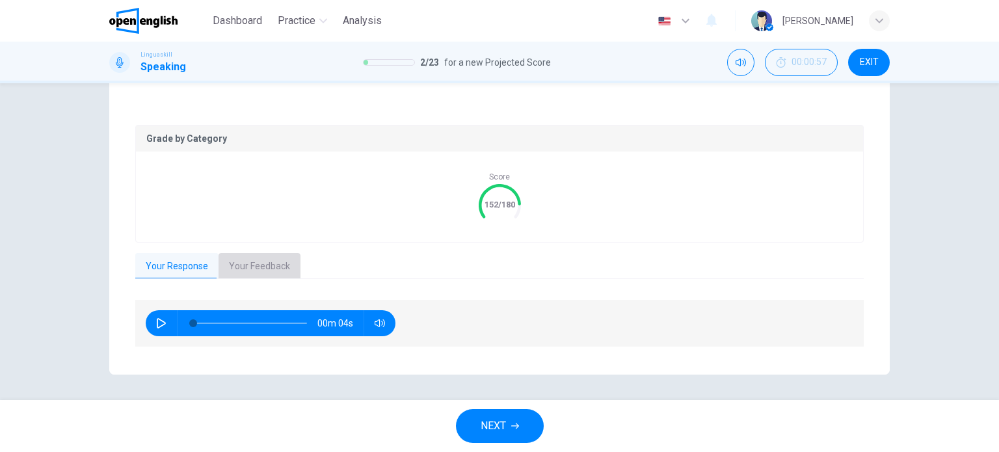
click at [261, 264] on button "Your Feedback" at bounding box center [260, 266] width 82 height 27
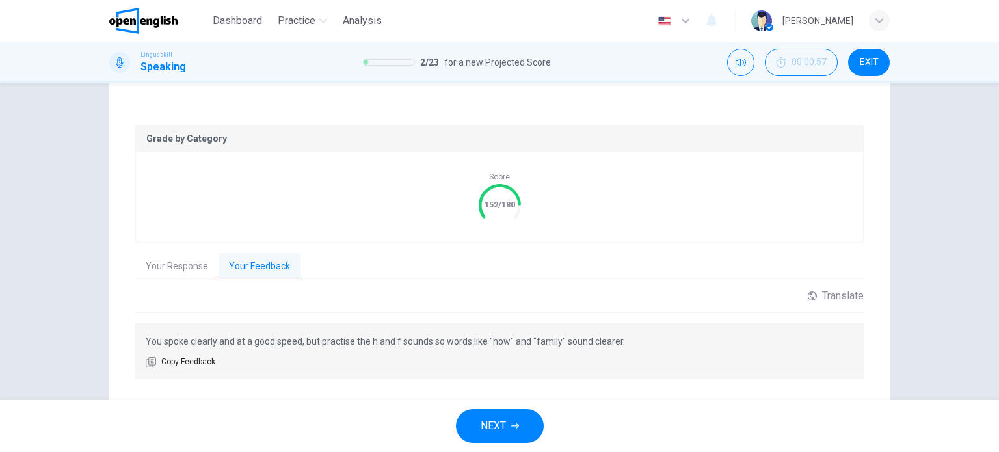
click at [403, 252] on div "Grade by Category Score 152/180 Your Response Your Feedback 00m 04s Translate ​…" at bounding box center [499, 253] width 729 height 256
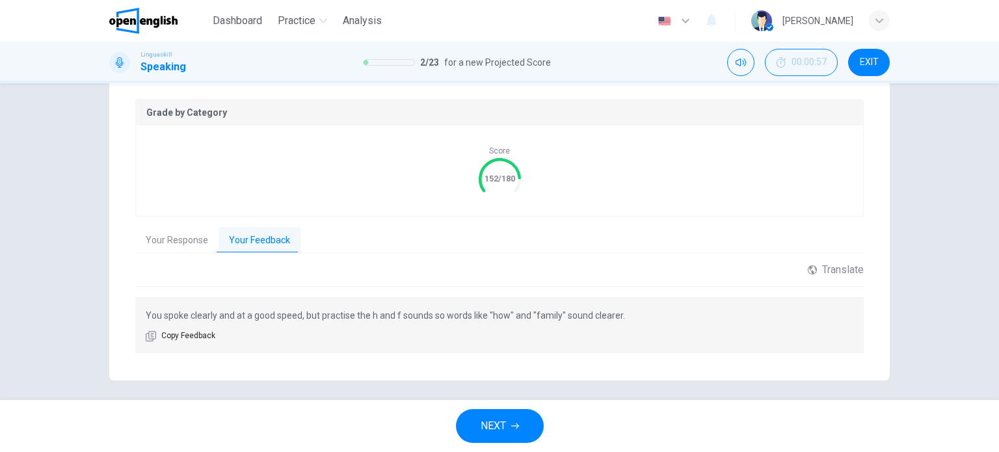
scroll to position [266, 0]
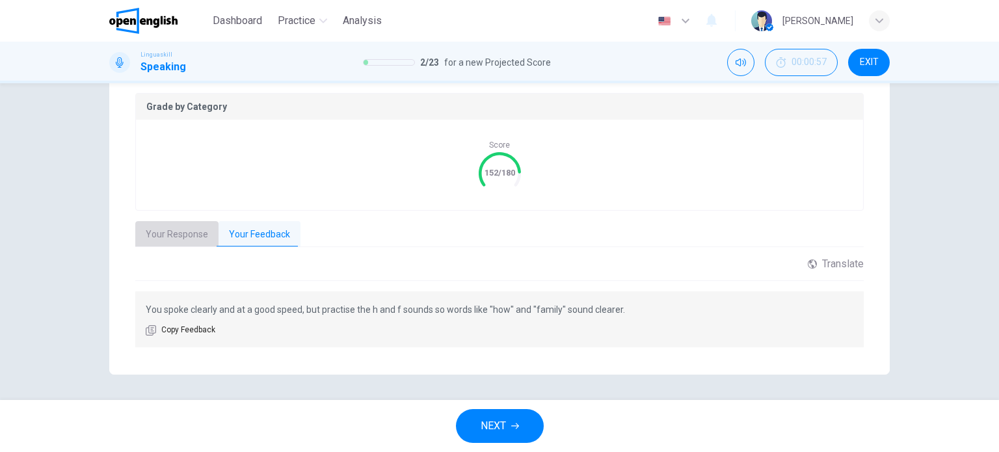
click at [177, 233] on button "Your Response" at bounding box center [176, 234] width 83 height 27
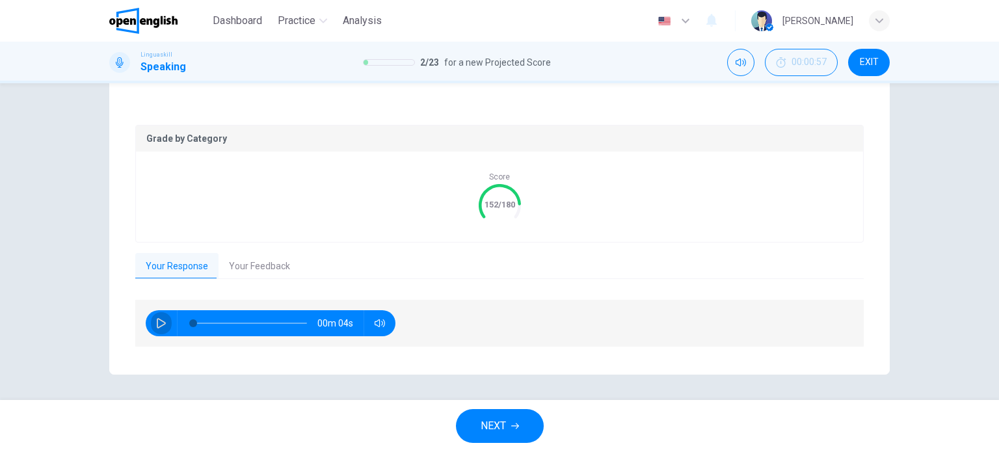
click at [159, 319] on icon "button" at bounding box center [161, 323] width 10 height 10
type input "**"
click at [483, 426] on span "NEXT" at bounding box center [493, 426] width 25 height 18
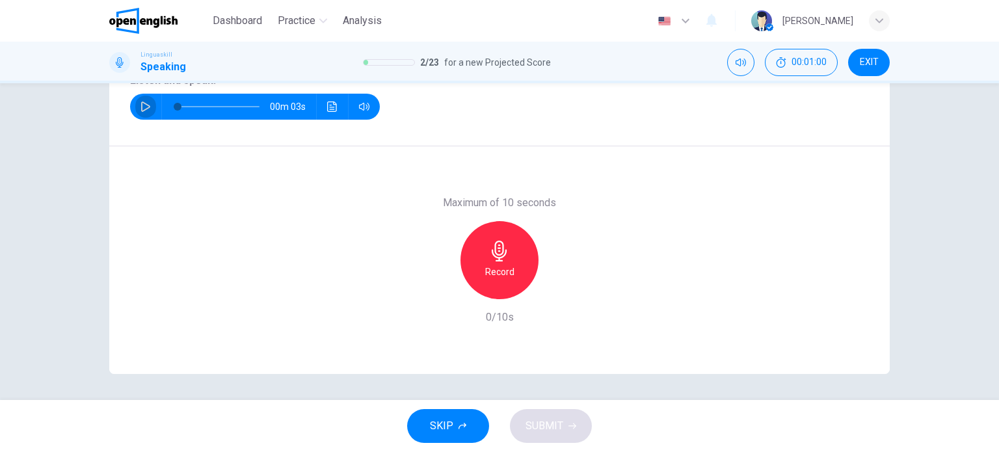
click at [146, 103] on icon "button" at bounding box center [146, 106] width 10 height 10
type input "*"
click at [517, 249] on div "Record" at bounding box center [500, 260] width 78 height 78
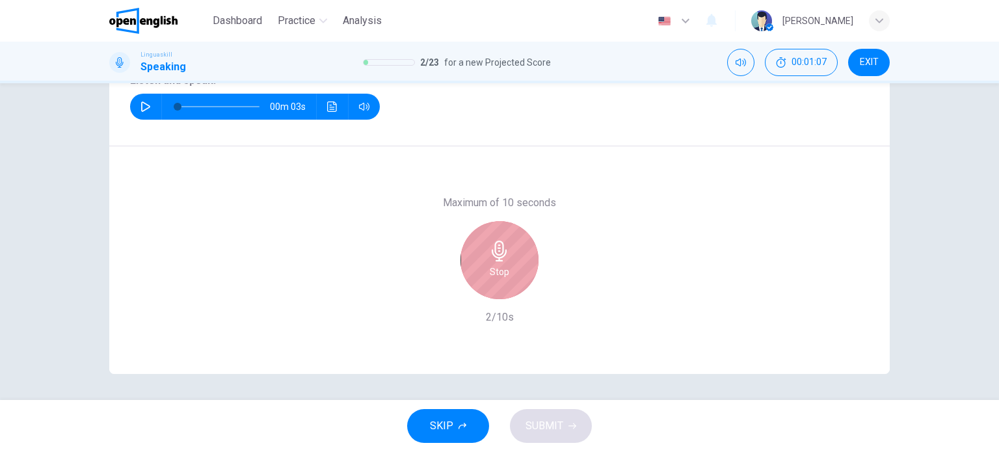
click at [517, 249] on div "Stop" at bounding box center [500, 260] width 78 height 78
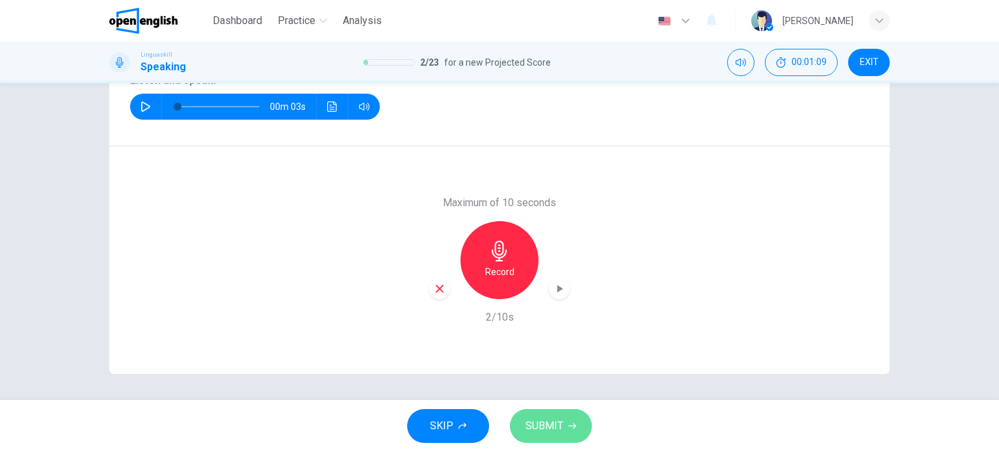
click at [557, 422] on span "SUBMIT" at bounding box center [545, 426] width 38 height 18
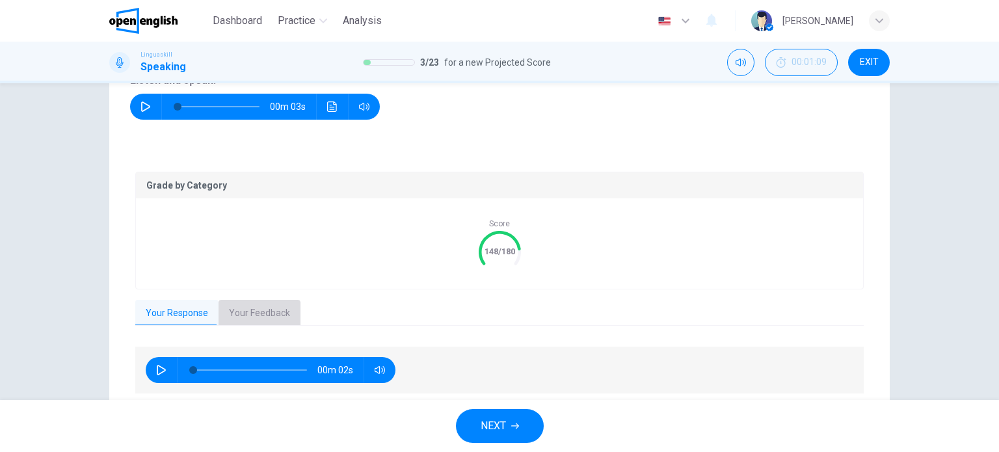
click at [264, 309] on button "Your Feedback" at bounding box center [260, 313] width 82 height 27
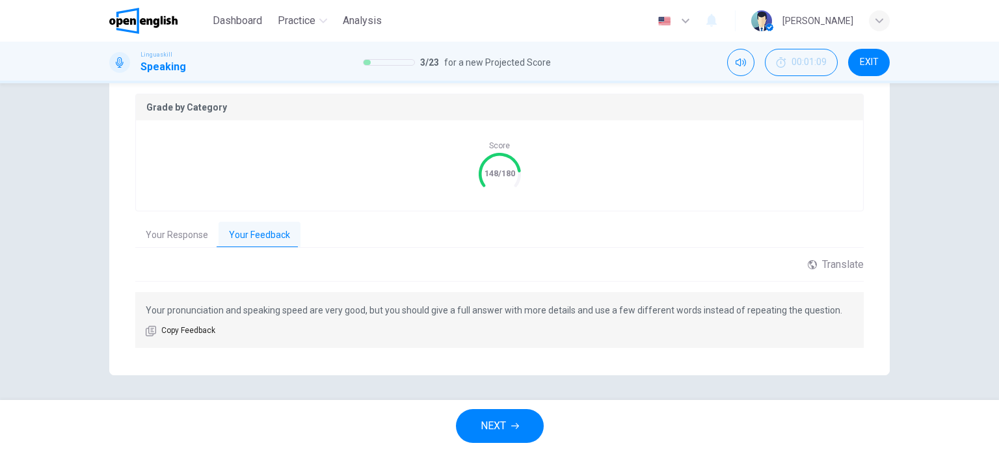
scroll to position [266, 0]
click at [510, 423] on button "NEXT" at bounding box center [500, 426] width 88 height 34
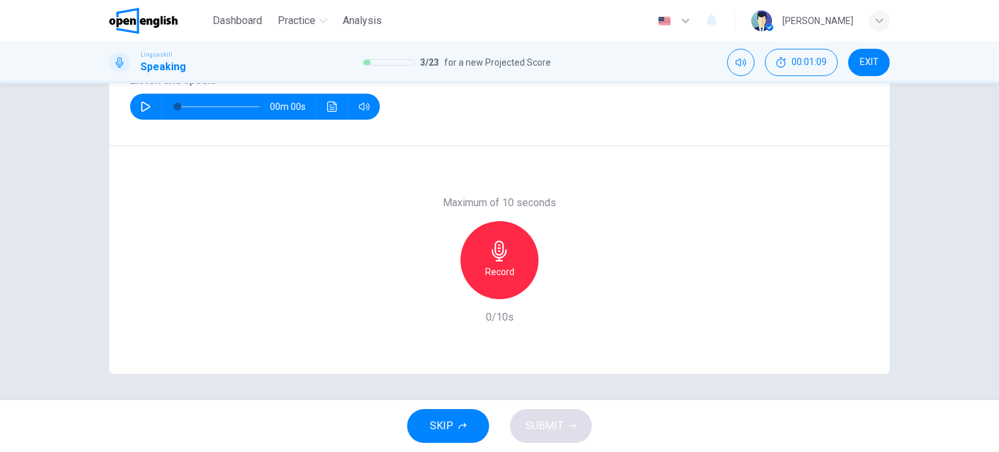
scroll to position [187, 0]
click at [141, 106] on icon "button" at bounding box center [145, 106] width 9 height 10
click at [484, 254] on div "Record" at bounding box center [500, 260] width 78 height 78
click at [484, 254] on div "Stop" at bounding box center [500, 260] width 78 height 78
click at [575, 418] on button "SUBMIT" at bounding box center [551, 426] width 82 height 34
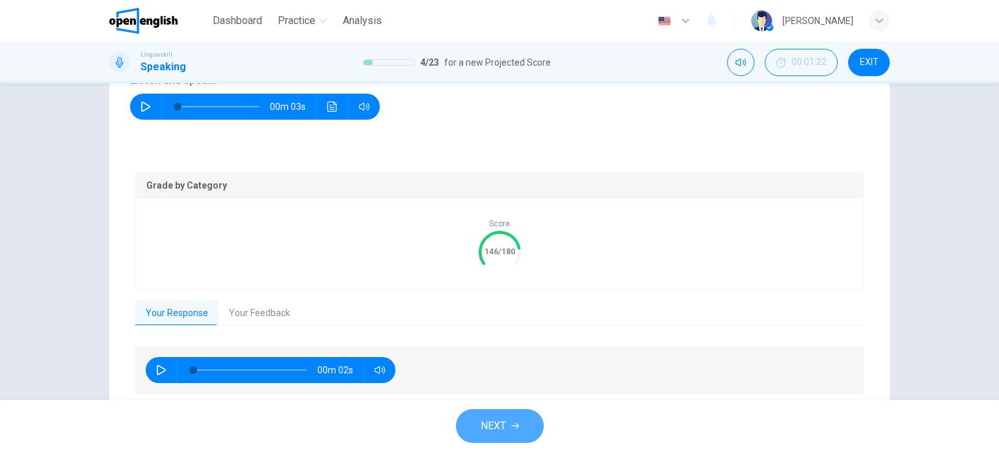
click at [501, 416] on button "NEXT" at bounding box center [500, 426] width 88 height 34
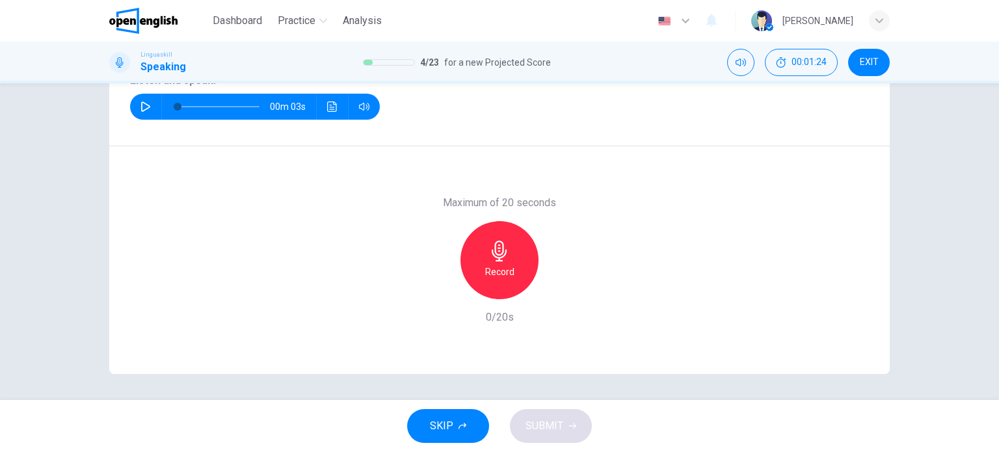
click at [142, 103] on icon "button" at bounding box center [145, 106] width 9 height 10
click at [489, 249] on icon "button" at bounding box center [499, 251] width 21 height 21
click at [539, 418] on span "SUBMIT" at bounding box center [545, 426] width 38 height 18
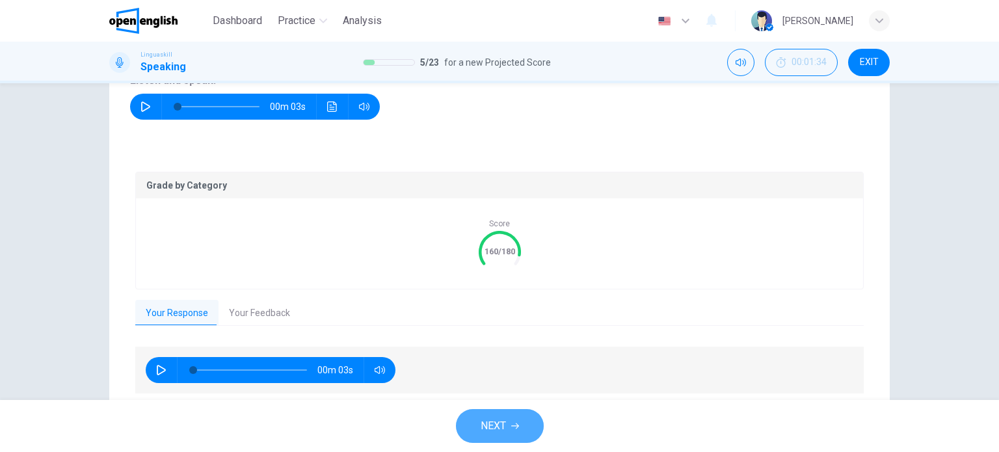
click at [519, 422] on button "NEXT" at bounding box center [500, 426] width 88 height 34
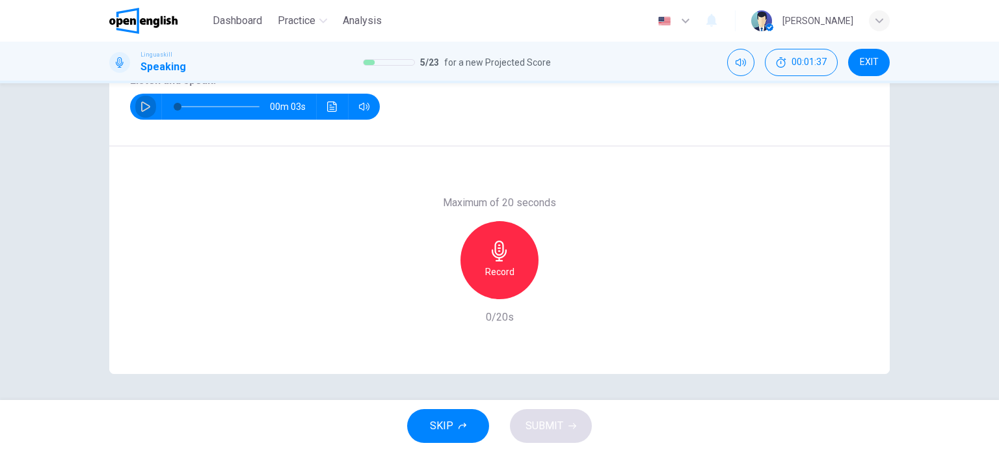
click at [141, 103] on icon "button" at bounding box center [145, 106] width 9 height 10
click at [499, 255] on icon "button" at bounding box center [499, 251] width 21 height 21
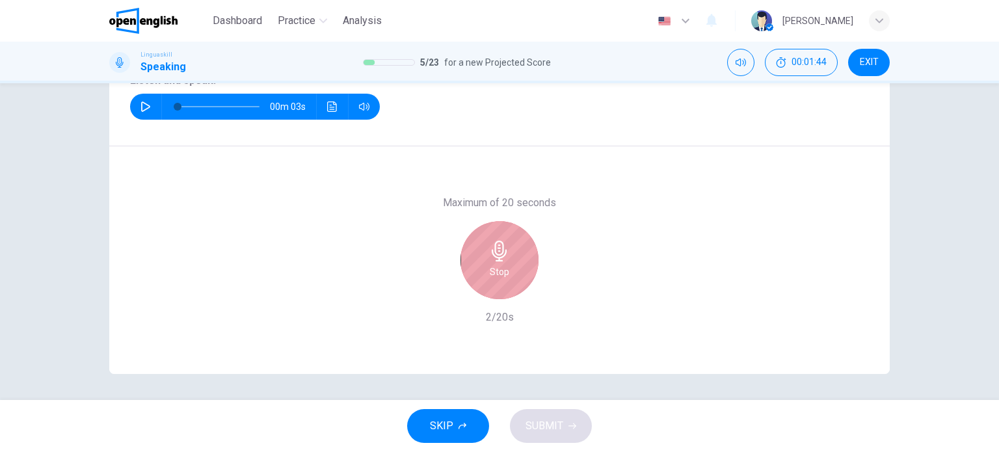
click at [499, 255] on icon "button" at bounding box center [499, 251] width 21 height 21
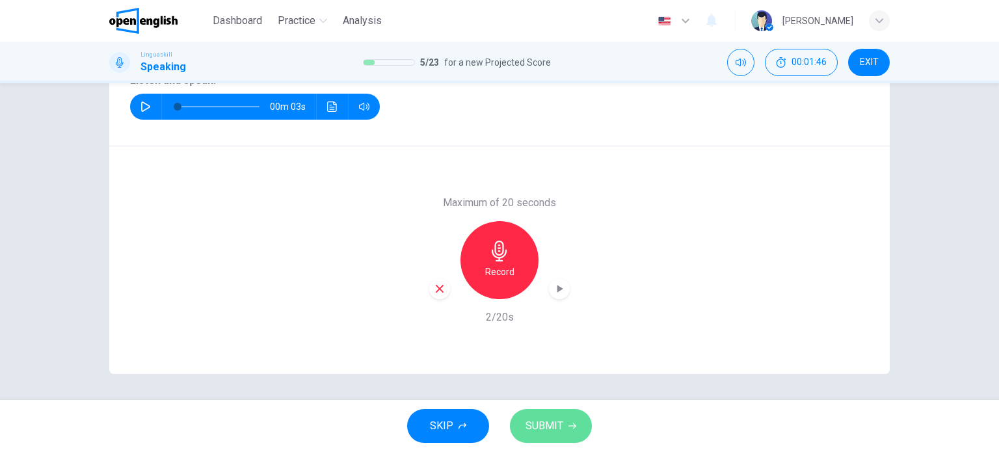
click at [541, 418] on span "SUBMIT" at bounding box center [545, 426] width 38 height 18
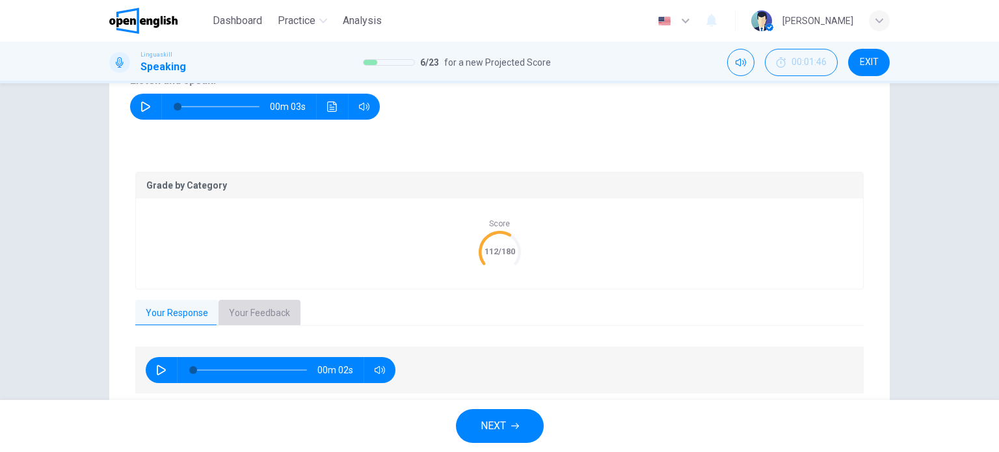
click at [230, 310] on button "Your Feedback" at bounding box center [260, 313] width 82 height 27
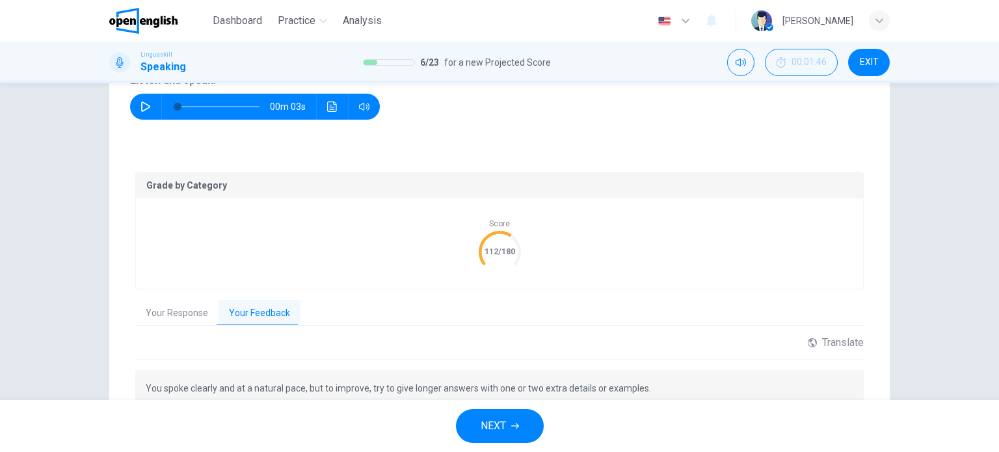
click at [101, 323] on div "Question 6 Part 1 - Interview You will be asked 8 questions. Listen to each que…" at bounding box center [499, 188] width 822 height 532
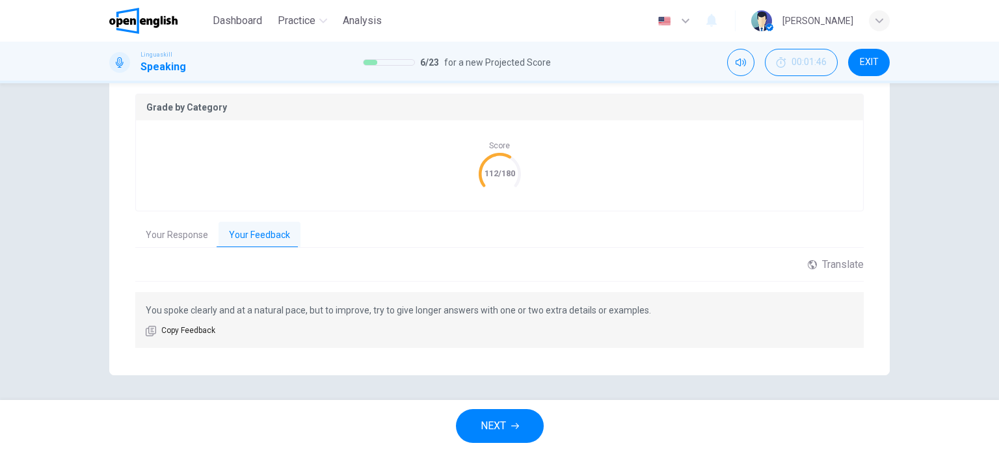
scroll to position [266, 0]
click at [482, 414] on button "NEXT" at bounding box center [500, 426] width 88 height 34
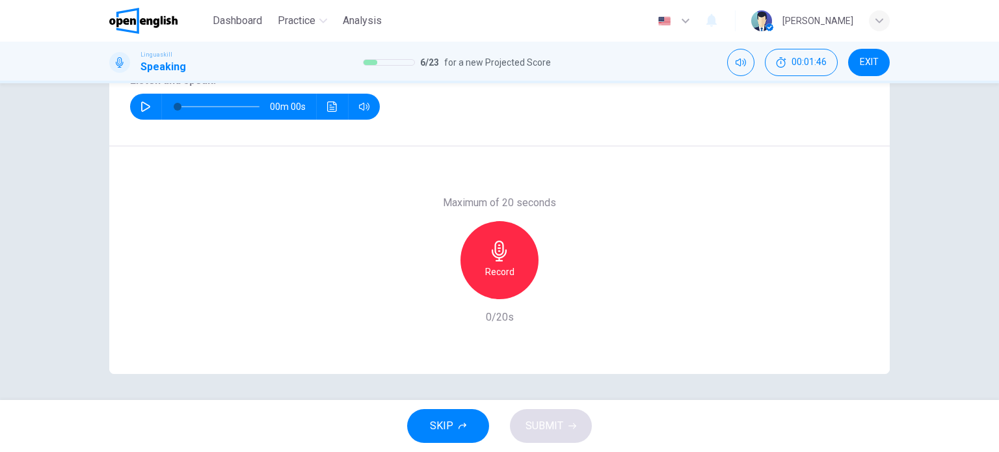
scroll to position [187, 0]
click at [143, 104] on icon "button" at bounding box center [145, 106] width 9 height 10
click at [481, 244] on div "Record" at bounding box center [500, 260] width 78 height 78
click at [481, 244] on div "Stop" at bounding box center [500, 260] width 78 height 78
click at [562, 426] on button "SUBMIT" at bounding box center [551, 426] width 82 height 34
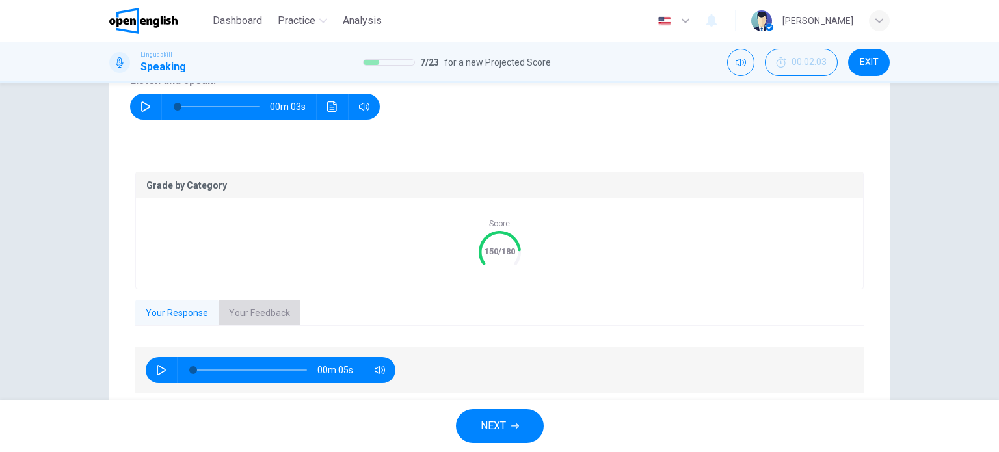
click at [258, 308] on button "Your Feedback" at bounding box center [260, 313] width 82 height 27
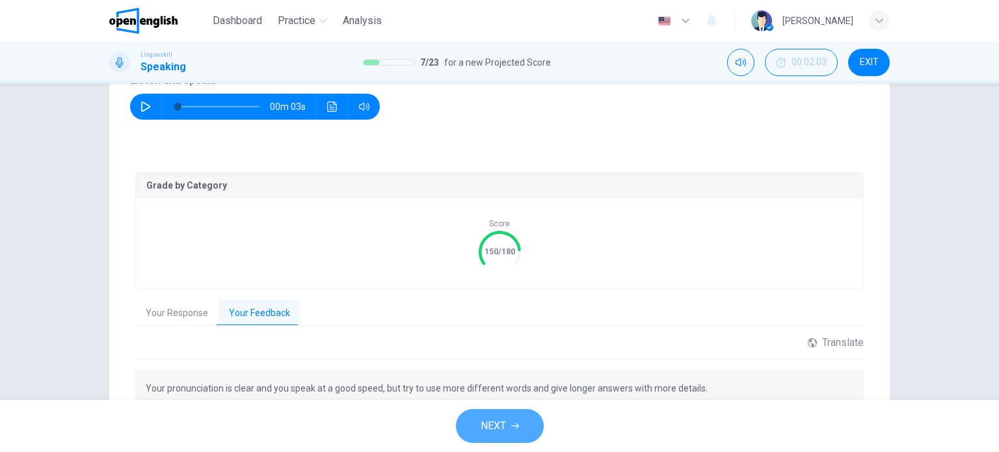
click at [491, 418] on span "NEXT" at bounding box center [493, 426] width 25 height 18
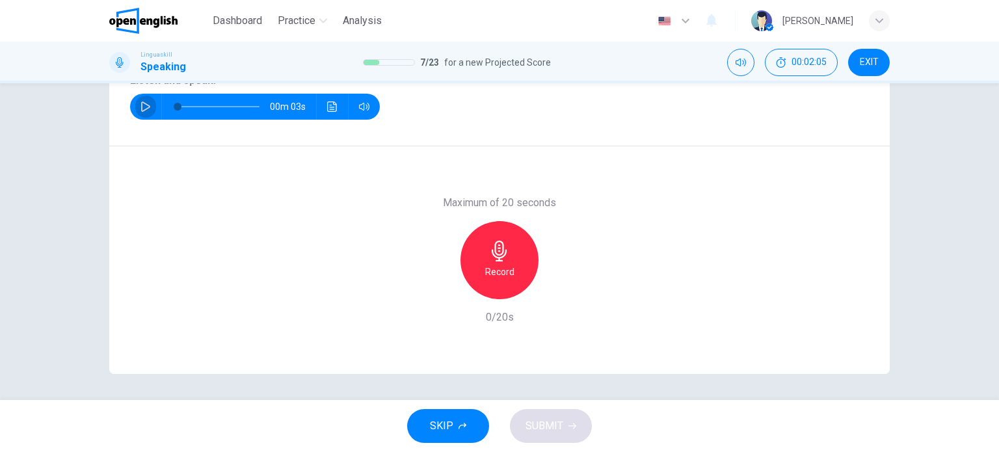
click at [142, 100] on button "button" at bounding box center [145, 107] width 21 height 26
click at [141, 103] on icon "button" at bounding box center [145, 106] width 9 height 10
type input "*"
click at [325, 99] on button "Click to see the audio transcription" at bounding box center [332, 107] width 21 height 26
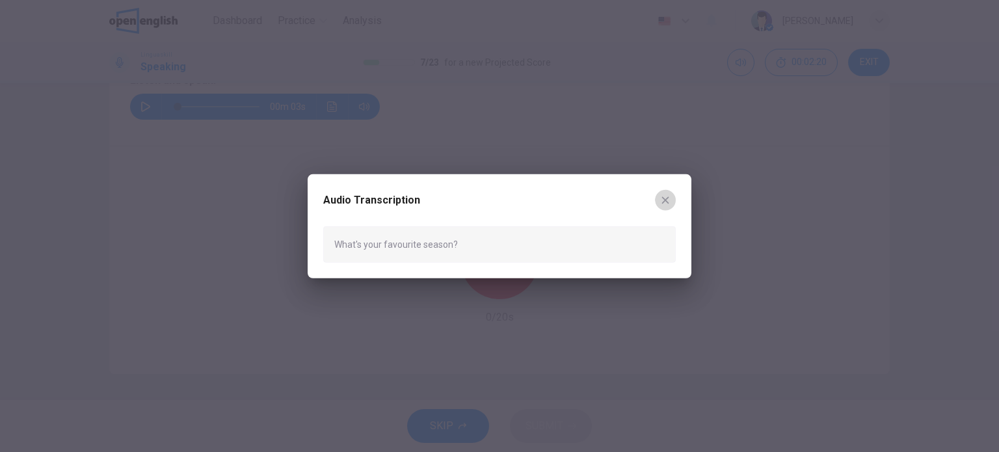
click at [669, 200] on icon "button" at bounding box center [665, 200] width 10 height 10
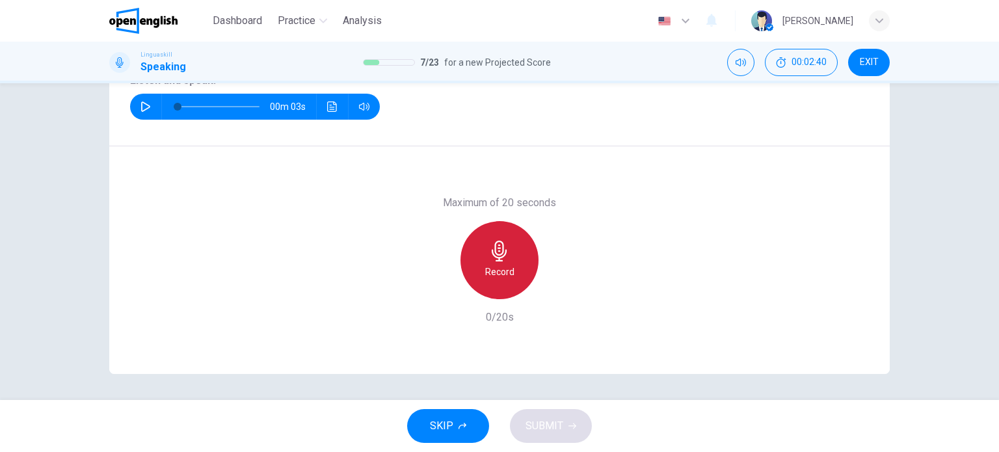
click at [510, 252] on div "Record" at bounding box center [500, 260] width 78 height 78
click at [510, 252] on div "Stop" at bounding box center [500, 260] width 78 height 78
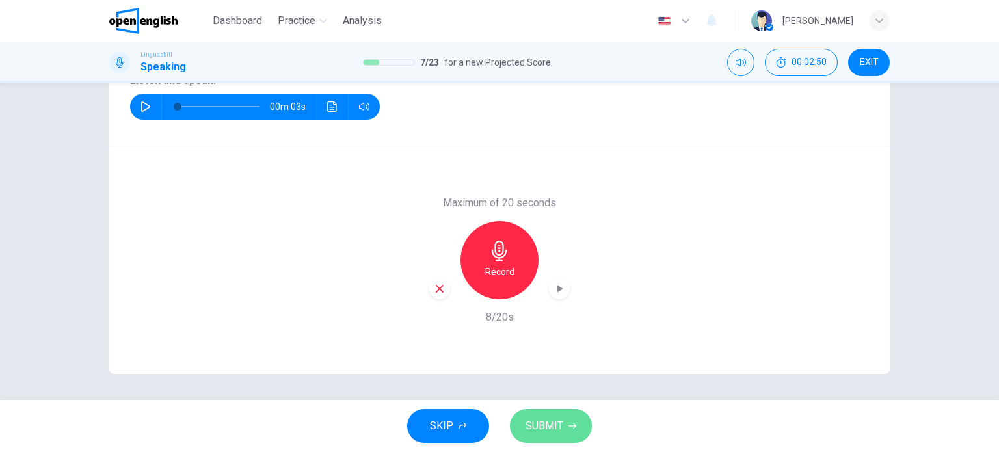
click at [548, 418] on span "SUBMIT" at bounding box center [545, 426] width 38 height 18
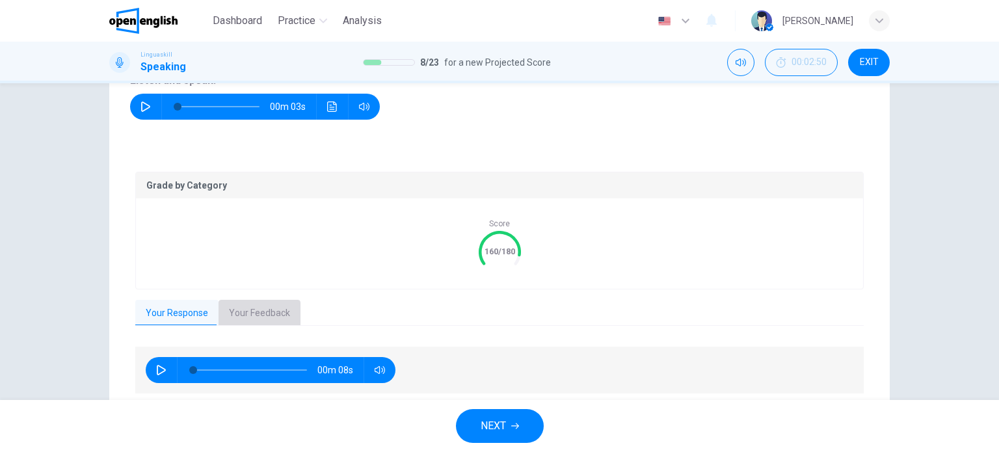
click at [281, 314] on button "Your Feedback" at bounding box center [260, 313] width 82 height 27
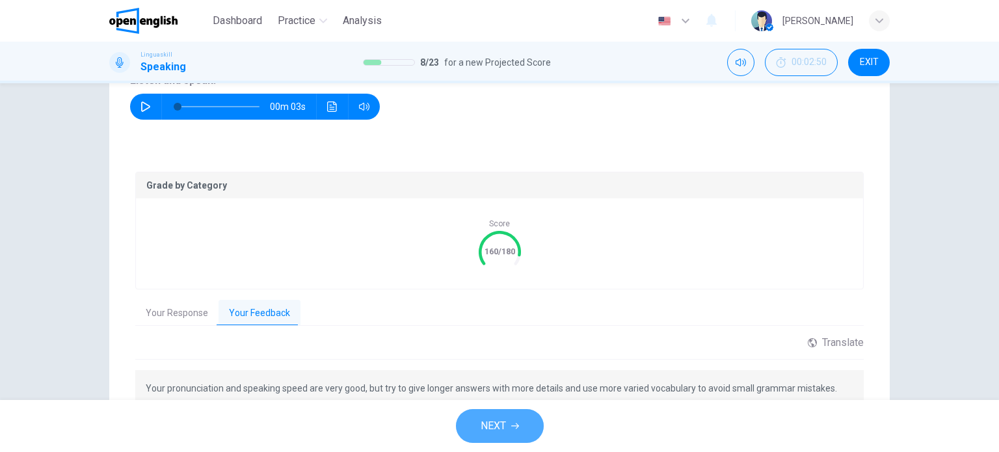
click at [510, 421] on button "NEXT" at bounding box center [500, 426] width 88 height 34
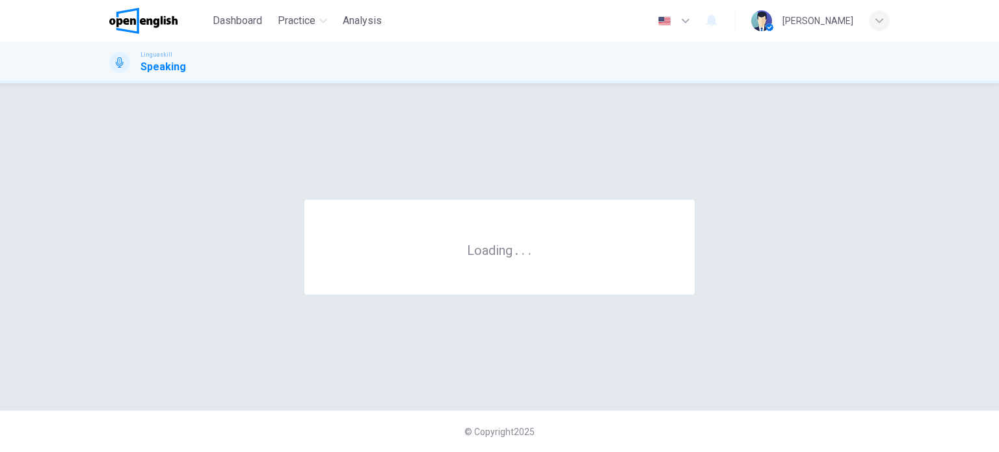
scroll to position [0, 0]
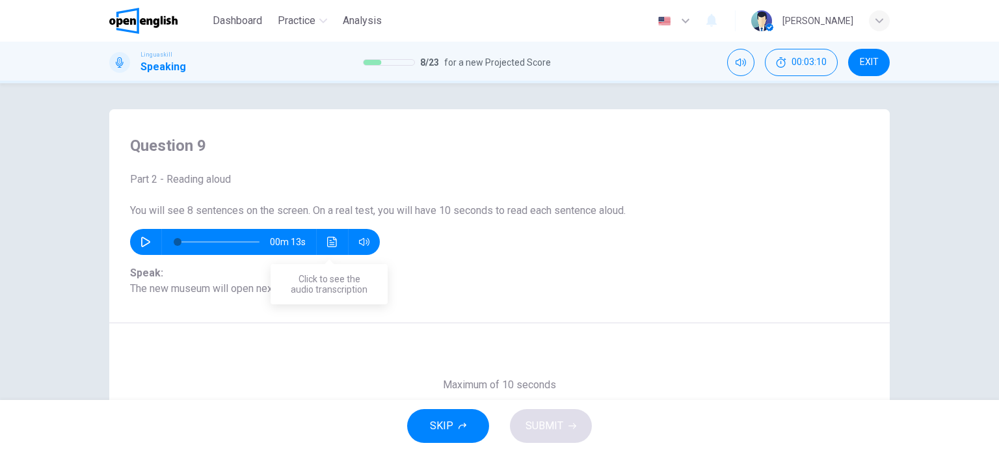
click at [328, 236] on button "Click to see the audio transcription" at bounding box center [332, 242] width 21 height 26
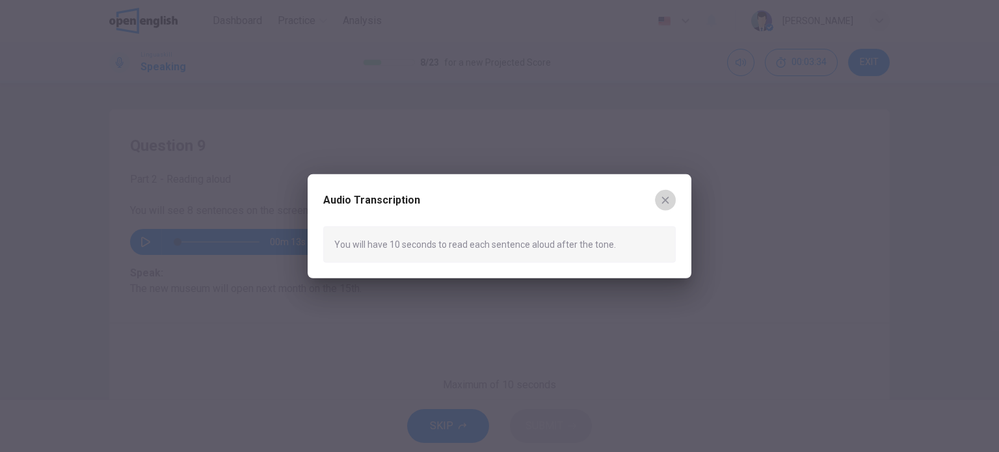
click at [669, 202] on icon "button" at bounding box center [665, 200] width 10 height 10
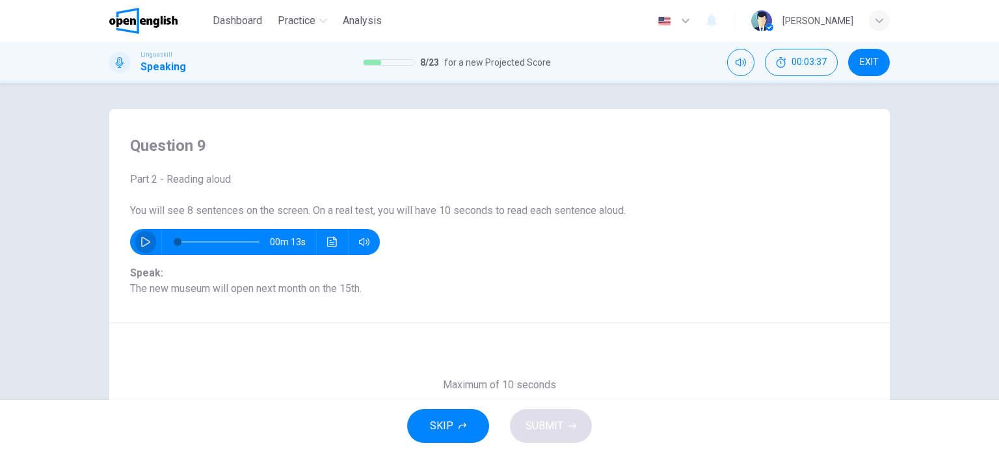
click at [141, 245] on icon "button" at bounding box center [146, 242] width 10 height 10
type input "**"
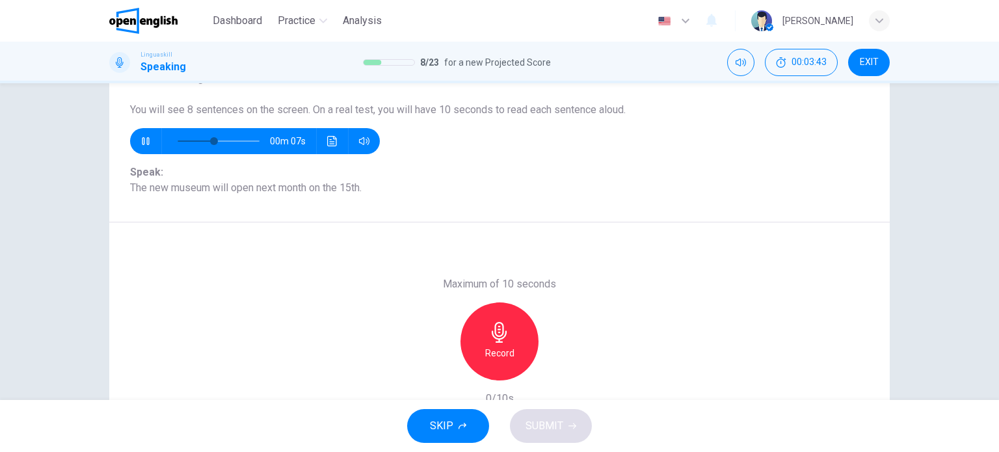
scroll to position [104, 0]
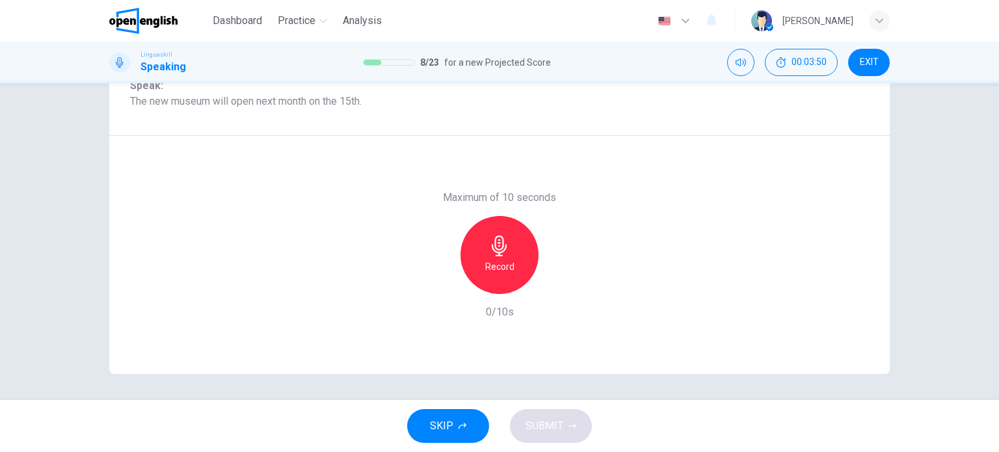
type input "*"
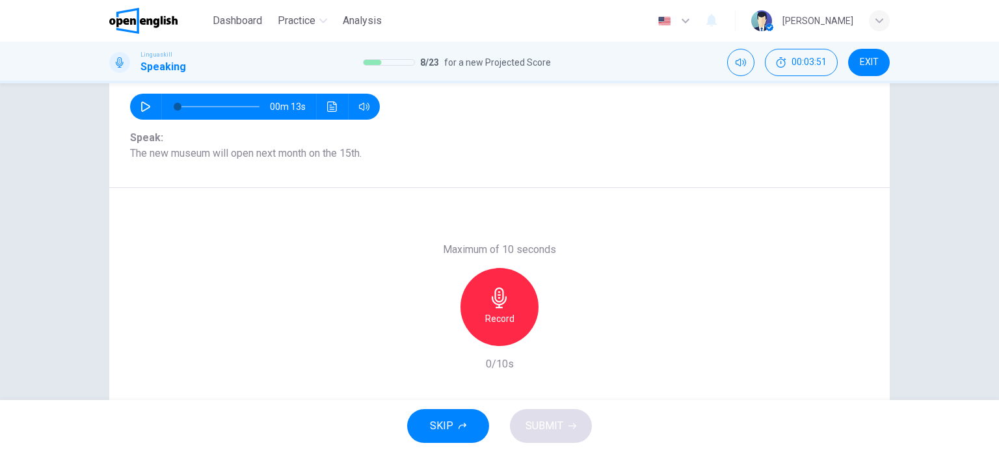
scroll to position [109, 0]
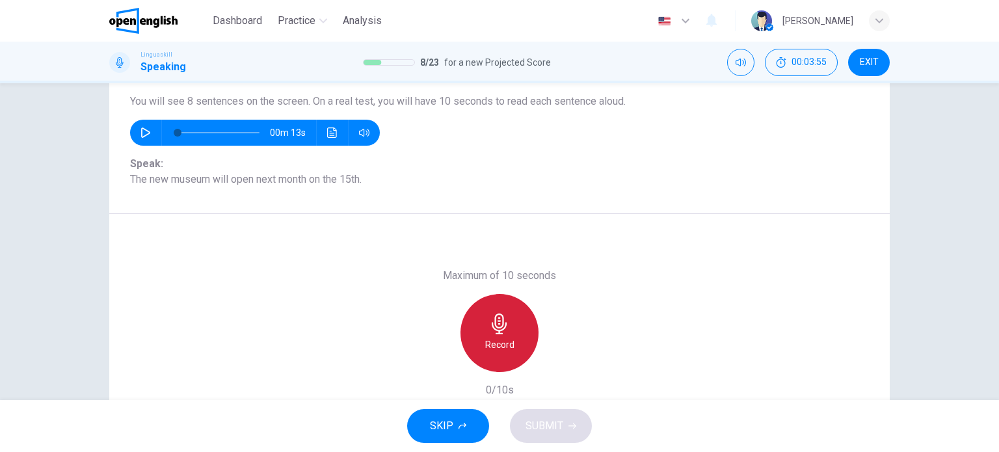
click at [492, 327] on icon "button" at bounding box center [499, 324] width 15 height 21
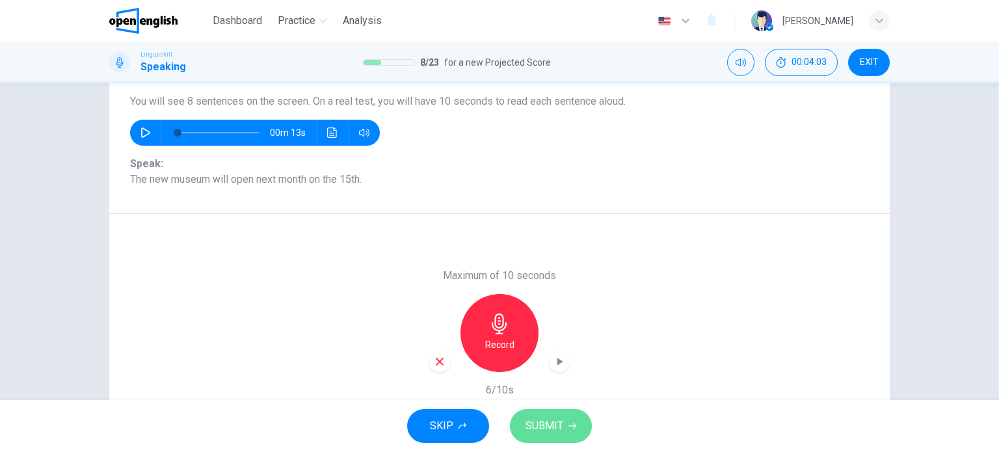
click at [547, 419] on span "SUBMIT" at bounding box center [545, 426] width 38 height 18
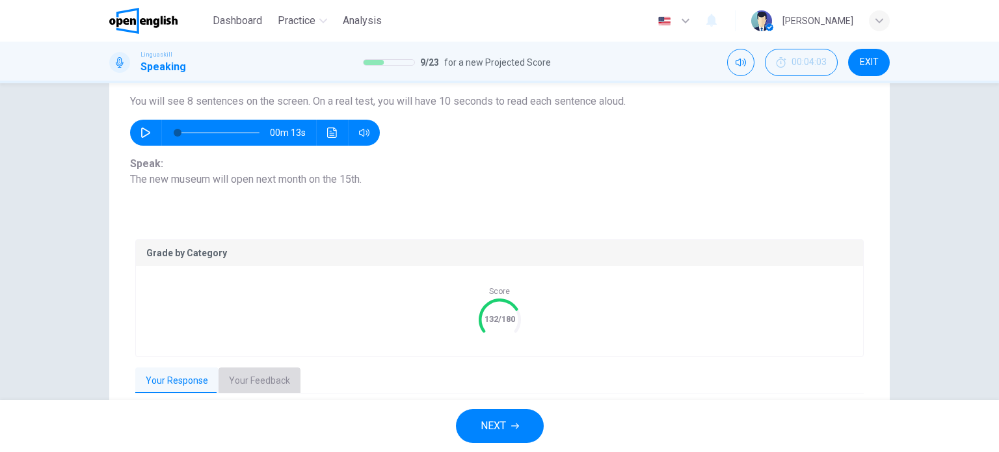
click at [241, 379] on button "Your Feedback" at bounding box center [260, 381] width 82 height 27
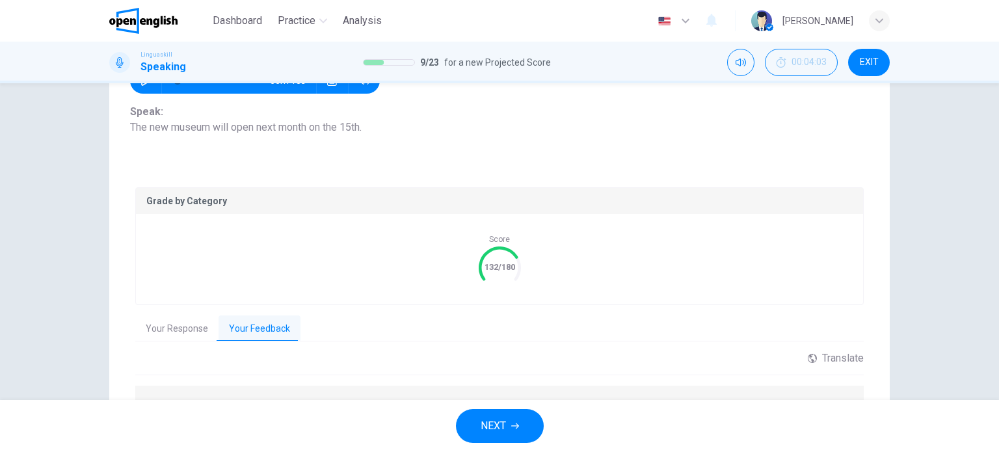
scroll to position [135, 0]
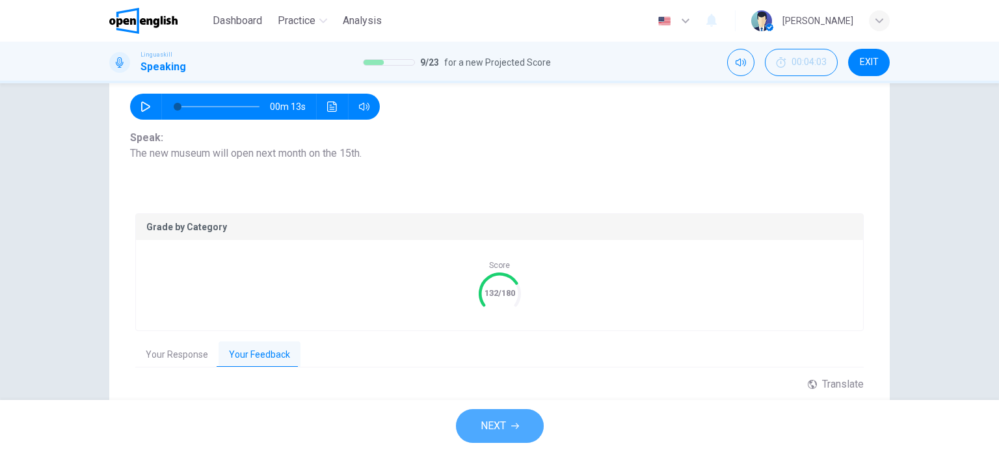
click at [505, 421] on span "NEXT" at bounding box center [493, 426] width 25 height 18
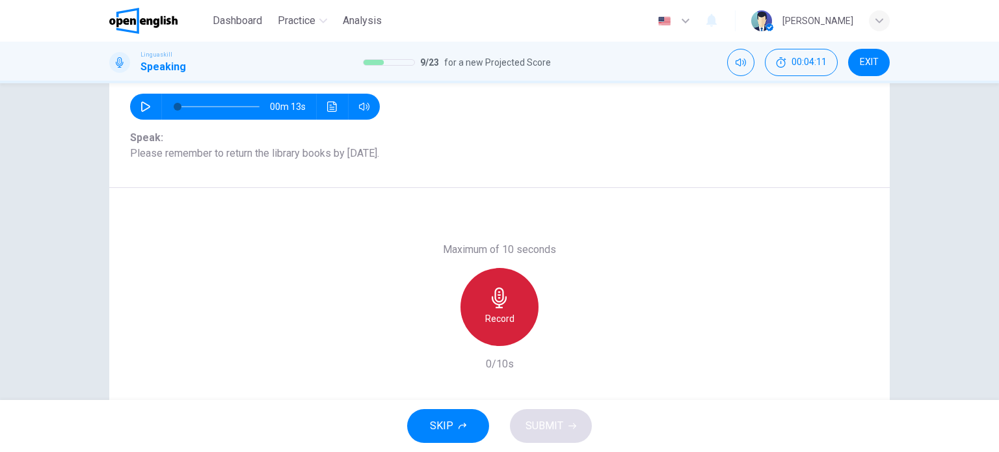
click at [519, 317] on div "Record" at bounding box center [500, 307] width 78 height 78
click at [519, 317] on div "Stop" at bounding box center [500, 307] width 78 height 78
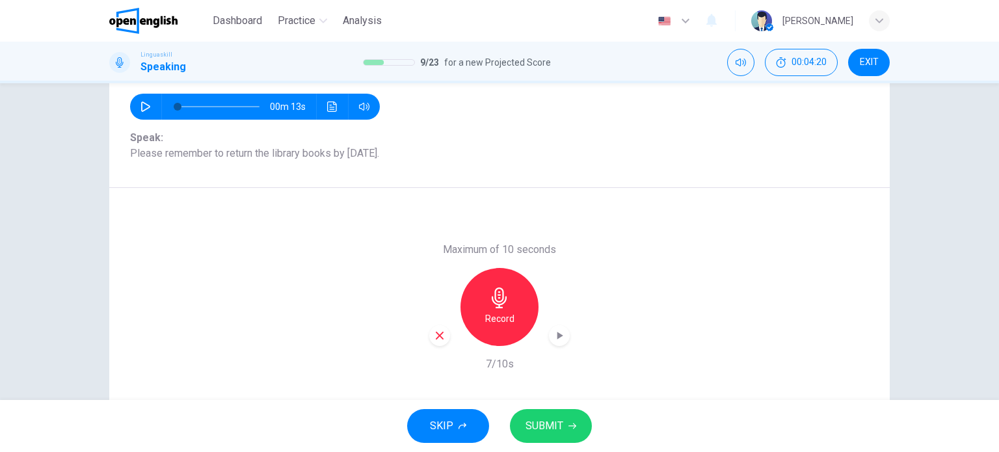
click at [537, 423] on span "SUBMIT" at bounding box center [545, 426] width 38 height 18
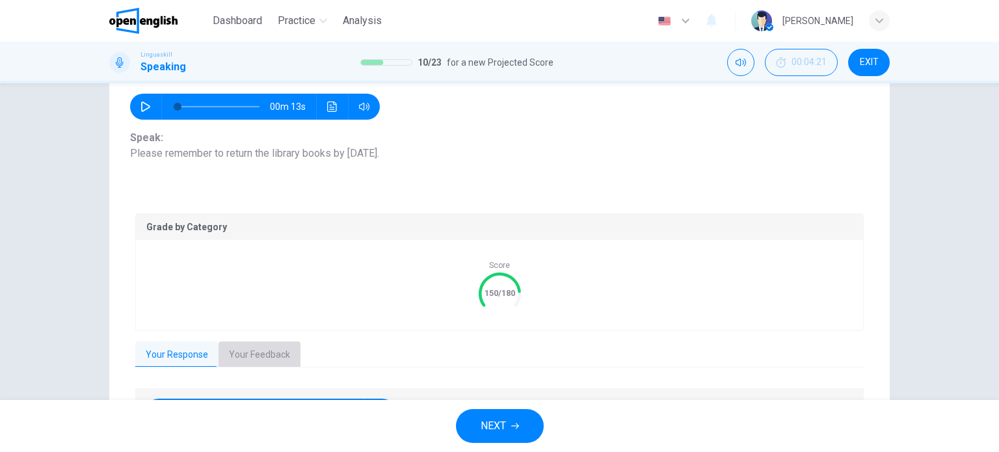
click at [277, 357] on button "Your Feedback" at bounding box center [260, 355] width 82 height 27
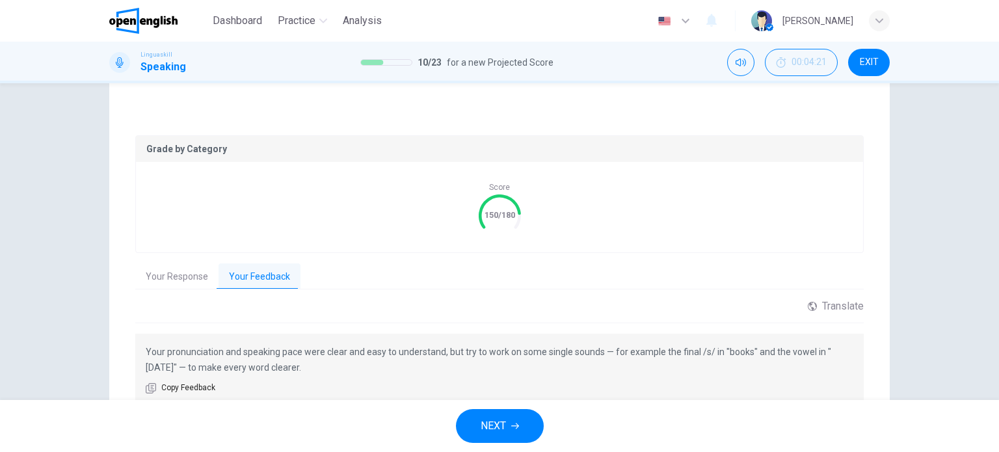
scroll to position [239, 0]
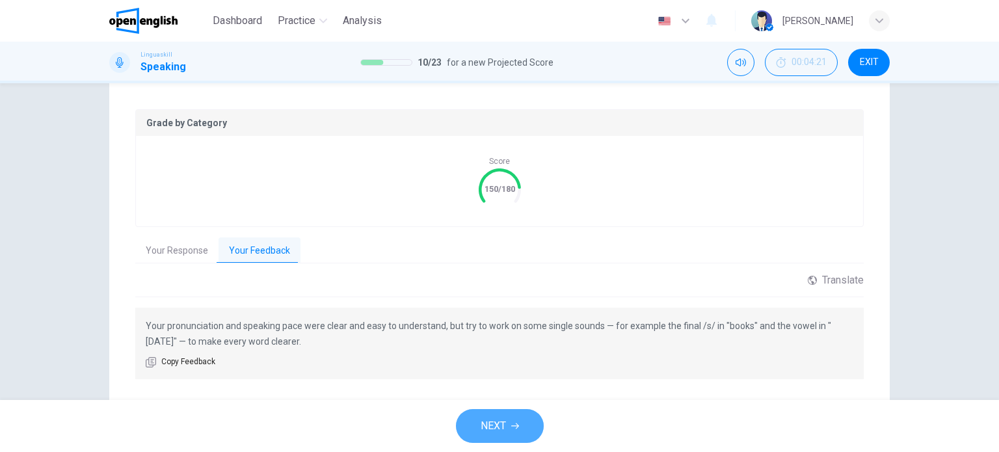
click at [488, 418] on span "NEXT" at bounding box center [493, 426] width 25 height 18
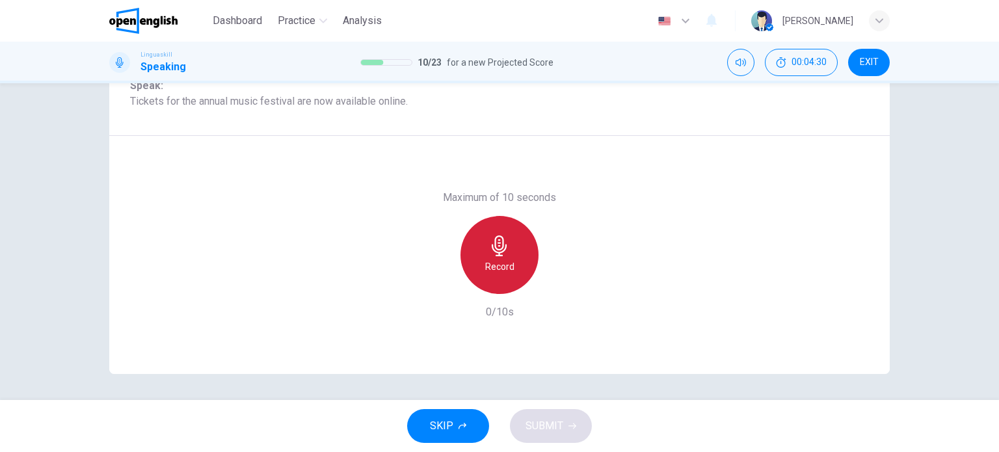
click at [505, 252] on icon "button" at bounding box center [499, 246] width 21 height 21
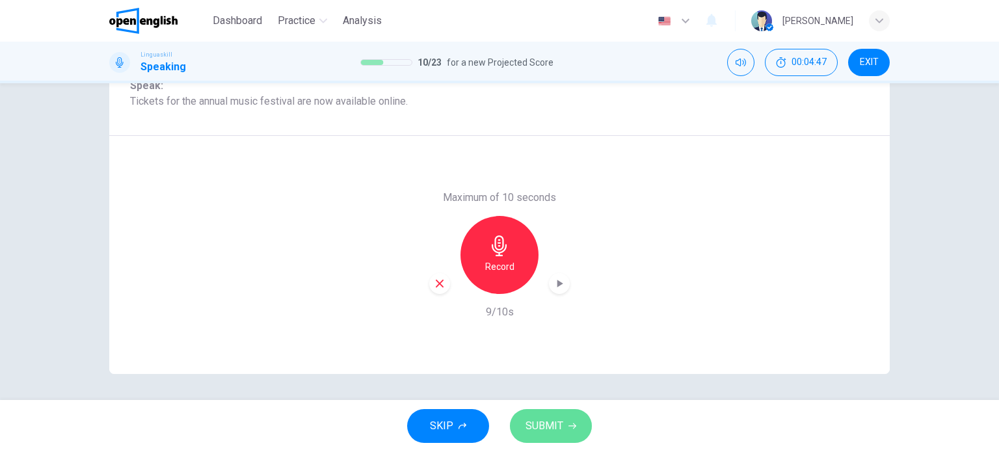
click at [546, 415] on button "SUBMIT" at bounding box center [551, 426] width 82 height 34
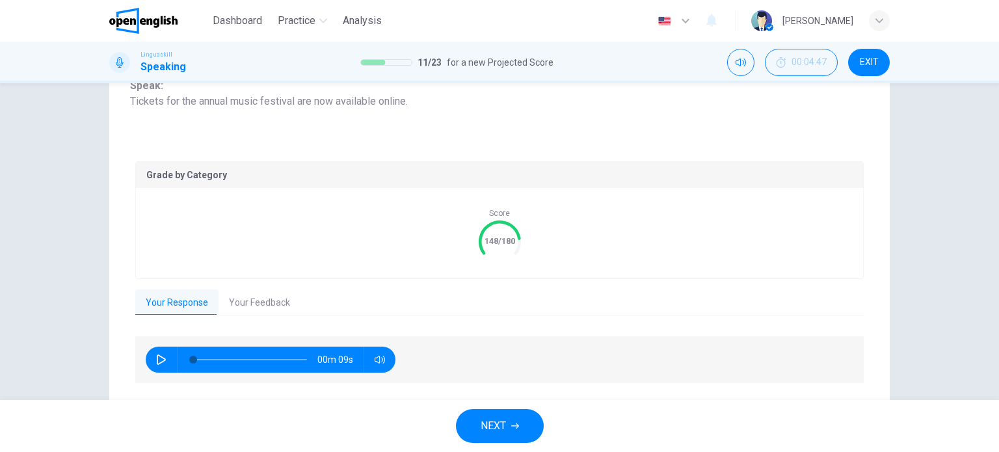
click at [271, 286] on div "Grade by Category Score 148/180 Your Response Your Feedback 00m 09s Translate ​…" at bounding box center [499, 273] width 729 height 224
click at [252, 303] on button "Your Feedback" at bounding box center [260, 303] width 82 height 27
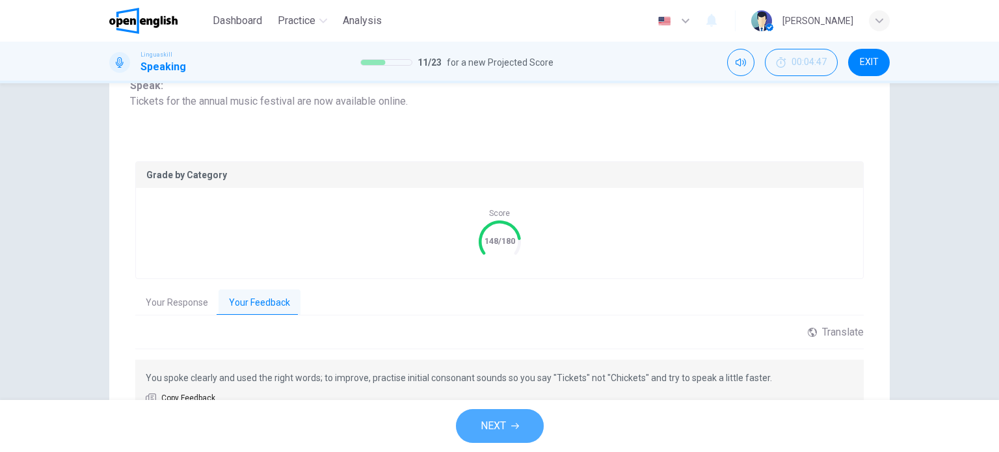
click at [498, 423] on span "NEXT" at bounding box center [493, 426] width 25 height 18
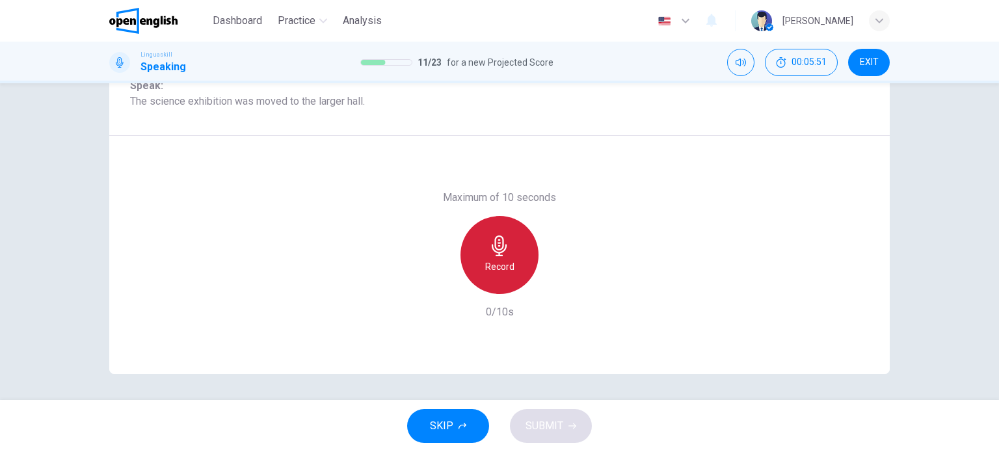
click at [494, 245] on icon "button" at bounding box center [499, 246] width 21 height 21
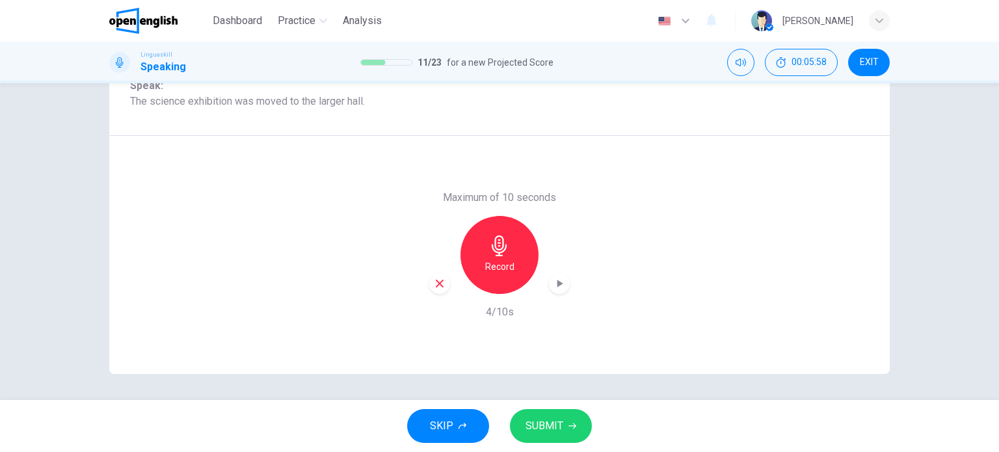
click at [537, 421] on span "SUBMIT" at bounding box center [545, 426] width 38 height 18
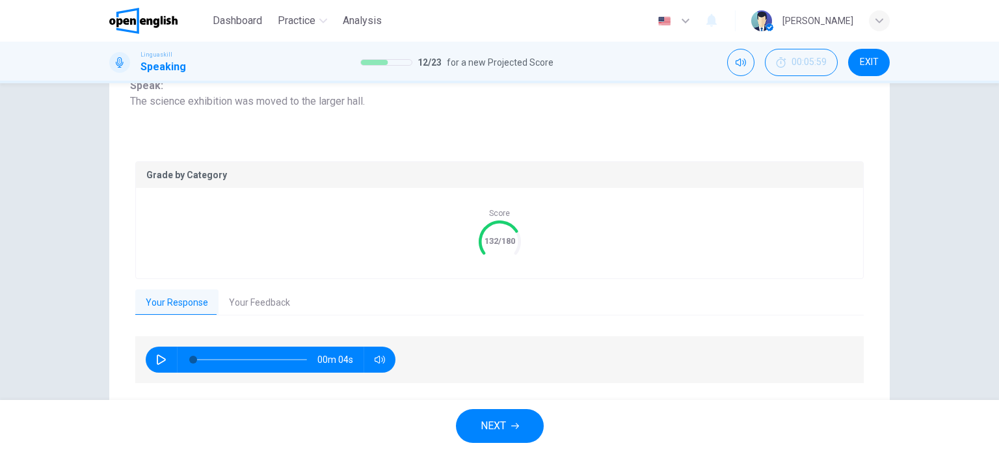
click at [246, 299] on button "Your Feedback" at bounding box center [260, 303] width 82 height 27
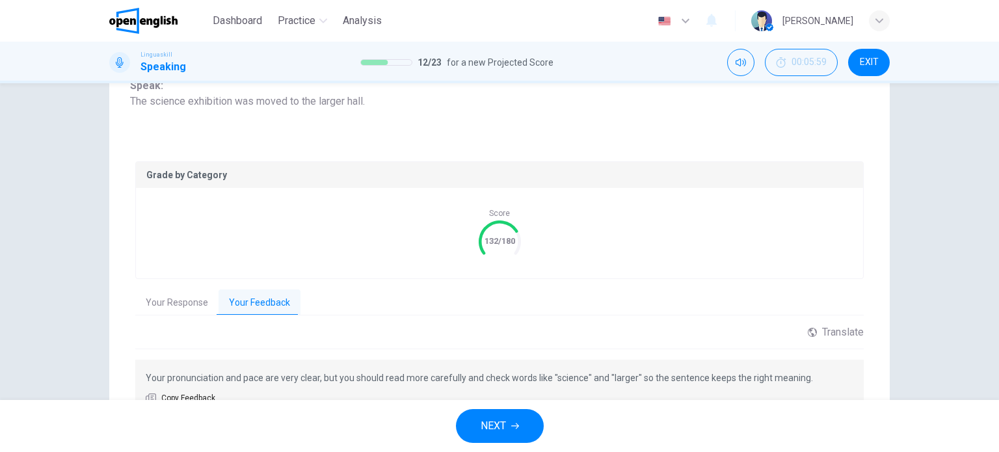
click at [369, 305] on div "Your Response Your Feedback" at bounding box center [499, 303] width 729 height 27
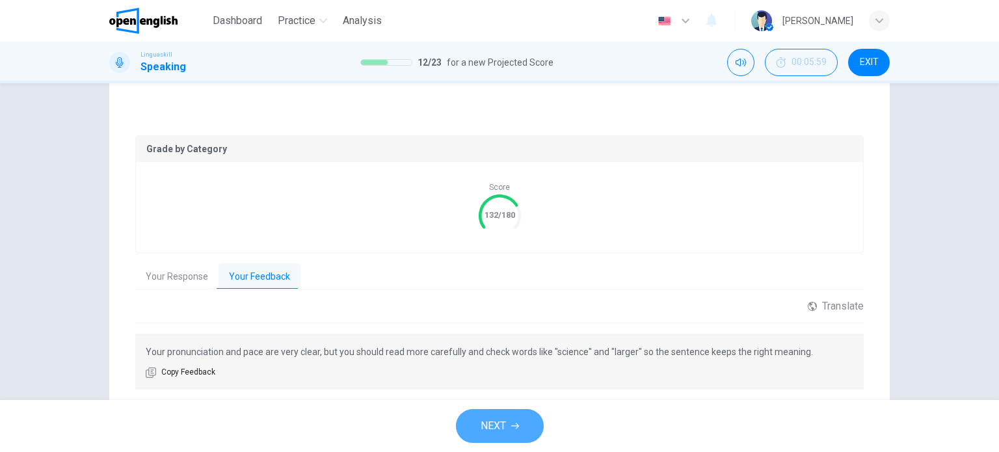
click at [510, 421] on button "NEXT" at bounding box center [500, 426] width 88 height 34
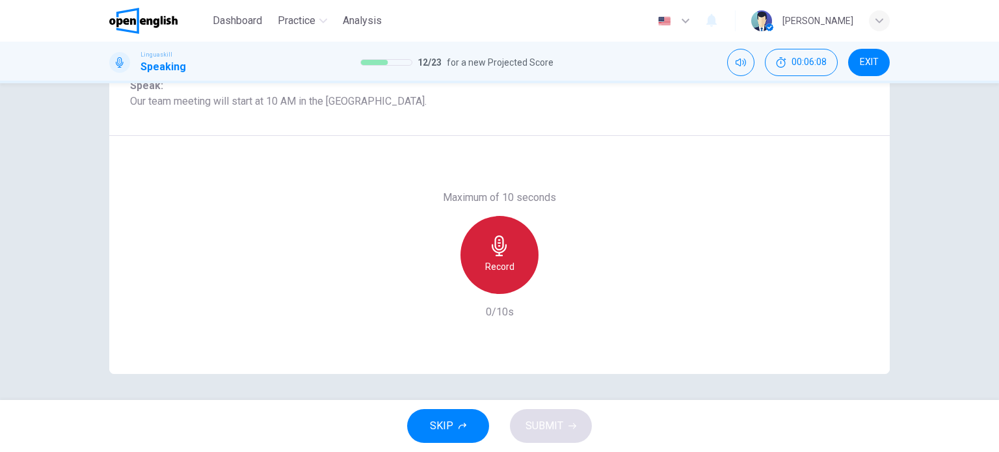
click at [502, 249] on icon "button" at bounding box center [499, 246] width 15 height 21
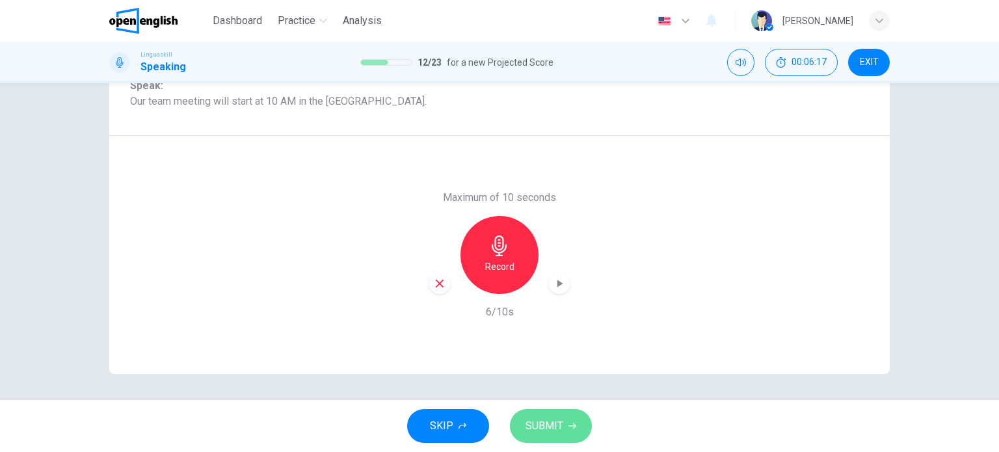
click at [558, 434] on span "SUBMIT" at bounding box center [545, 426] width 38 height 18
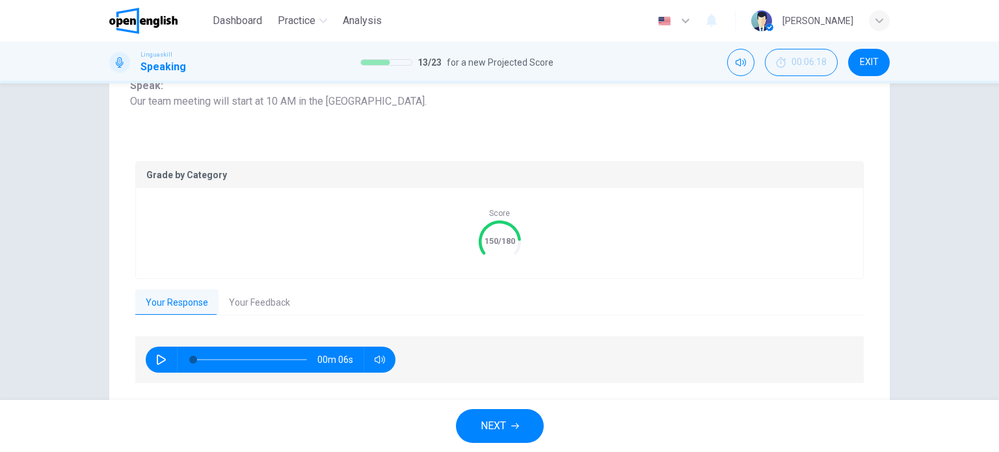
click at [513, 424] on icon "button" at bounding box center [515, 426] width 8 height 8
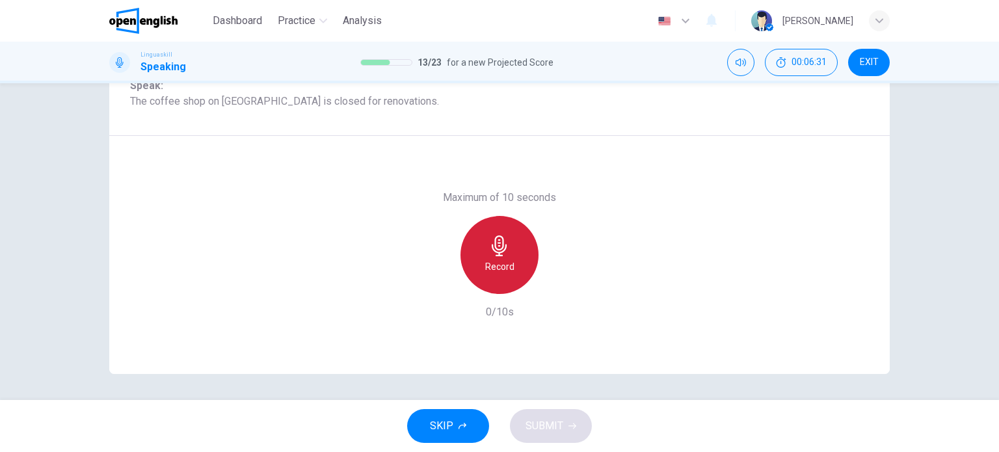
click at [507, 241] on div "Record" at bounding box center [500, 255] width 78 height 78
click at [507, 241] on div "Stop" at bounding box center [500, 255] width 78 height 78
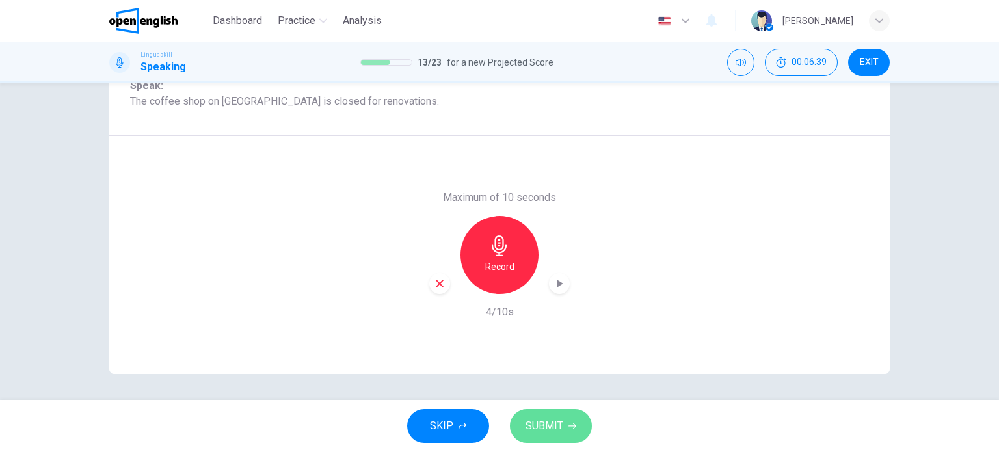
click at [544, 418] on span "SUBMIT" at bounding box center [545, 426] width 38 height 18
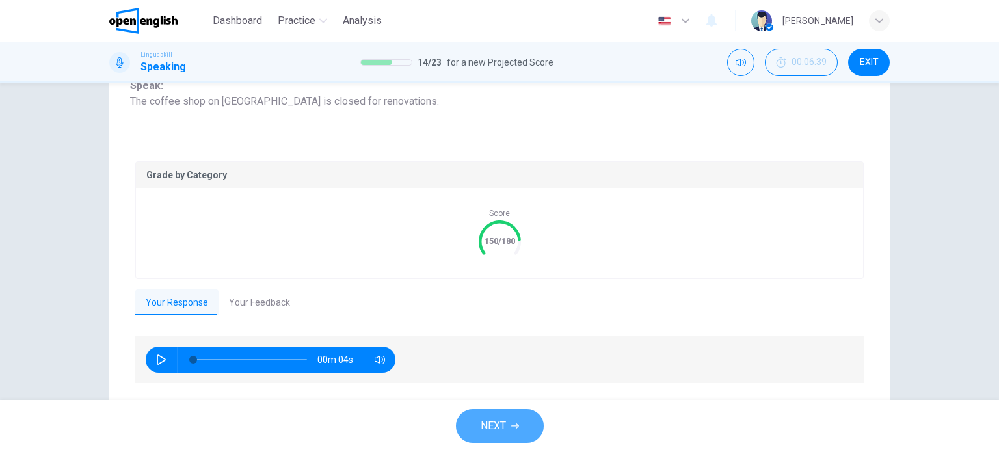
click at [514, 421] on button "NEXT" at bounding box center [500, 426] width 88 height 34
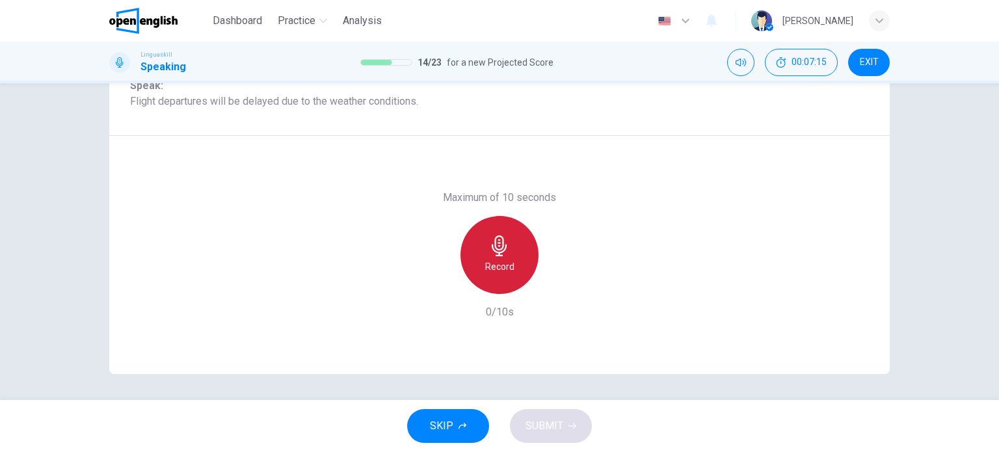
click at [497, 239] on icon "button" at bounding box center [499, 246] width 15 height 21
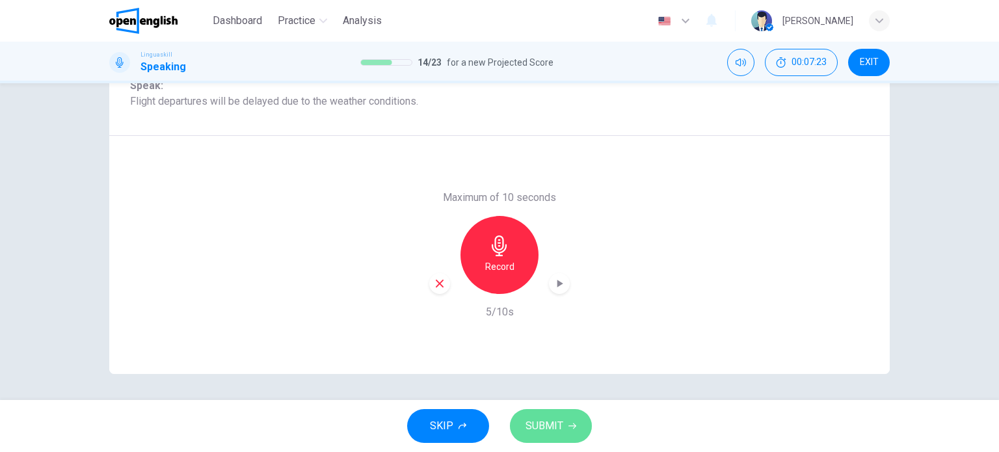
click at [548, 428] on span "SUBMIT" at bounding box center [545, 426] width 38 height 18
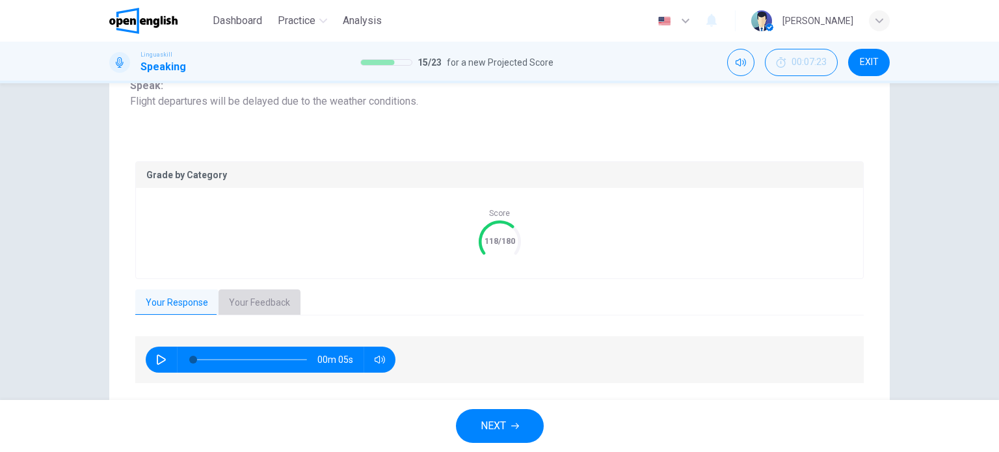
click at [250, 299] on button "Your Feedback" at bounding box center [260, 303] width 82 height 27
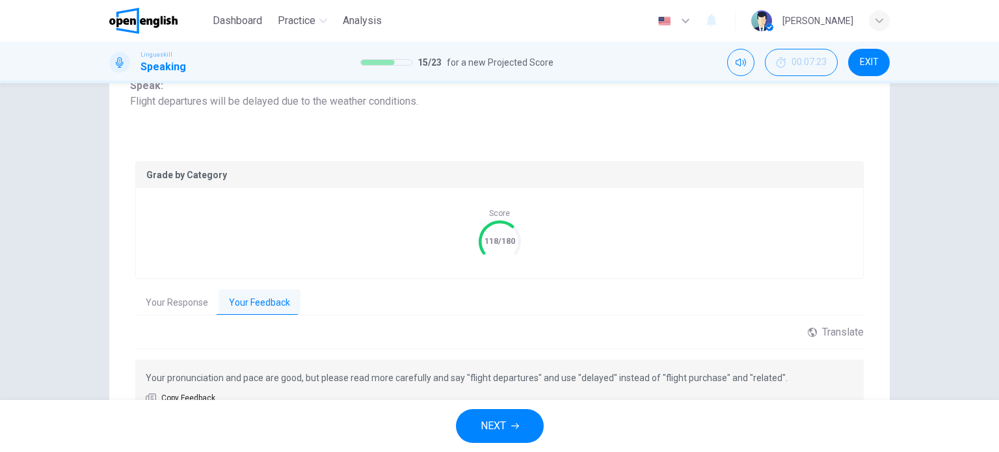
click at [487, 426] on span "NEXT" at bounding box center [493, 426] width 25 height 18
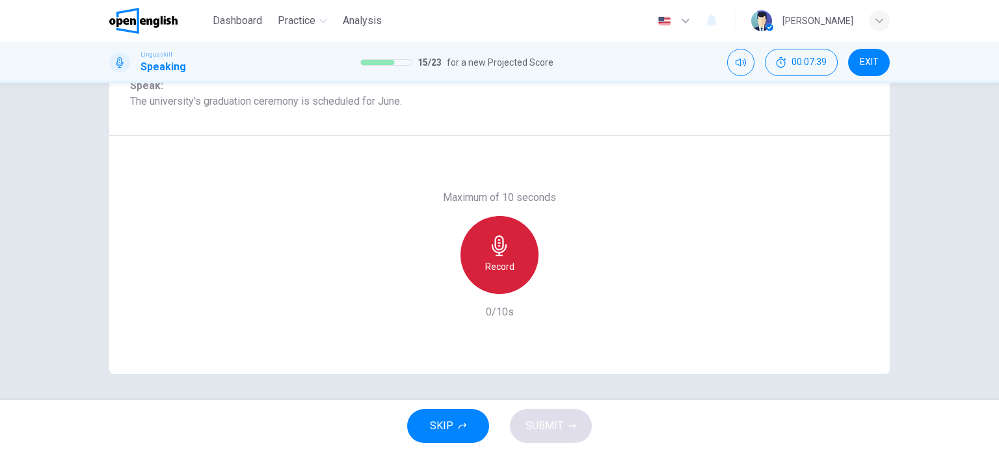
click at [497, 253] on icon "button" at bounding box center [499, 246] width 21 height 21
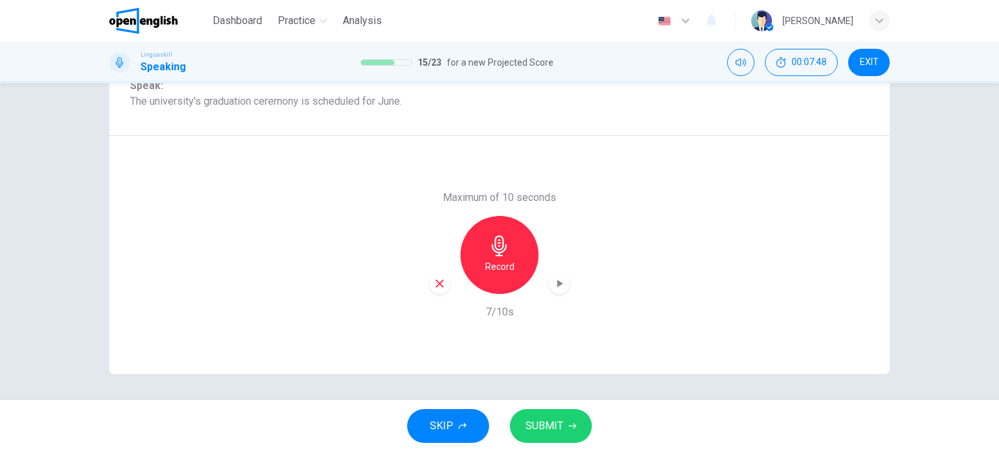
click at [546, 420] on span "SUBMIT" at bounding box center [545, 426] width 38 height 18
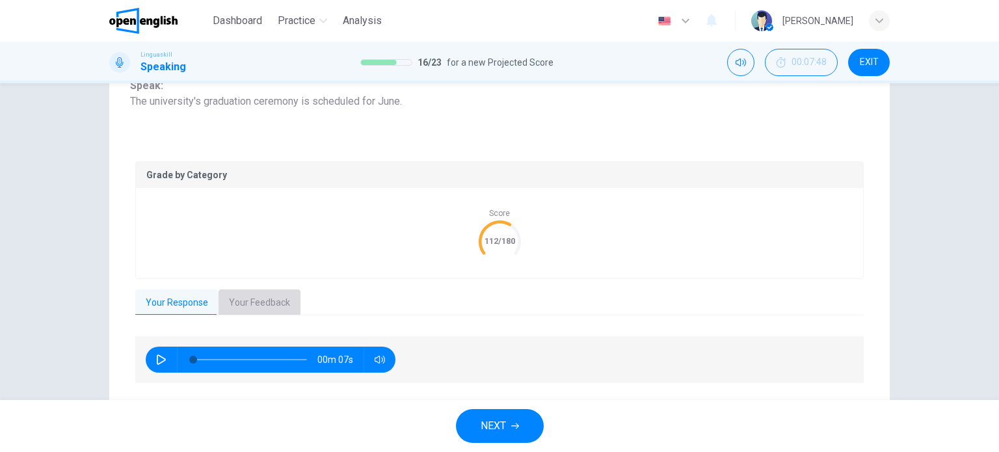
click at [275, 300] on button "Your Feedback" at bounding box center [260, 303] width 82 height 27
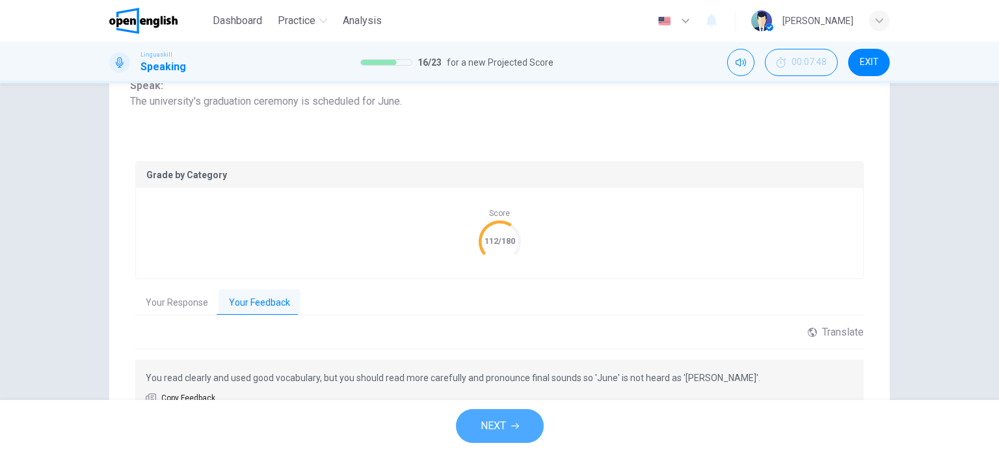
click at [489, 430] on span "NEXT" at bounding box center [493, 426] width 25 height 18
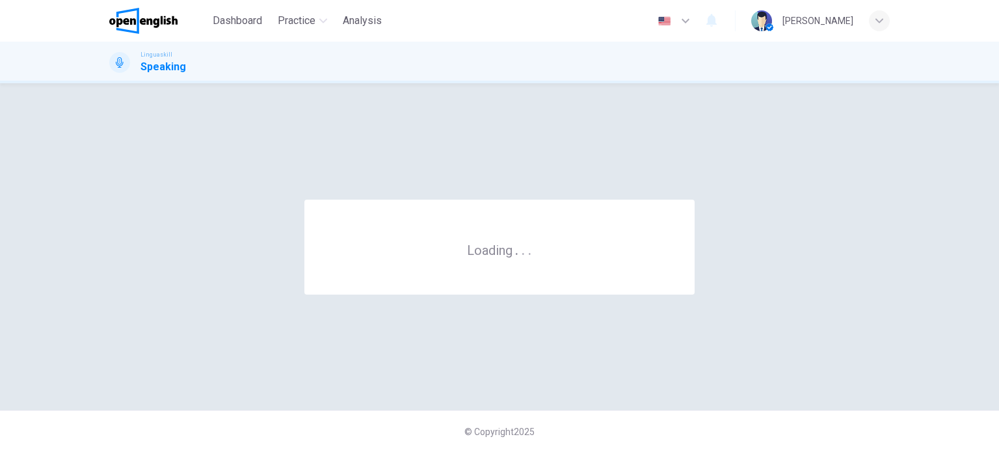
scroll to position [0, 0]
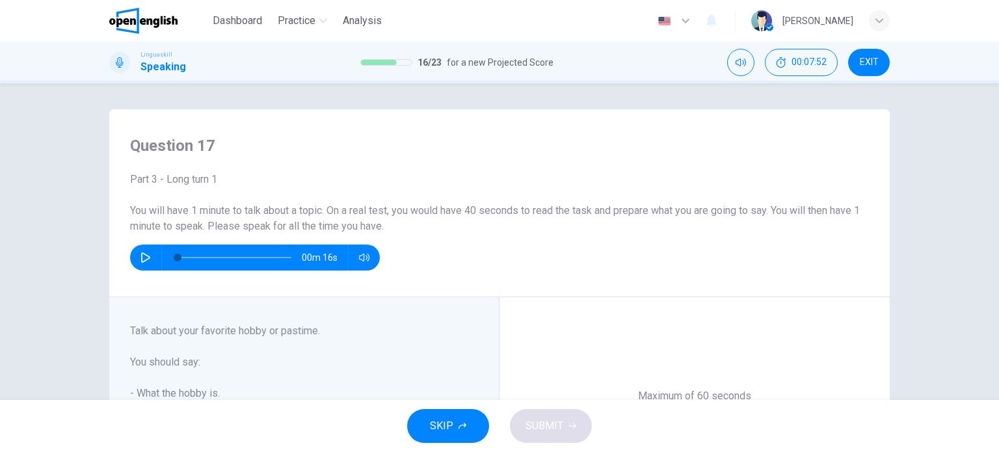
click at [694, 243] on div "Part 3 - Long turn 1 You will have 1 minute to talk about a topic. On a real te…" at bounding box center [499, 221] width 739 height 99
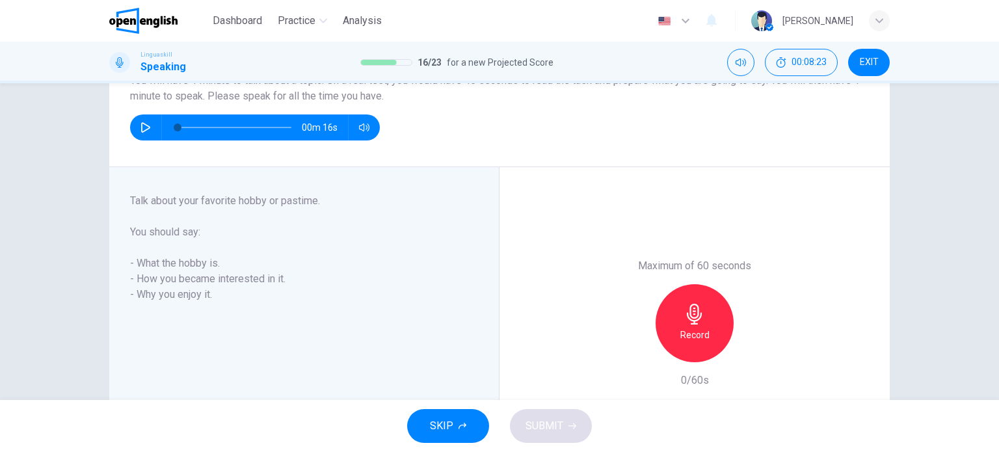
scroll to position [156, 0]
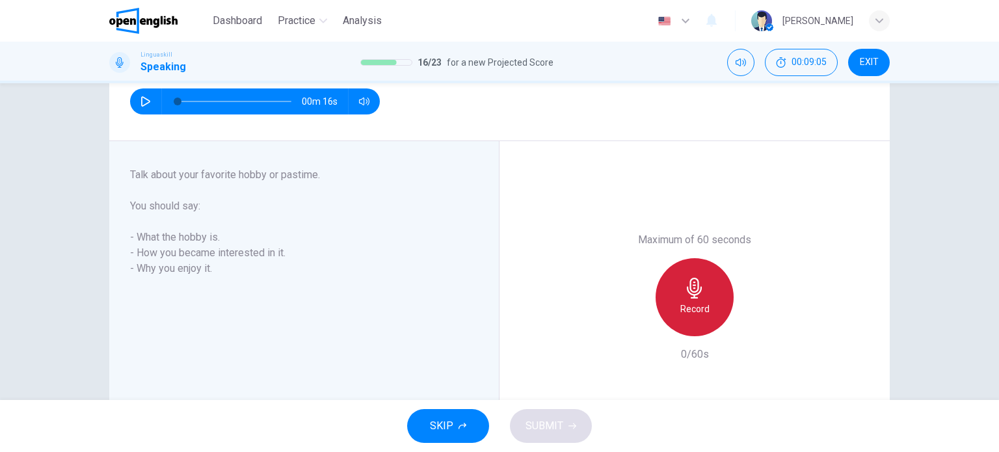
click at [690, 284] on icon "button" at bounding box center [694, 288] width 21 height 21
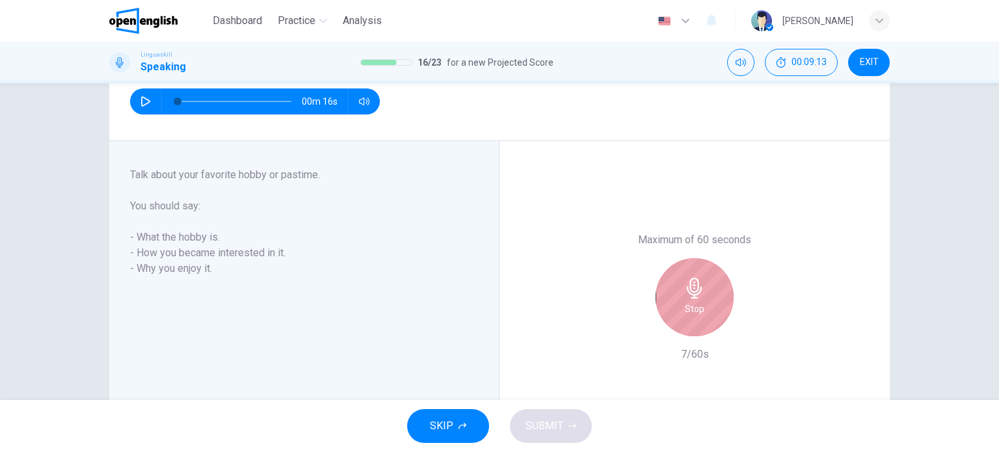
click at [694, 297] on icon "button" at bounding box center [694, 288] width 21 height 21
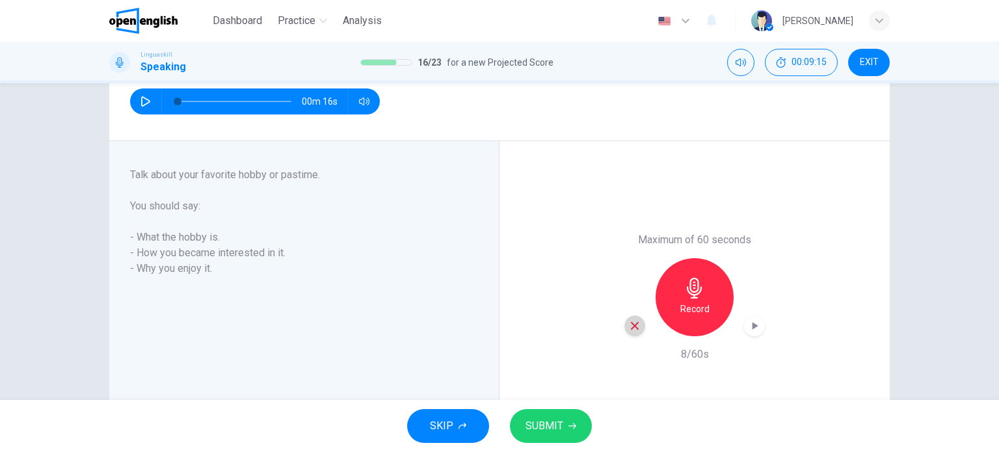
click at [632, 324] on icon "button" at bounding box center [635, 326] width 12 height 12
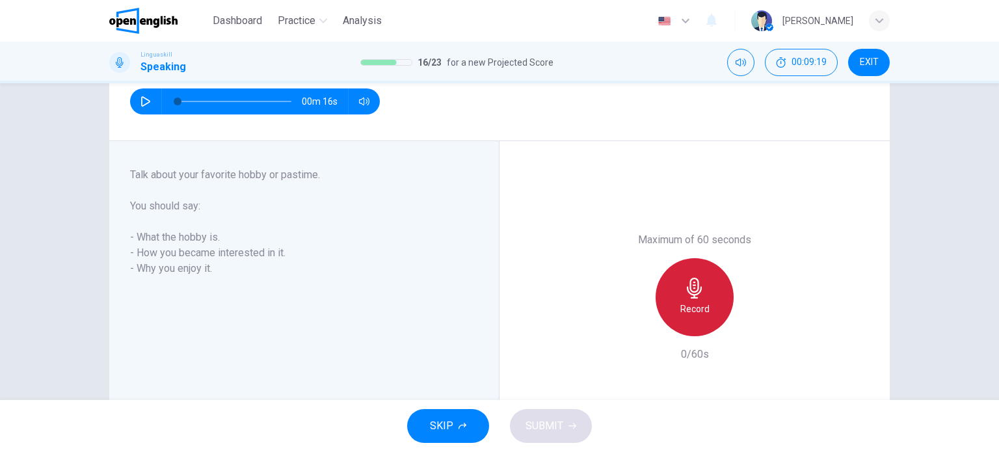
click at [691, 288] on icon "button" at bounding box center [694, 288] width 15 height 21
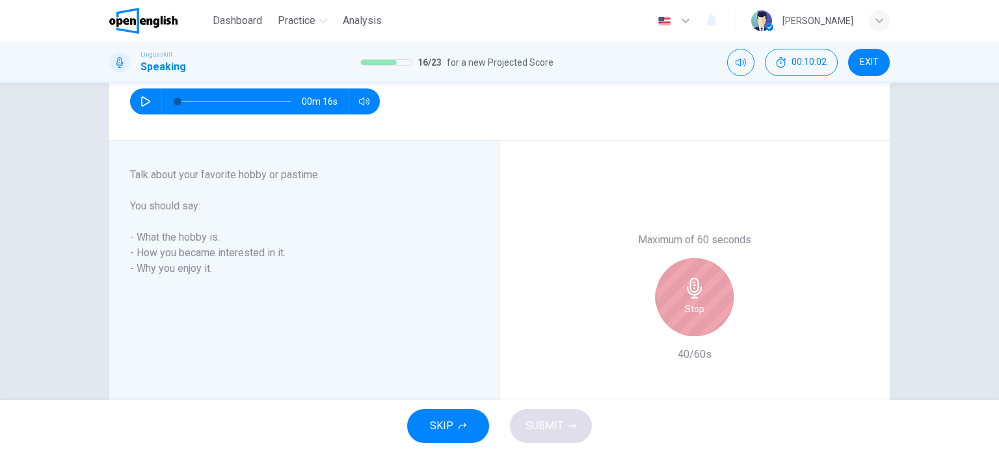
click at [691, 288] on icon "button" at bounding box center [694, 288] width 15 height 21
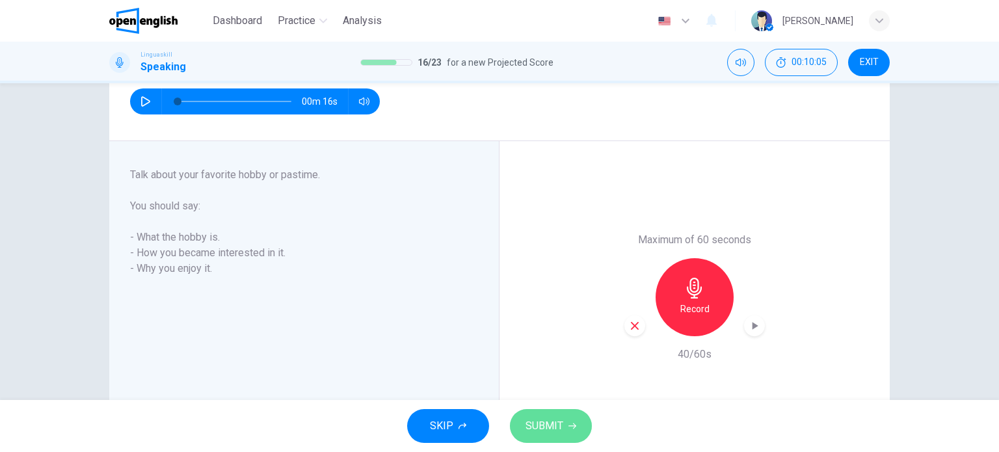
click at [554, 427] on span "SUBMIT" at bounding box center [545, 426] width 38 height 18
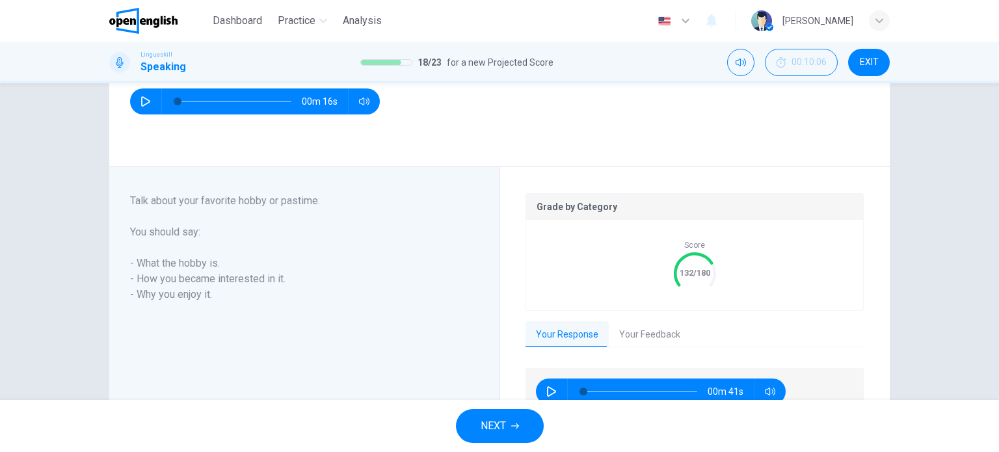
click at [829, 306] on div "Score 132/180" at bounding box center [694, 265] width 337 height 90
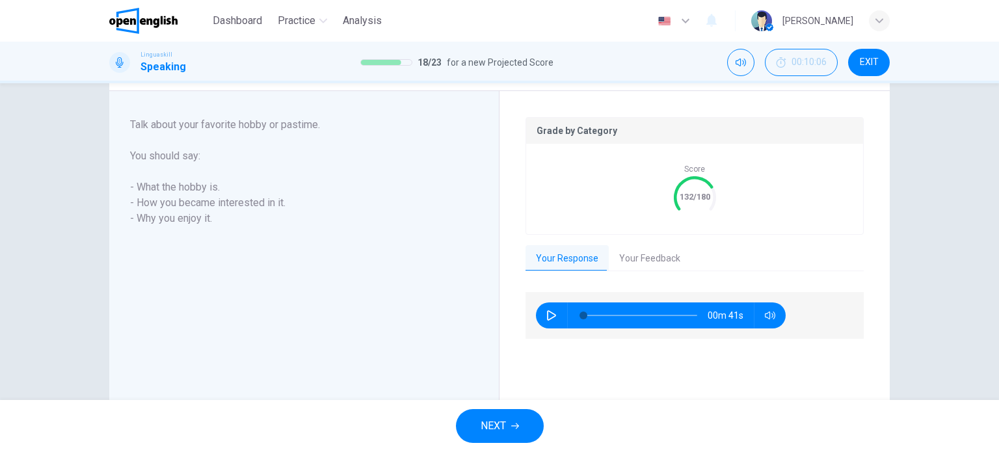
scroll to position [234, 0]
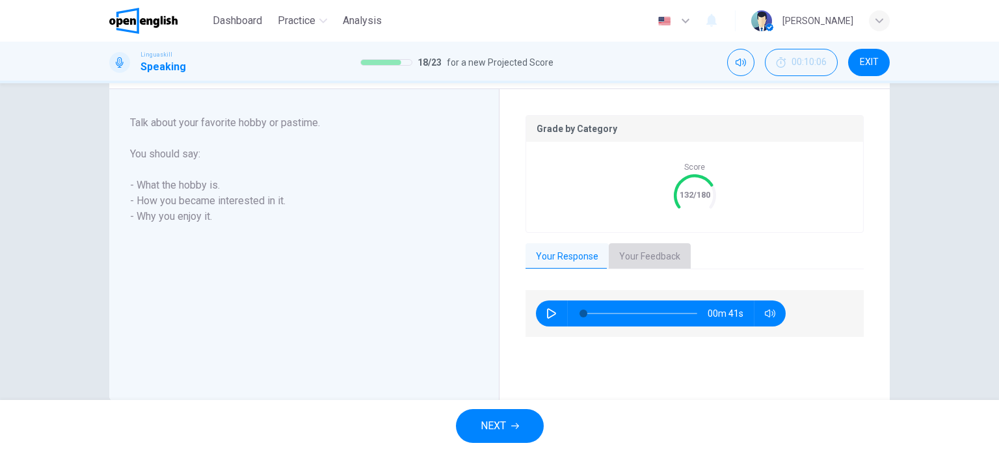
click at [663, 253] on button "Your Feedback" at bounding box center [650, 256] width 82 height 27
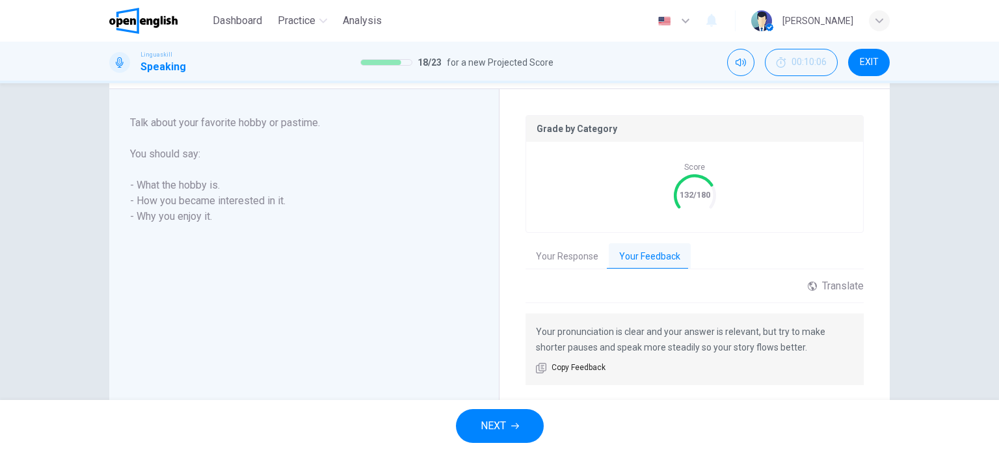
click at [507, 424] on button "NEXT" at bounding box center [500, 426] width 88 height 34
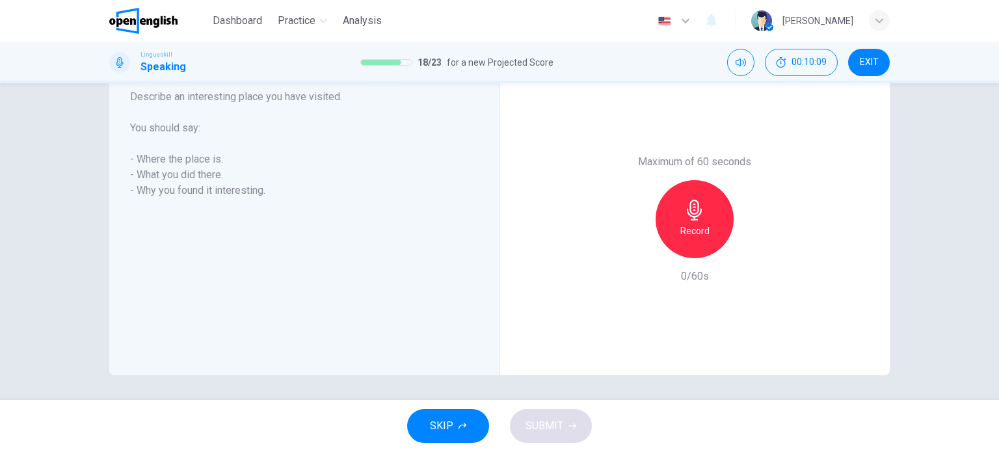
click at [942, 228] on div "Question 18 Part 3 - Long turn 1 You will have 1 minute to talk about a topic. …" at bounding box center [499, 241] width 999 height 317
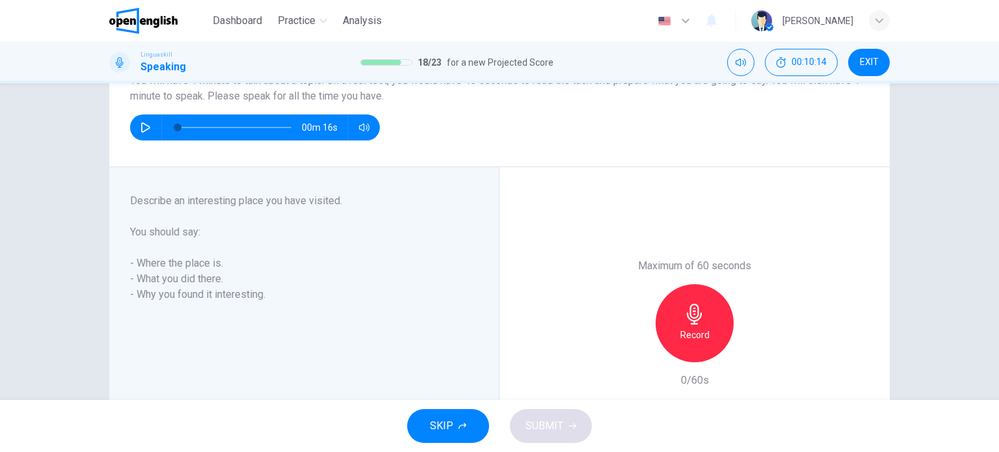
scroll to position [156, 0]
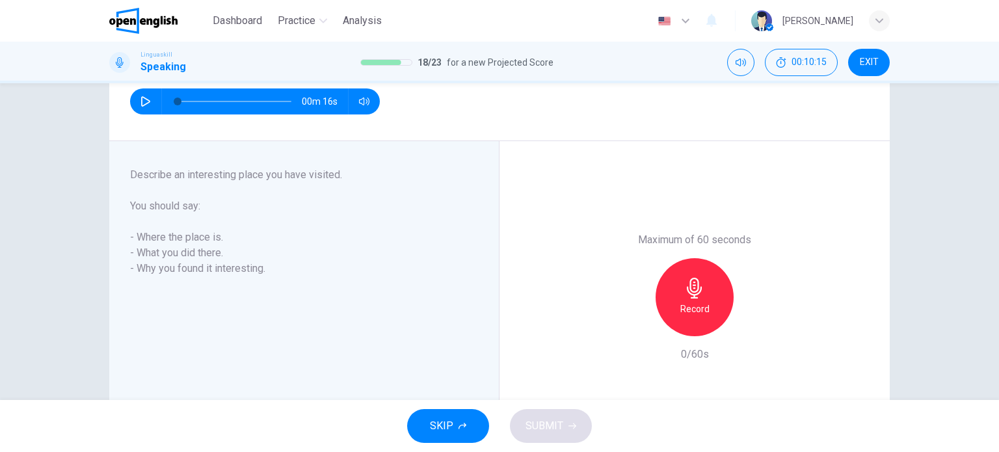
click at [942, 228] on div "Question 18 Part 3 - Long turn 1 You will have 1 minute to talk about a topic. …" at bounding box center [499, 241] width 999 height 317
click at [688, 299] on div "Record" at bounding box center [695, 297] width 78 height 78
click at [688, 299] on div "Stop" at bounding box center [695, 297] width 78 height 78
click at [629, 322] on icon "button" at bounding box center [635, 326] width 12 height 12
click at [697, 303] on h6 "Record" at bounding box center [695, 309] width 29 height 16
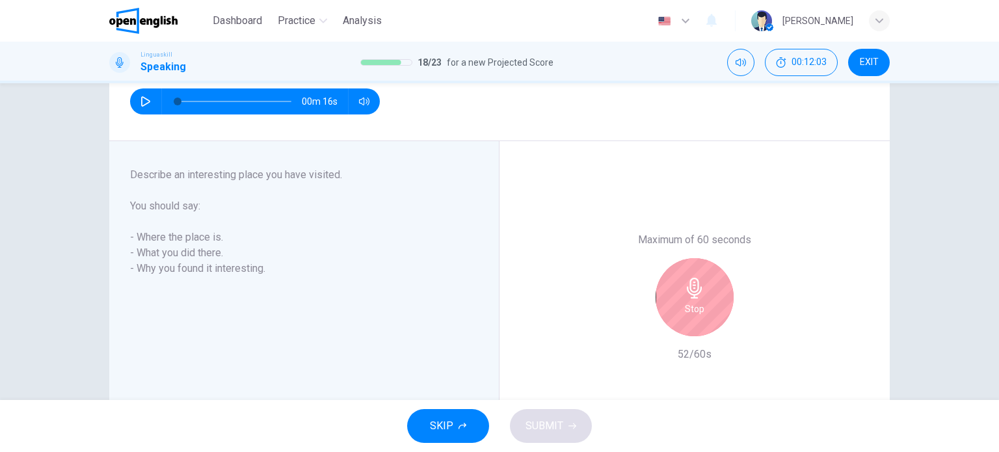
click at [697, 303] on h6 "Stop" at bounding box center [695, 309] width 20 height 16
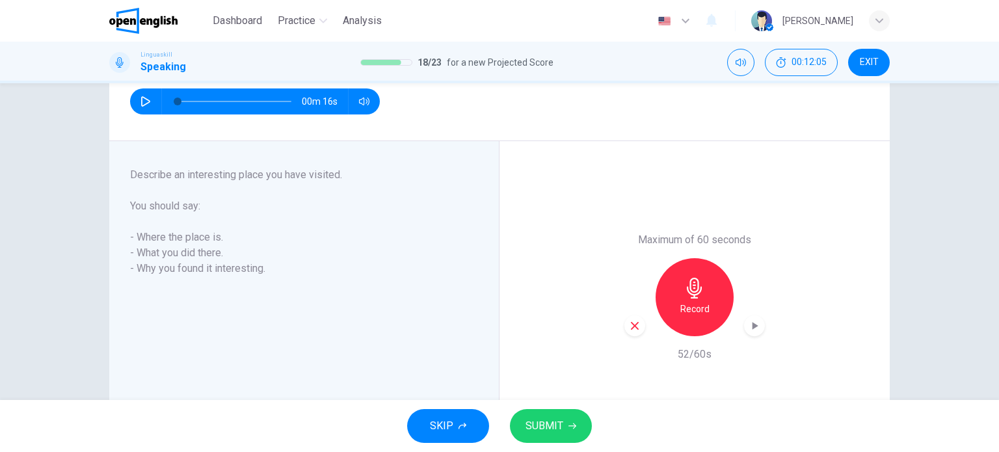
click at [575, 422] on button "SUBMIT" at bounding box center [551, 426] width 82 height 34
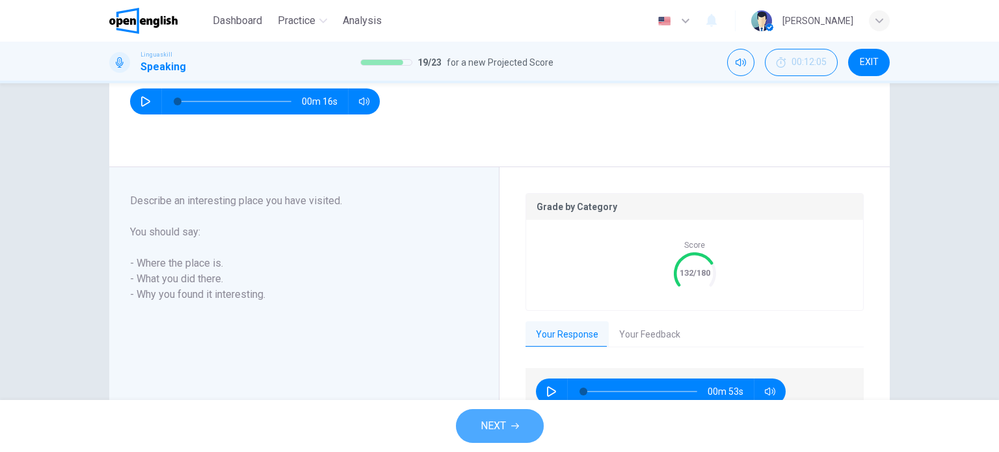
click at [507, 421] on button "NEXT" at bounding box center [500, 426] width 88 height 34
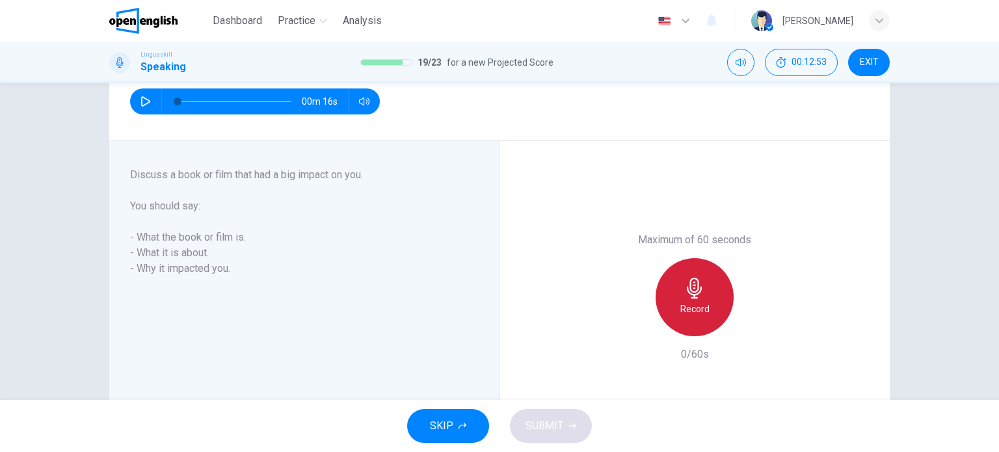
click at [684, 306] on h6 "Record" at bounding box center [695, 309] width 29 height 16
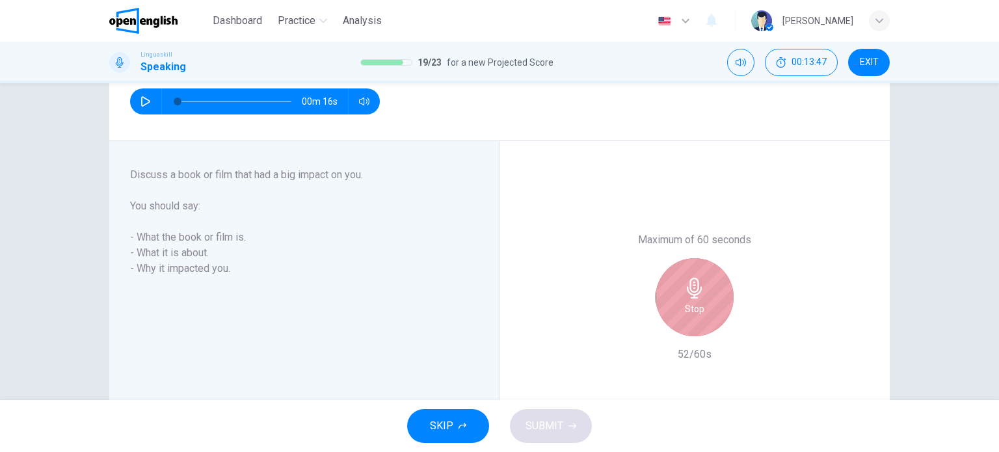
click at [685, 306] on h6 "Stop" at bounding box center [695, 309] width 20 height 16
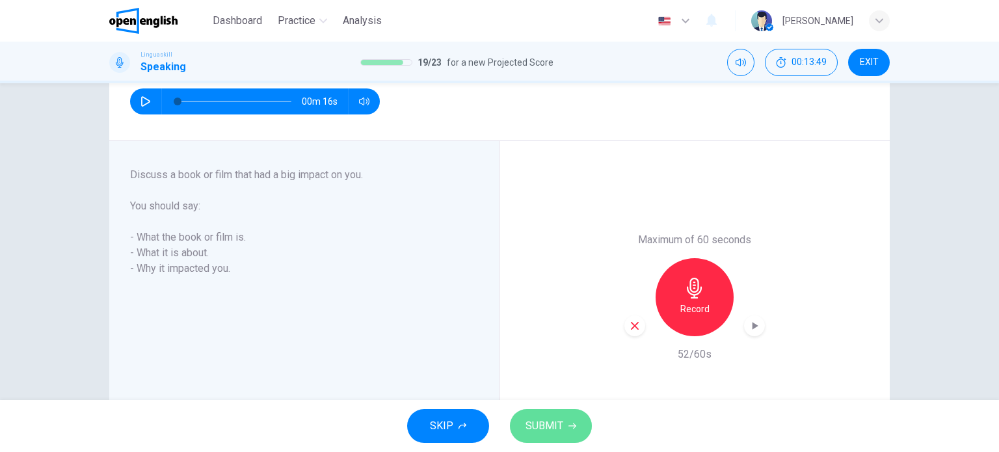
click at [556, 417] on span "SUBMIT" at bounding box center [545, 426] width 38 height 18
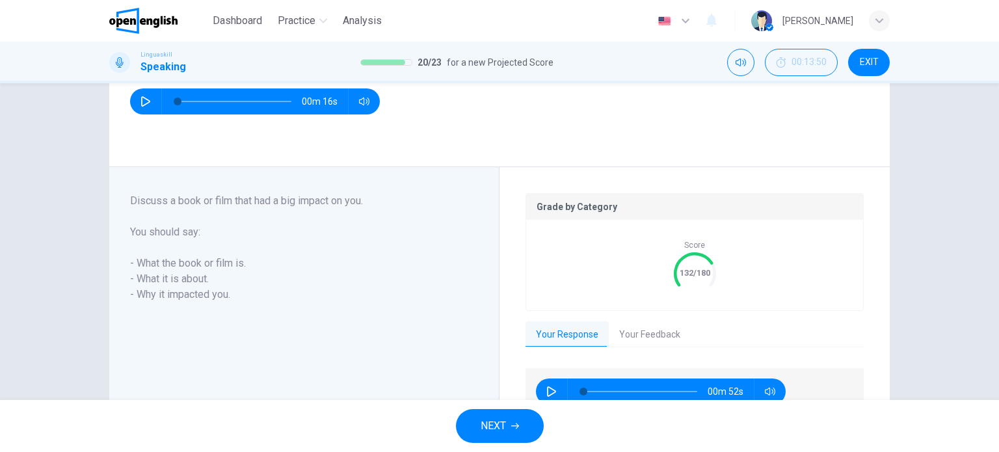
click at [805, 329] on div "Your Response Your Feedback" at bounding box center [695, 334] width 338 height 27
click at [640, 336] on button "Your Feedback" at bounding box center [650, 334] width 82 height 27
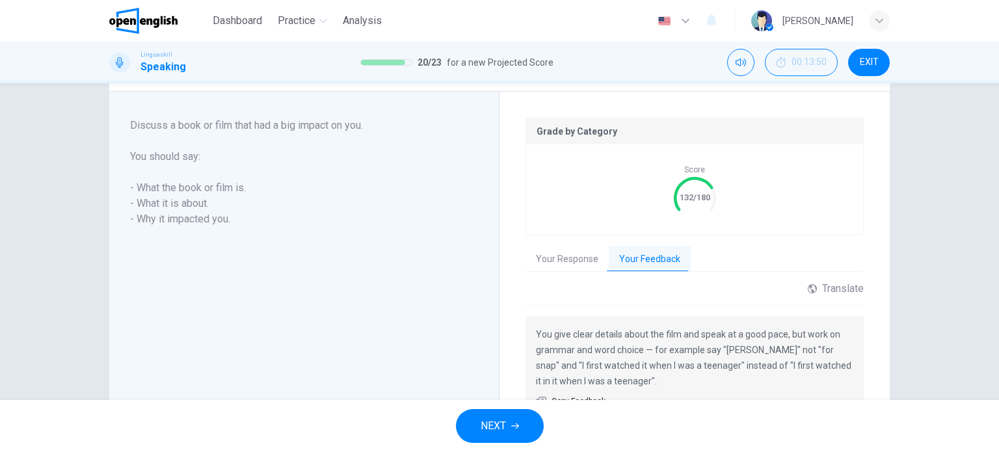
scroll to position [260, 0]
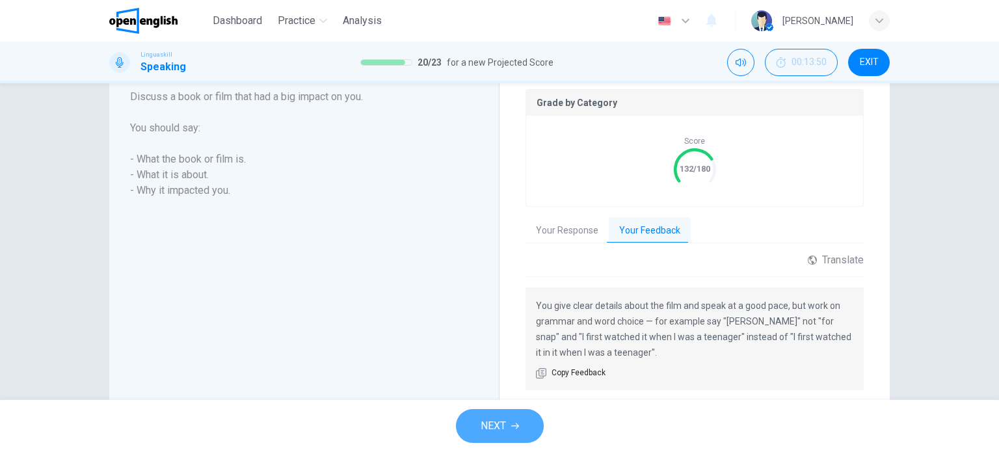
click at [500, 420] on span "NEXT" at bounding box center [493, 426] width 25 height 18
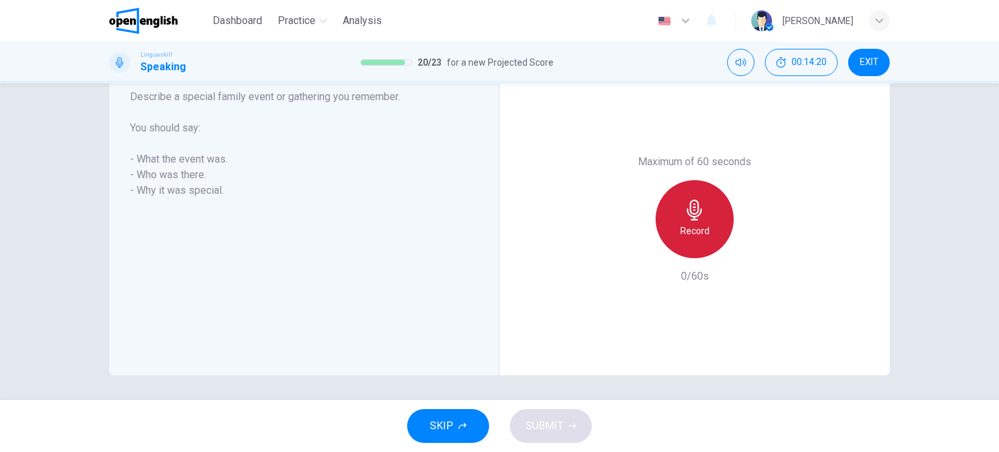
click at [697, 216] on icon "button" at bounding box center [694, 210] width 21 height 21
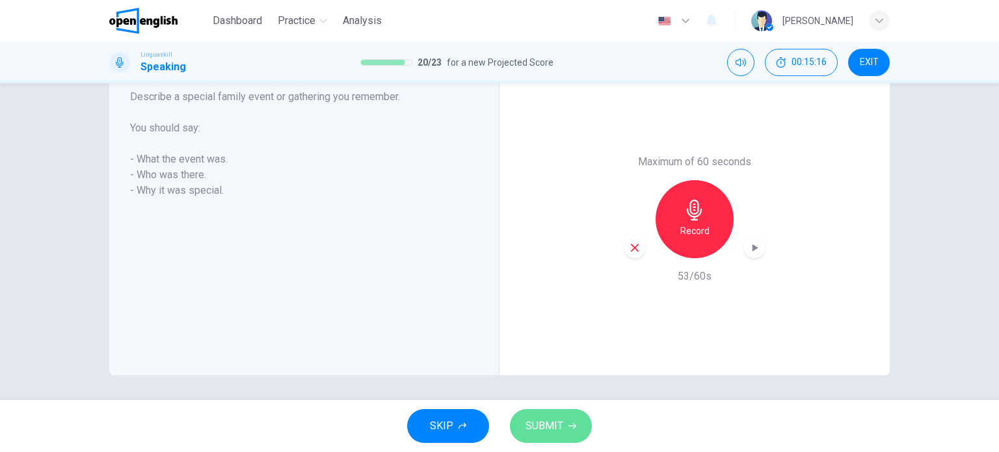
click at [567, 437] on button "SUBMIT" at bounding box center [551, 426] width 82 height 34
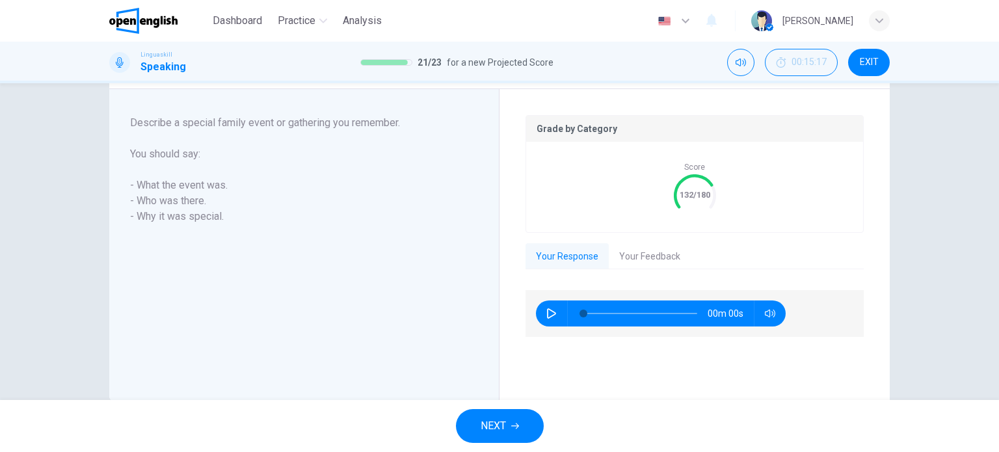
scroll to position [260, 0]
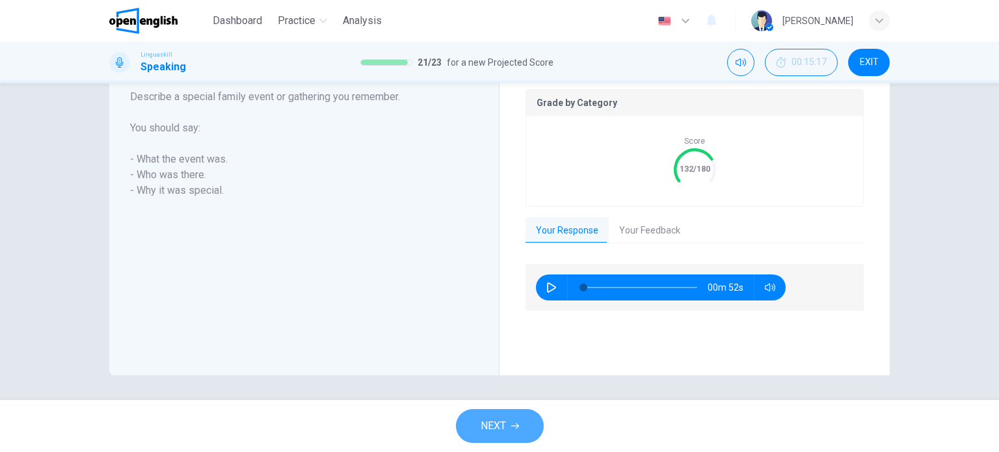
click at [524, 425] on button "NEXT" at bounding box center [500, 426] width 88 height 34
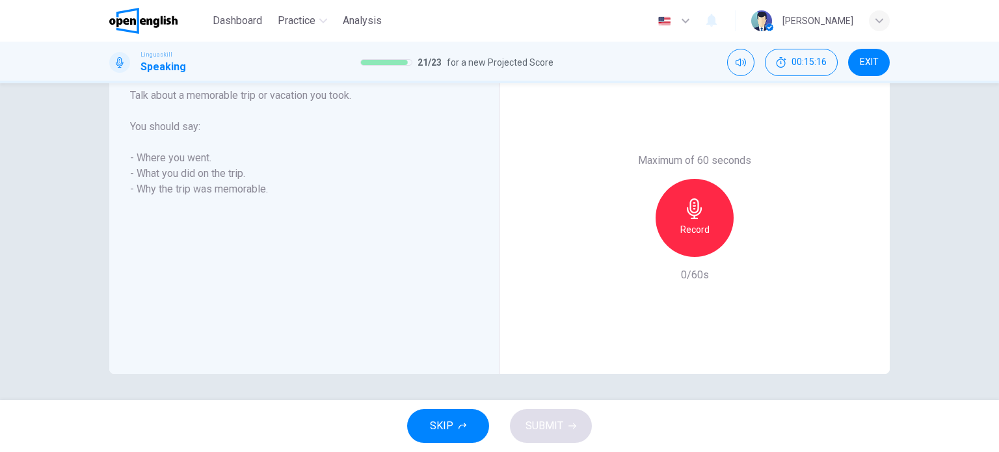
scroll to position [234, 0]
click at [684, 218] on icon "button" at bounding box center [694, 210] width 21 height 21
click at [552, 429] on span "SUBMIT" at bounding box center [545, 426] width 38 height 18
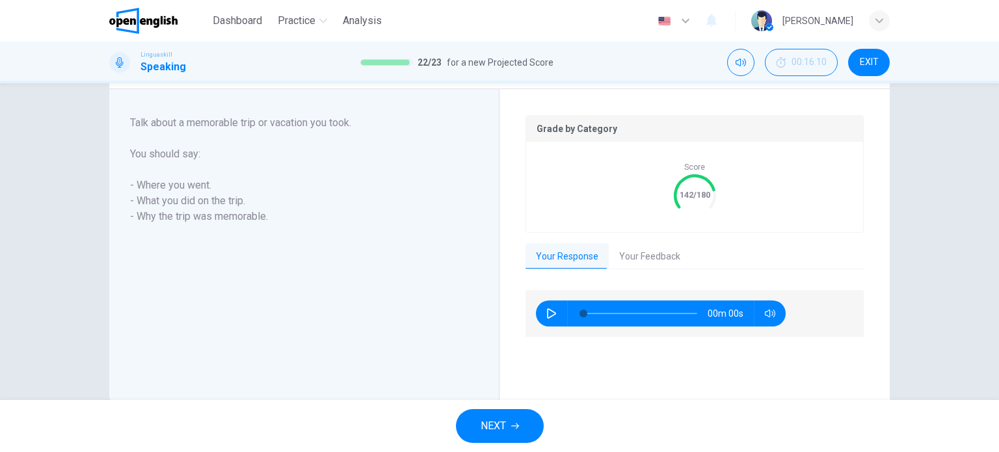
scroll to position [260, 0]
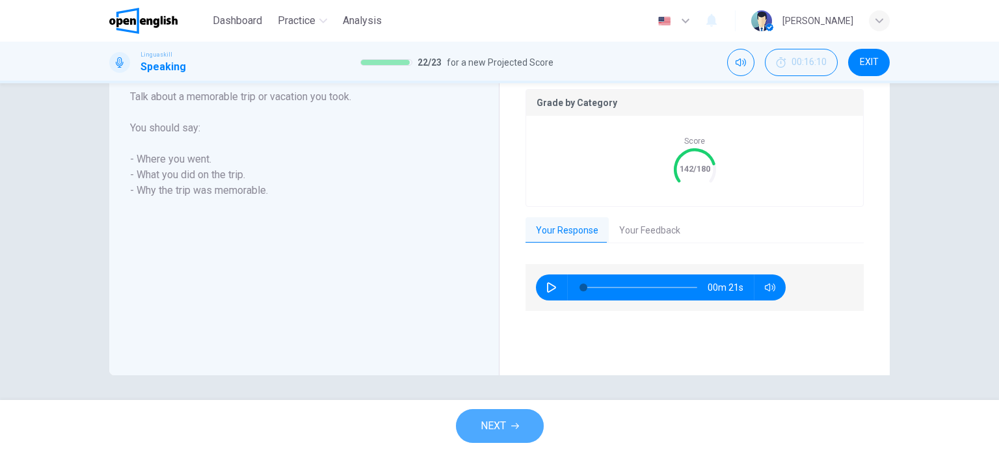
click at [494, 425] on span "NEXT" at bounding box center [493, 426] width 25 height 18
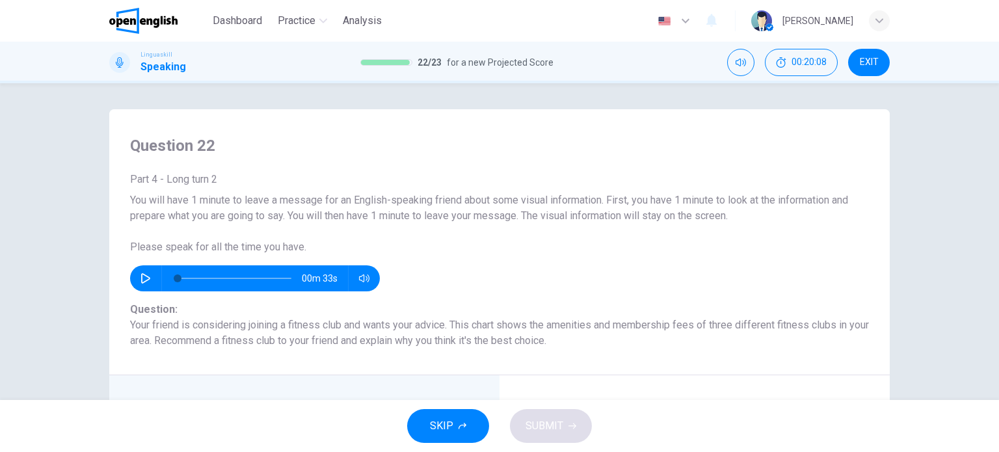
click at [649, 304] on div "Question :" at bounding box center [499, 310] width 739 height 16
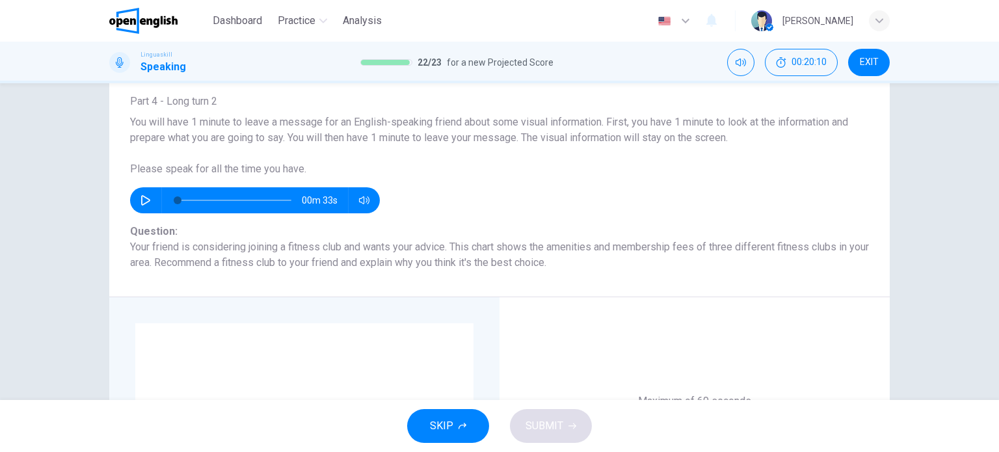
scroll to position [78, 0]
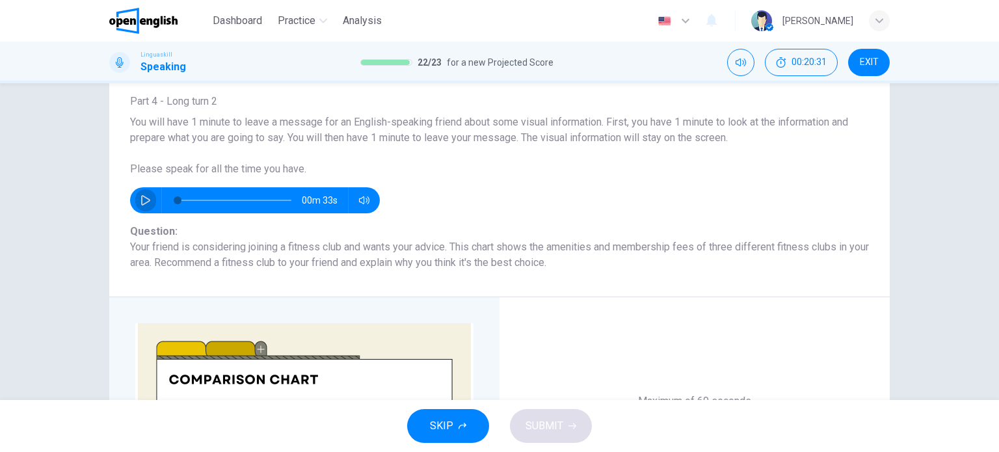
click at [141, 201] on icon "button" at bounding box center [146, 200] width 10 height 10
click at [88, 249] on div "Question 22 Part 4 - Long turn 2 You will have 1 minute to leave a message for …" at bounding box center [499, 325] width 822 height 589
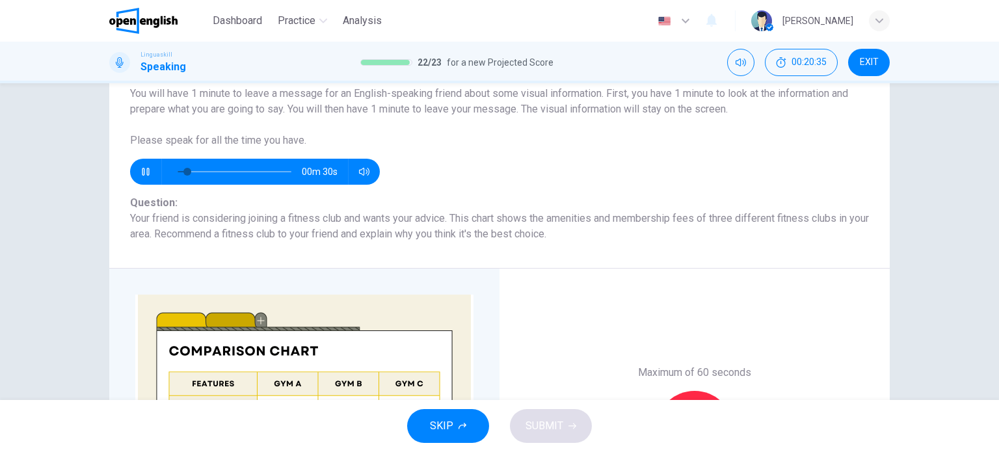
scroll to position [104, 0]
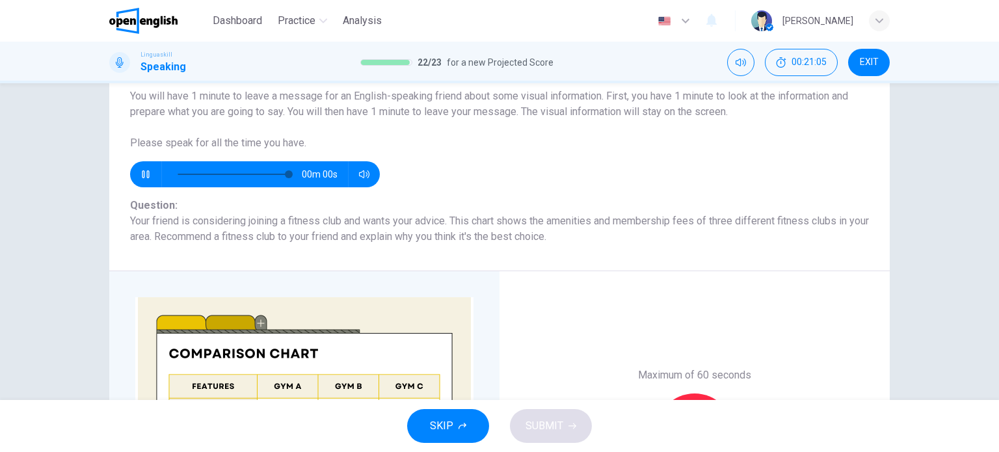
type input "*"
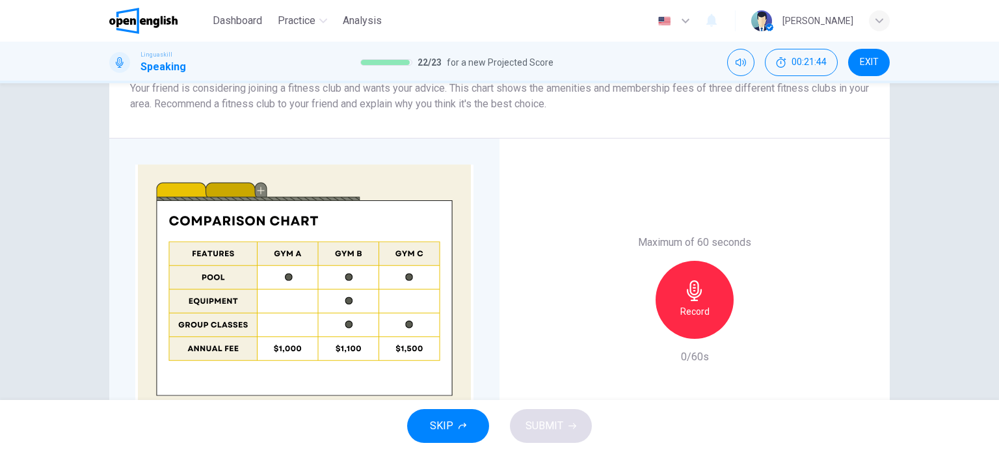
scroll to position [234, 0]
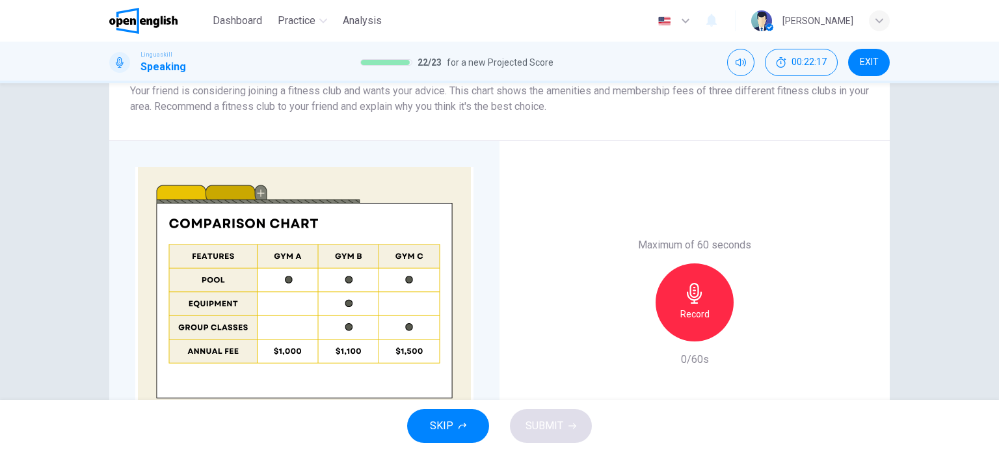
click at [697, 295] on icon "button" at bounding box center [694, 293] width 15 height 21
click at [573, 419] on button "SUBMIT" at bounding box center [551, 426] width 82 height 34
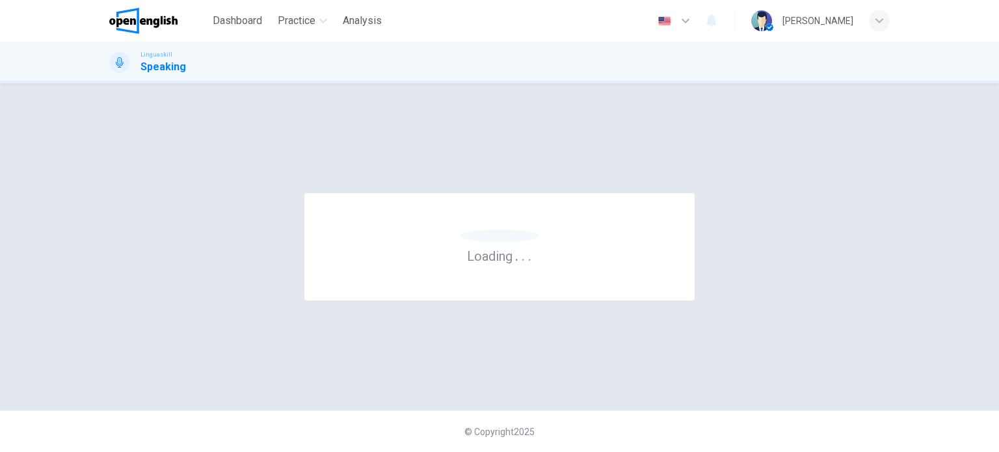
scroll to position [0, 0]
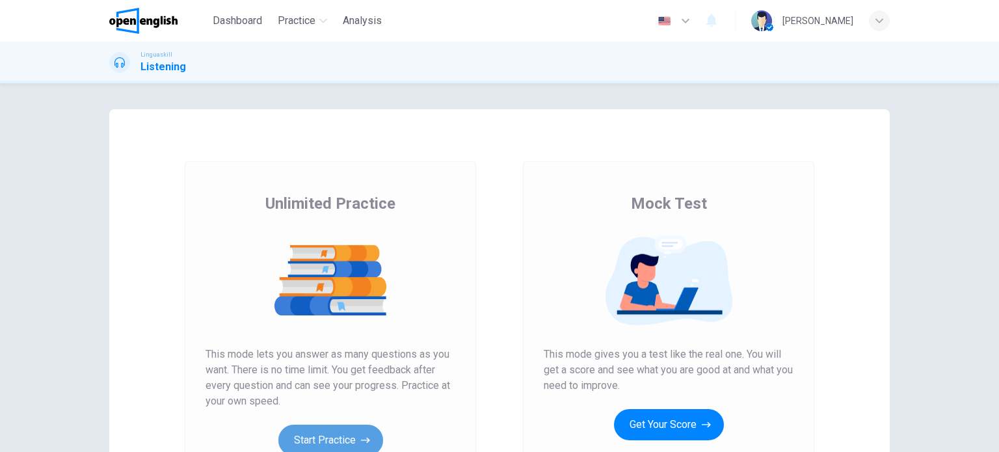
click at [342, 434] on button "Start Practice" at bounding box center [330, 440] width 105 height 31
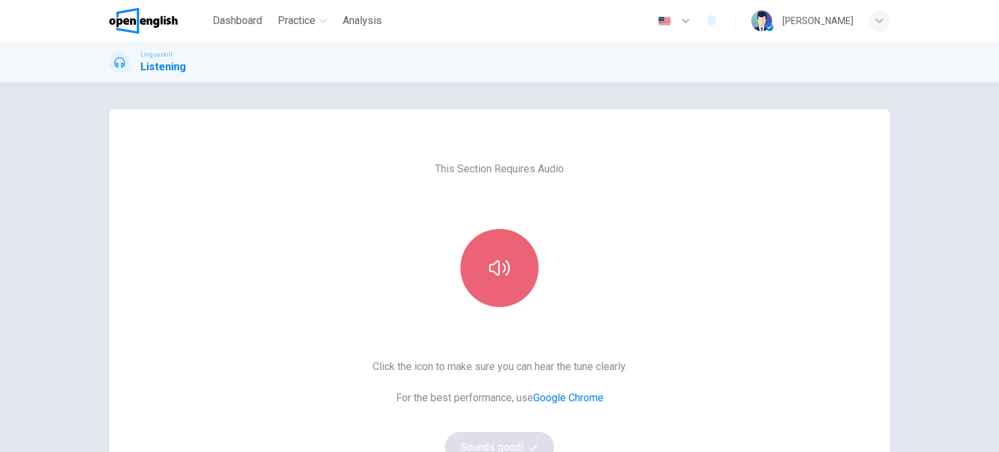
click at [500, 279] on button "button" at bounding box center [500, 268] width 78 height 78
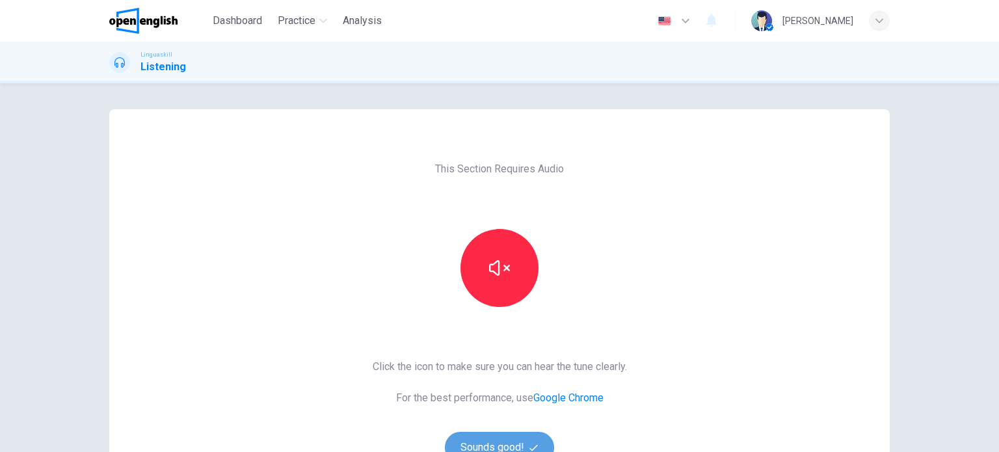
click at [513, 446] on button "Sounds good!" at bounding box center [499, 447] width 109 height 31
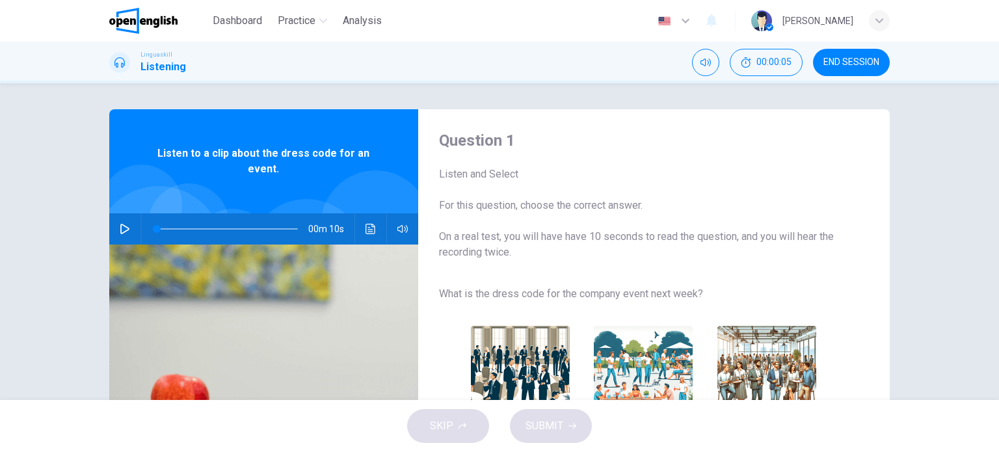
click at [122, 226] on icon "button" at bounding box center [125, 229] width 10 height 10
type input "*"
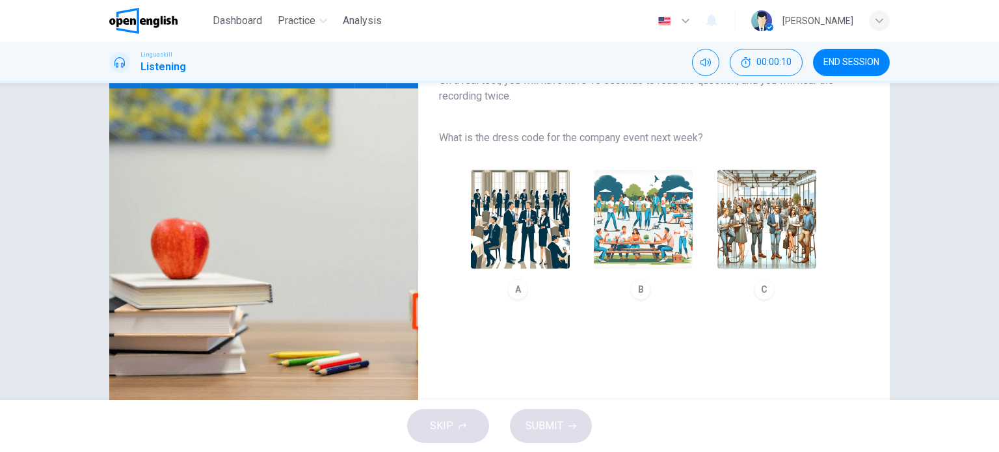
scroll to position [130, 0]
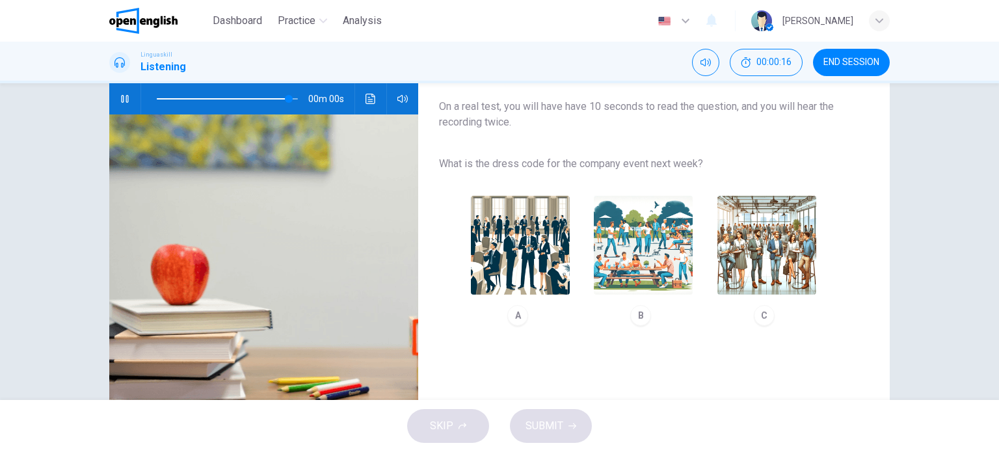
type input "*"
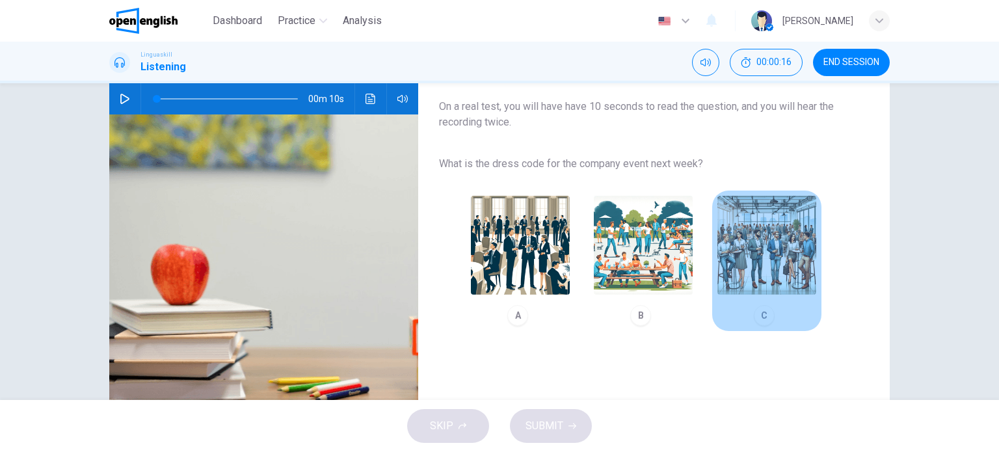
click at [746, 265] on img "button" at bounding box center [767, 245] width 99 height 99
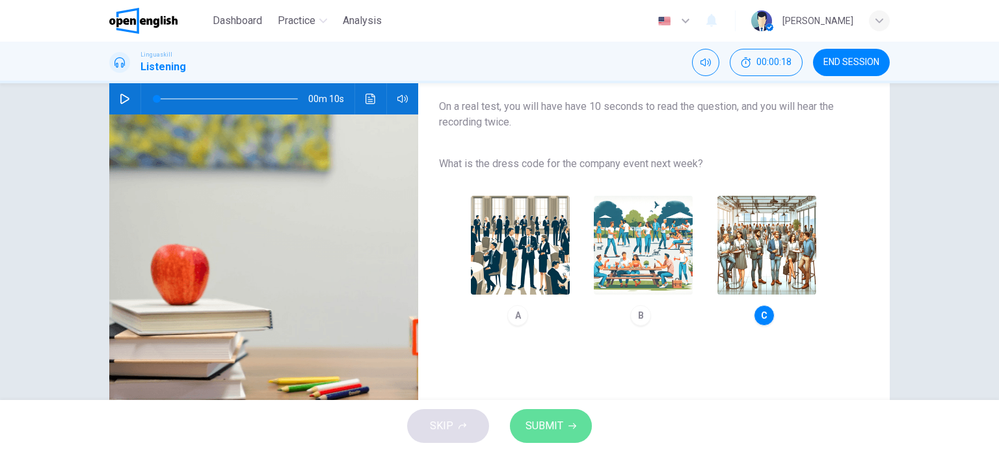
click at [563, 429] on button "SUBMIT" at bounding box center [551, 426] width 82 height 34
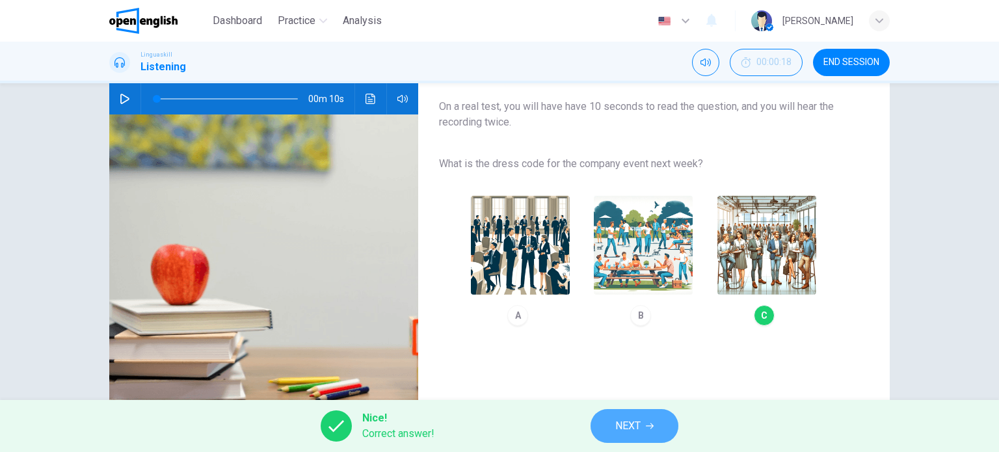
click at [630, 438] on button "NEXT" at bounding box center [635, 426] width 88 height 34
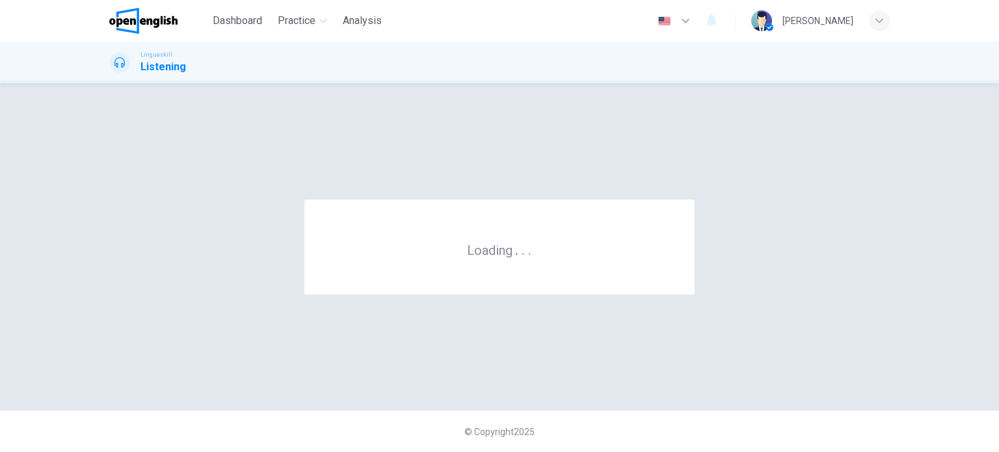
scroll to position [0, 0]
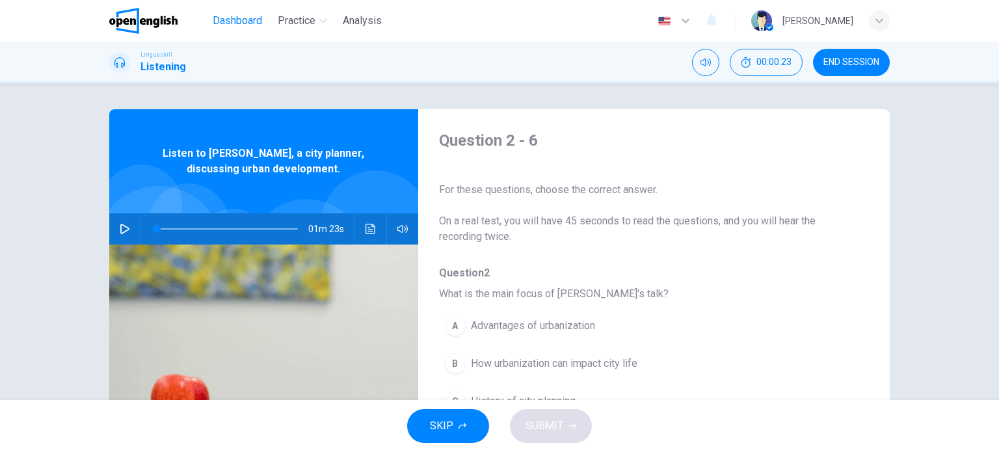
click at [226, 29] on button "Dashboard" at bounding box center [238, 20] width 60 height 23
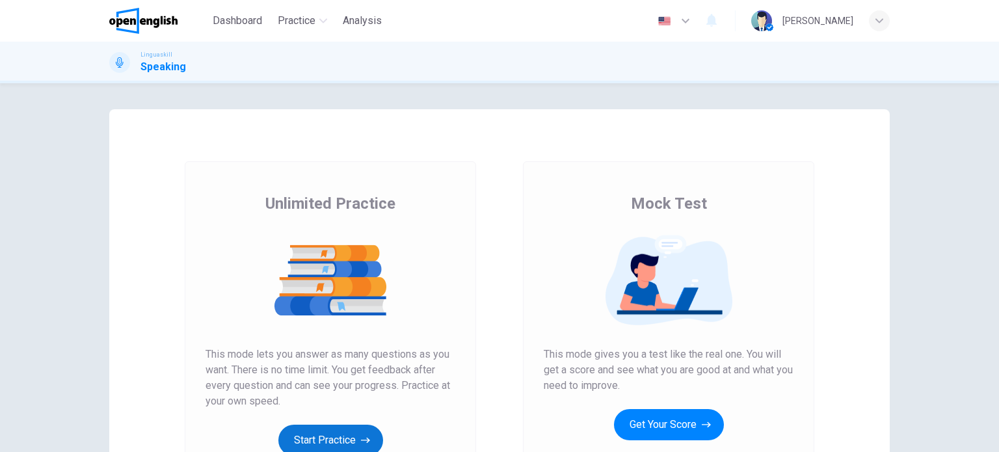
click at [344, 440] on button "Start Practice" at bounding box center [330, 440] width 105 height 31
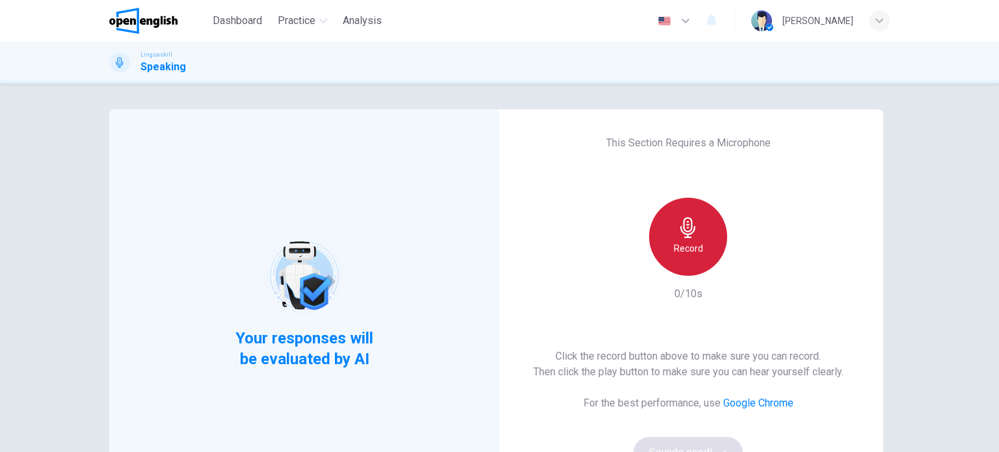
click at [712, 226] on div "Record" at bounding box center [688, 237] width 78 height 78
click at [699, 220] on div "Stop" at bounding box center [688, 237] width 78 height 78
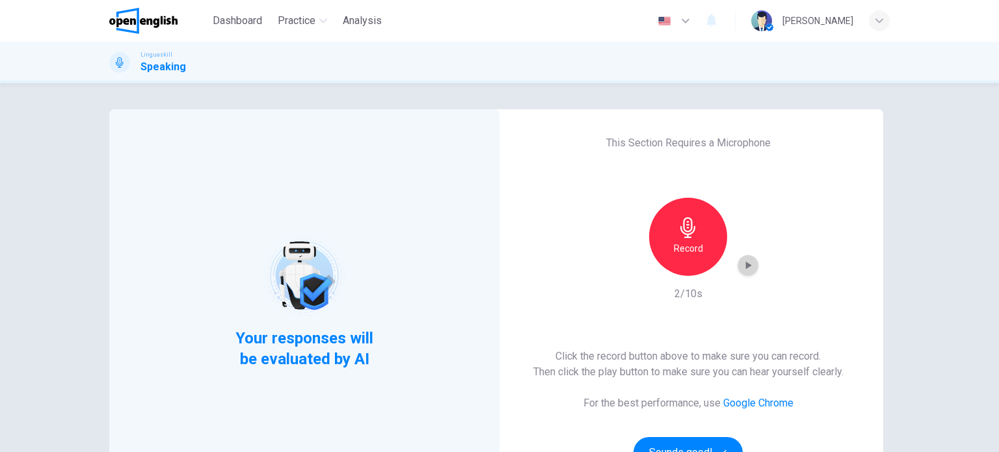
click at [743, 270] on icon "button" at bounding box center [748, 265] width 13 height 13
click at [679, 440] on button "Sounds good!" at bounding box center [688, 452] width 109 height 31
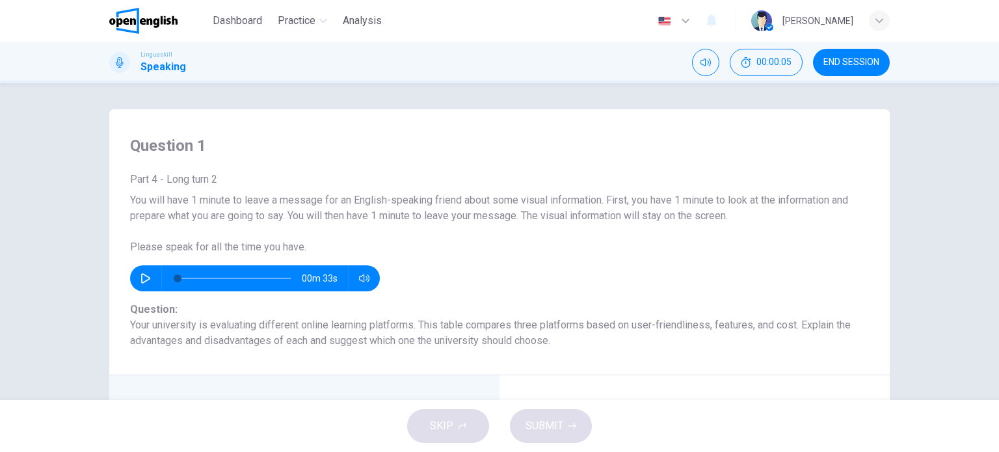
click at [775, 357] on div "Question 1 Part 4 - Long turn 2 You will have 1 minute to leave a message for a…" at bounding box center [499, 242] width 781 height 266
